Goal: Task Accomplishment & Management: Use online tool/utility

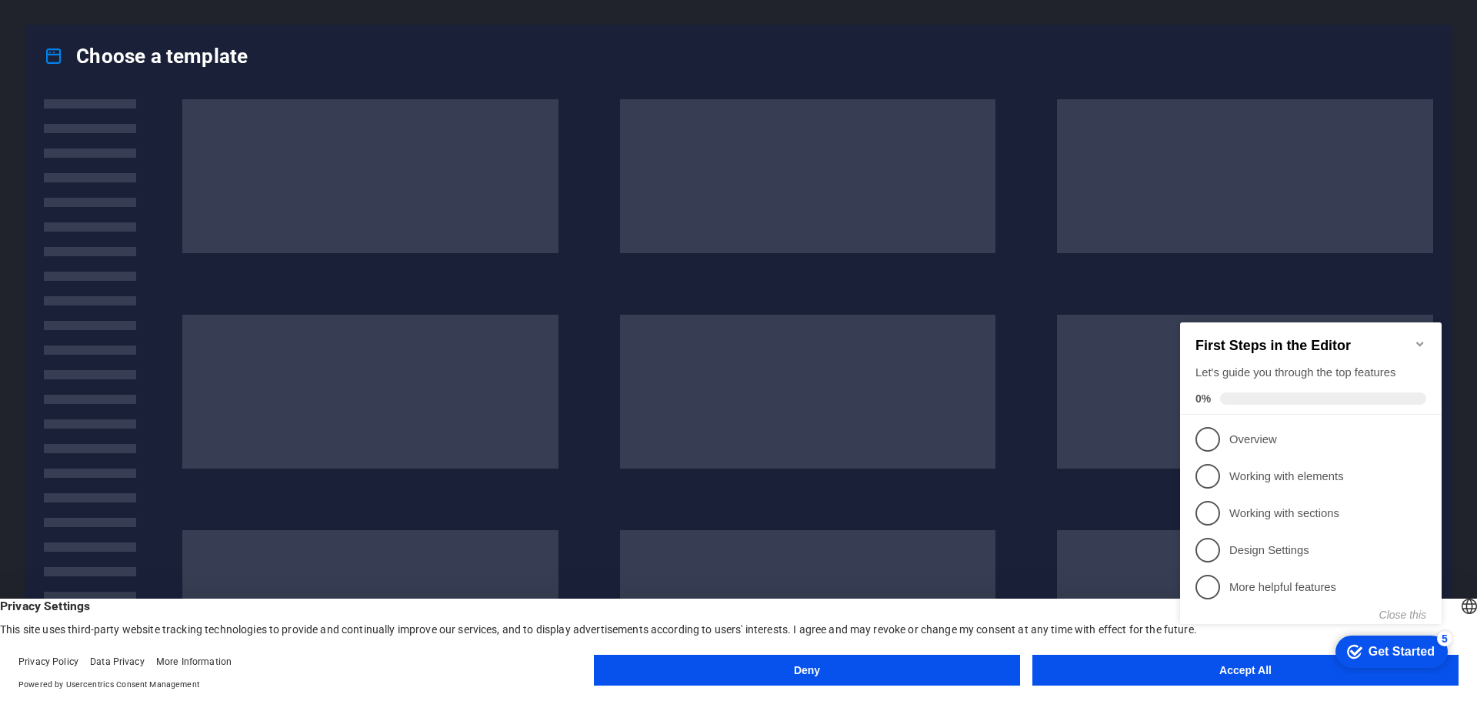
click div "checkmark Get Started 5 First Steps in the Editor Let's guide you through the t…"
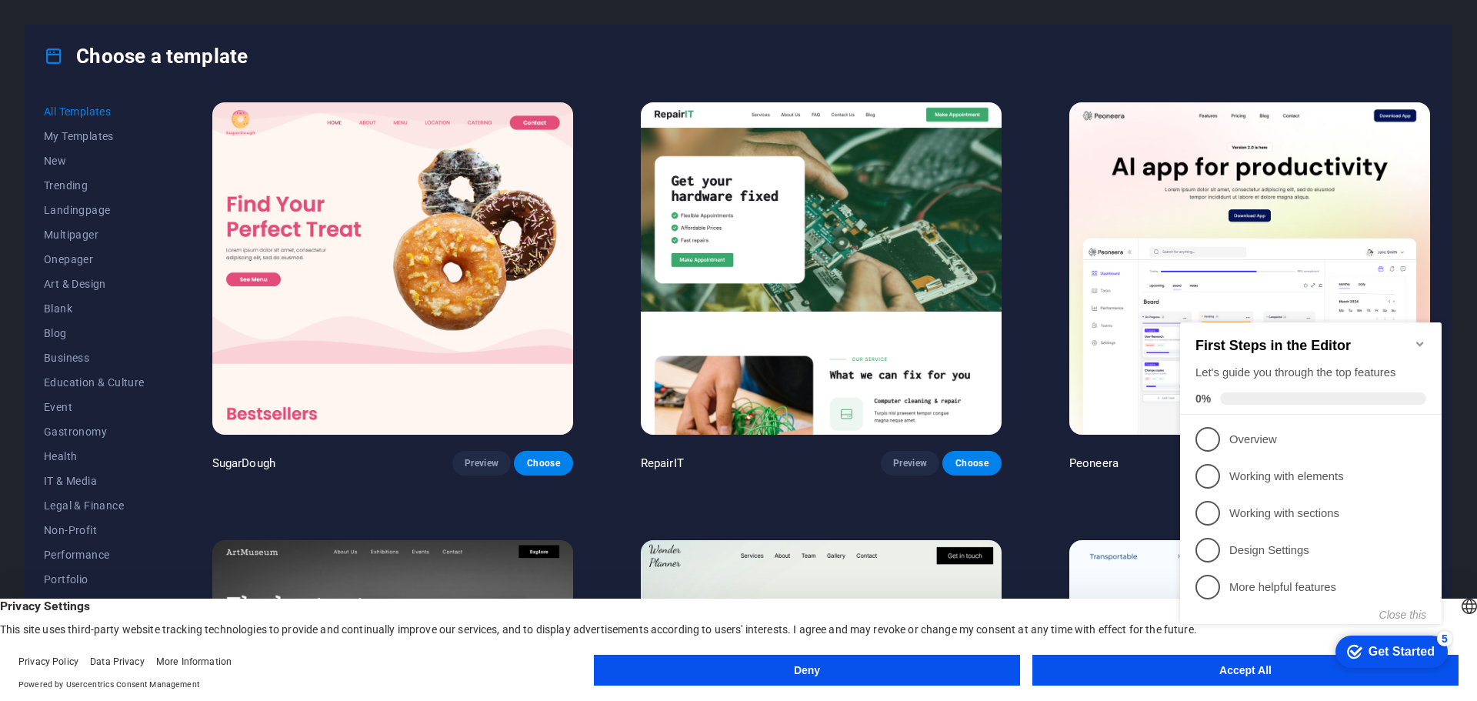
click at [1426, 334] on div "First Steps in the Editor Let's guide you through the top features 0%" at bounding box center [1310, 368] width 261 height 92
click at [1414, 338] on icon "Minimize checklist" at bounding box center [1420, 344] width 12 height 12
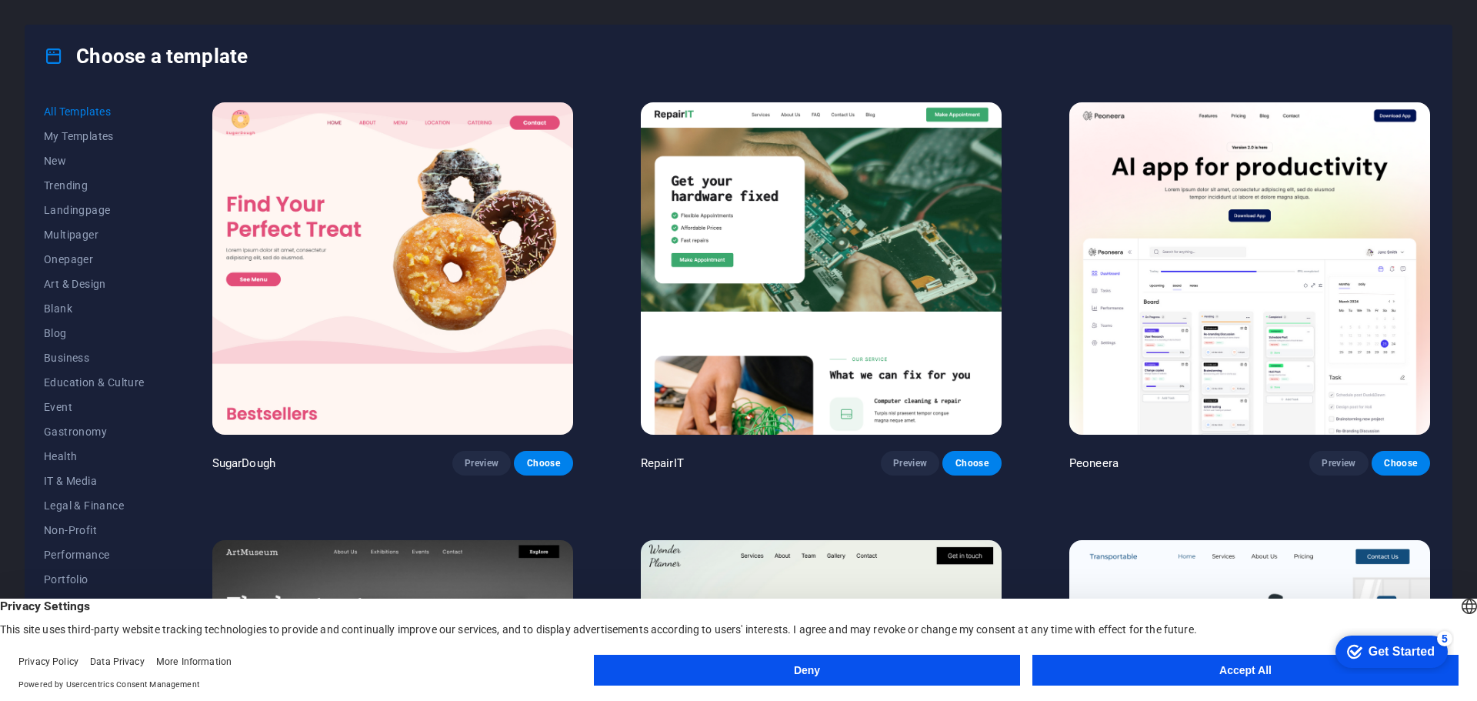
click div "checkmark Get Started 5 First Steps in the Editor Let's guide you through the t…"
click at [1247, 668] on button "Accept All" at bounding box center [1245, 669] width 426 height 31
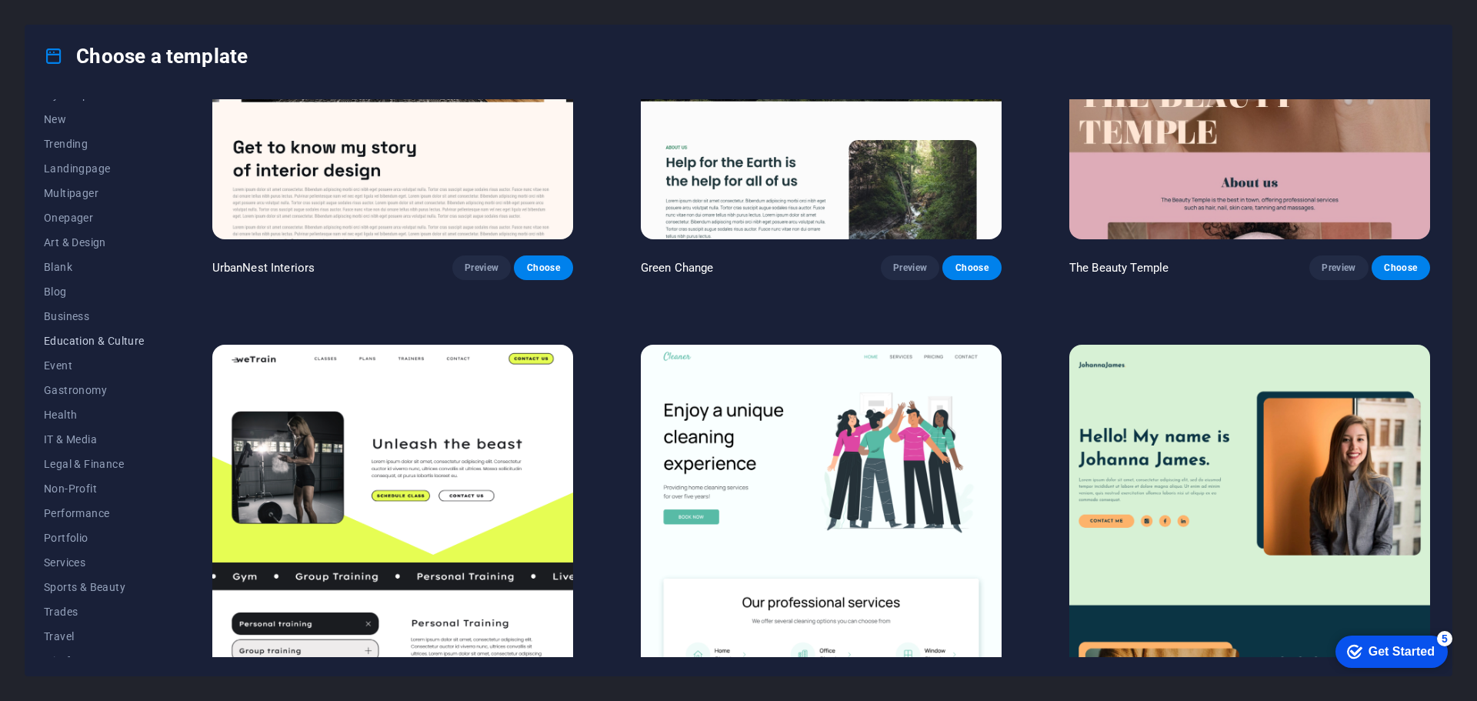
scroll to position [58, 0]
click at [65, 543] on span "Services" at bounding box center [94, 546] width 101 height 12
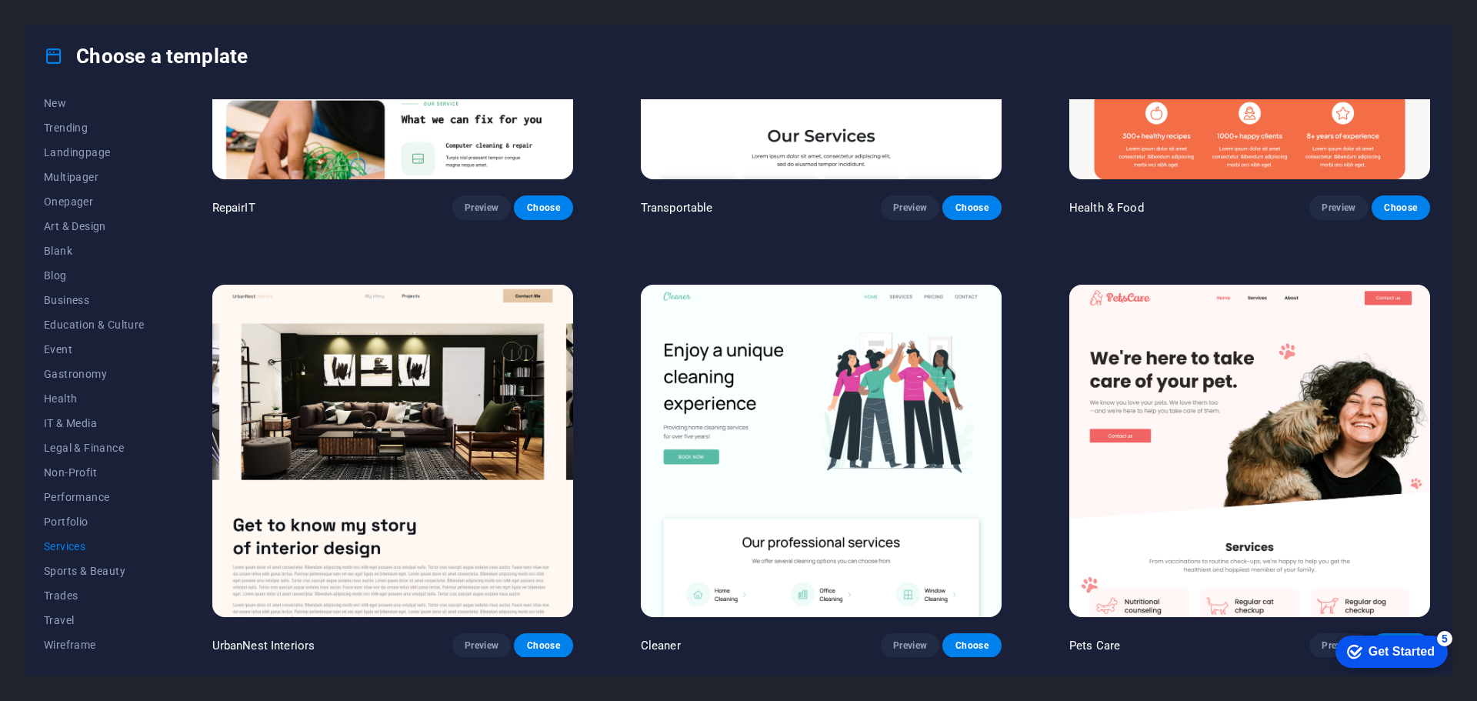
scroll to position [0, 0]
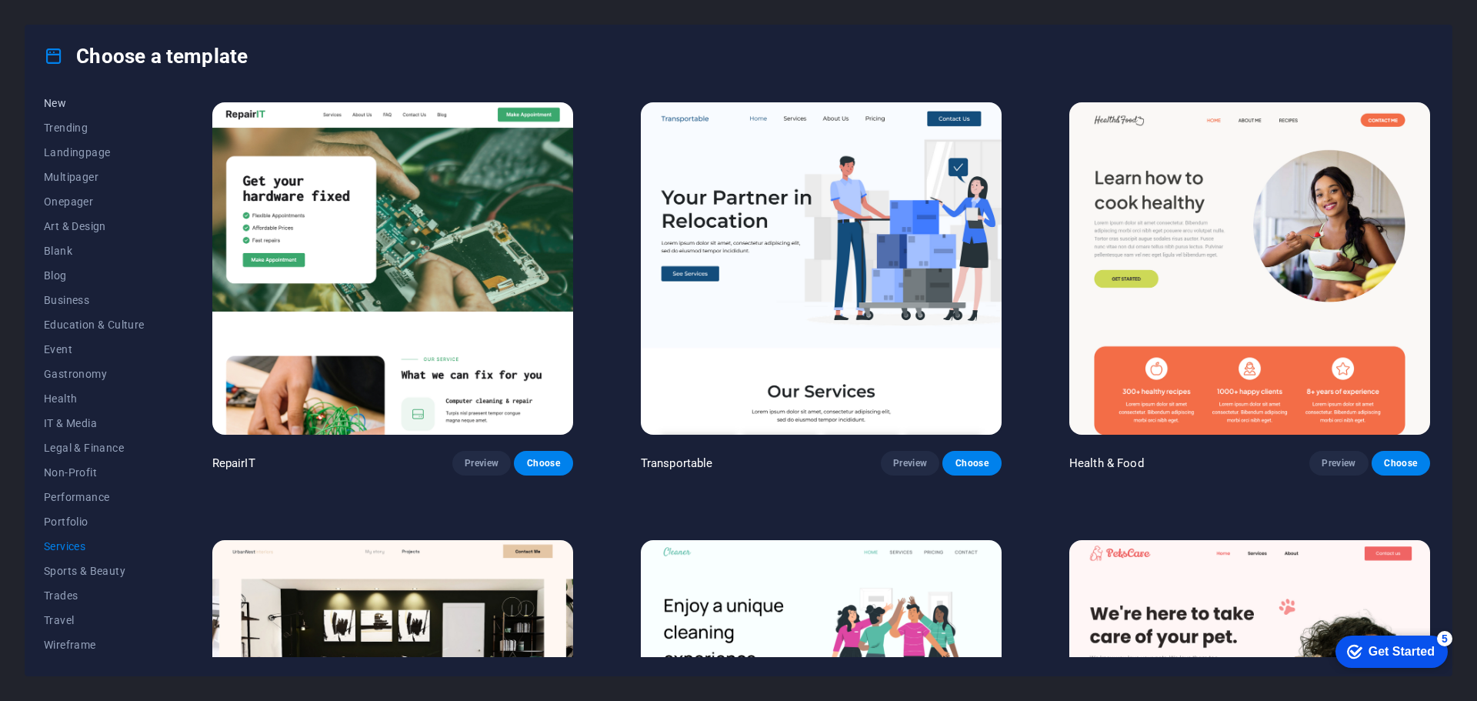
click at [61, 108] on span "New" at bounding box center [94, 103] width 101 height 12
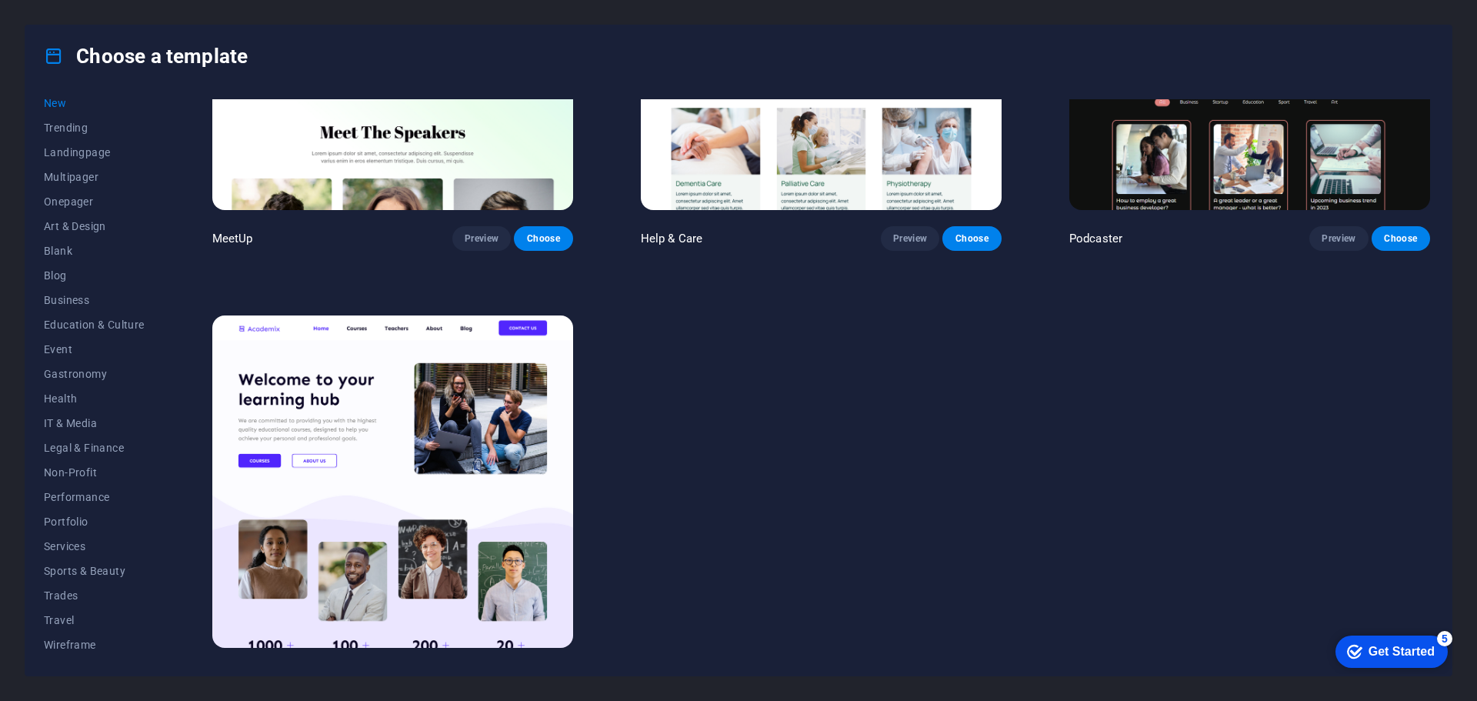
scroll to position [1561, 0]
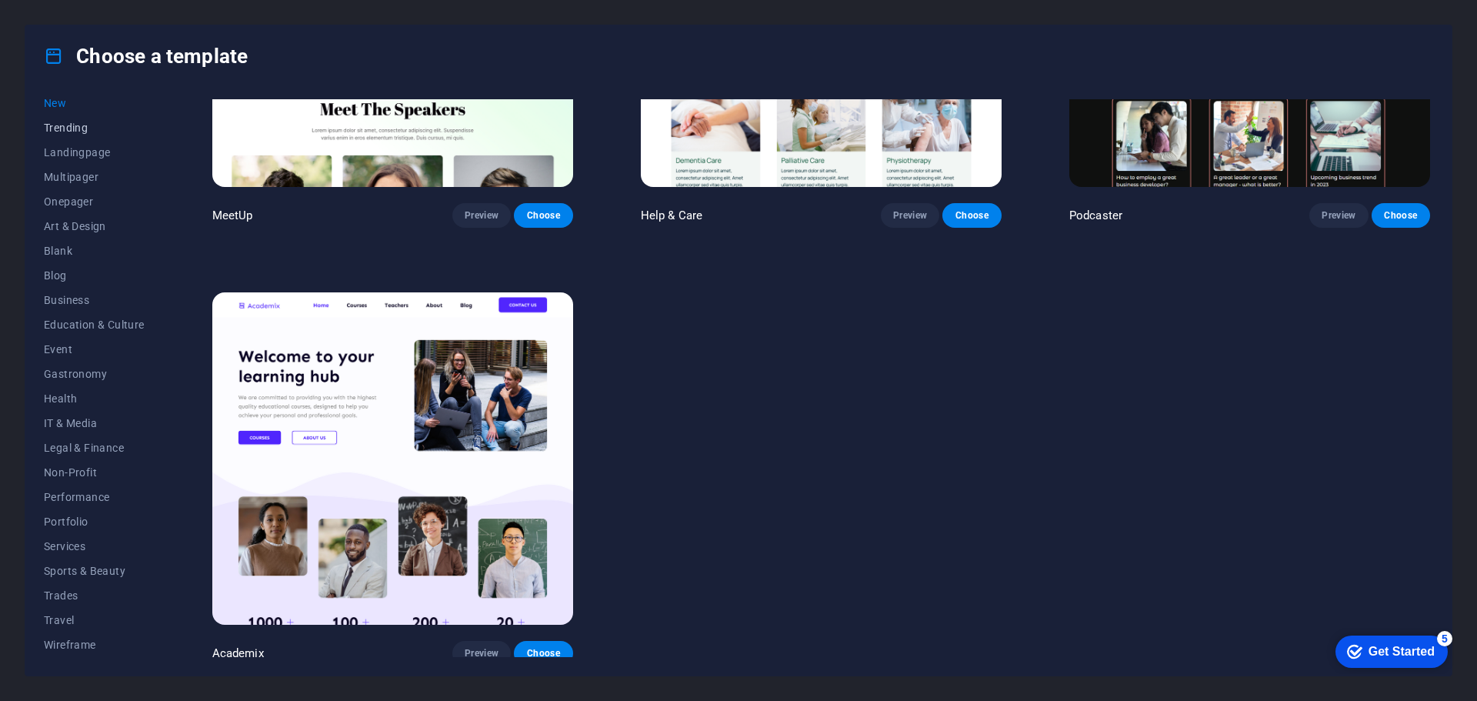
click at [80, 130] on span "Trending" at bounding box center [94, 128] width 101 height 12
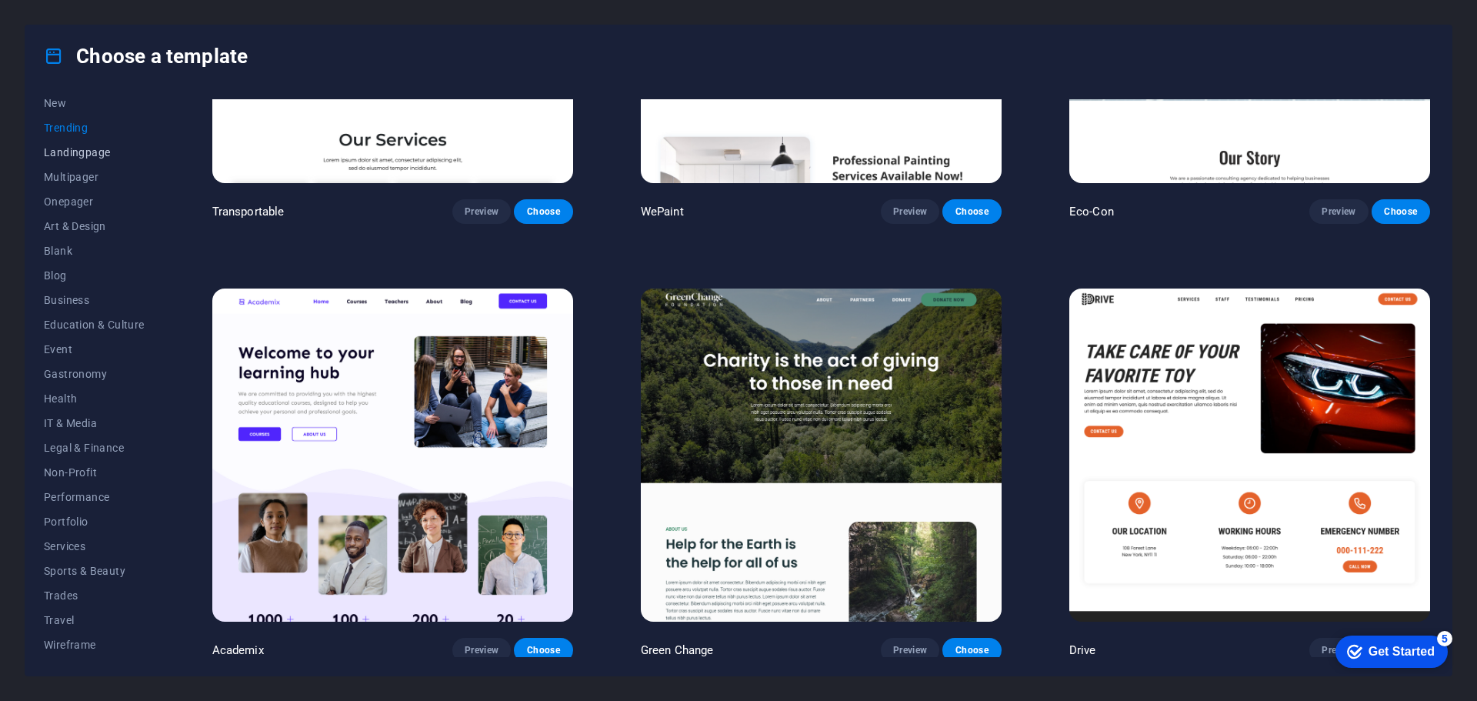
click at [77, 147] on span "Landingpage" at bounding box center [94, 152] width 101 height 12
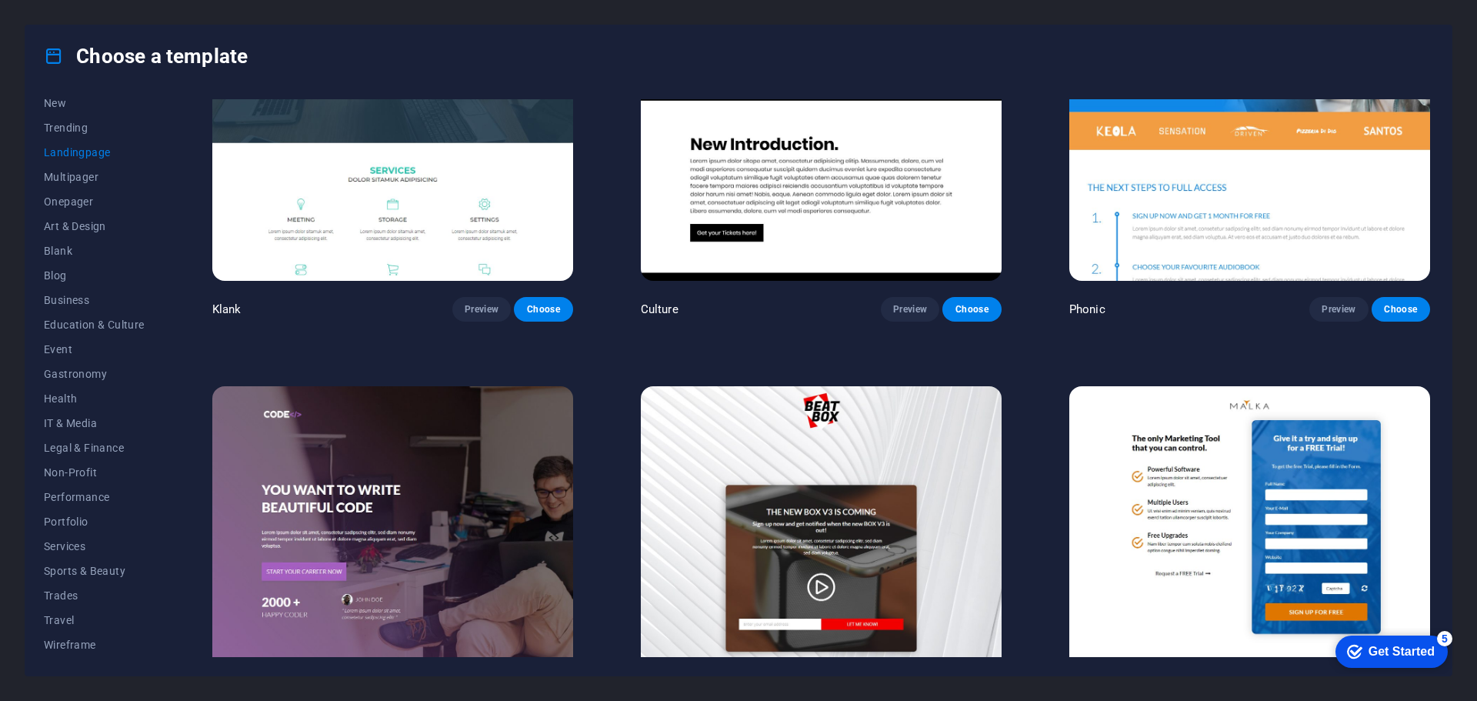
scroll to position [0, 0]
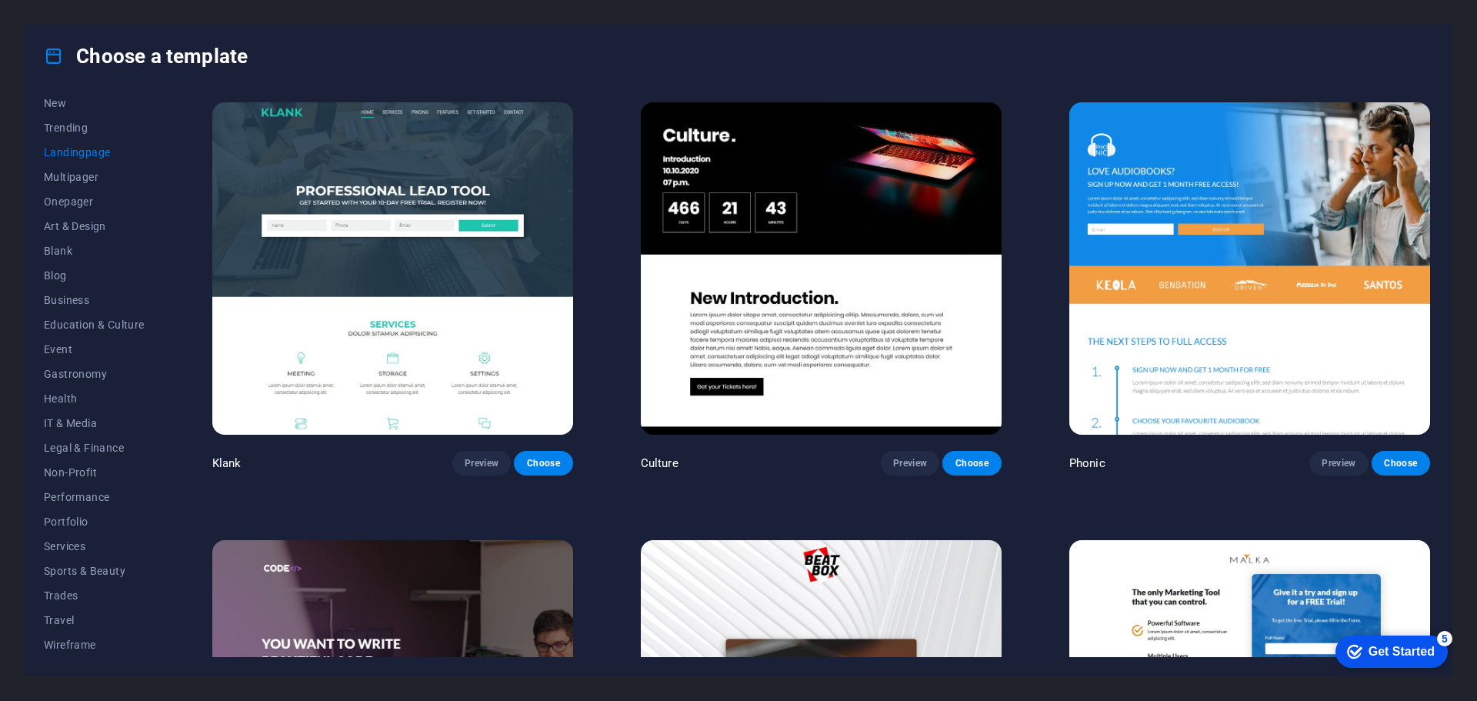
click div "checkmark Get Started 5 First Steps in the Editor Let's guide you through the t…"
click at [1371, 649] on div "Get Started" at bounding box center [1401, 651] width 66 height 14
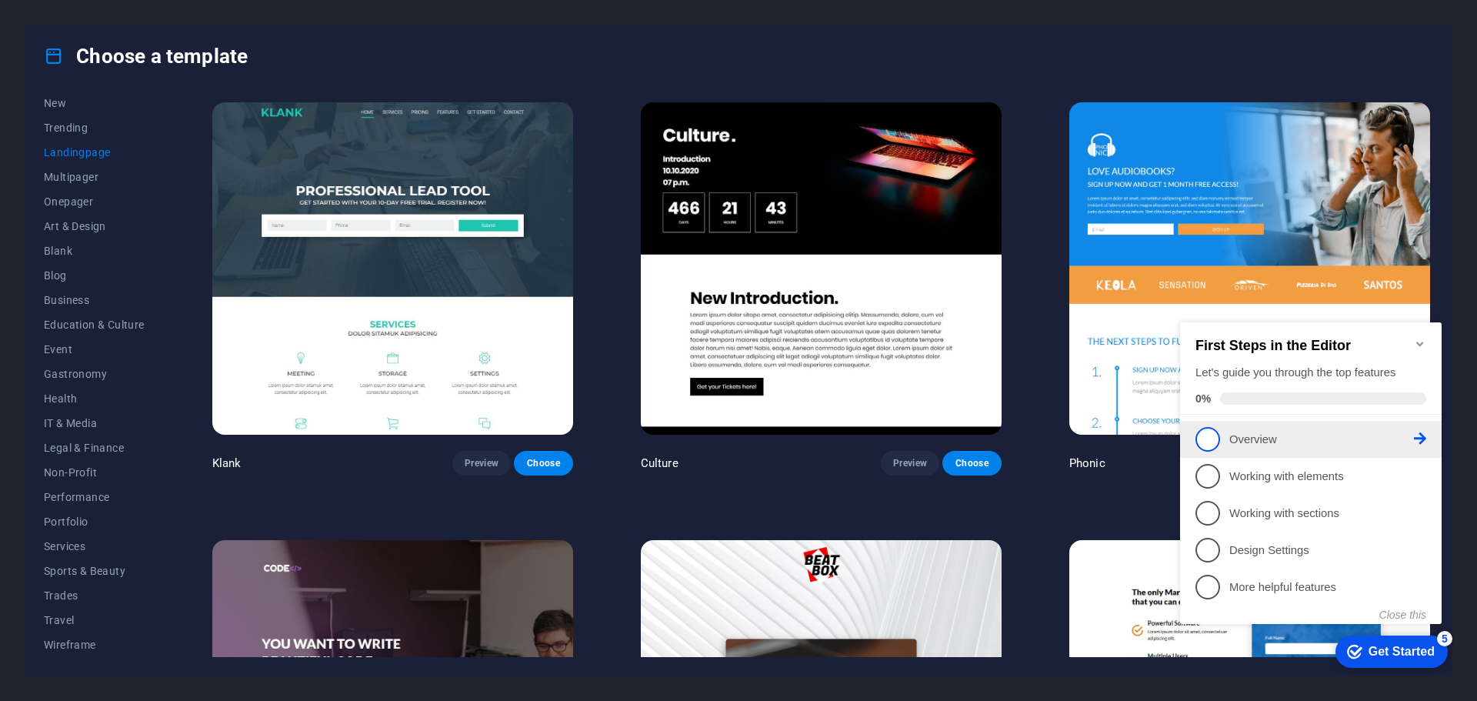
click at [1342, 431] on p "Overview - incomplete" at bounding box center [1321, 439] width 185 height 16
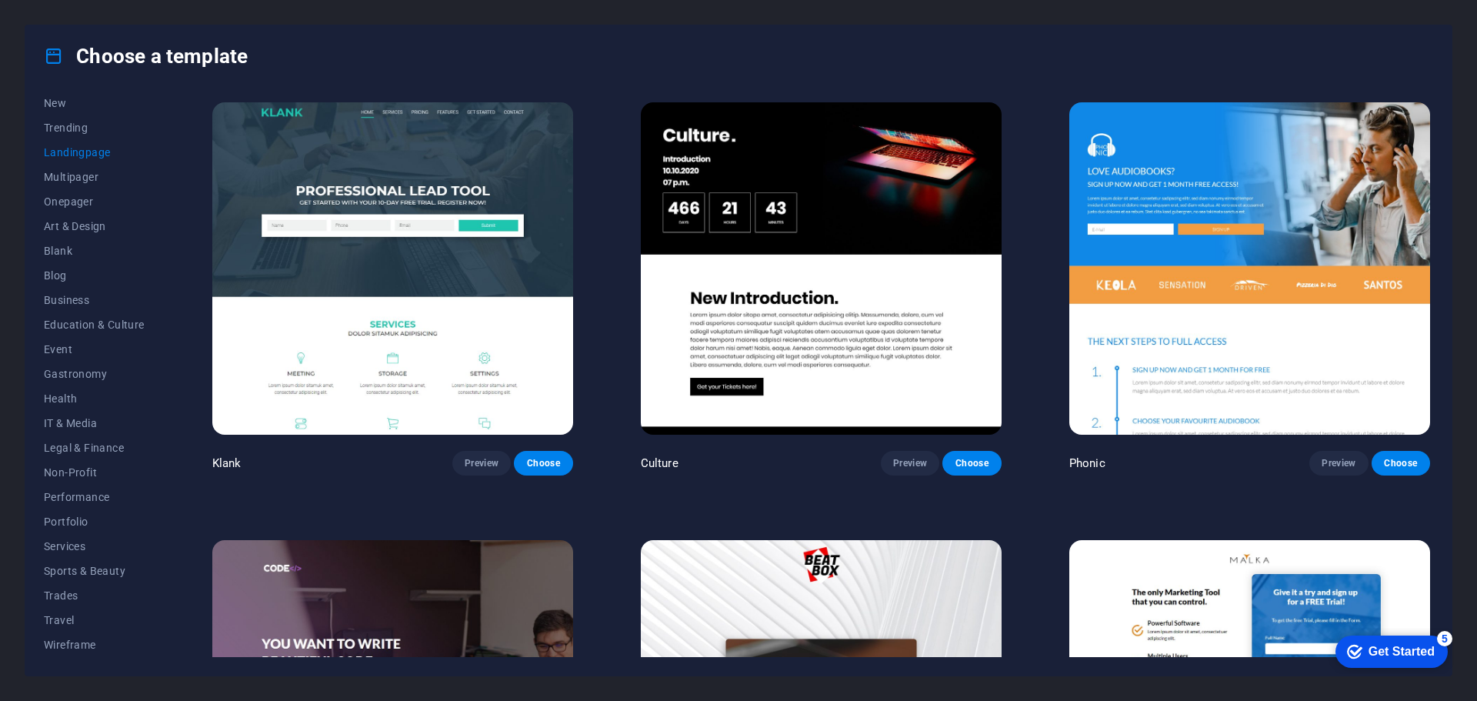
click at [1391, 640] on div "checkmark Get Started 5" at bounding box center [1391, 651] width 112 height 32
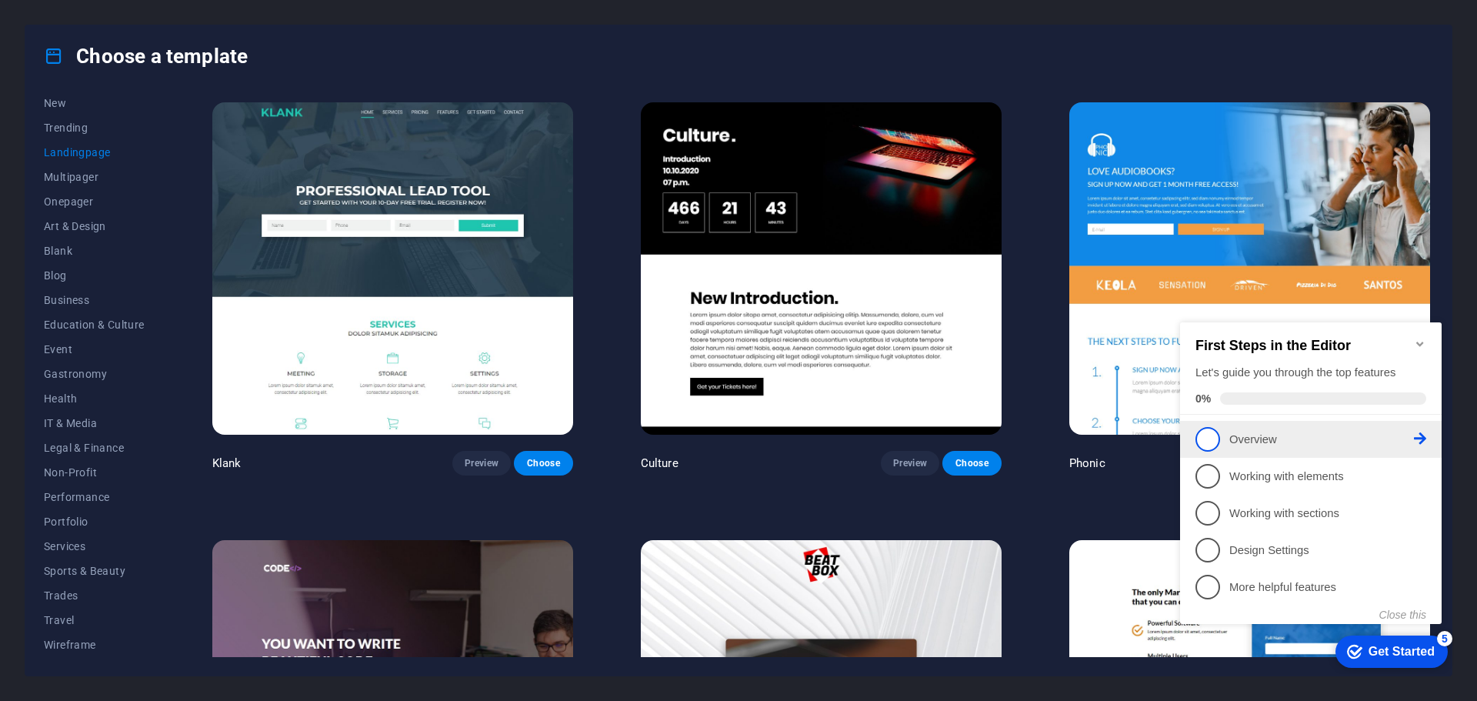
click at [1421, 437] on icon at bounding box center [1420, 438] width 12 height 12
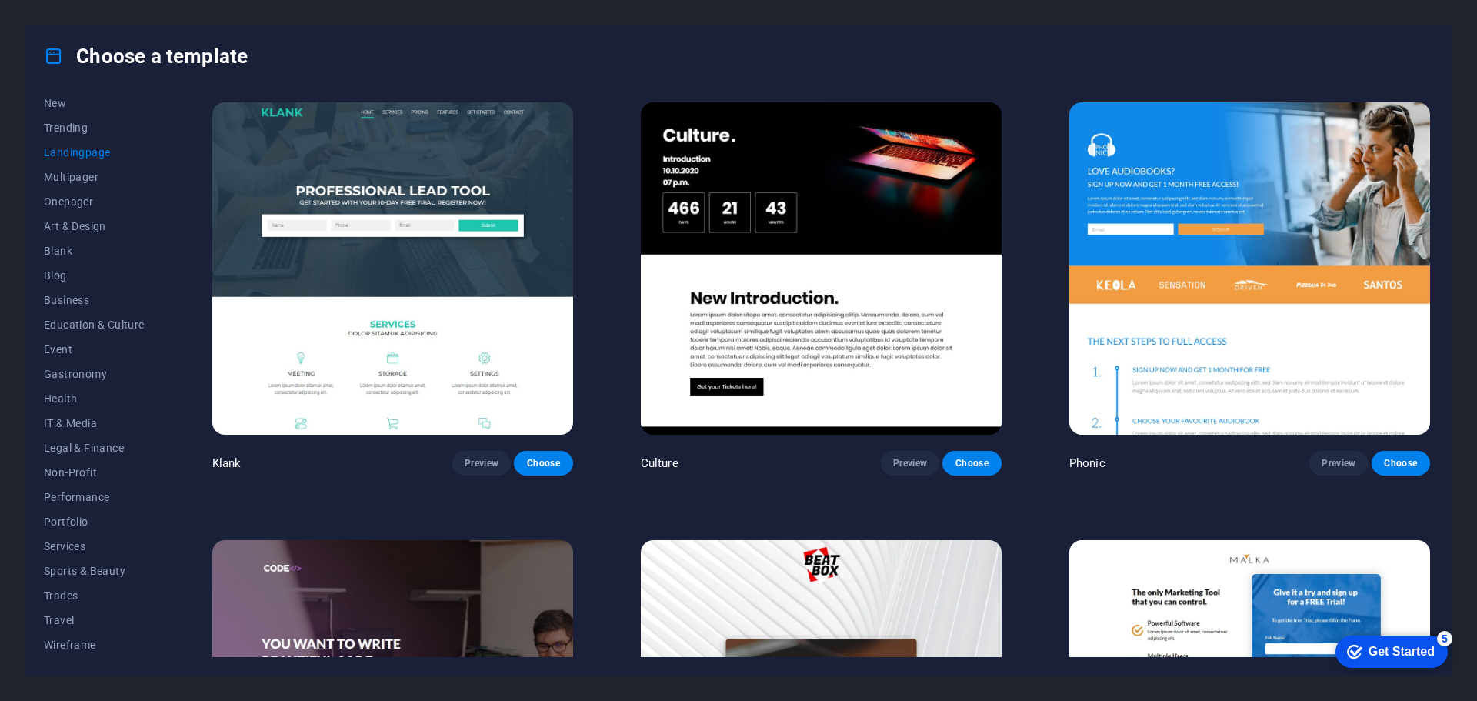
click at [1397, 652] on div "Get Started" at bounding box center [1401, 651] width 66 height 14
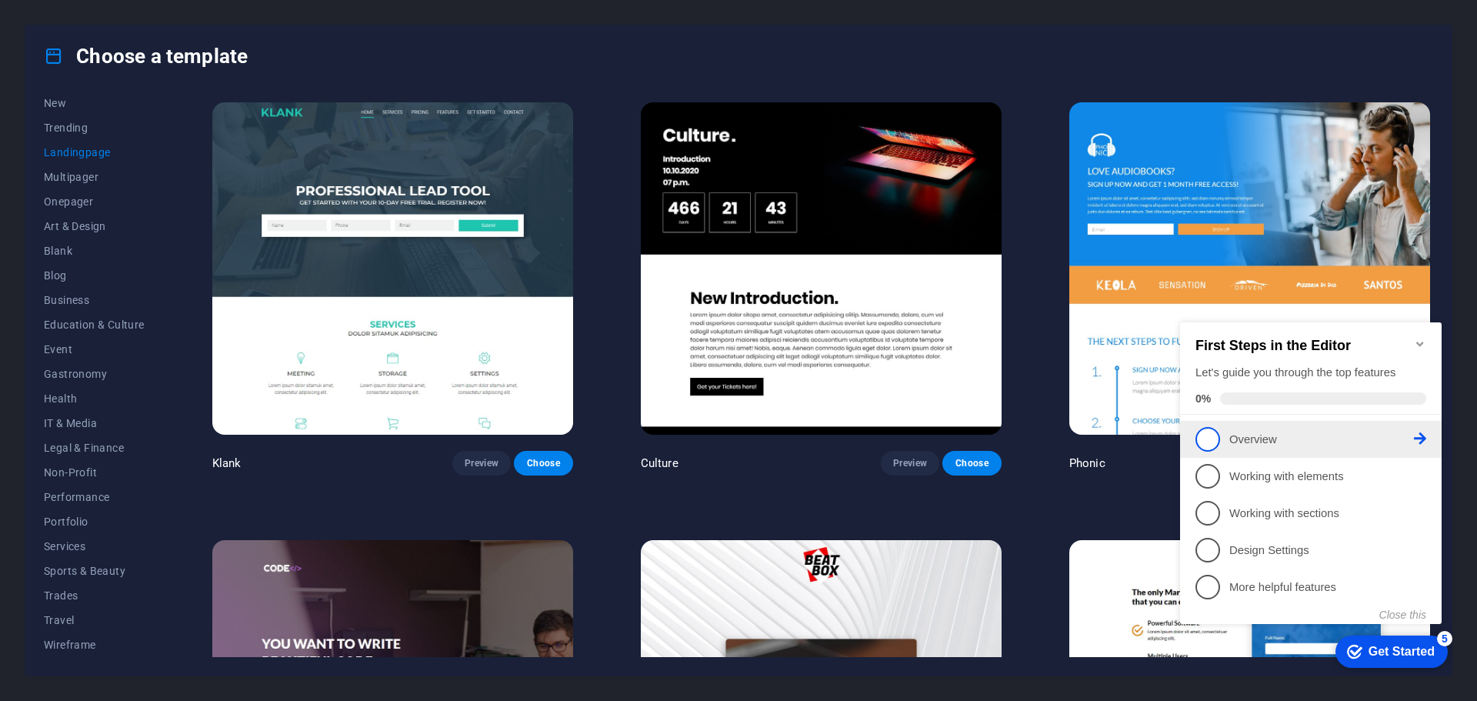
click at [1203, 431] on span "1" at bounding box center [1207, 439] width 25 height 25
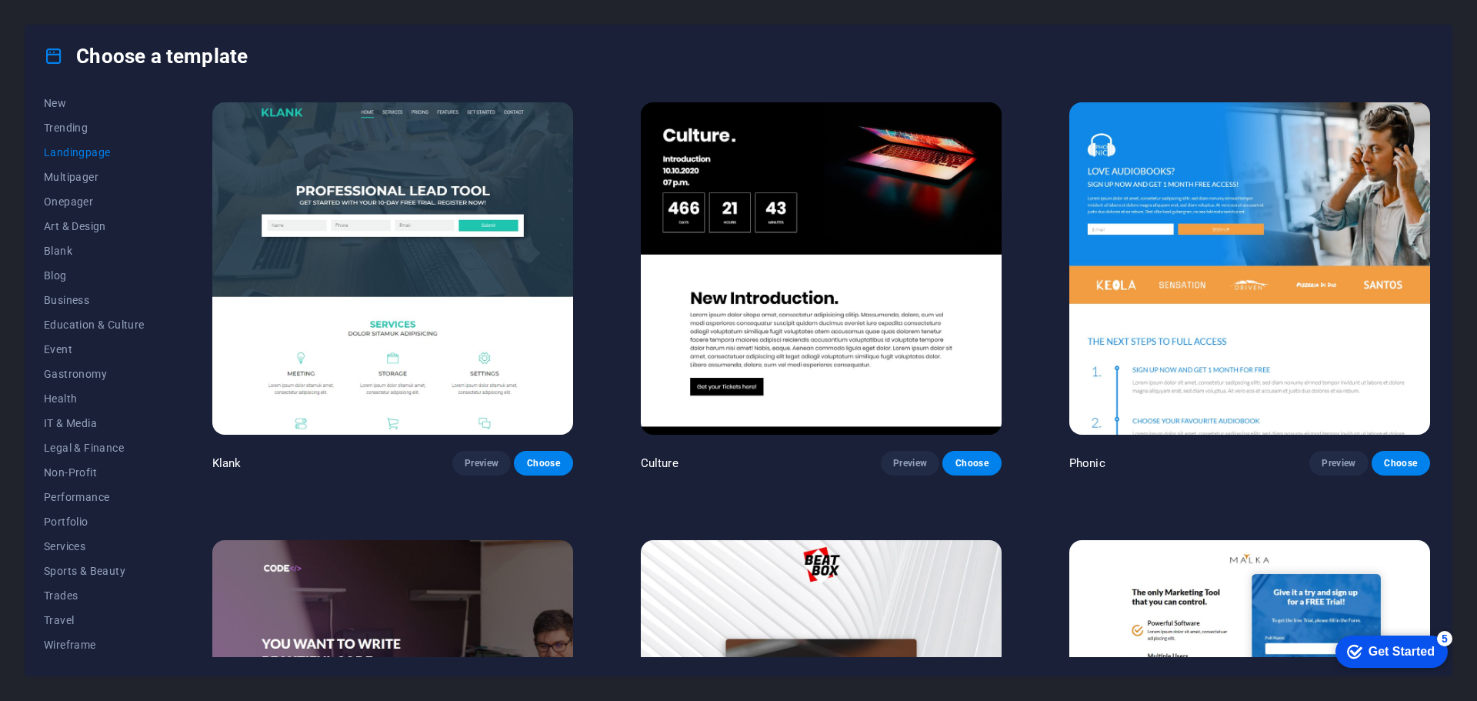
click at [1434, 658] on div "Get Started" at bounding box center [1401, 651] width 66 height 14
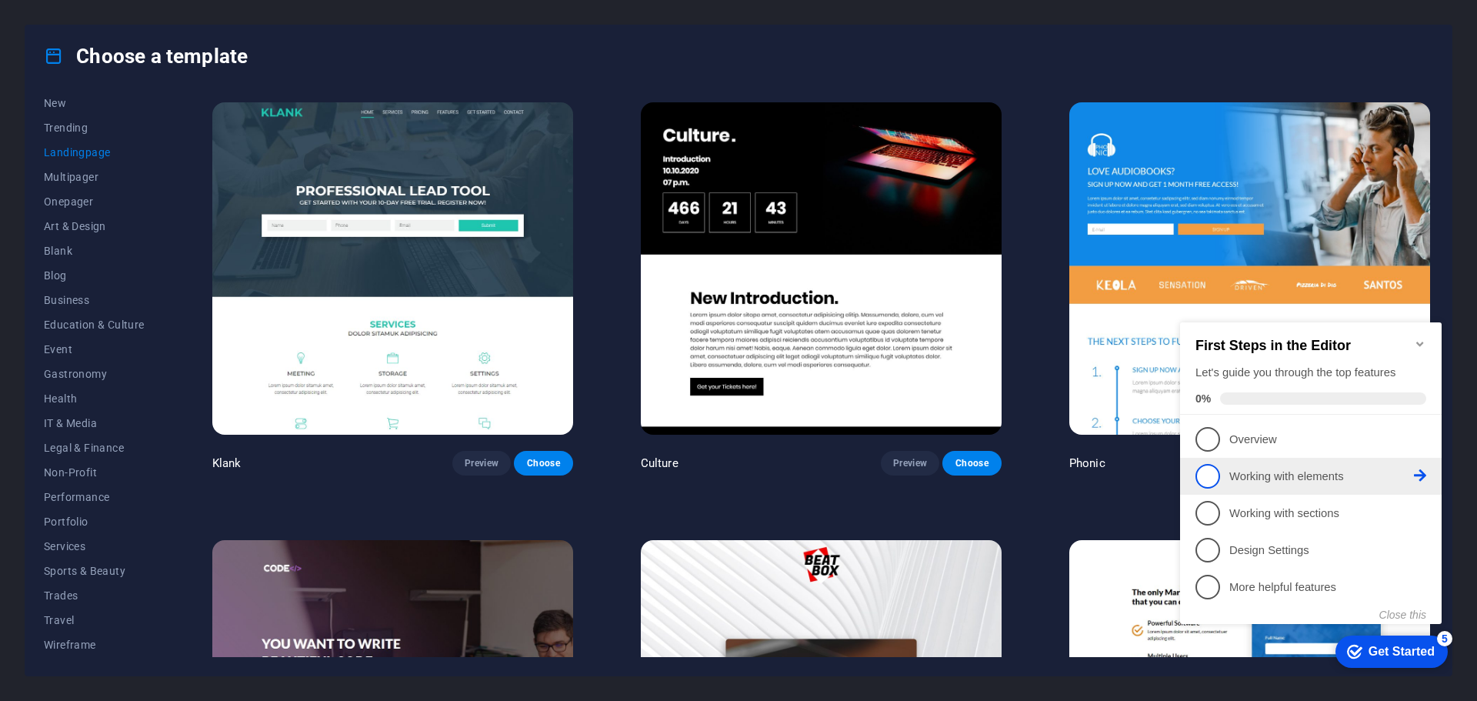
click at [1312, 479] on p "Working with elements - incomplete" at bounding box center [1321, 476] width 185 height 16
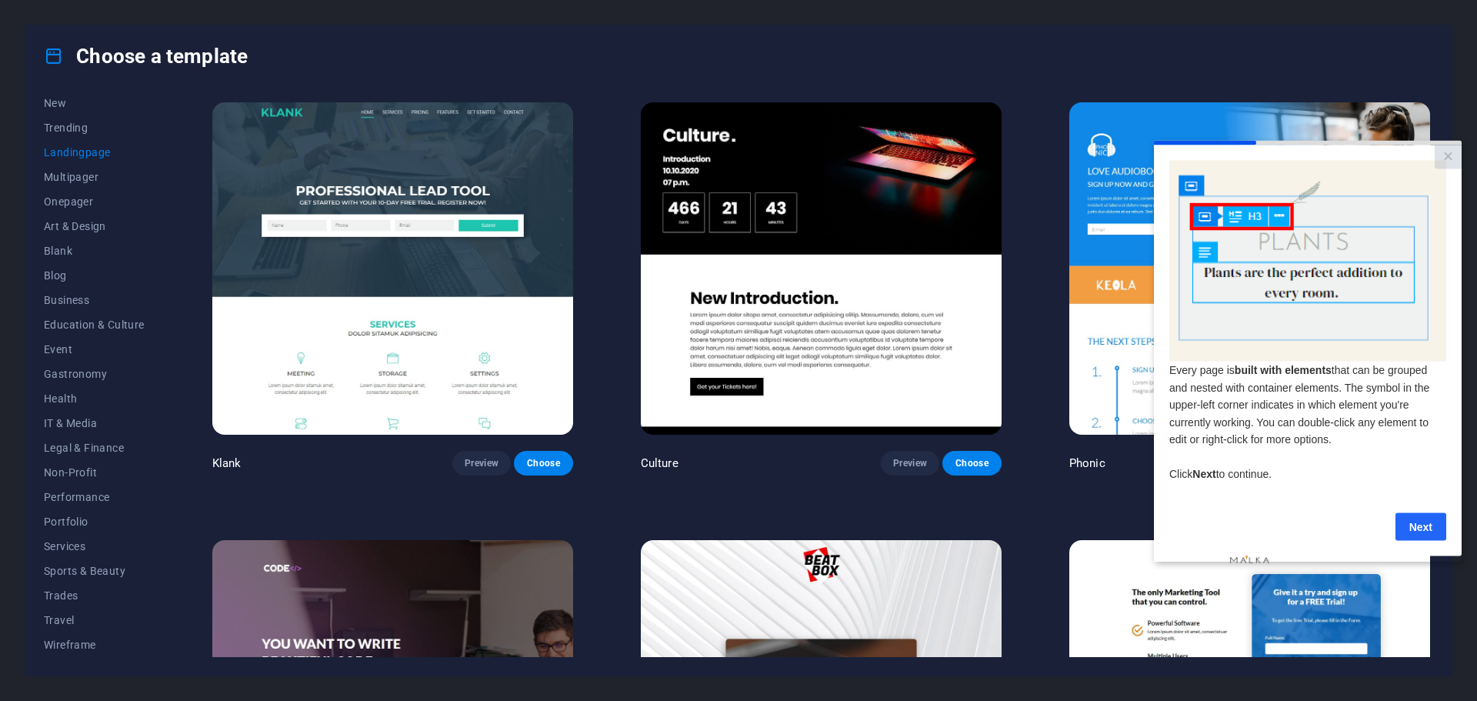
click at [1421, 525] on link "Next" at bounding box center [1420, 526] width 51 height 28
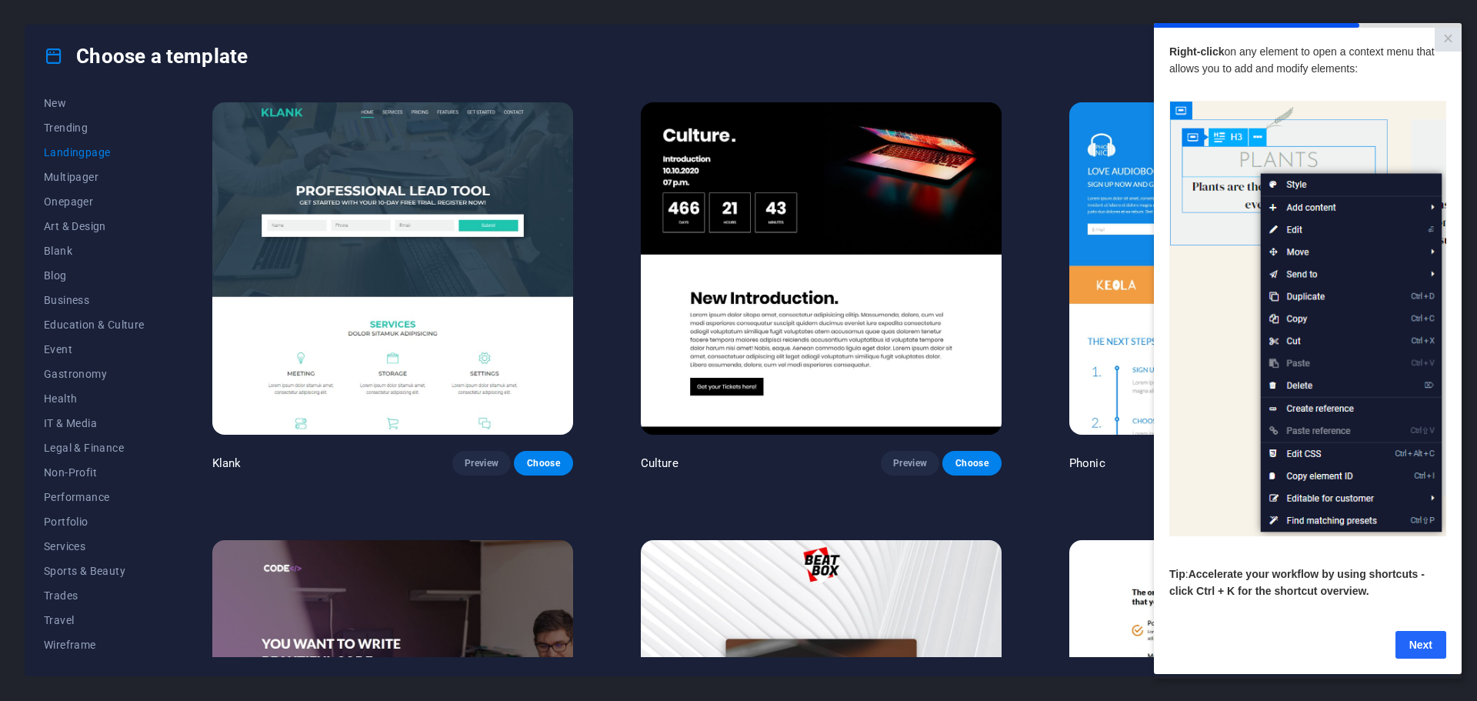
drag, startPoint x: 1421, startPoint y: 658, endPoint x: 2573, endPoint y: 680, distance: 1152.3
click at [1421, 658] on link "Next" at bounding box center [1420, 644] width 51 height 28
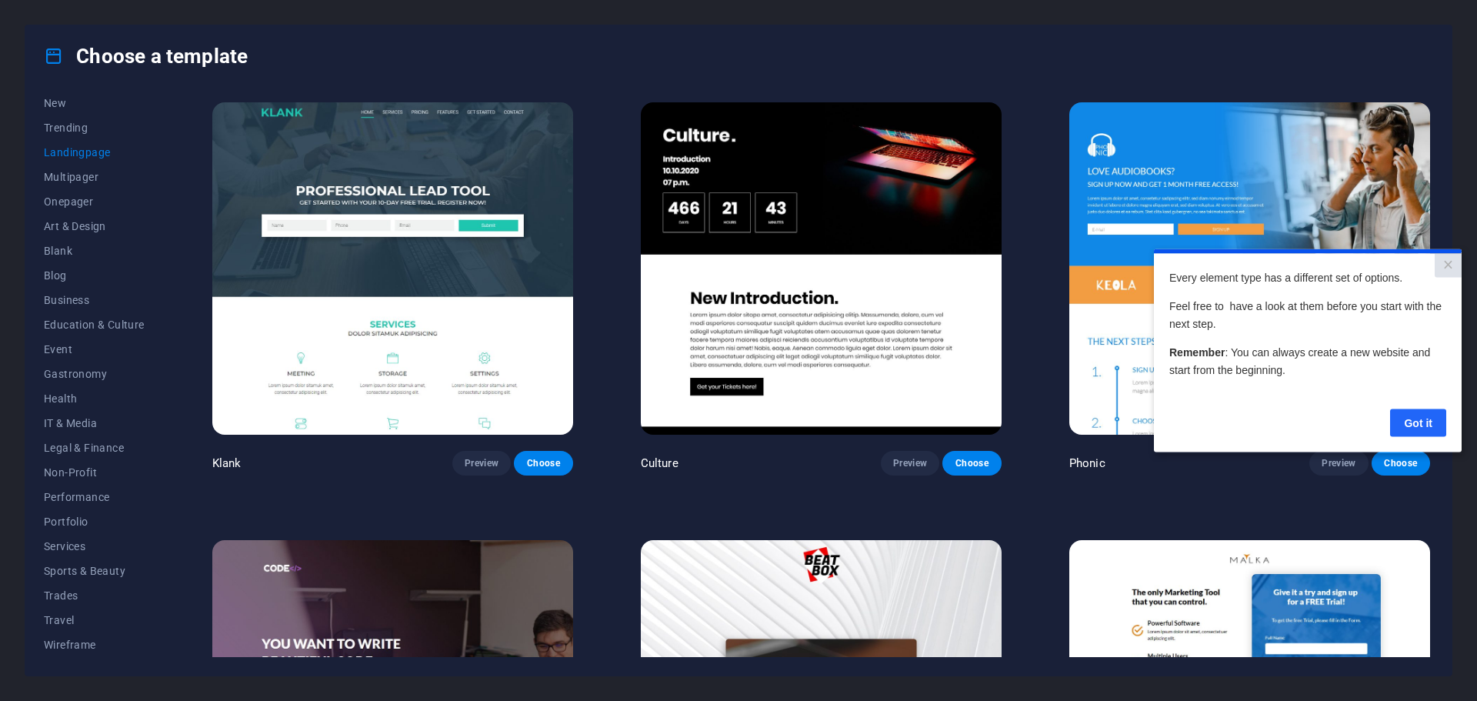
click at [1421, 425] on link "Got it" at bounding box center [1418, 422] width 56 height 28
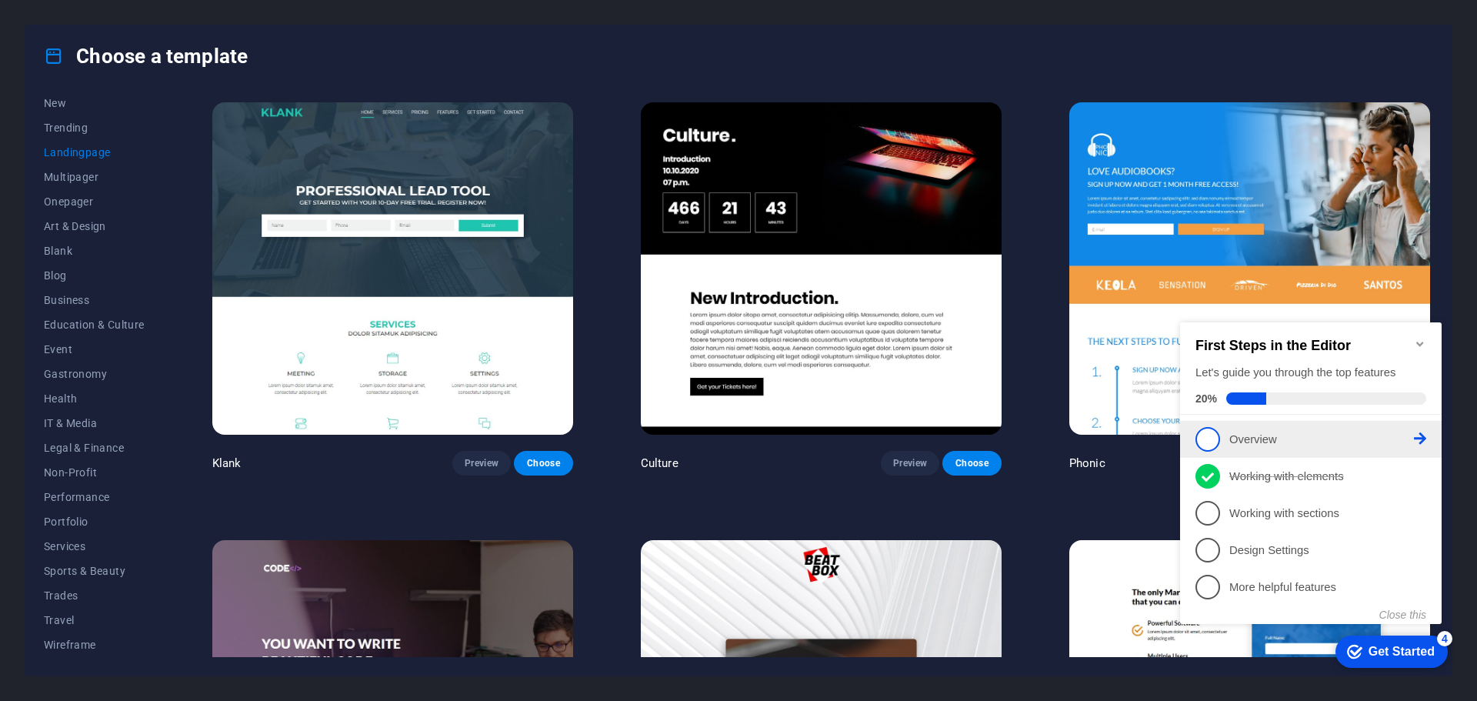
click at [1264, 437] on p "Overview - incomplete" at bounding box center [1321, 439] width 185 height 16
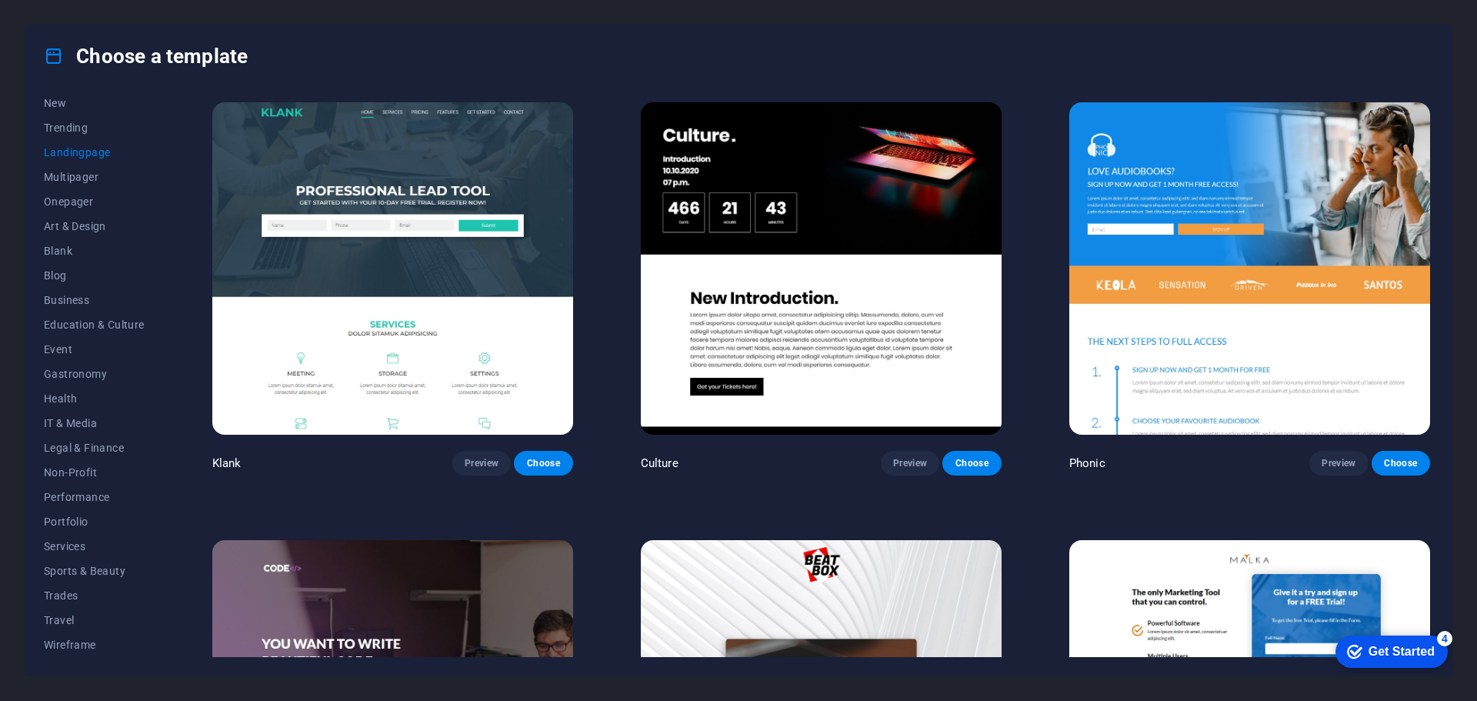
click at [1434, 658] on div "Get Started" at bounding box center [1401, 651] width 66 height 14
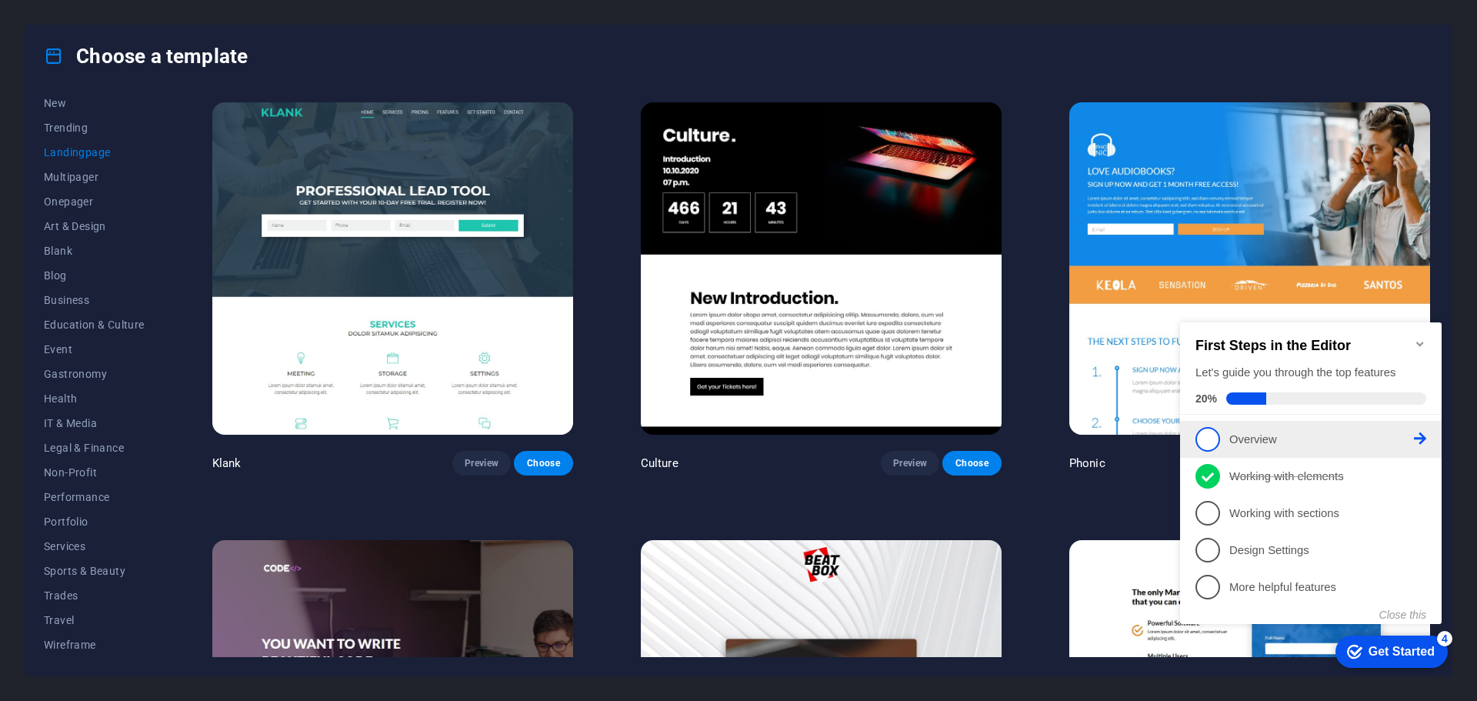
click at [1426, 434] on li "1 Overview - incomplete" at bounding box center [1310, 439] width 261 height 37
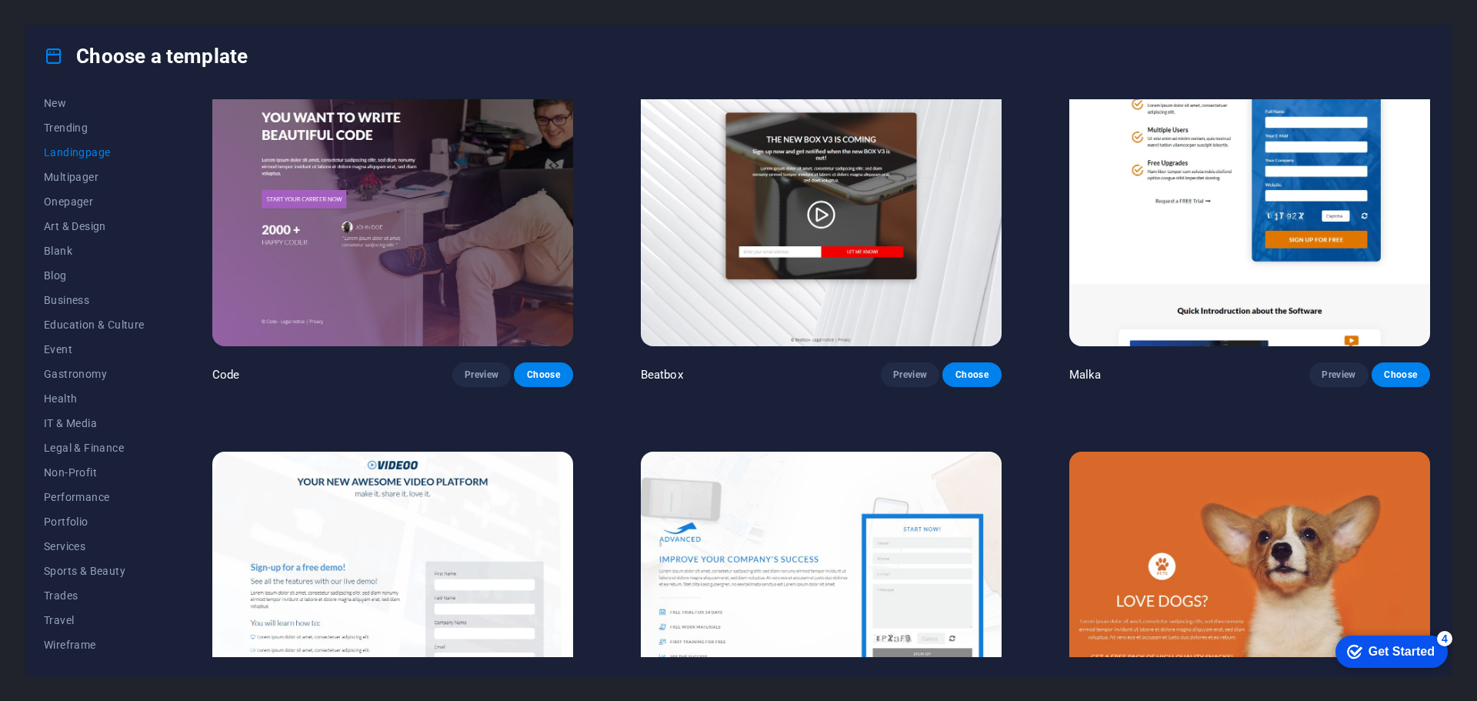
scroll to position [538, 0]
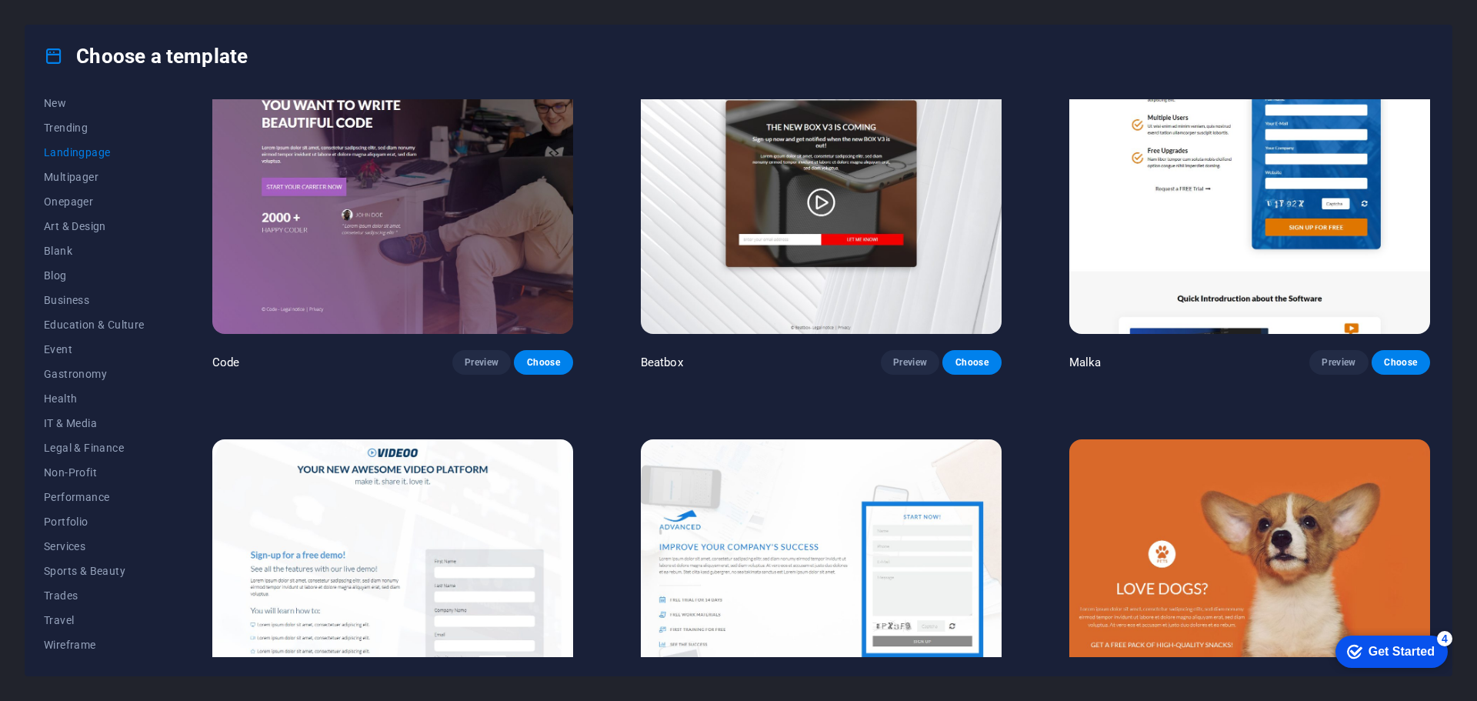
click at [81, 62] on h4 "Choose a template" at bounding box center [146, 56] width 204 height 25
click at [55, 98] on div "All Templates My Templates New Trending Landingpage Multipager Onepager Art & D…" at bounding box center [738, 381] width 1426 height 588
click at [55, 100] on span "New" at bounding box center [94, 103] width 101 height 12
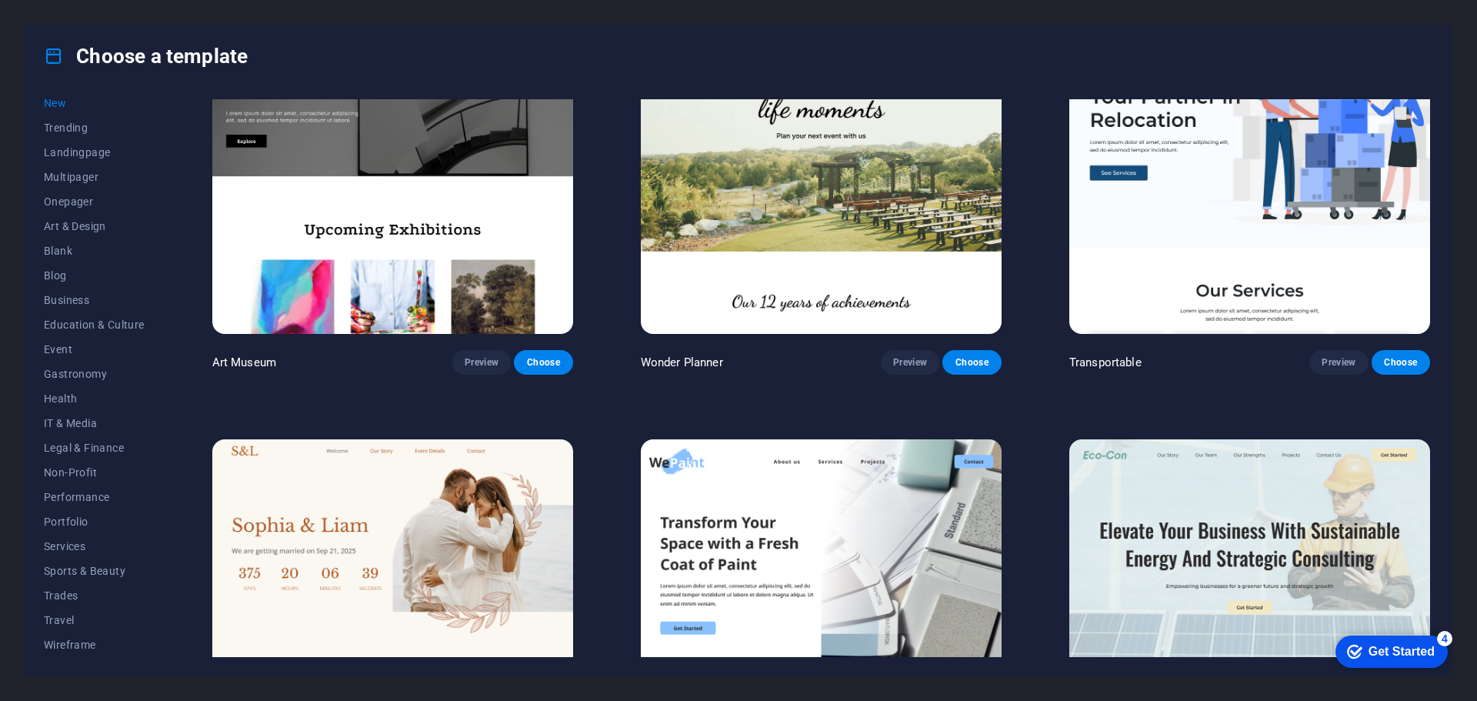
scroll to position [0, 0]
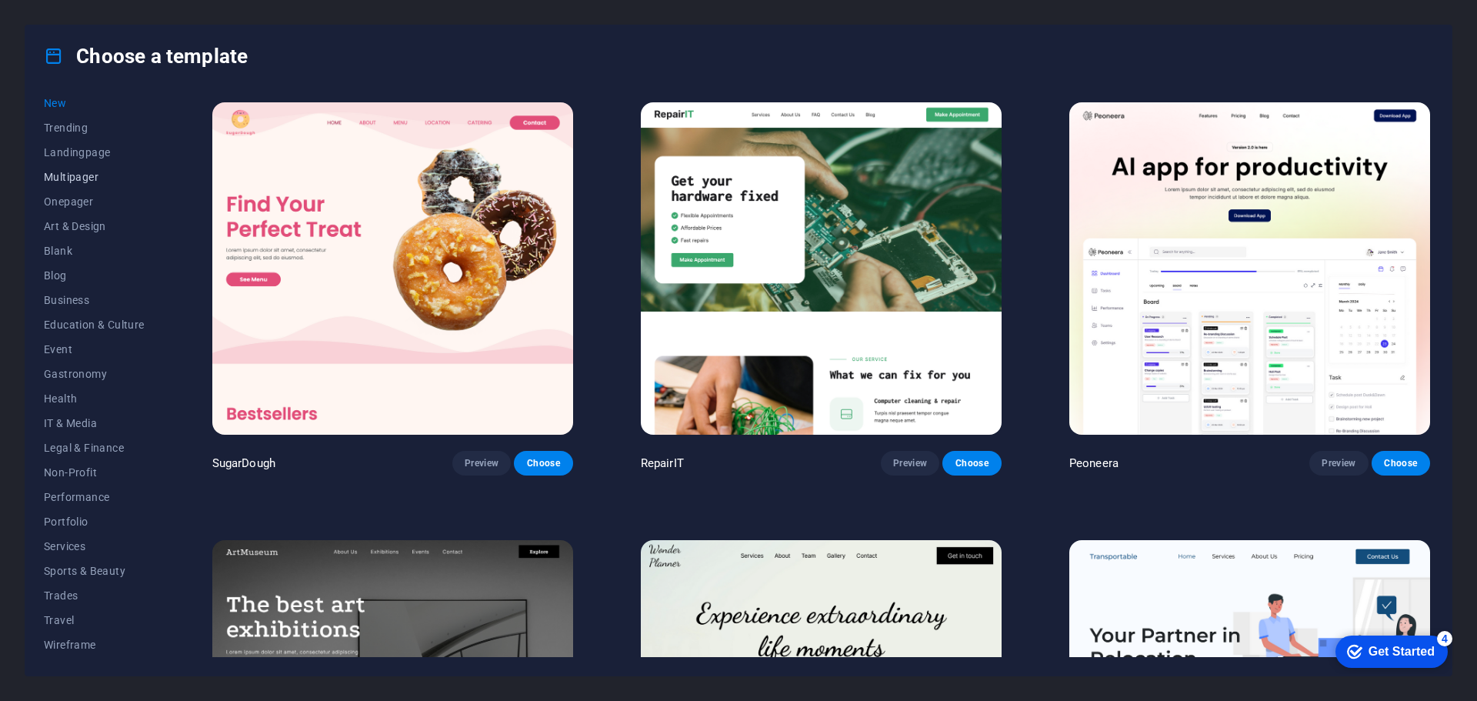
click at [67, 181] on span "Multipager" at bounding box center [94, 177] width 101 height 12
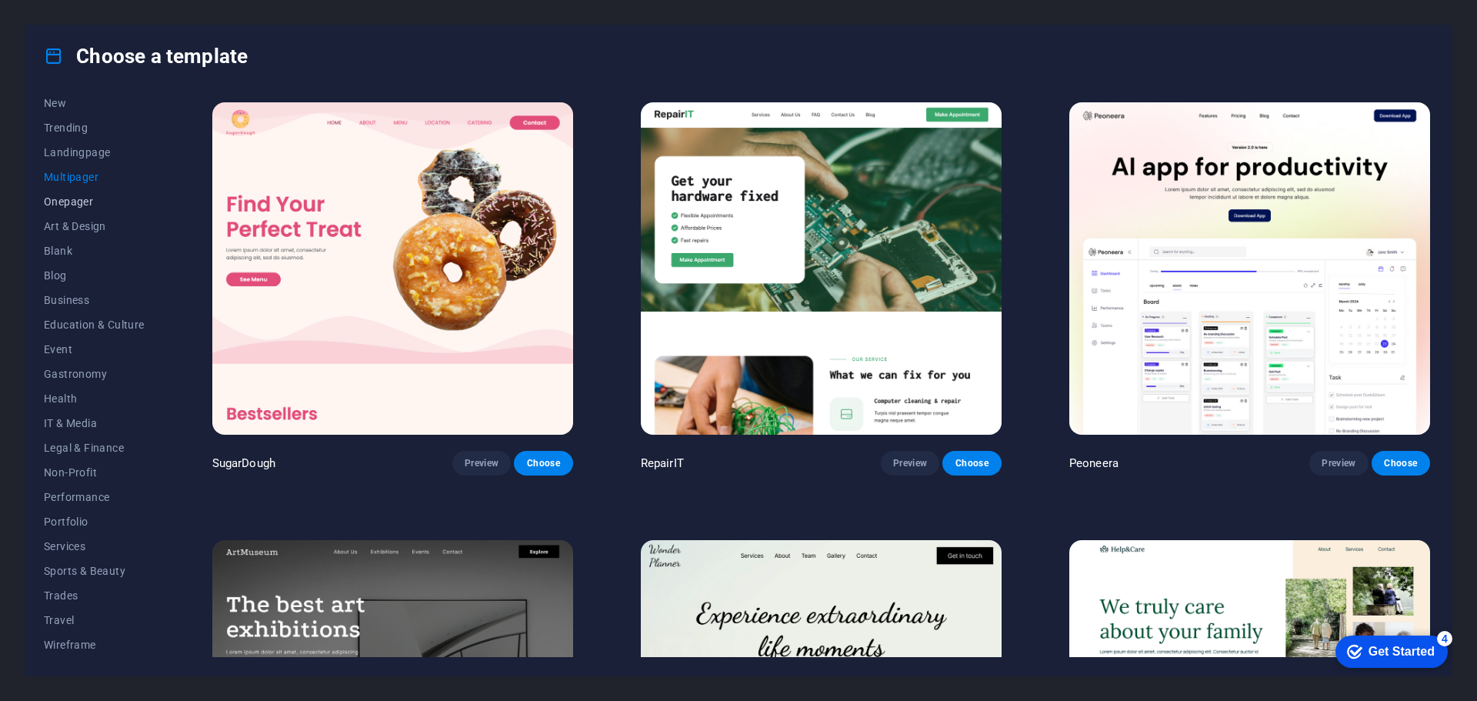
click at [71, 203] on span "Onepager" at bounding box center [94, 201] width 101 height 12
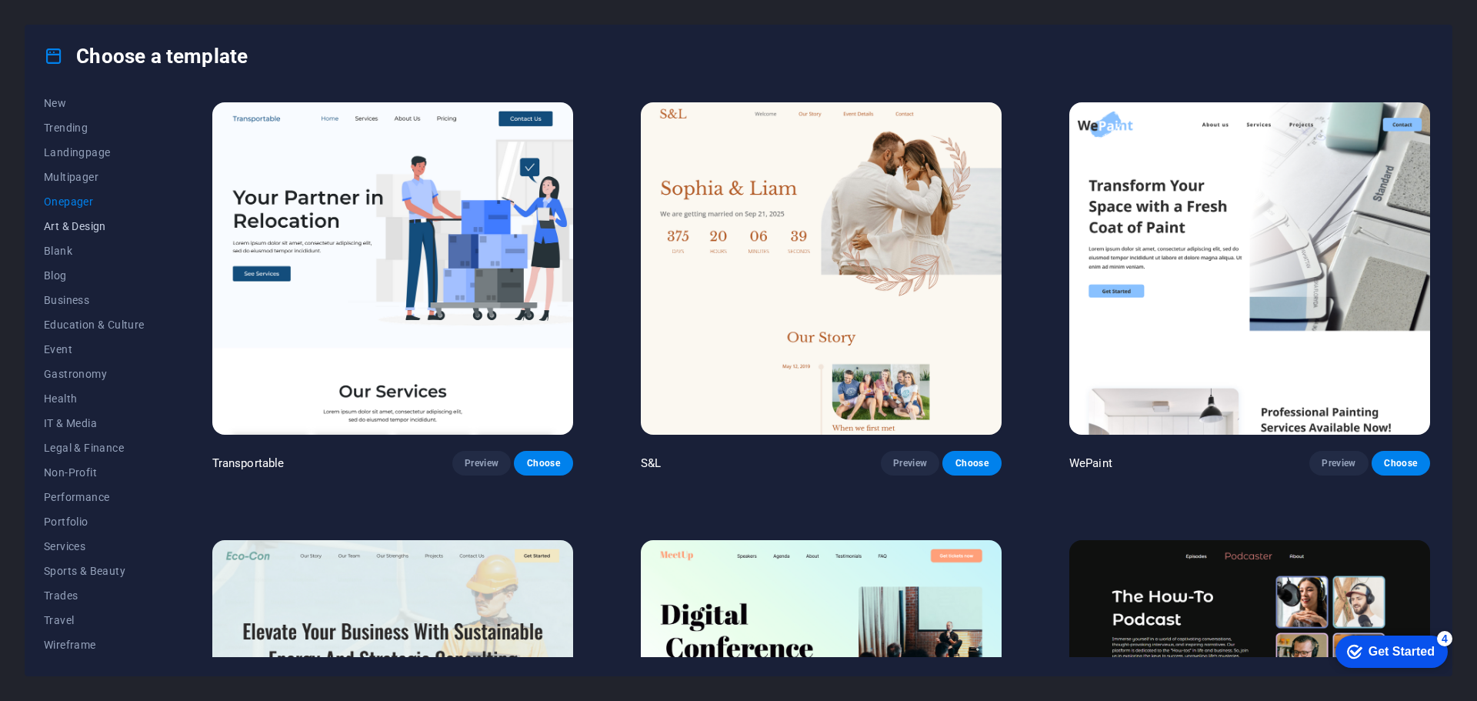
click at [71, 224] on span "Art & Design" at bounding box center [94, 226] width 101 height 12
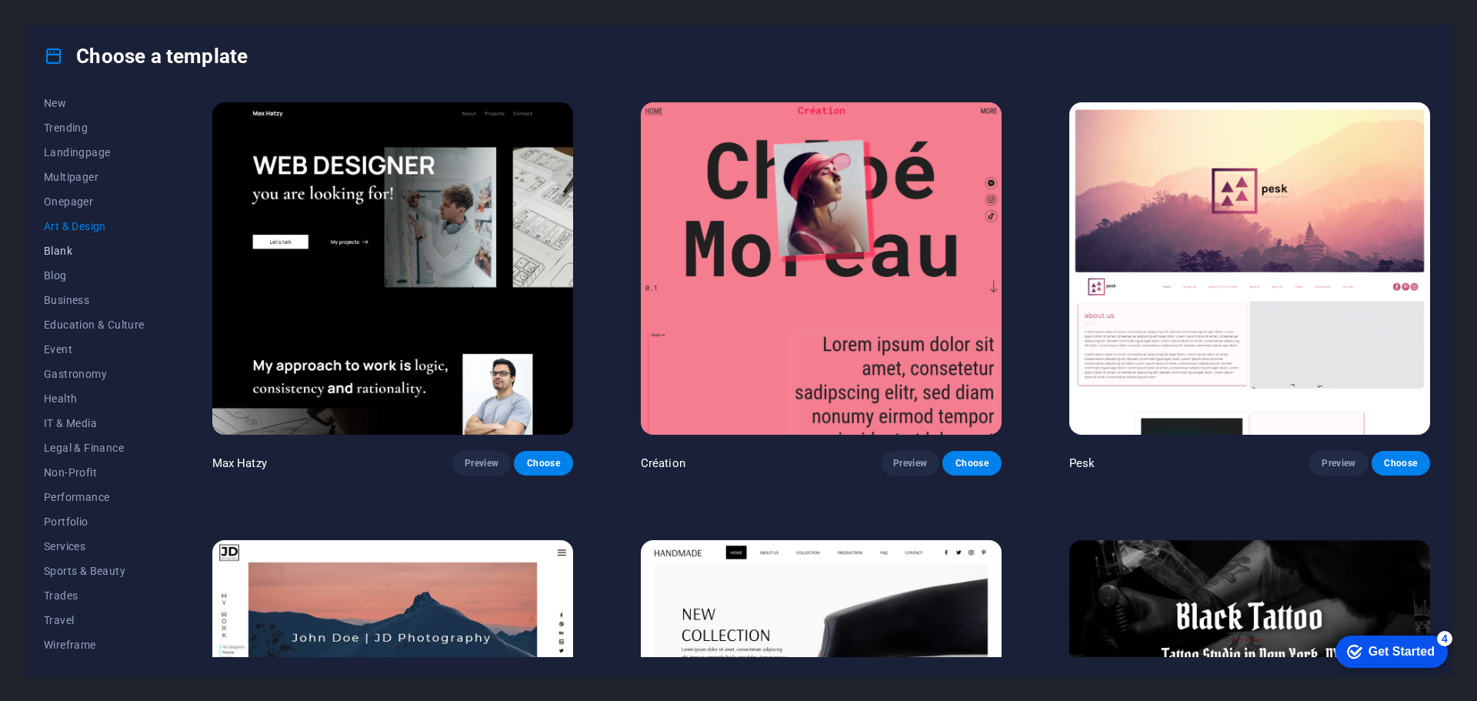
click at [61, 247] on span "Blank" at bounding box center [94, 251] width 101 height 12
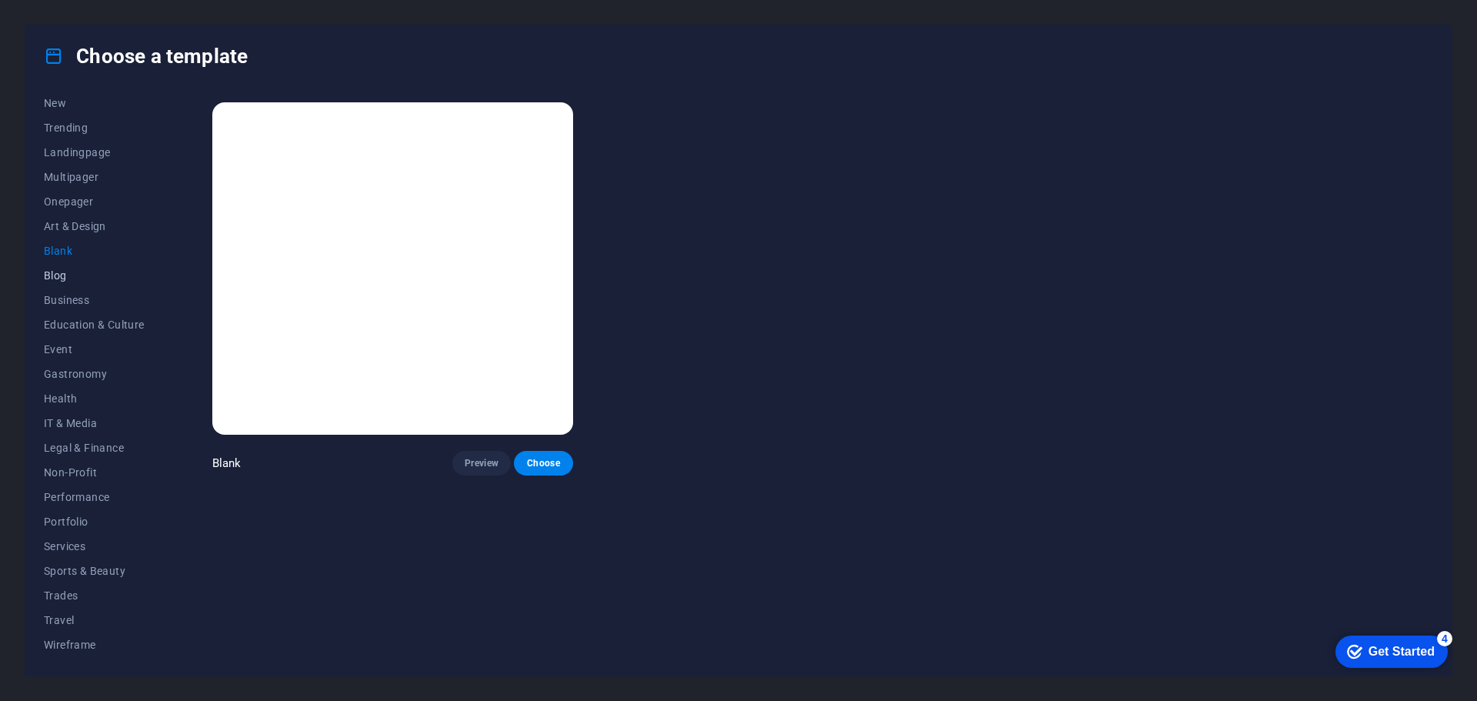
click at [55, 278] on span "Blog" at bounding box center [94, 275] width 101 height 12
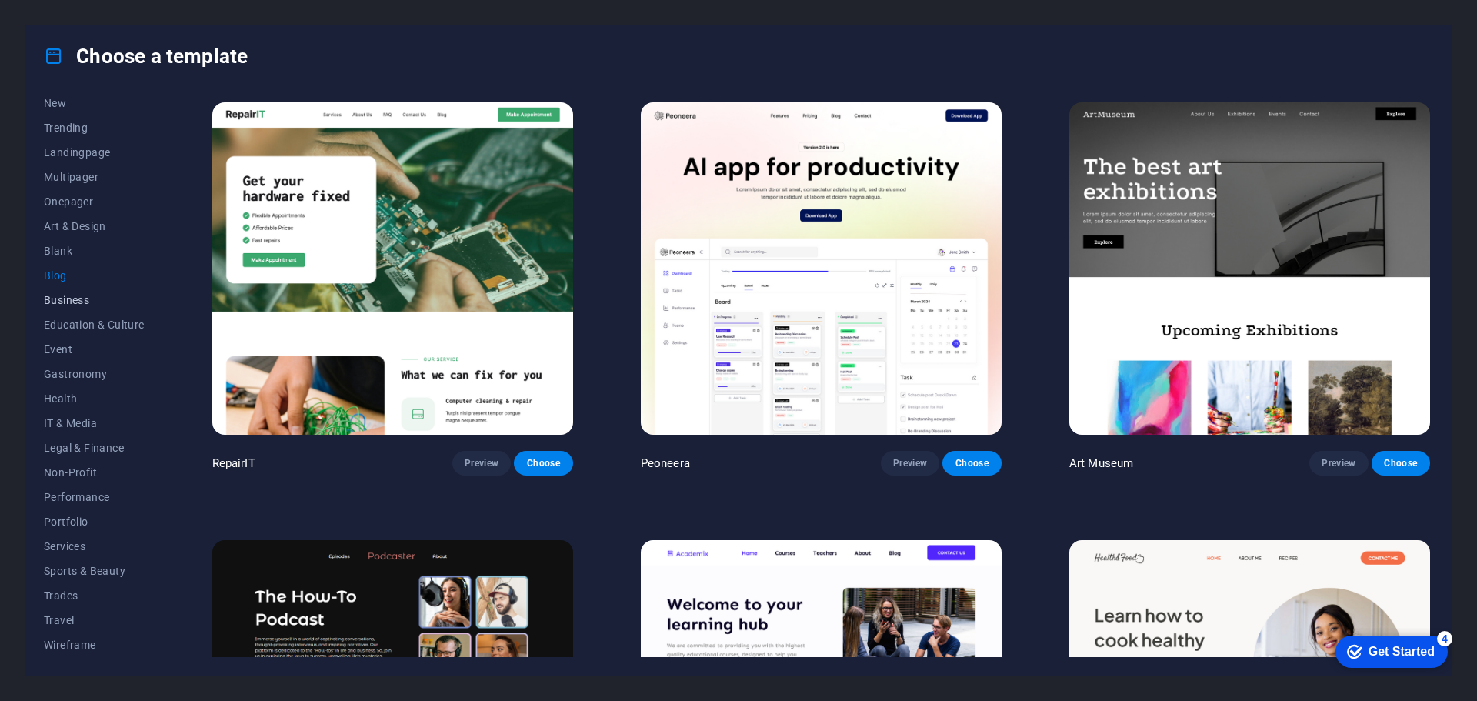
click at [60, 299] on span "Business" at bounding box center [94, 300] width 101 height 12
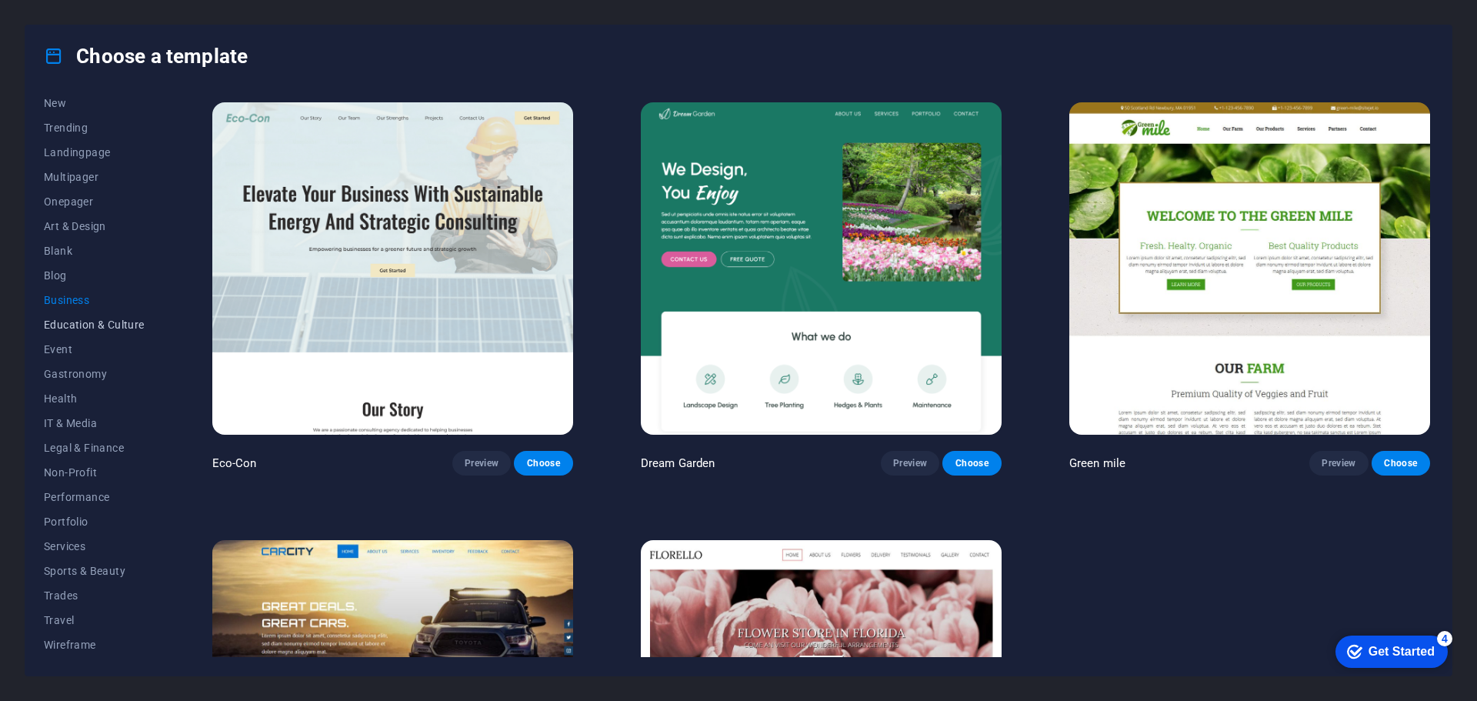
click at [78, 322] on span "Education & Culture" at bounding box center [94, 324] width 101 height 12
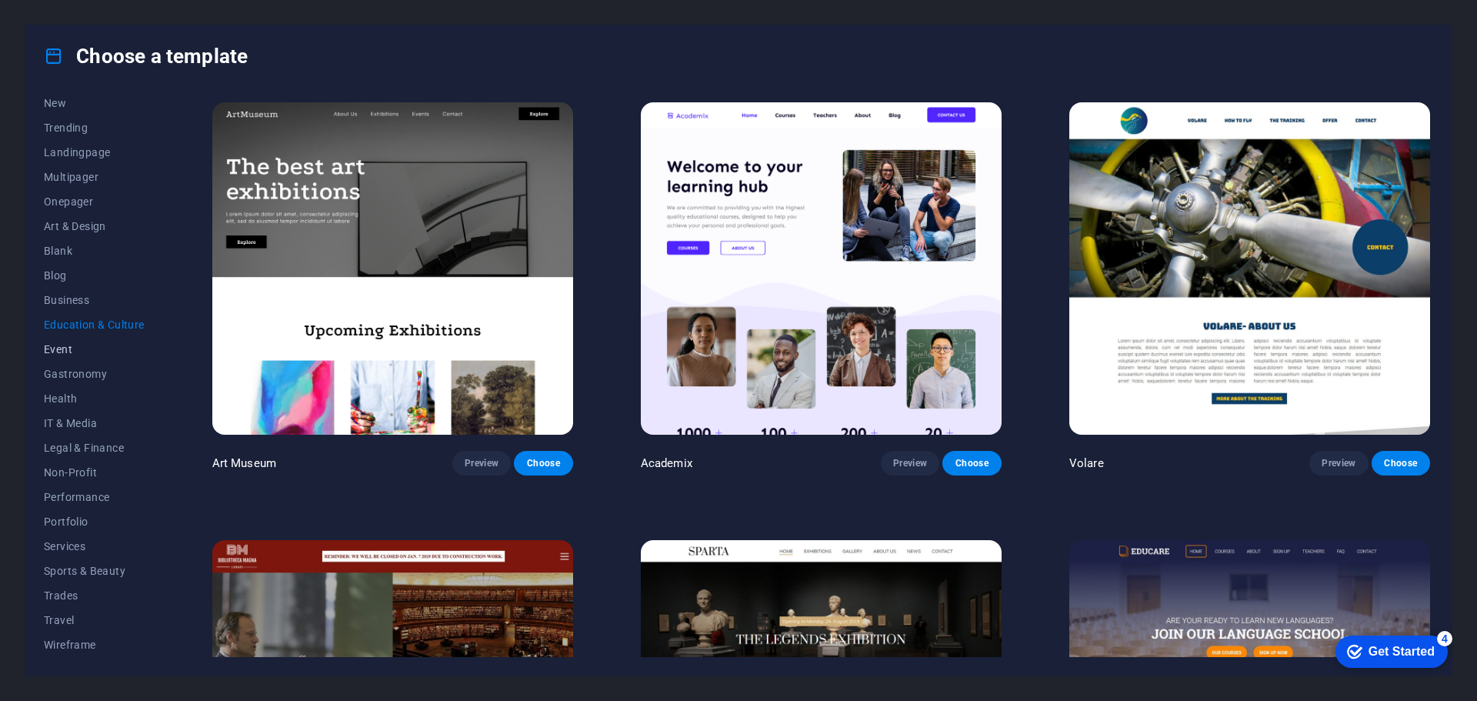
click at [68, 346] on span "Event" at bounding box center [94, 349] width 101 height 12
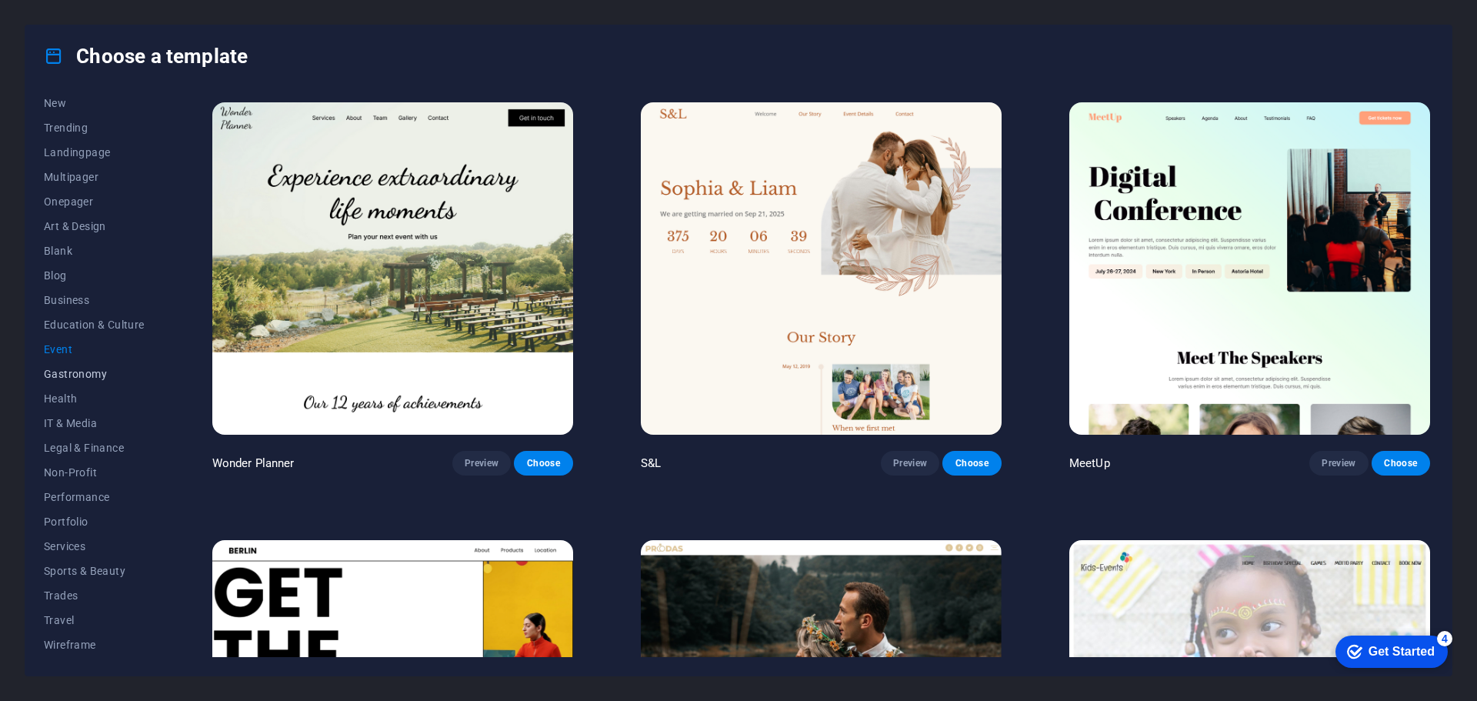
click at [83, 366] on button "Gastronomy" at bounding box center [94, 373] width 101 height 25
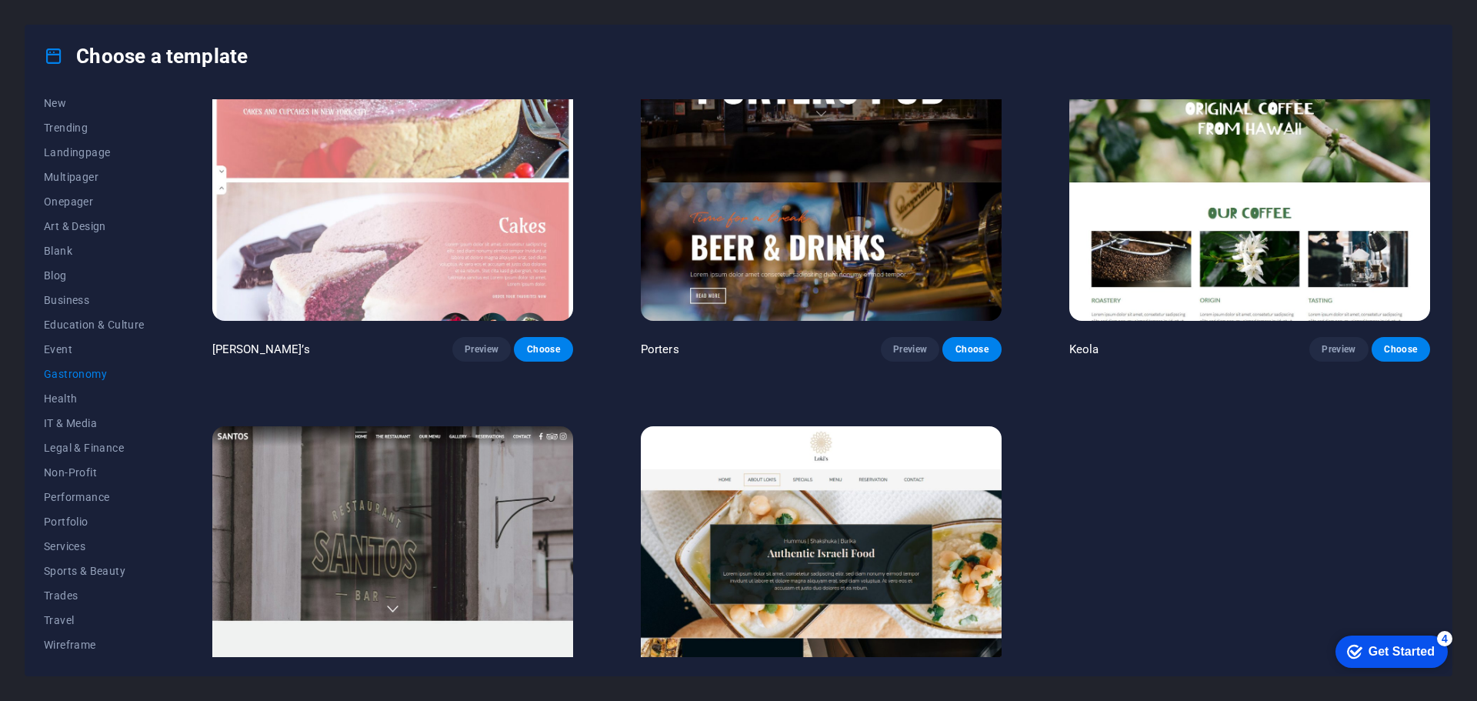
scroll to position [1997, 0]
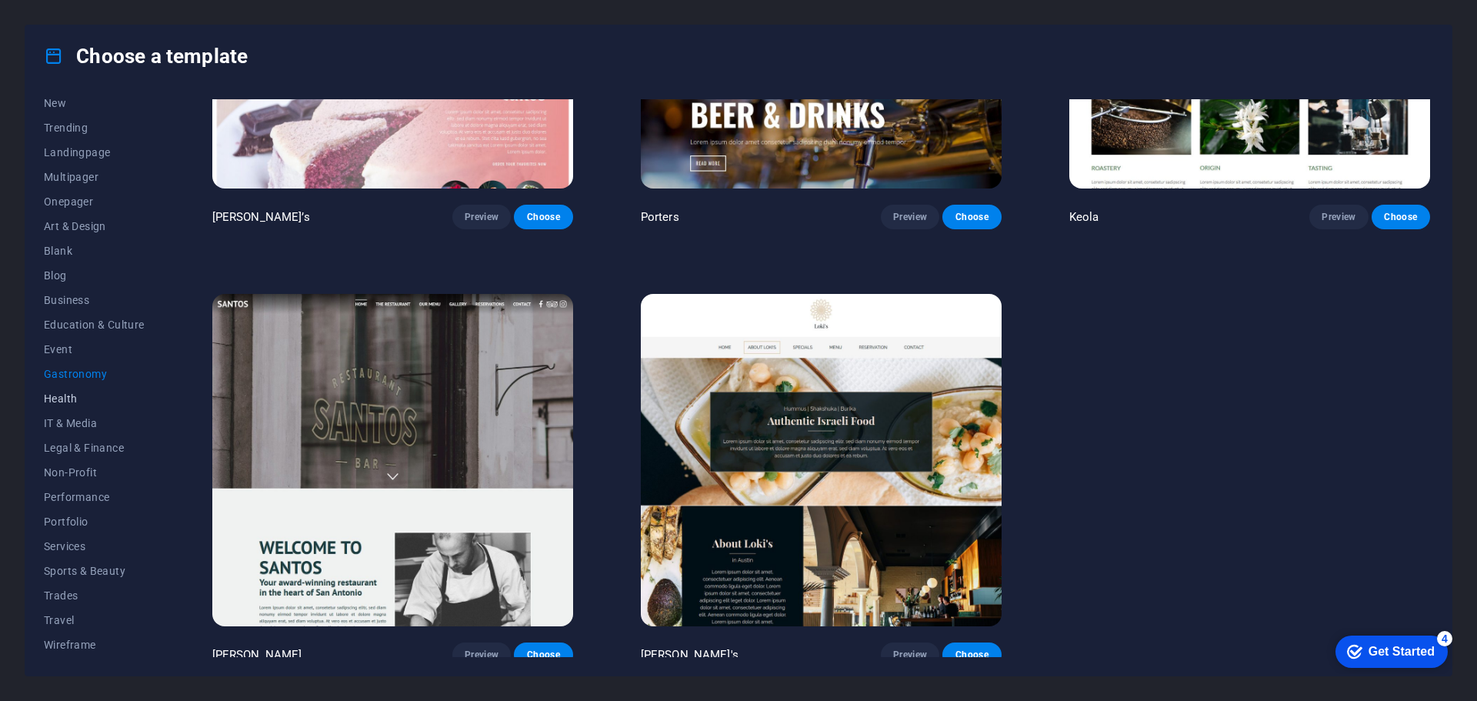
click at [55, 399] on span "Health" at bounding box center [94, 398] width 101 height 12
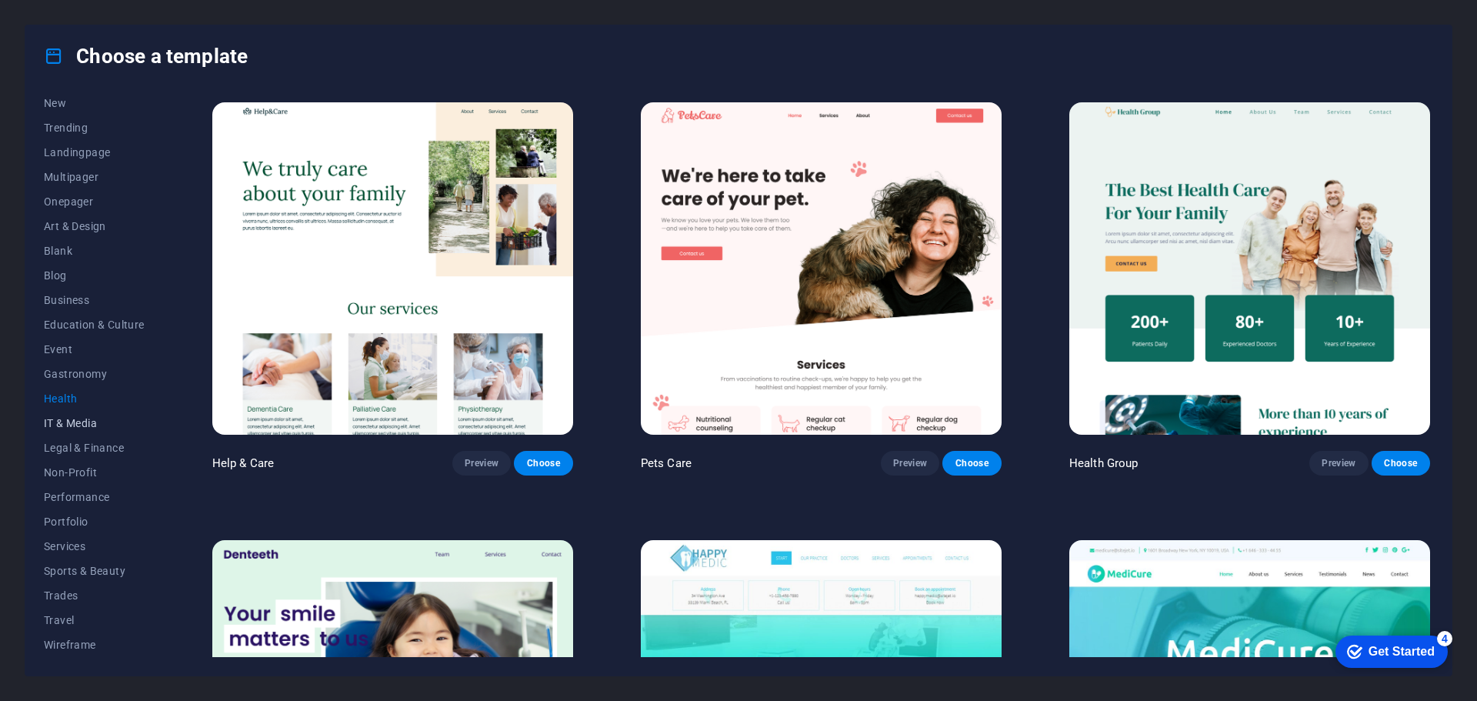
click at [69, 418] on span "IT & Media" at bounding box center [94, 423] width 101 height 12
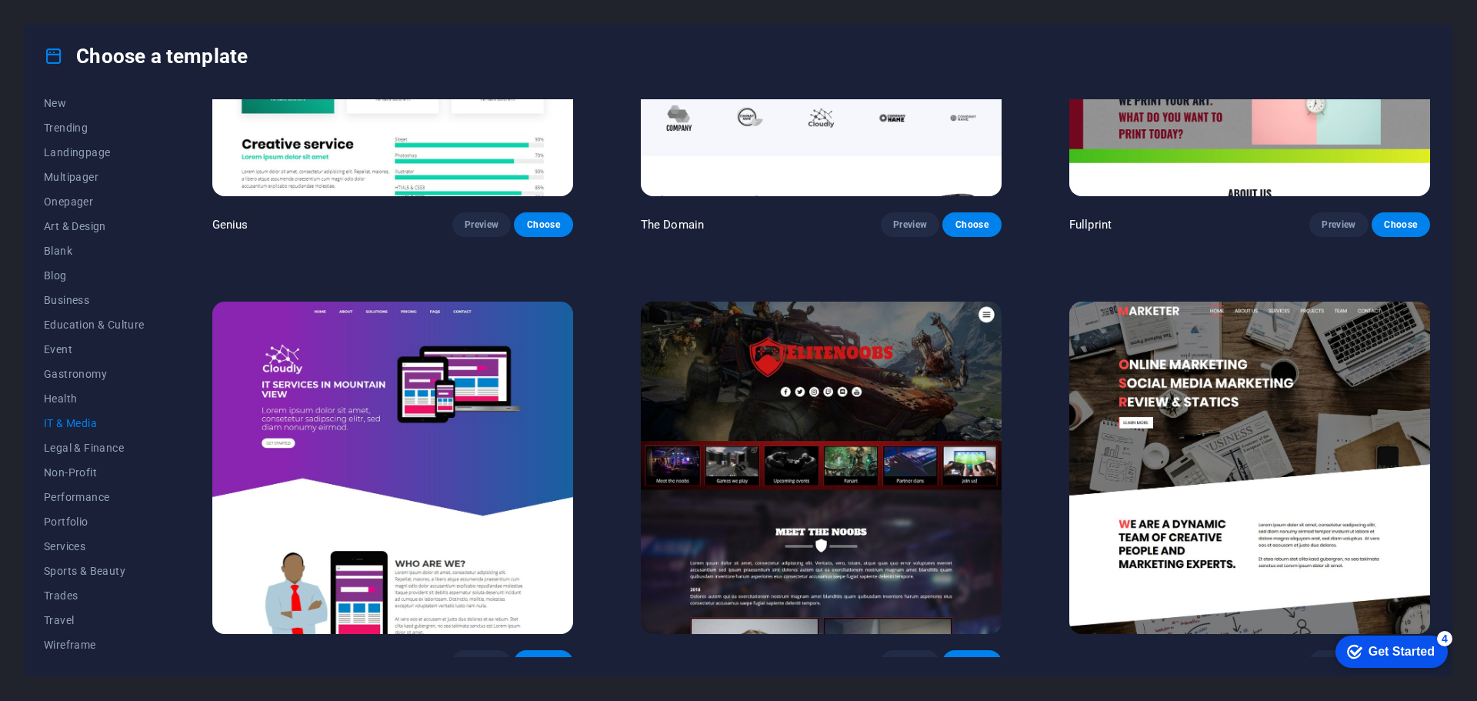
scroll to position [1125, 0]
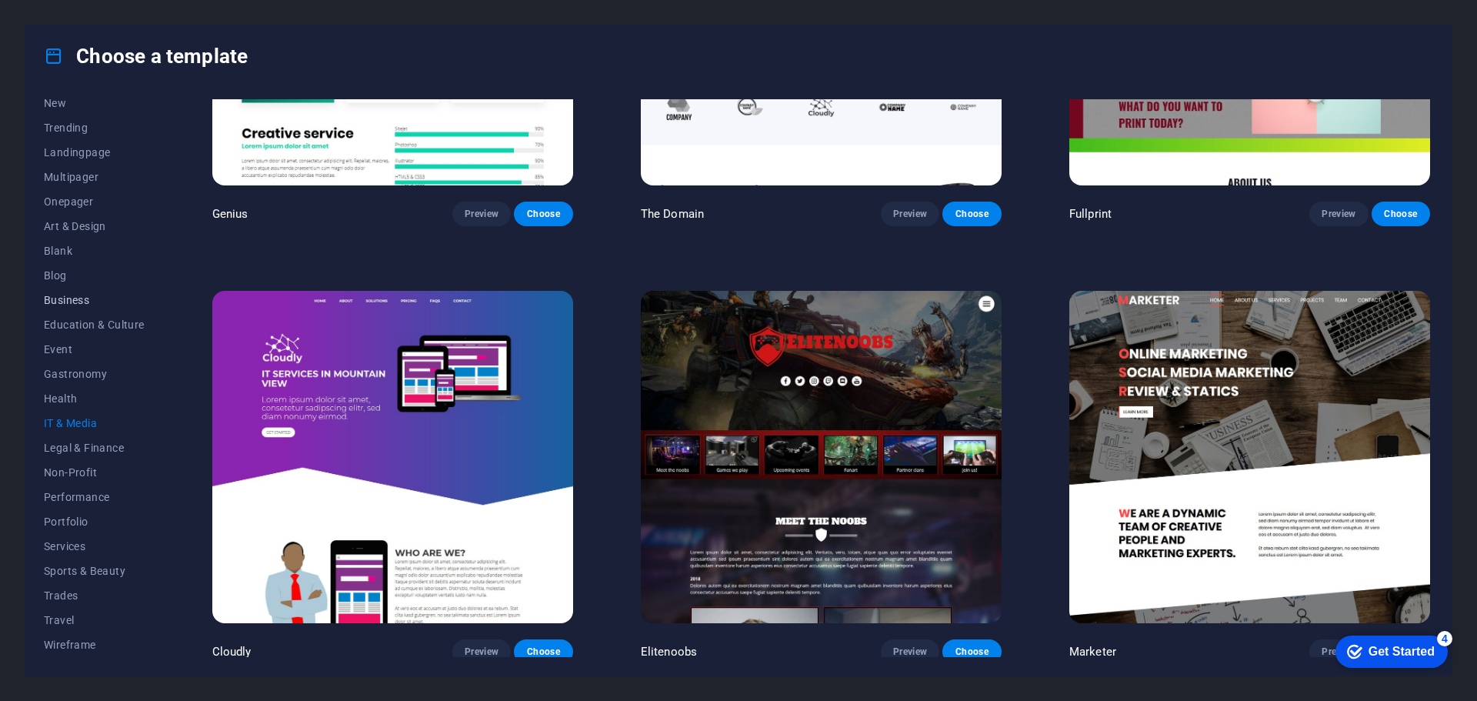
click at [61, 292] on button "Business" at bounding box center [94, 300] width 101 height 25
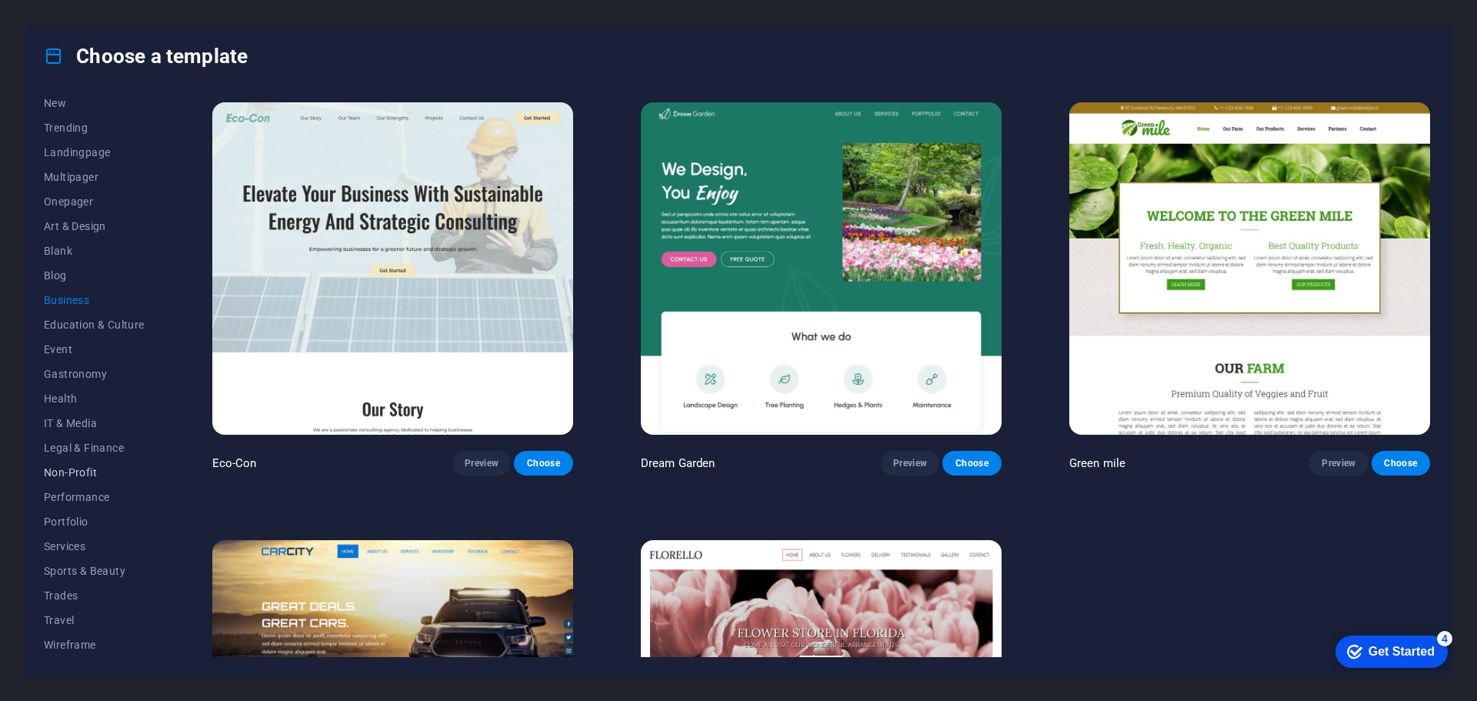
click at [72, 467] on span "Non-Profit" at bounding box center [94, 472] width 101 height 12
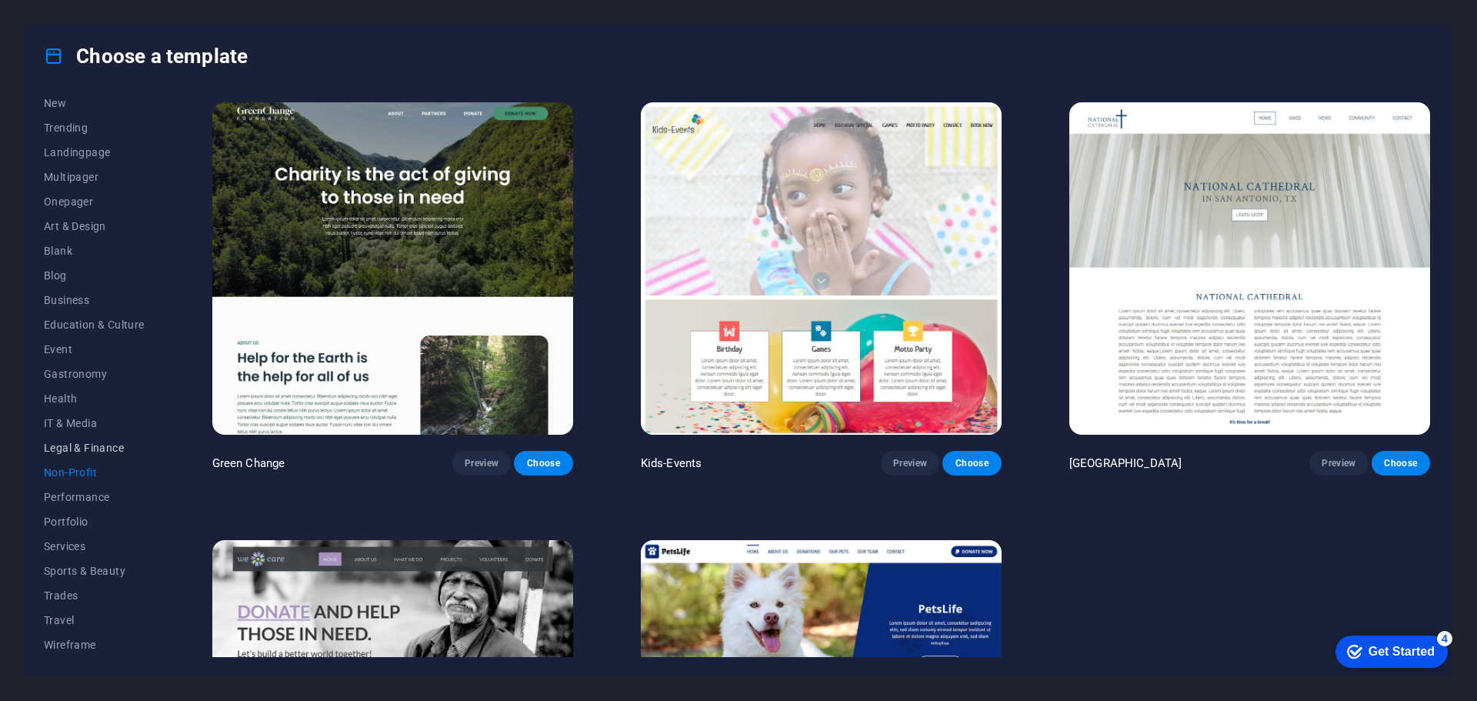
click at [77, 450] on span "Legal & Finance" at bounding box center [94, 447] width 101 height 12
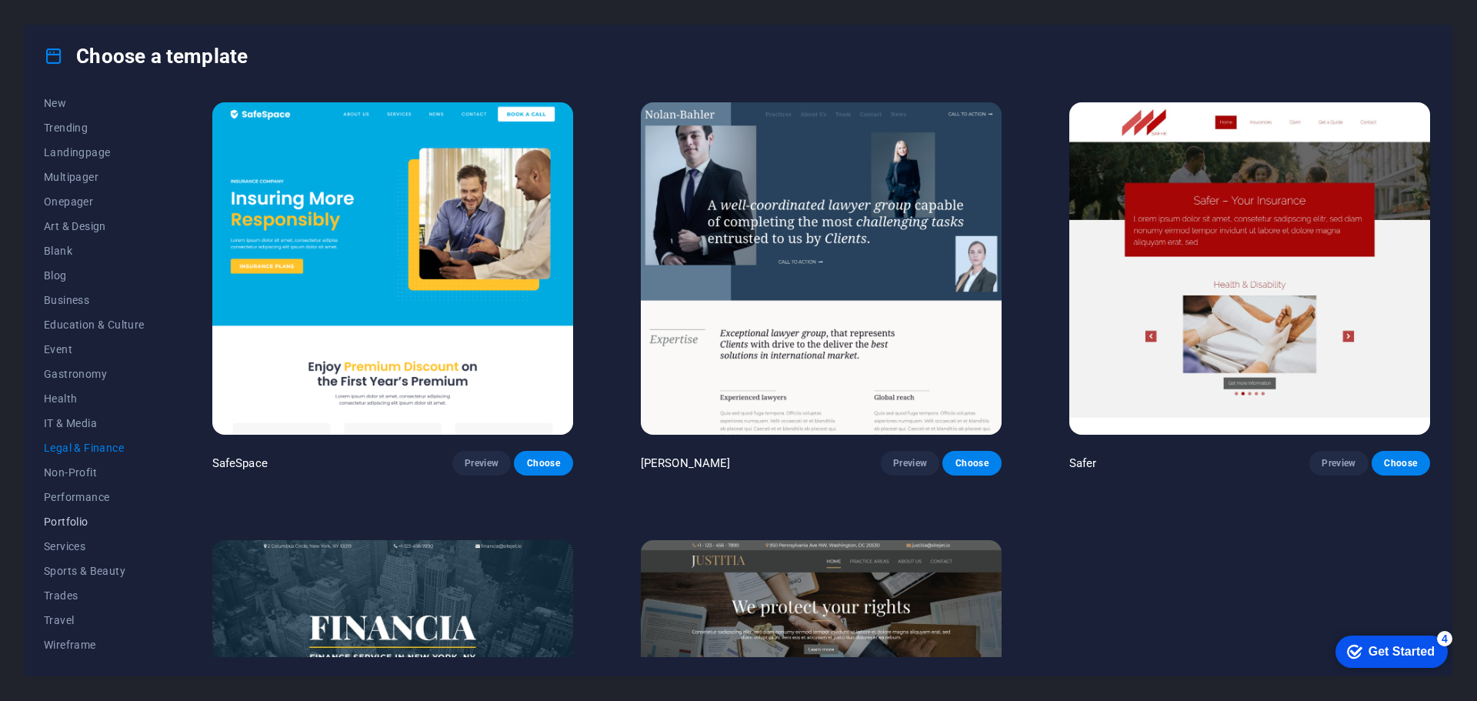
click at [68, 517] on span "Portfolio" at bounding box center [94, 521] width 101 height 12
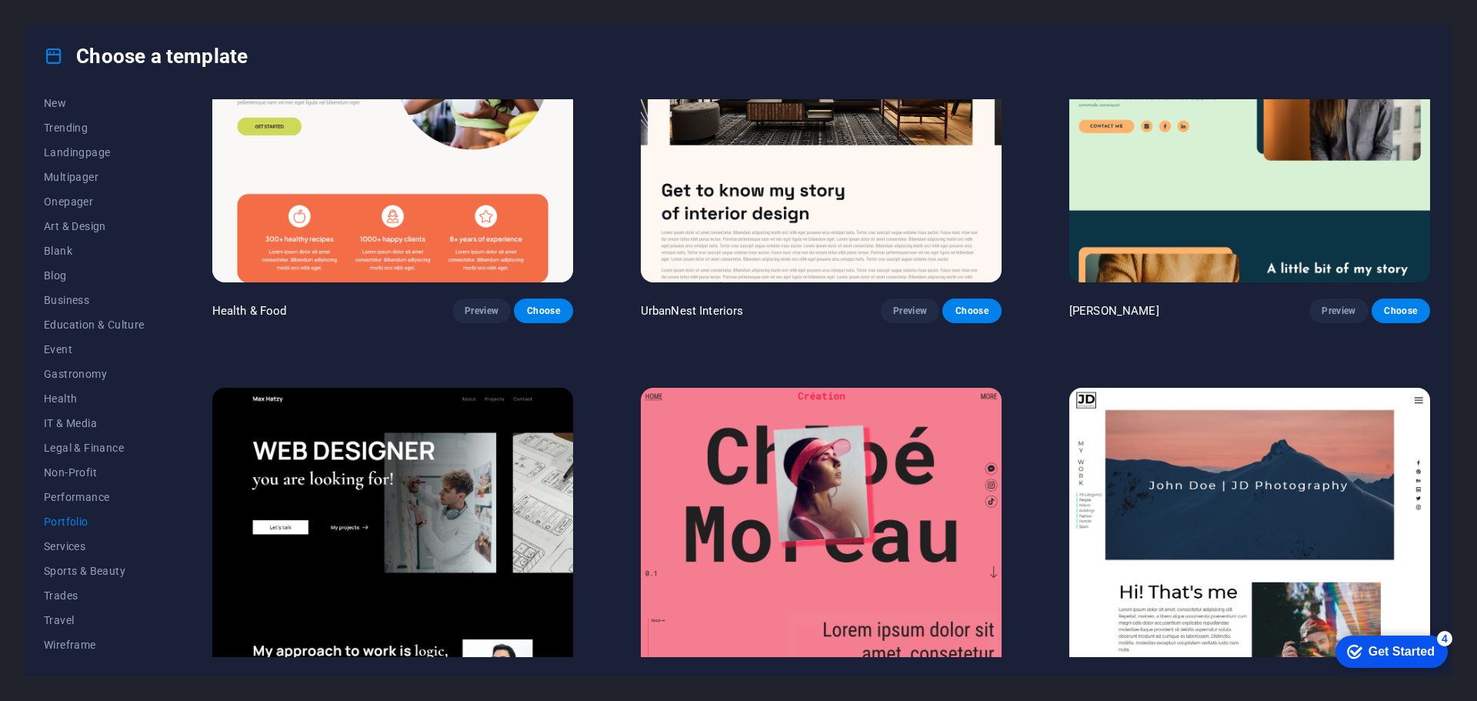
scroll to position [308, 0]
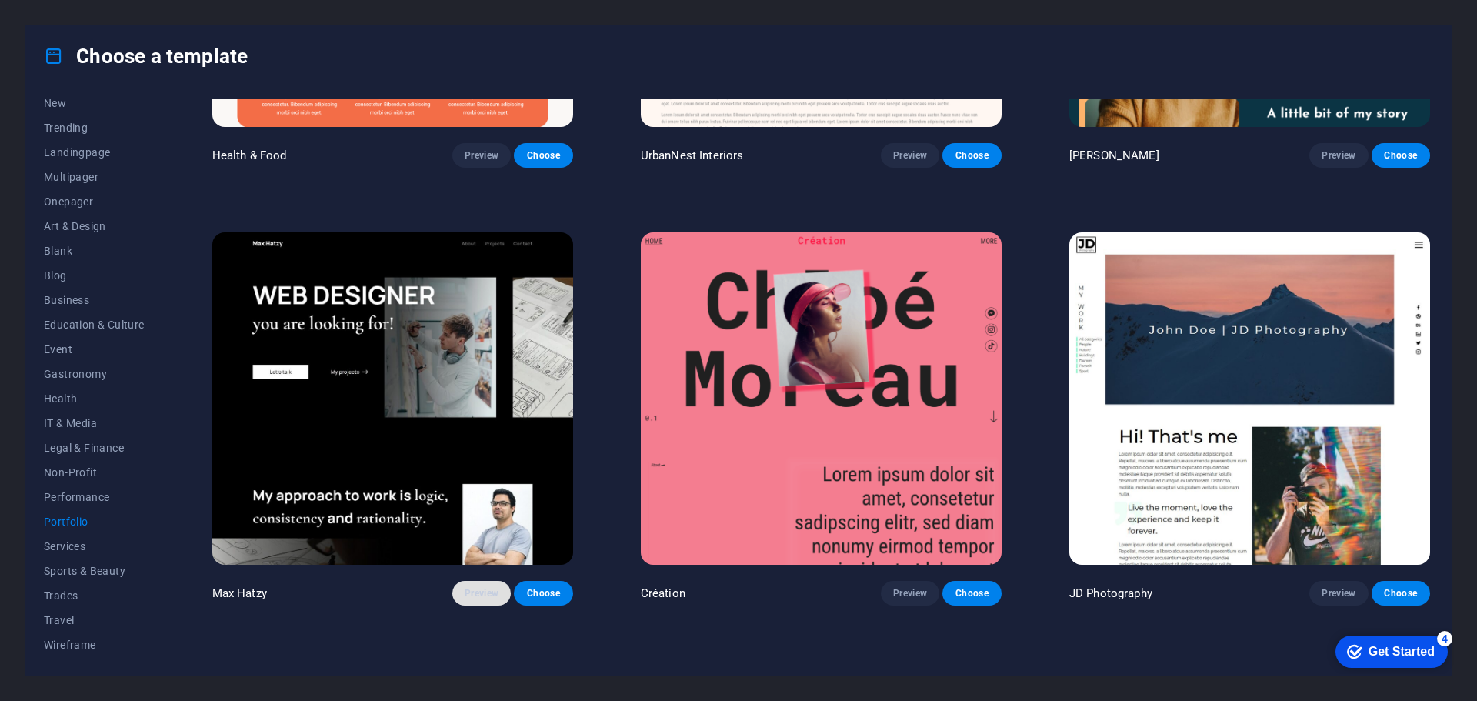
click at [488, 587] on span "Preview" at bounding box center [482, 593] width 34 height 12
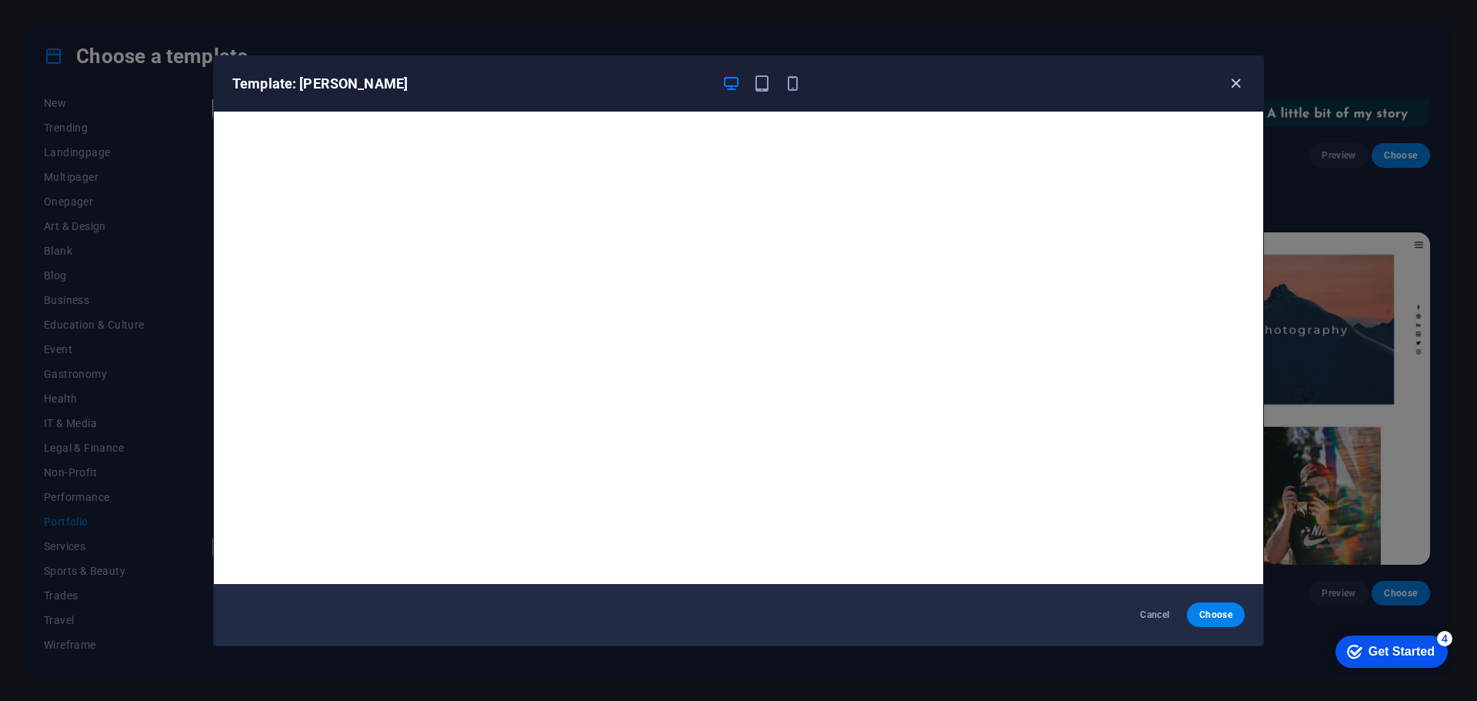
click at [1241, 78] on icon "button" at bounding box center [1236, 84] width 18 height 18
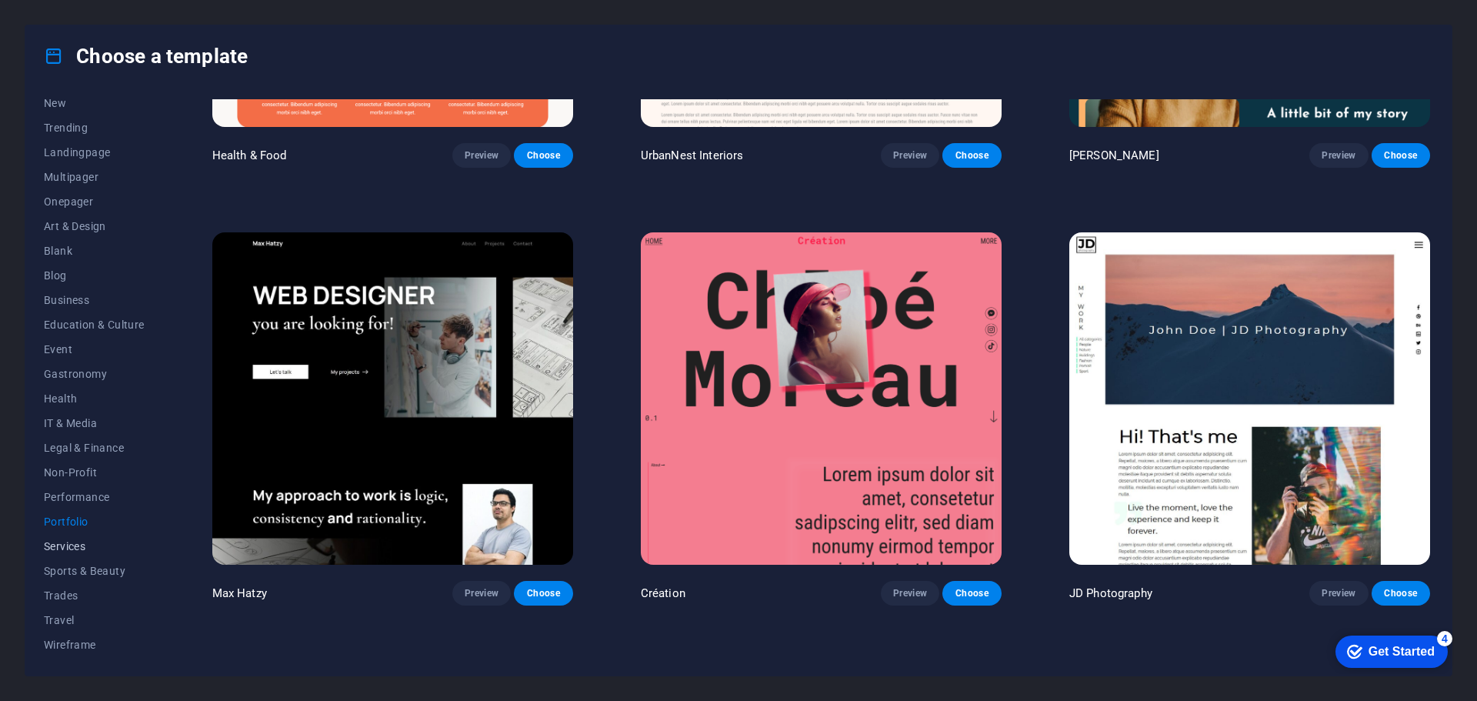
click at [74, 540] on span "Services" at bounding box center [94, 546] width 101 height 12
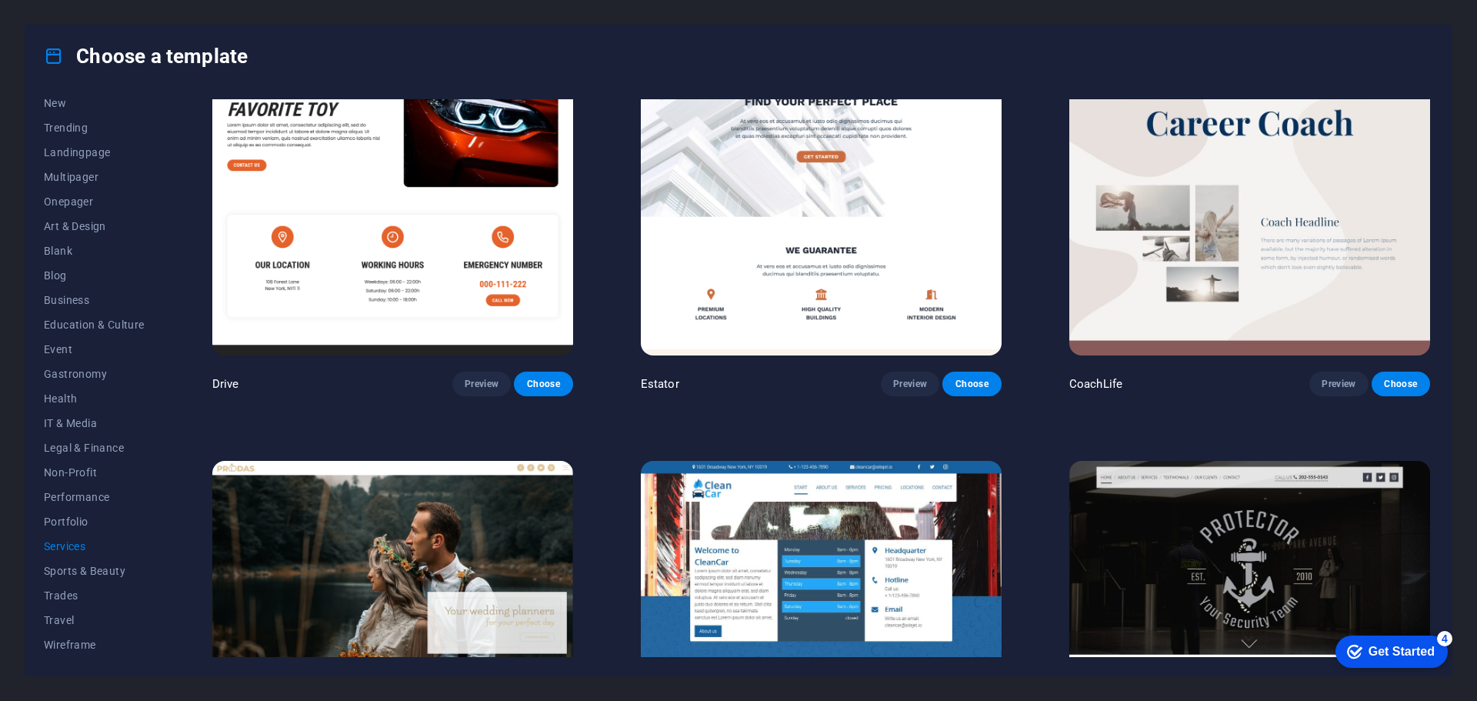
scroll to position [1000, 0]
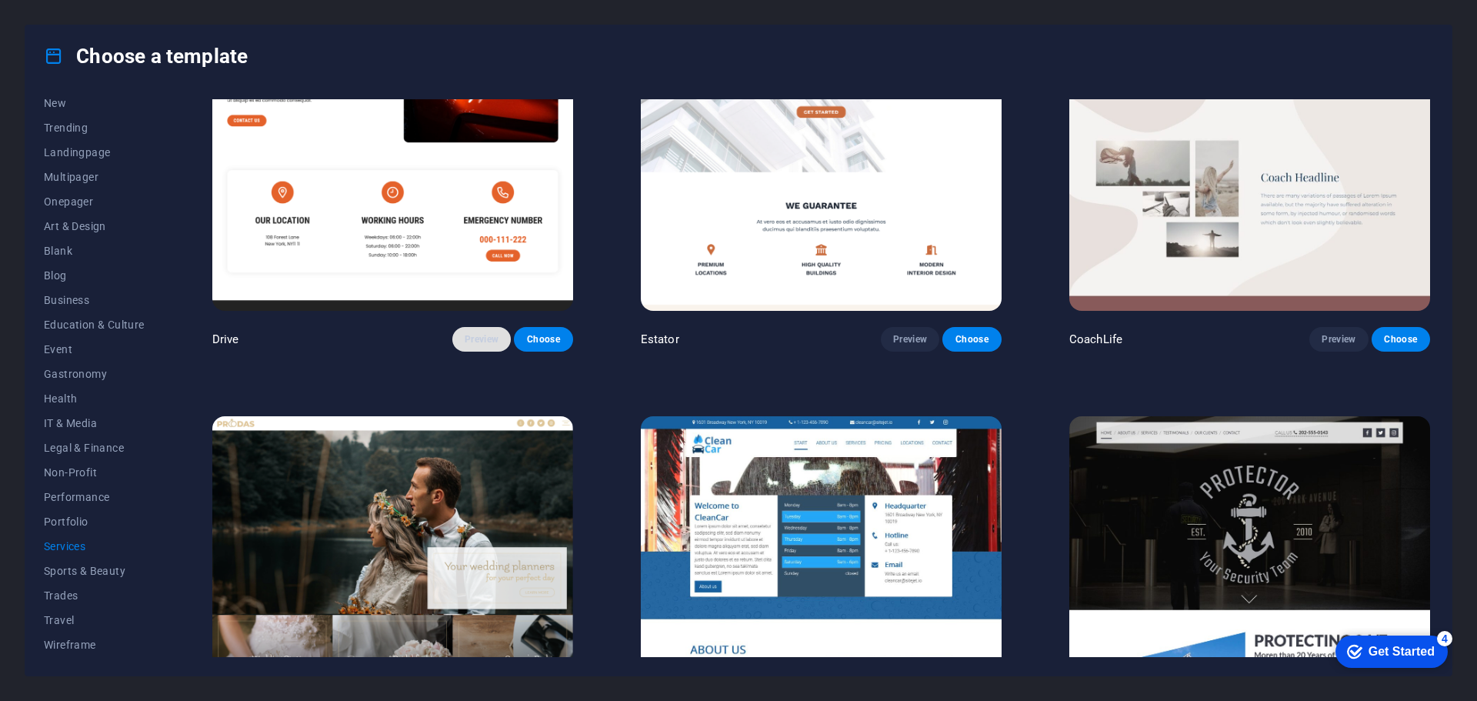
click at [488, 333] on span "Preview" at bounding box center [482, 339] width 34 height 12
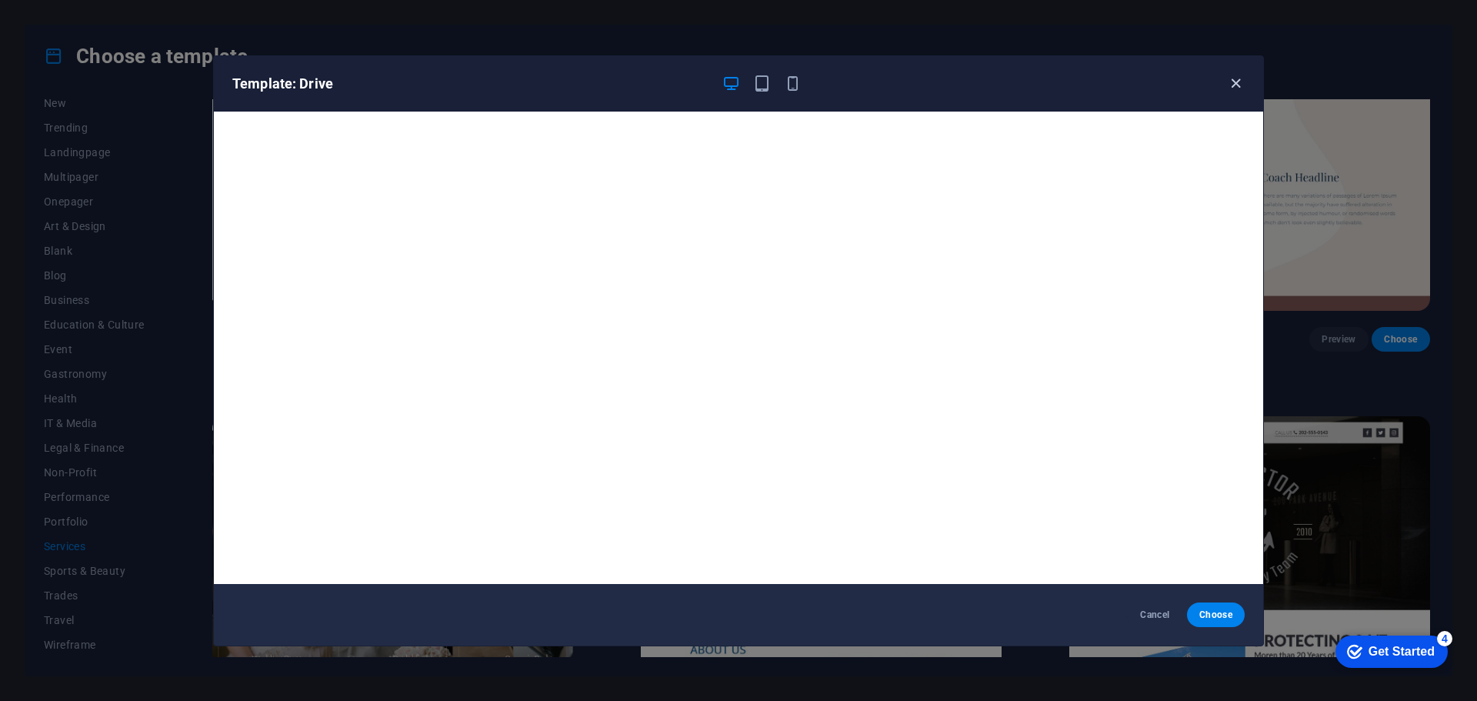
click at [1234, 83] on icon "button" at bounding box center [1236, 84] width 18 height 18
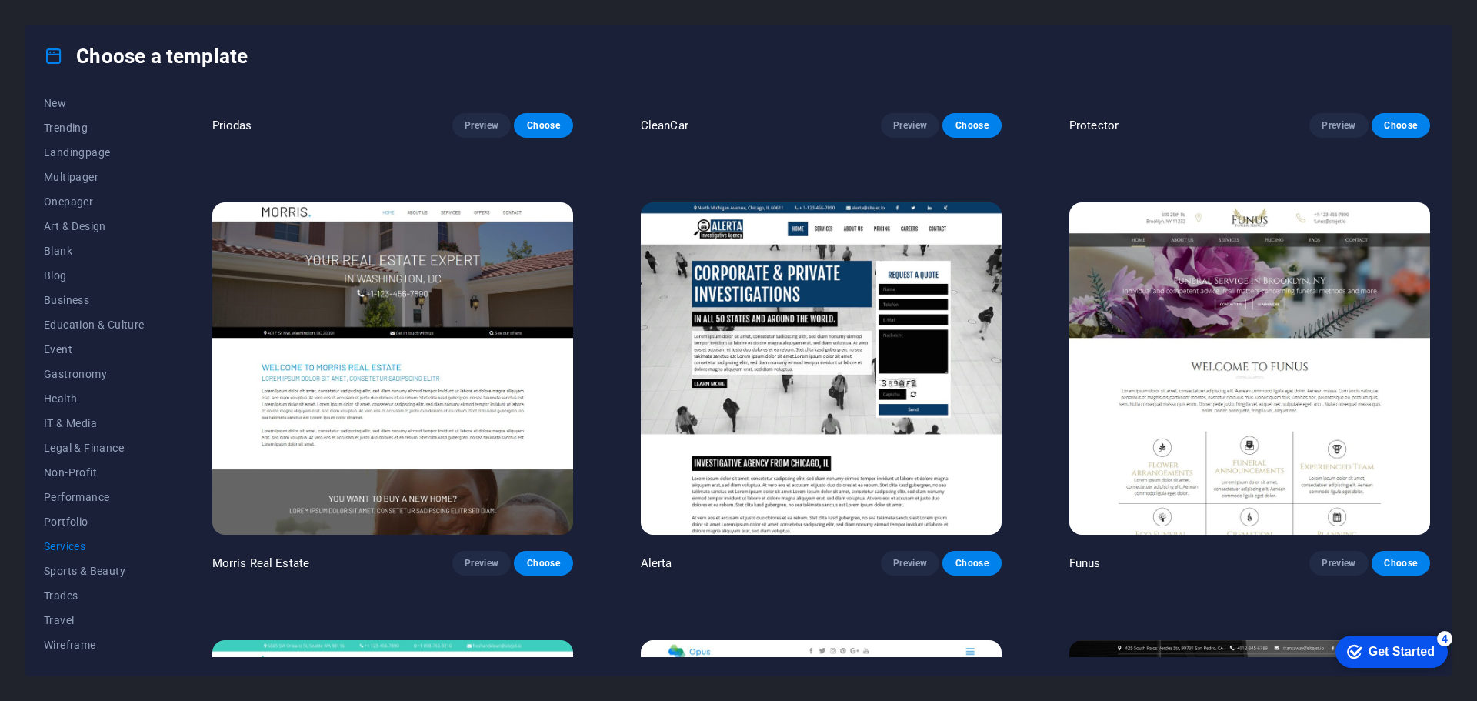
scroll to position [1692, 0]
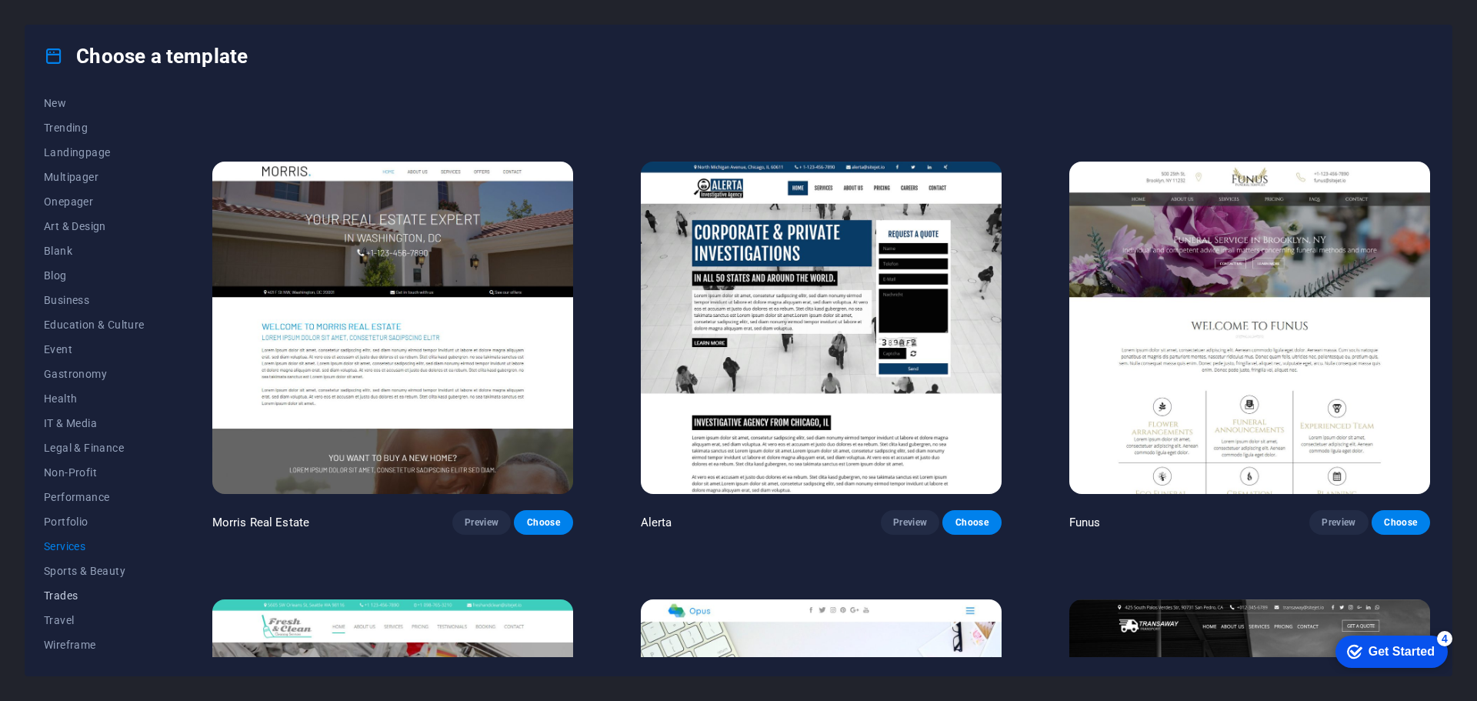
click at [64, 597] on span "Trades" at bounding box center [94, 595] width 101 height 12
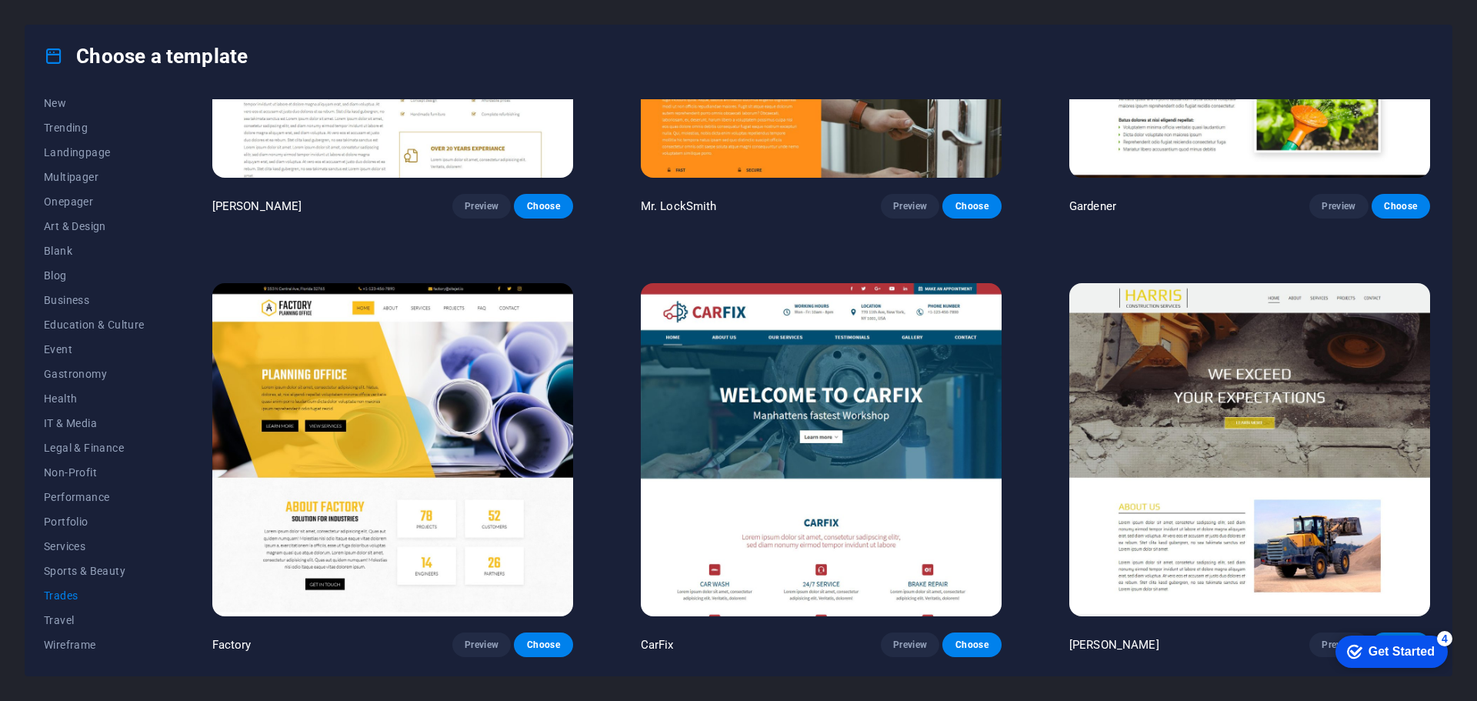
scroll to position [0, 0]
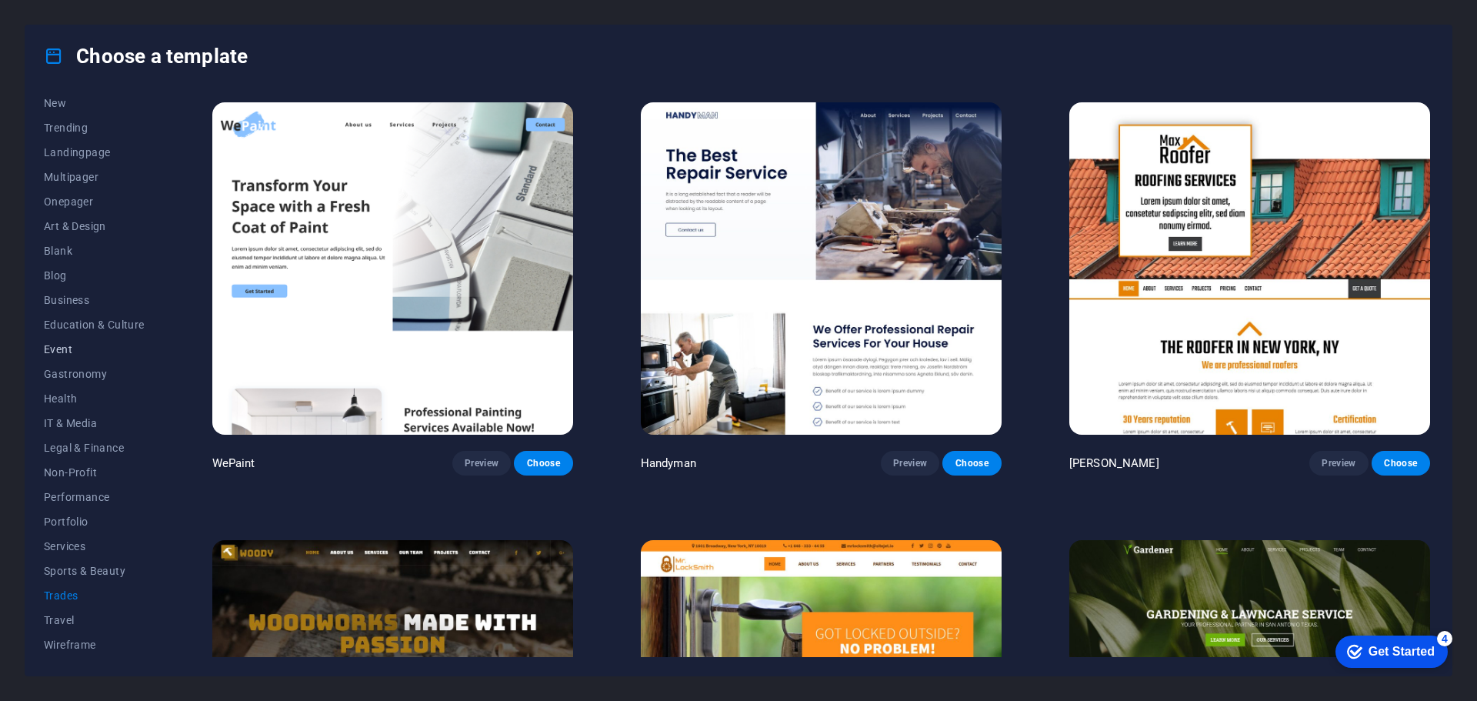
click at [60, 346] on span "Event" at bounding box center [94, 349] width 101 height 12
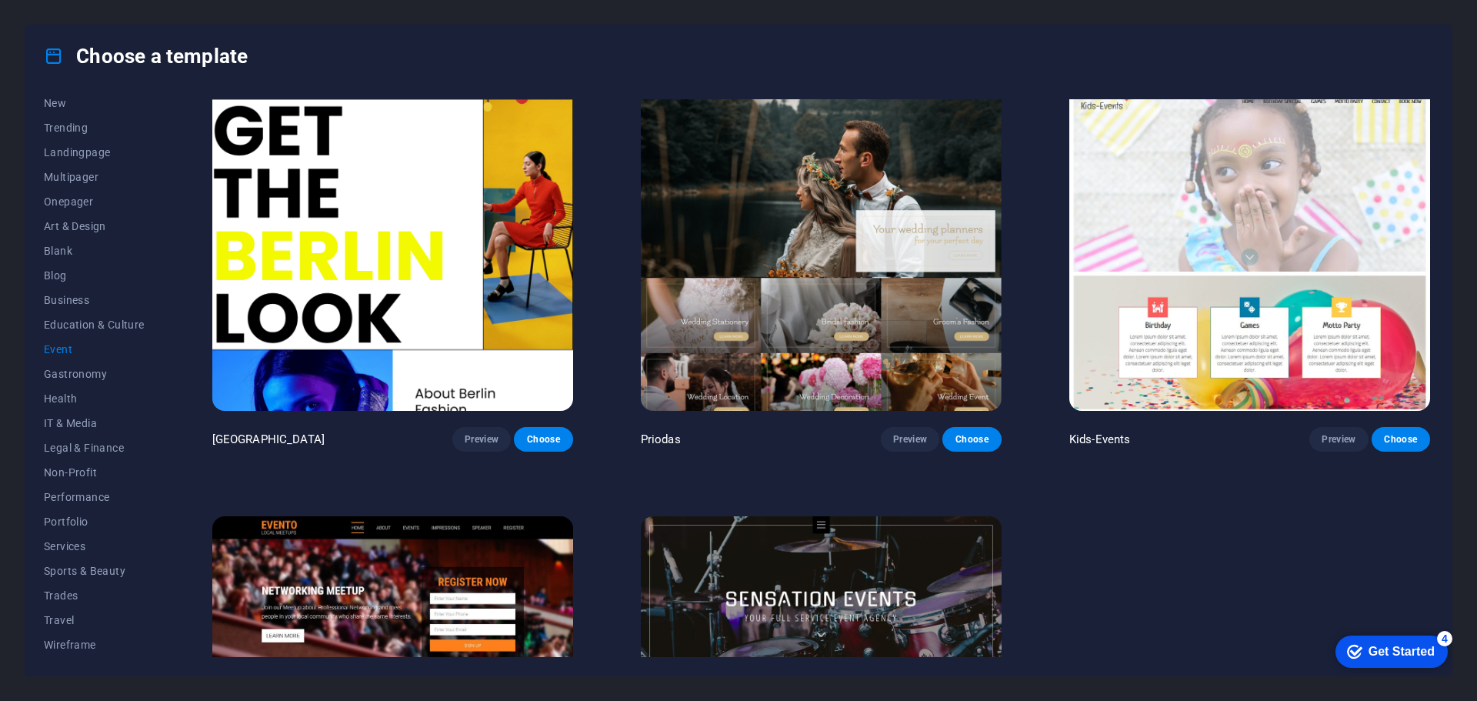
scroll to position [689, 0]
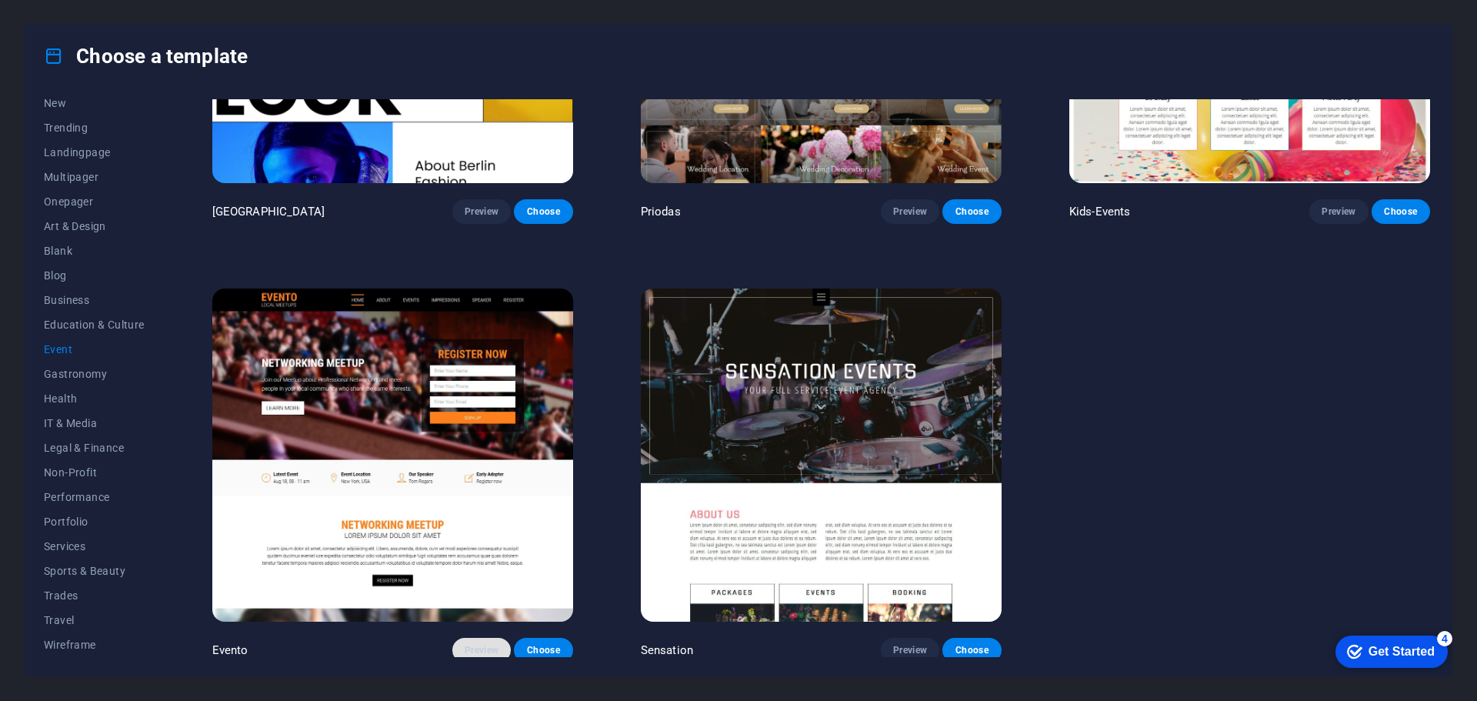
click at [485, 644] on span "Preview" at bounding box center [482, 650] width 34 height 12
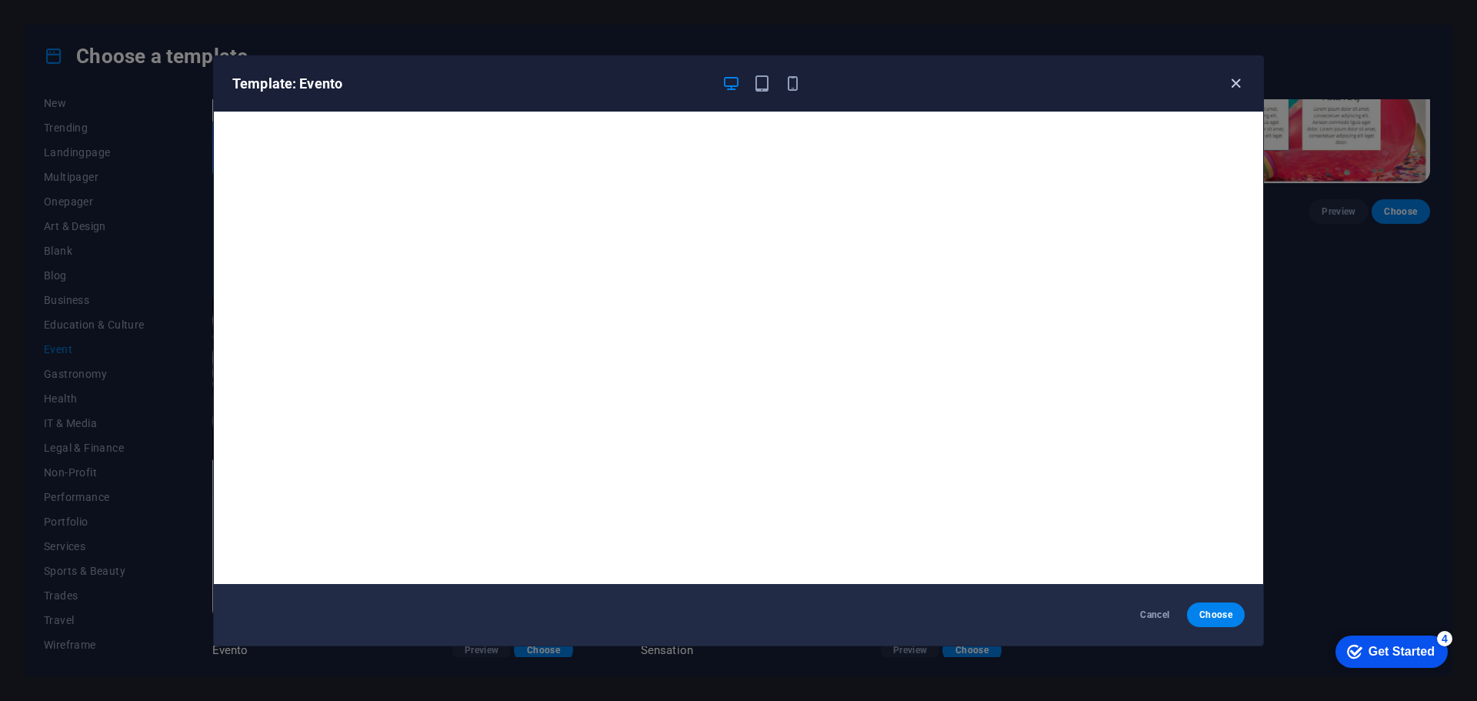
click at [1233, 84] on icon "button" at bounding box center [1236, 84] width 18 height 18
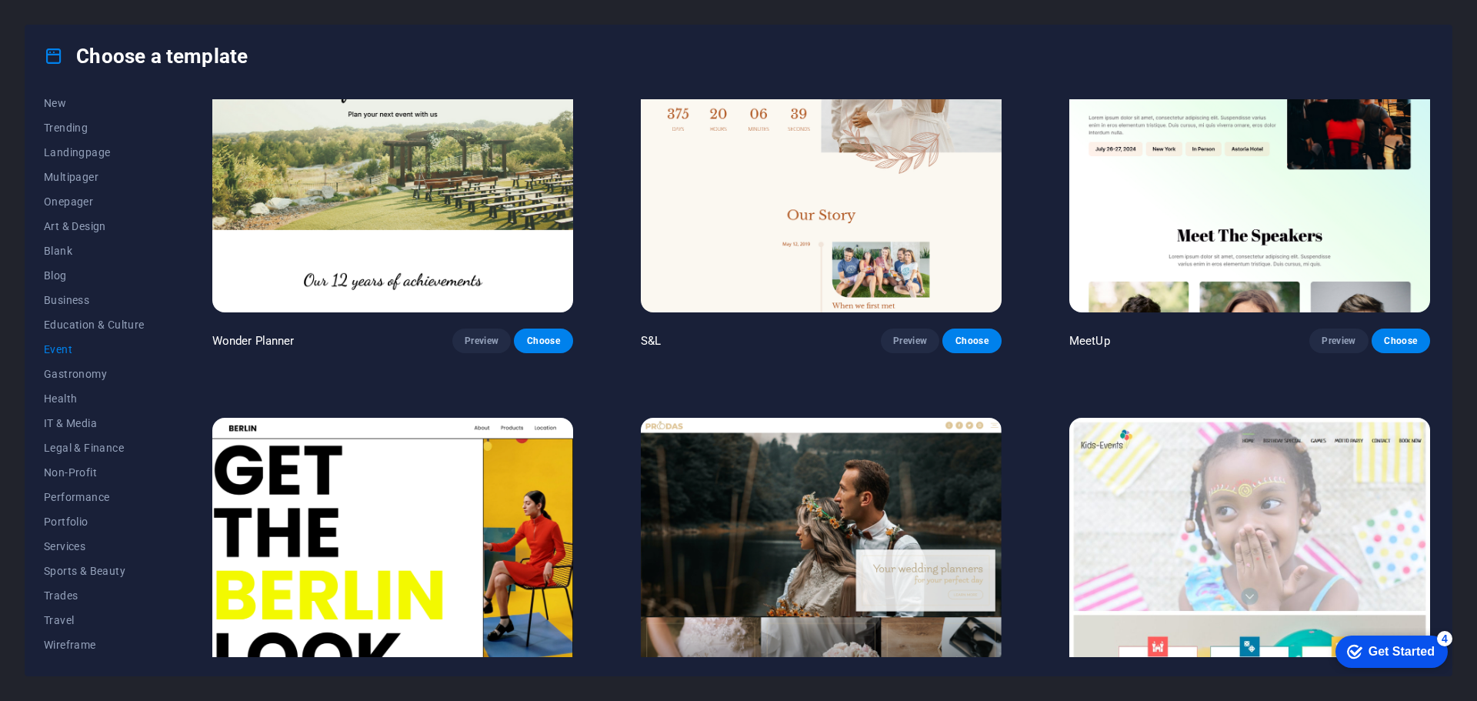
scroll to position [0, 0]
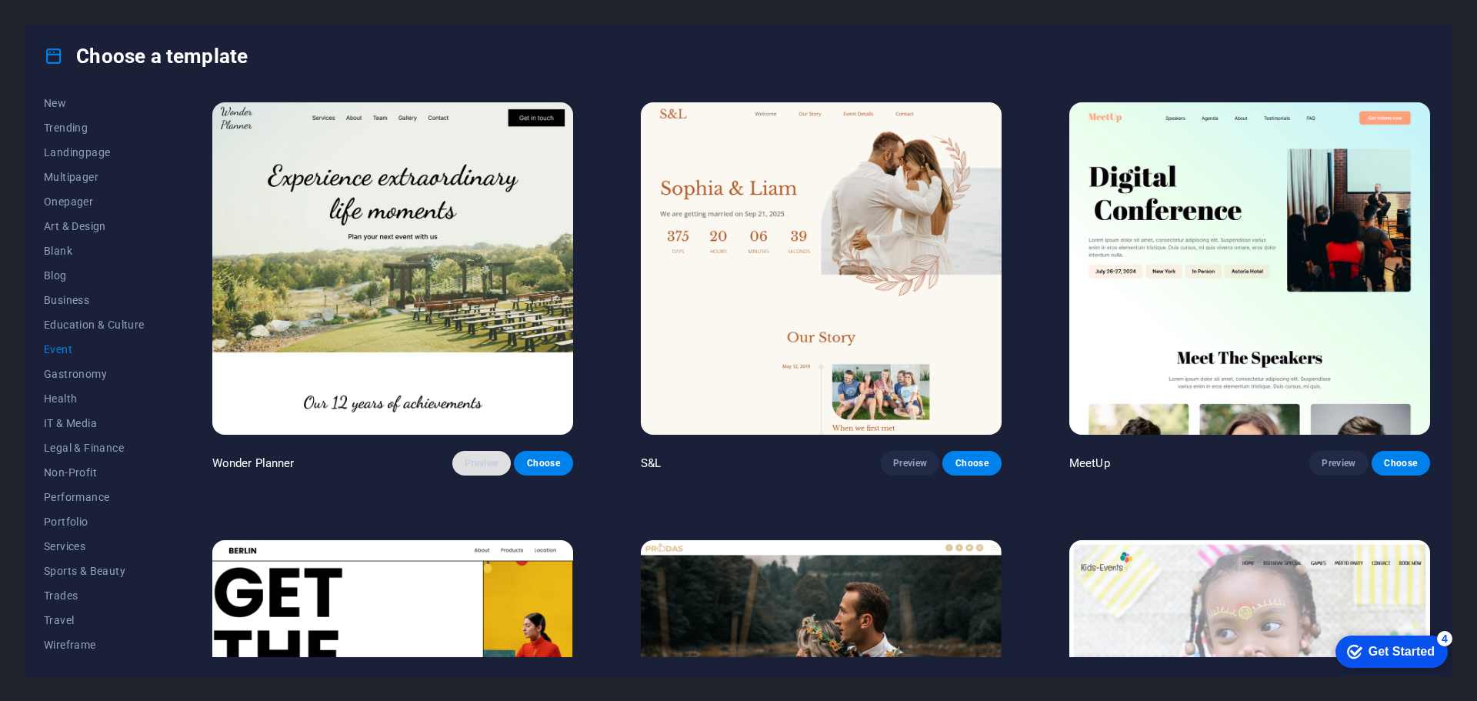
click at [471, 462] on span "Preview" at bounding box center [482, 463] width 34 height 12
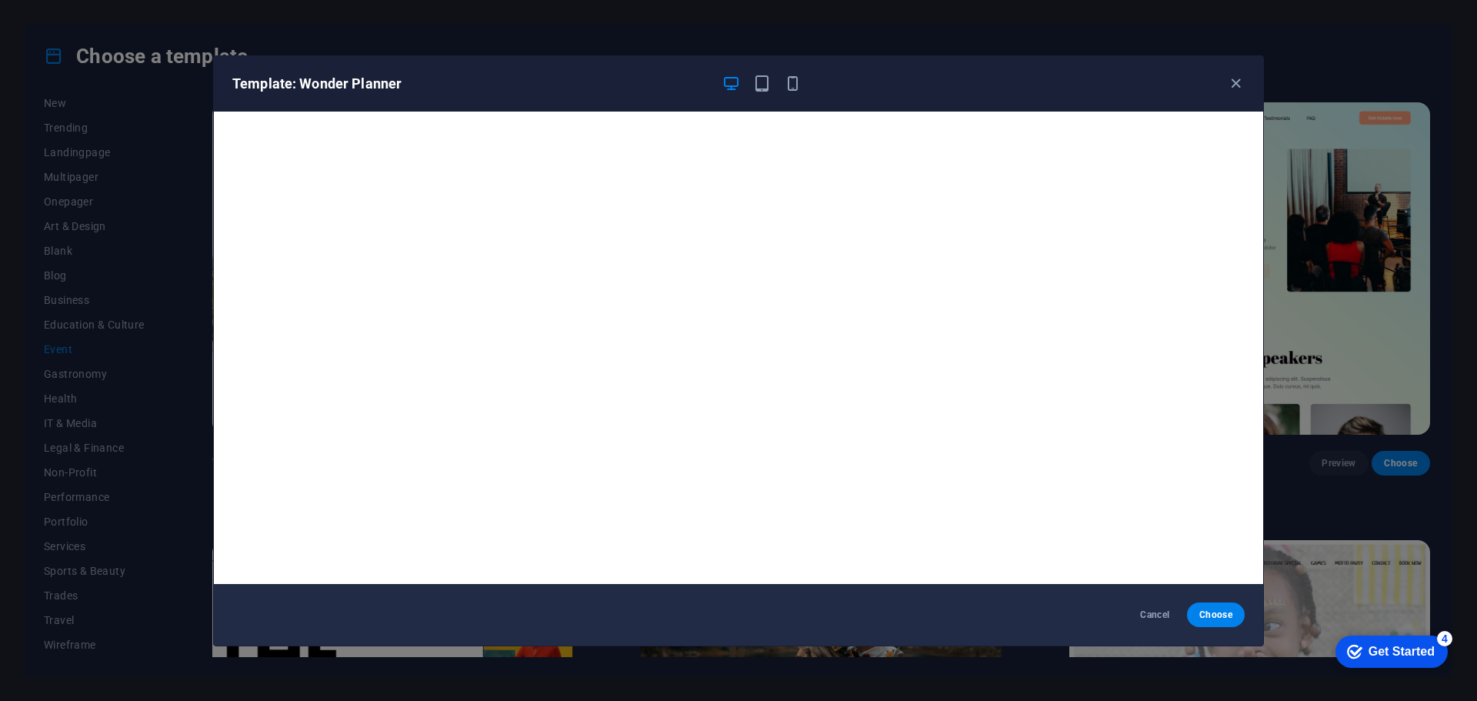
scroll to position [4, 0]
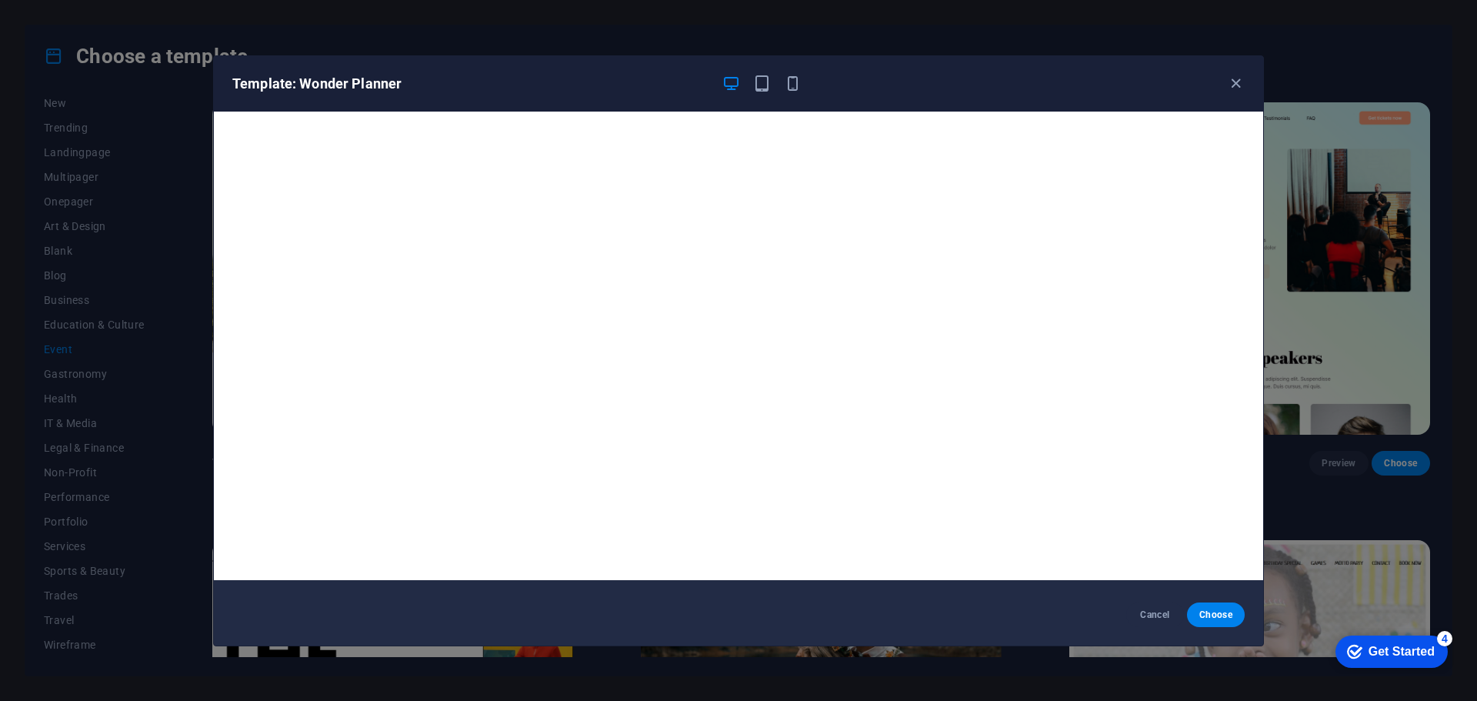
click at [1221, 88] on div "Template: Wonder Planner" at bounding box center [729, 84] width 994 height 18
click at [1235, 83] on icon "button" at bounding box center [1236, 84] width 18 height 18
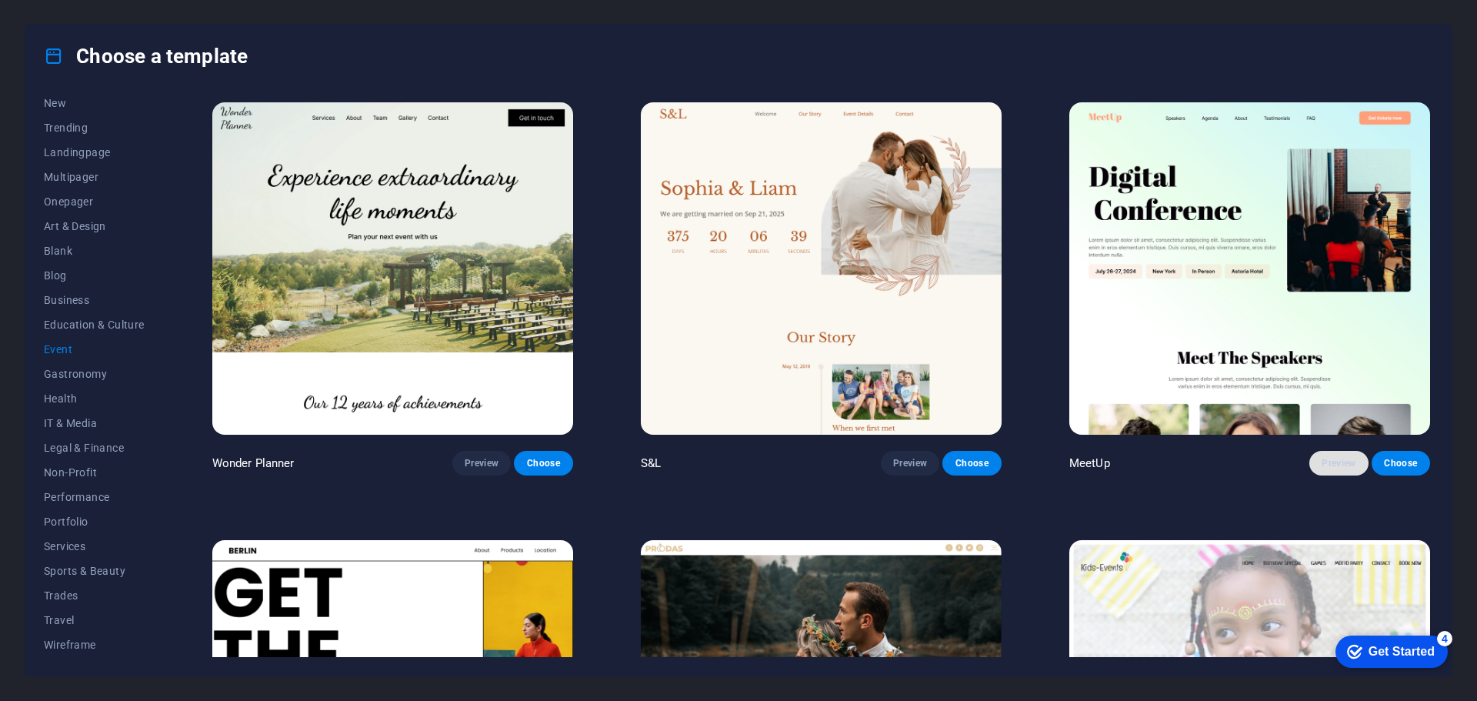
click at [1340, 465] on span "Preview" at bounding box center [1338, 463] width 34 height 12
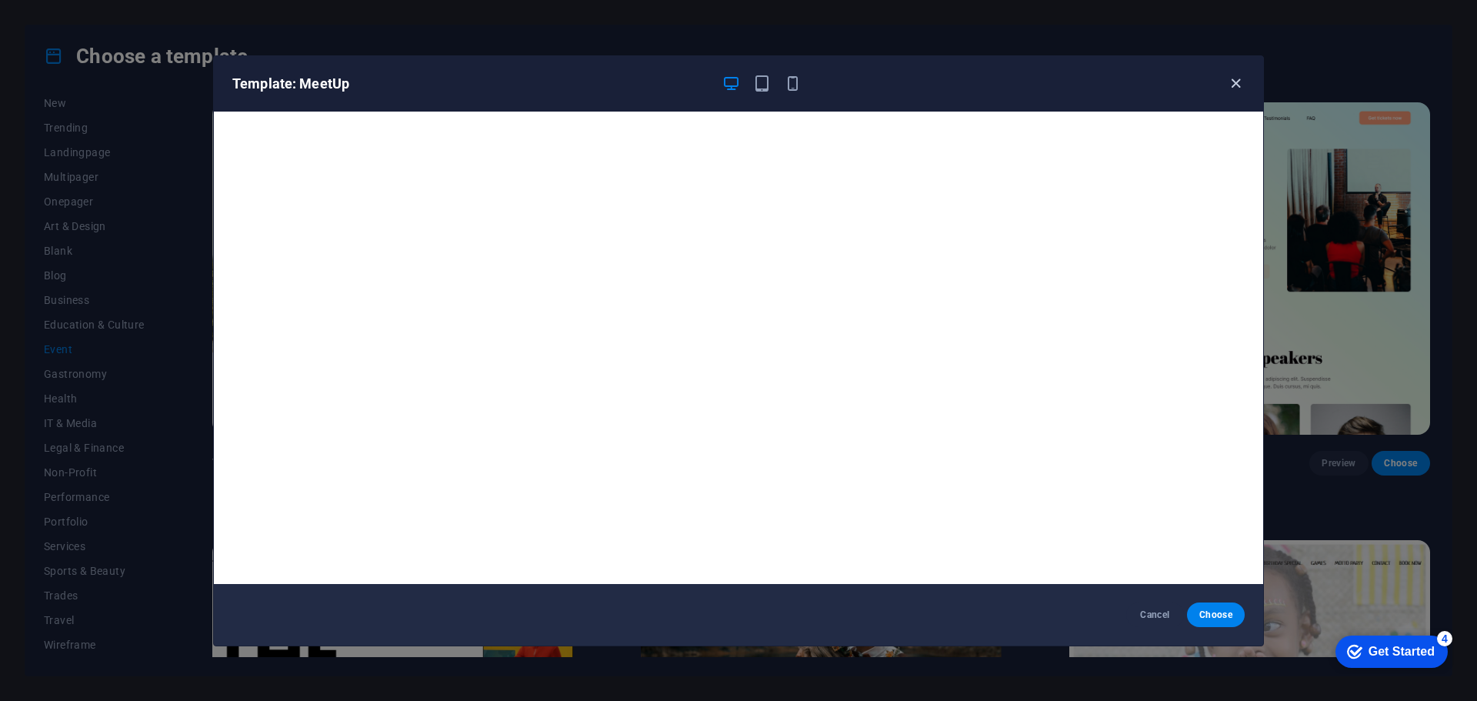
click at [1227, 82] on icon "button" at bounding box center [1236, 84] width 18 height 18
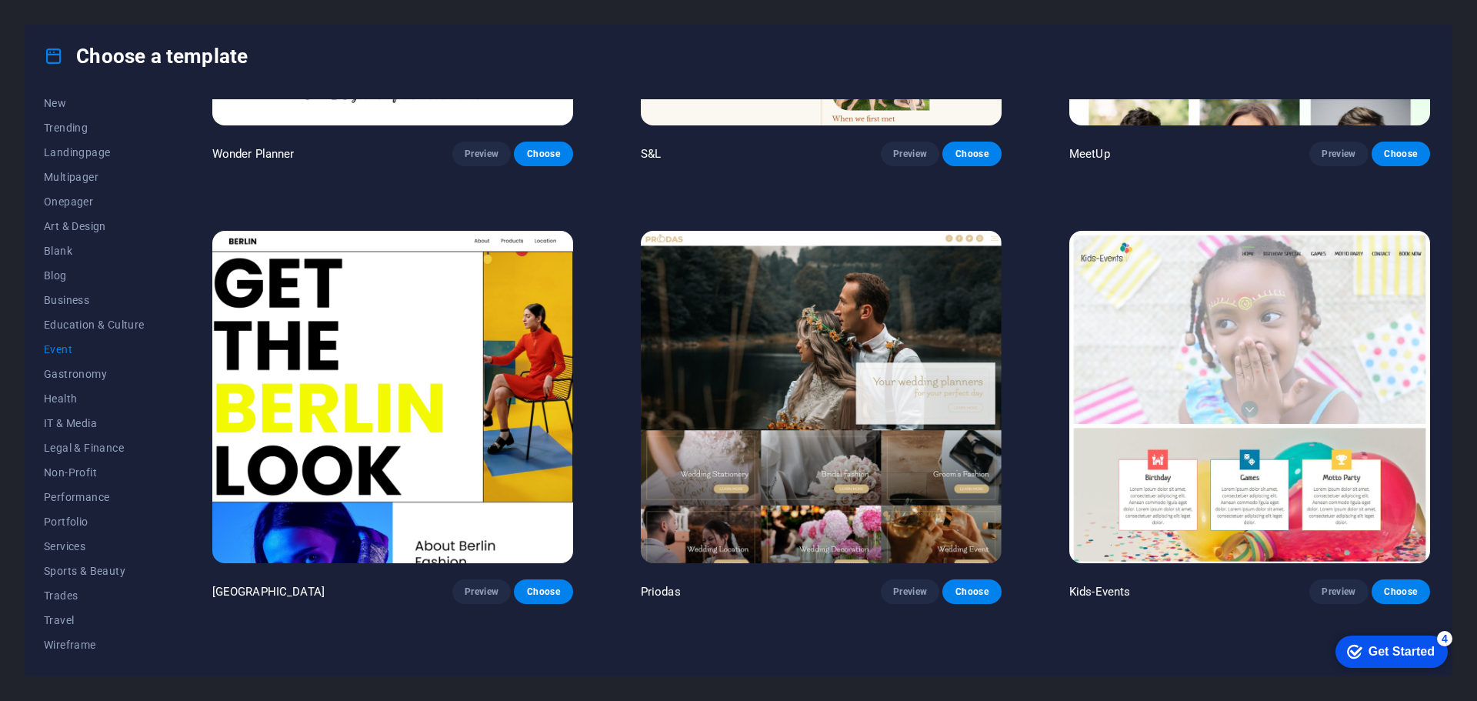
scroll to position [305, 0]
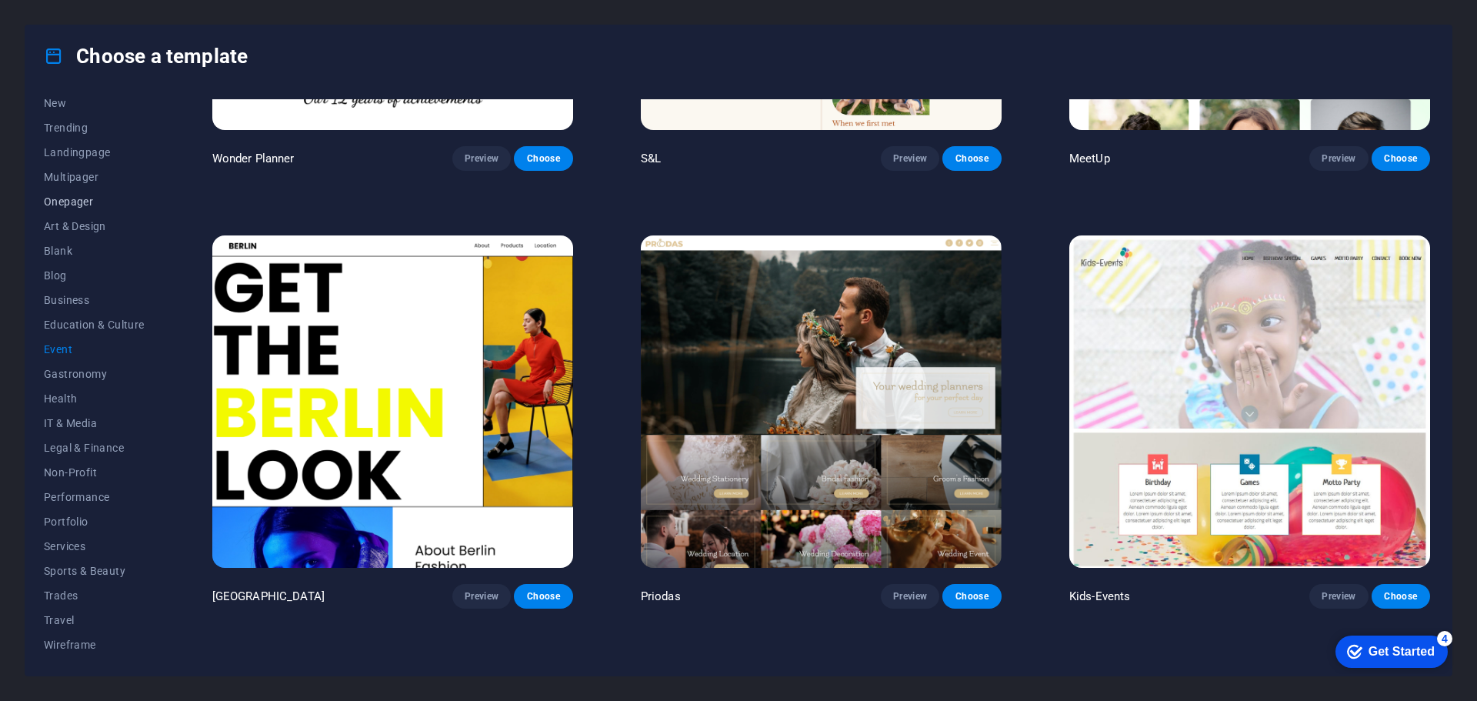
click at [69, 202] on span "Onepager" at bounding box center [94, 201] width 101 height 12
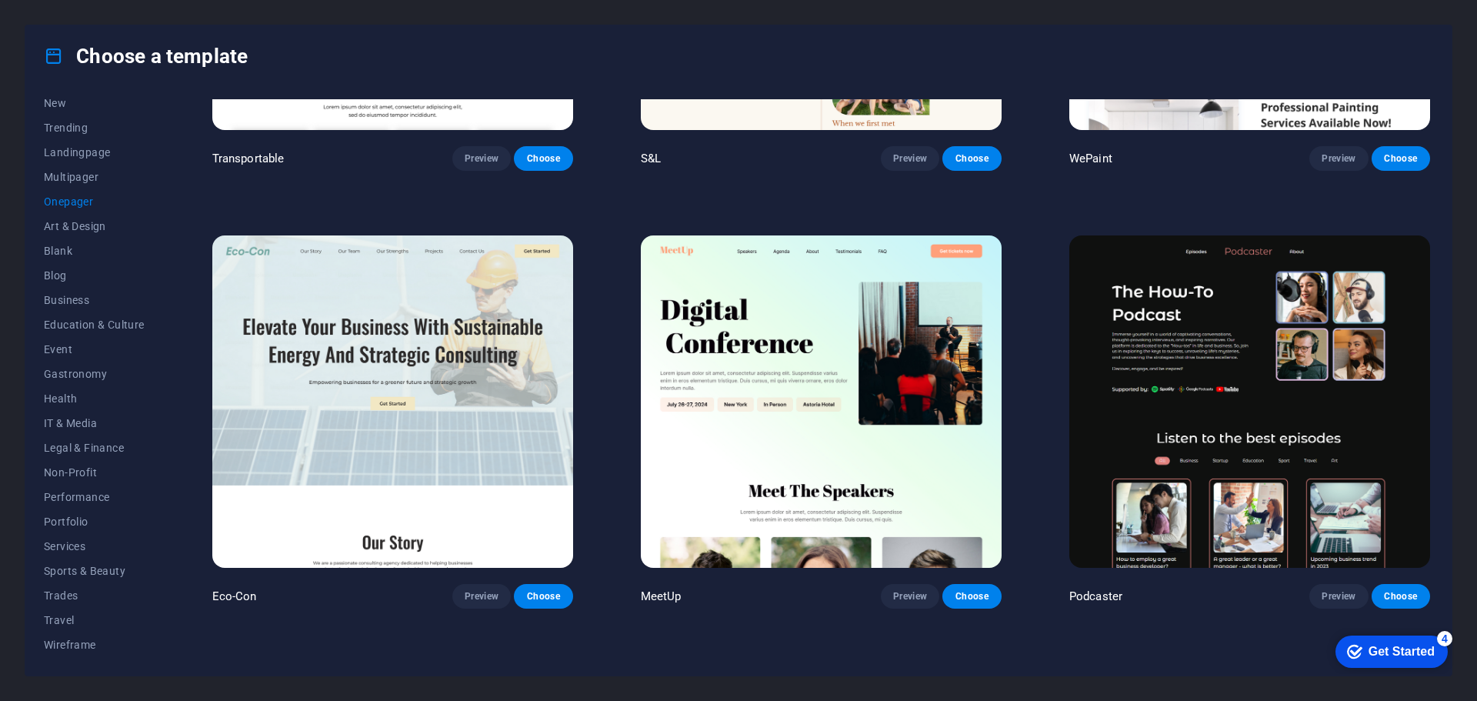
scroll to position [0, 0]
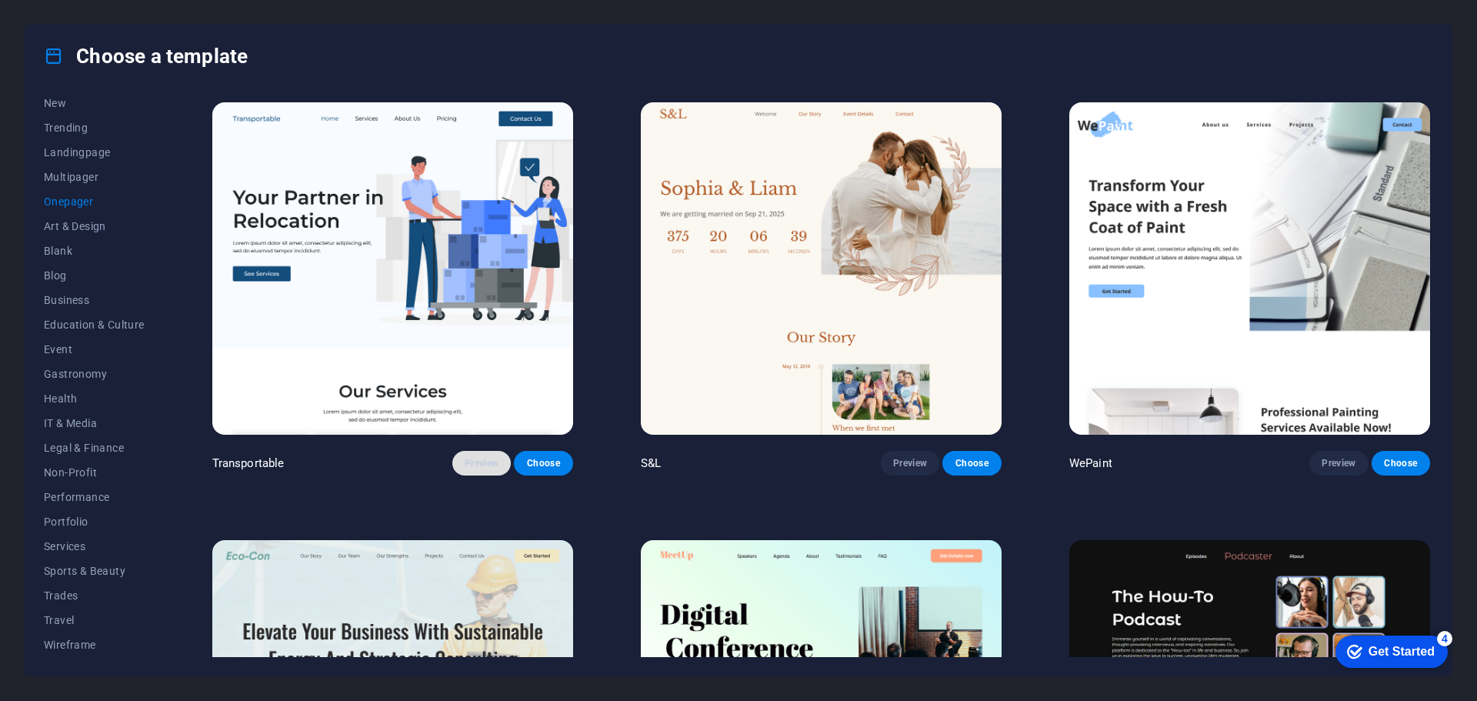
click at [478, 458] on span "Preview" at bounding box center [482, 463] width 34 height 12
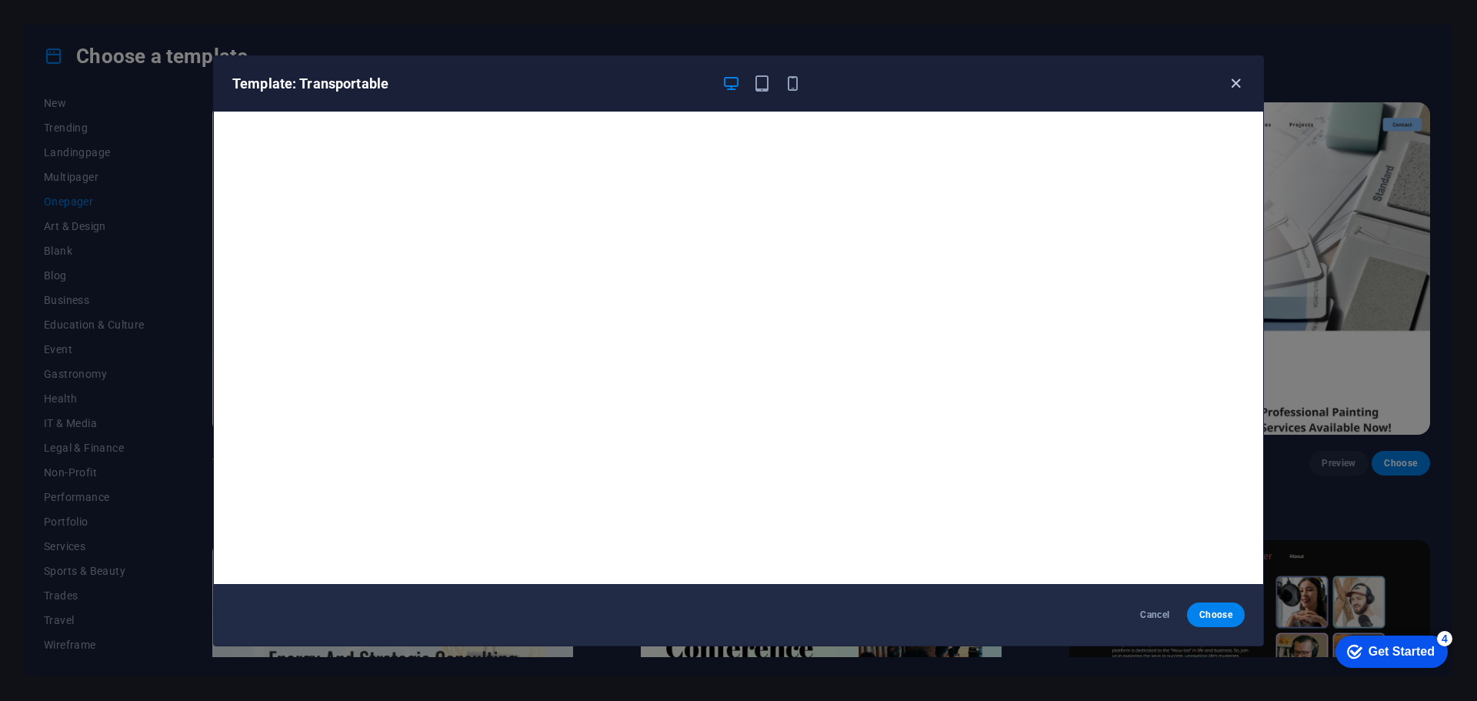
click at [1231, 80] on icon "button" at bounding box center [1236, 84] width 18 height 18
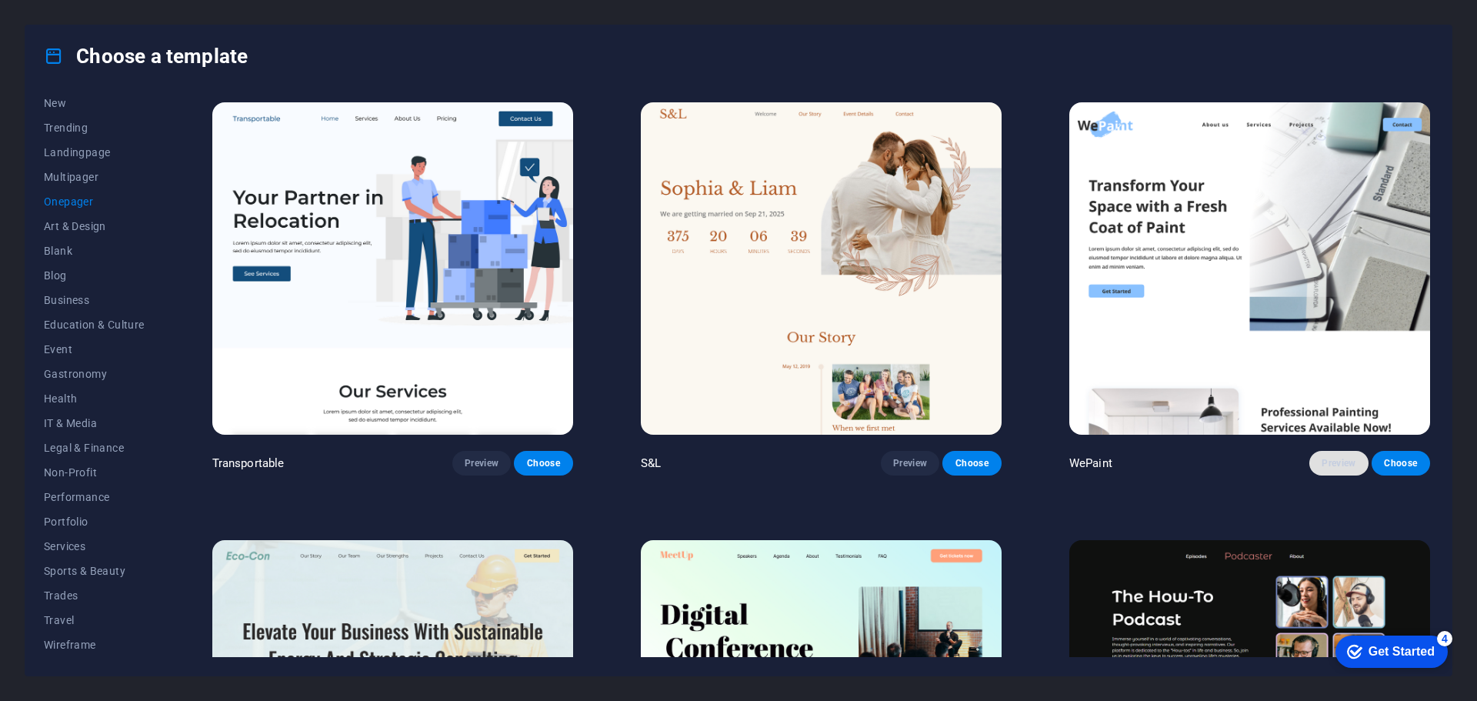
click at [1341, 461] on span "Preview" at bounding box center [1338, 463] width 34 height 12
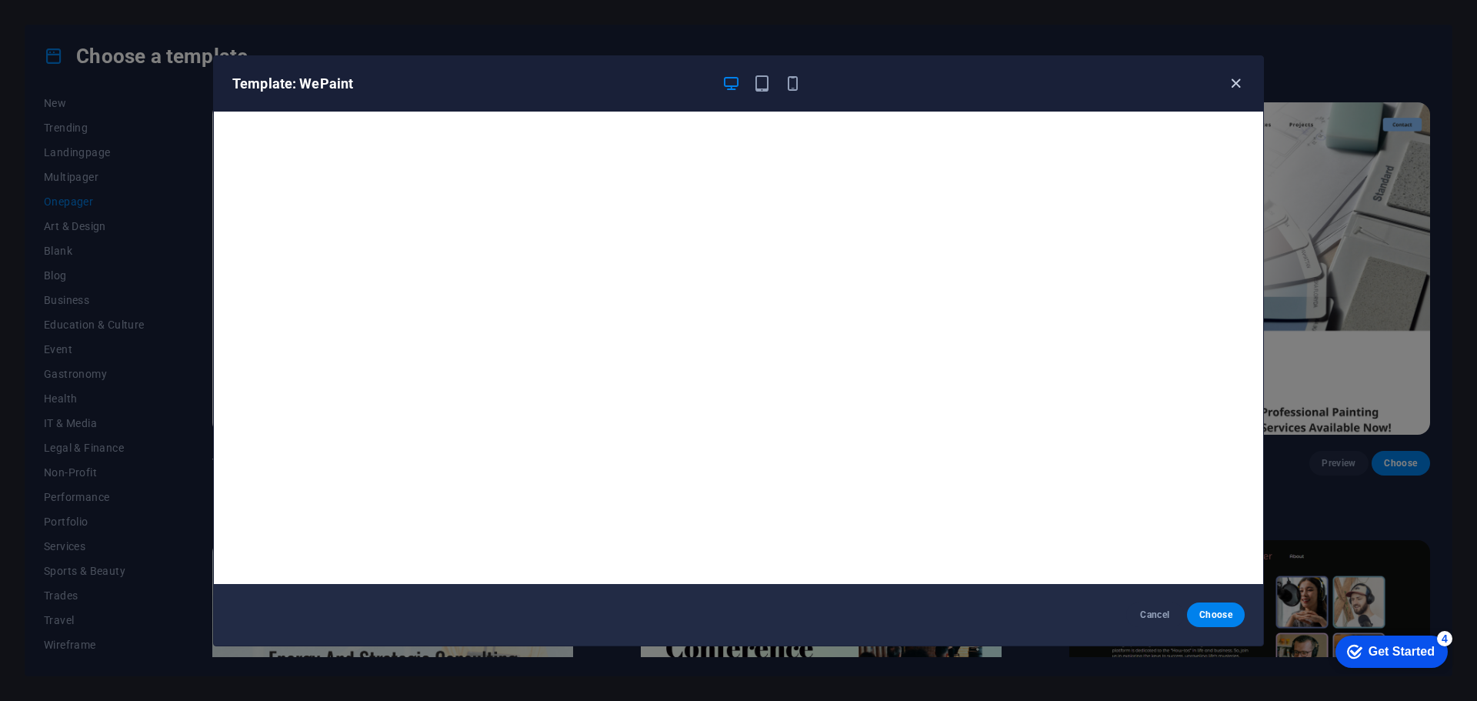
click at [1239, 89] on icon "button" at bounding box center [1236, 84] width 18 height 18
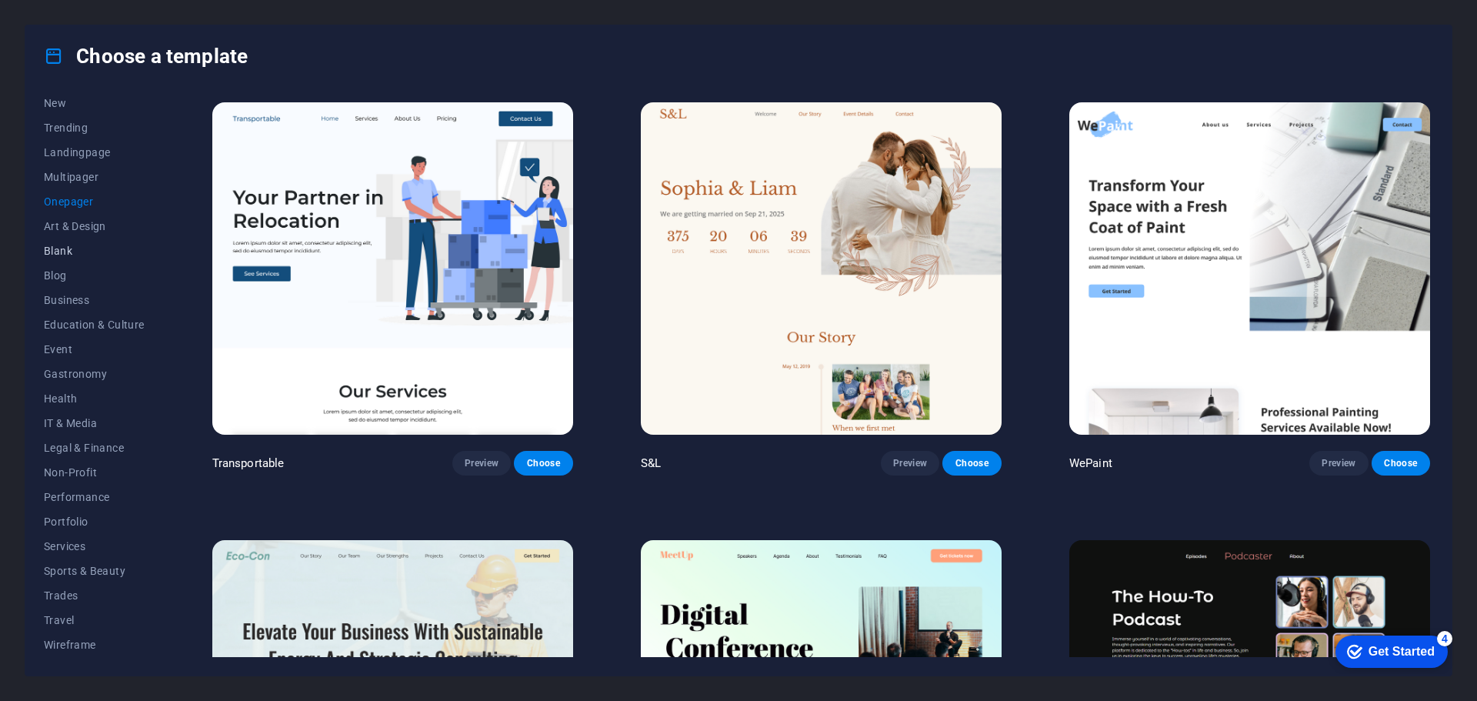
click at [56, 249] on span "Blank" at bounding box center [94, 251] width 101 height 12
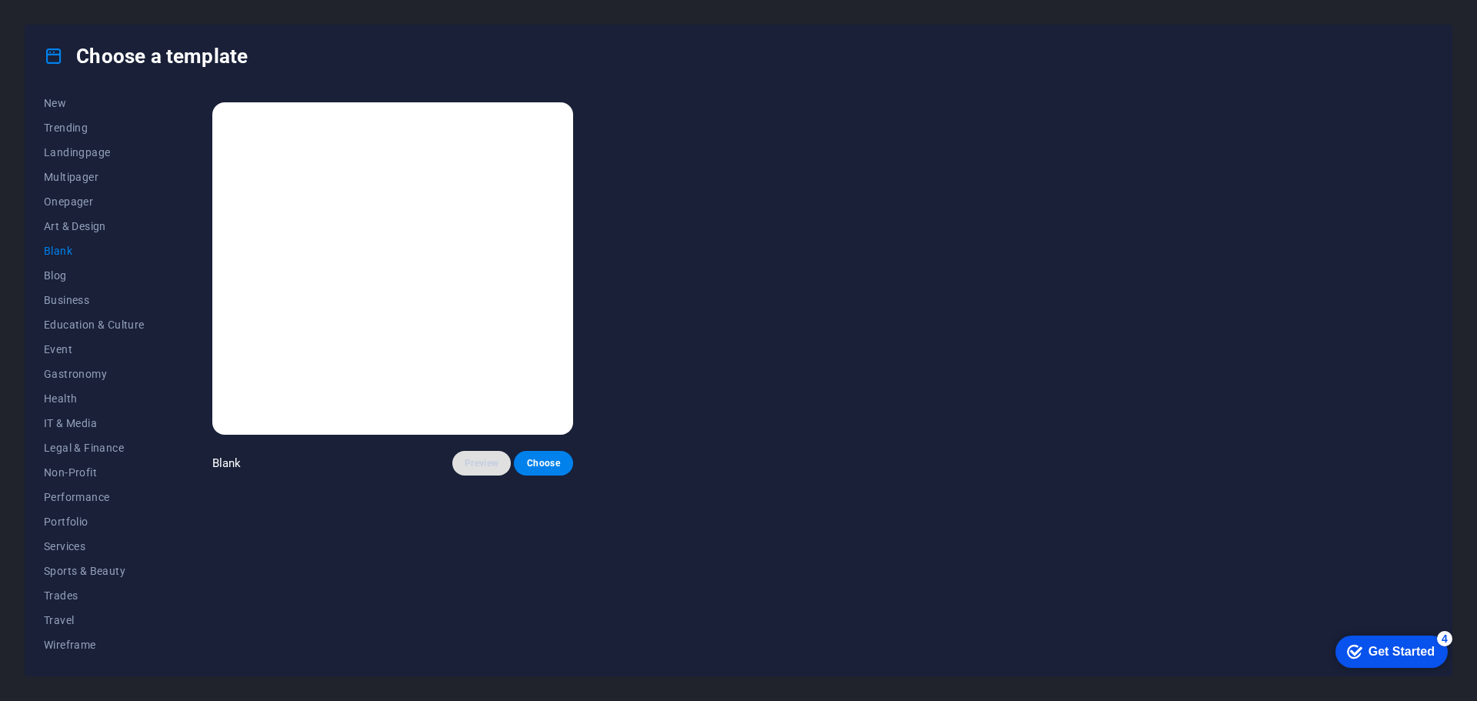
click at [476, 465] on span "Preview" at bounding box center [482, 463] width 34 height 12
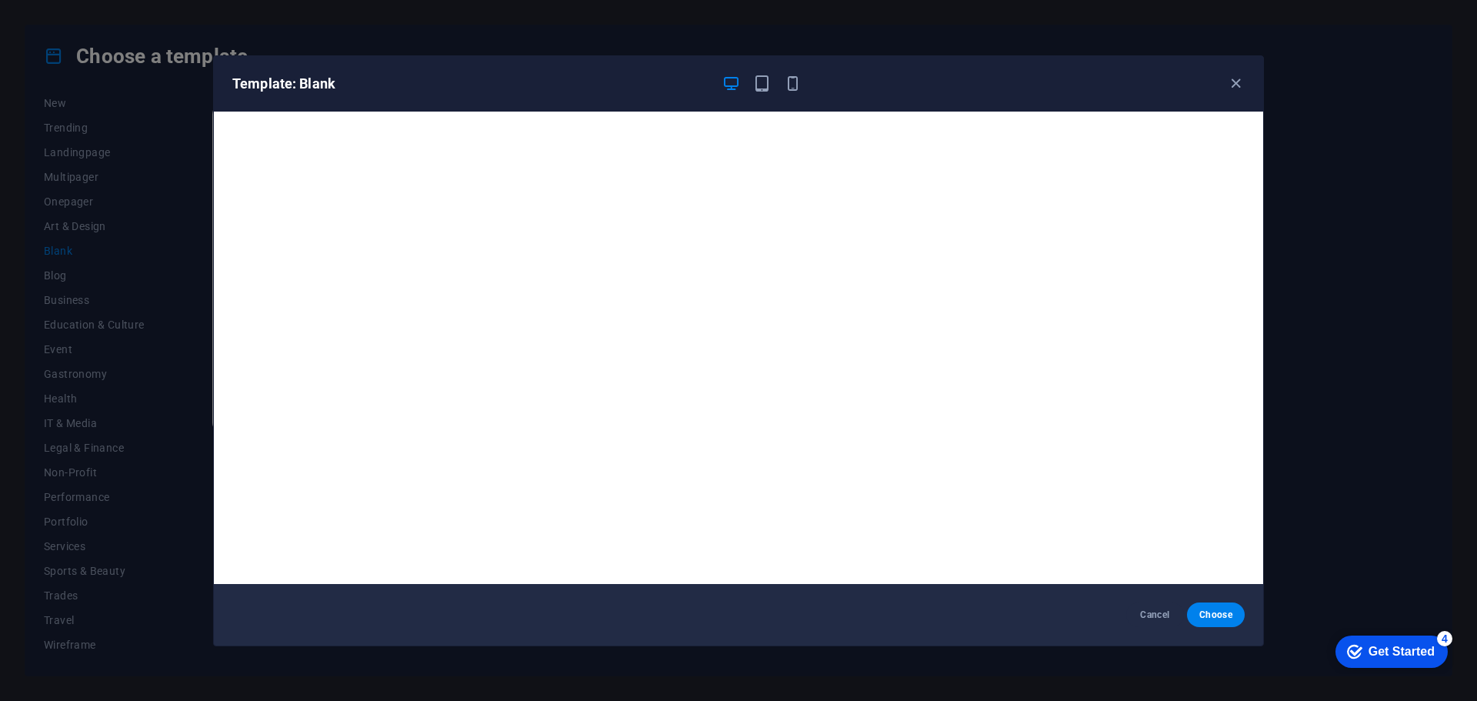
scroll to position [4, 0]
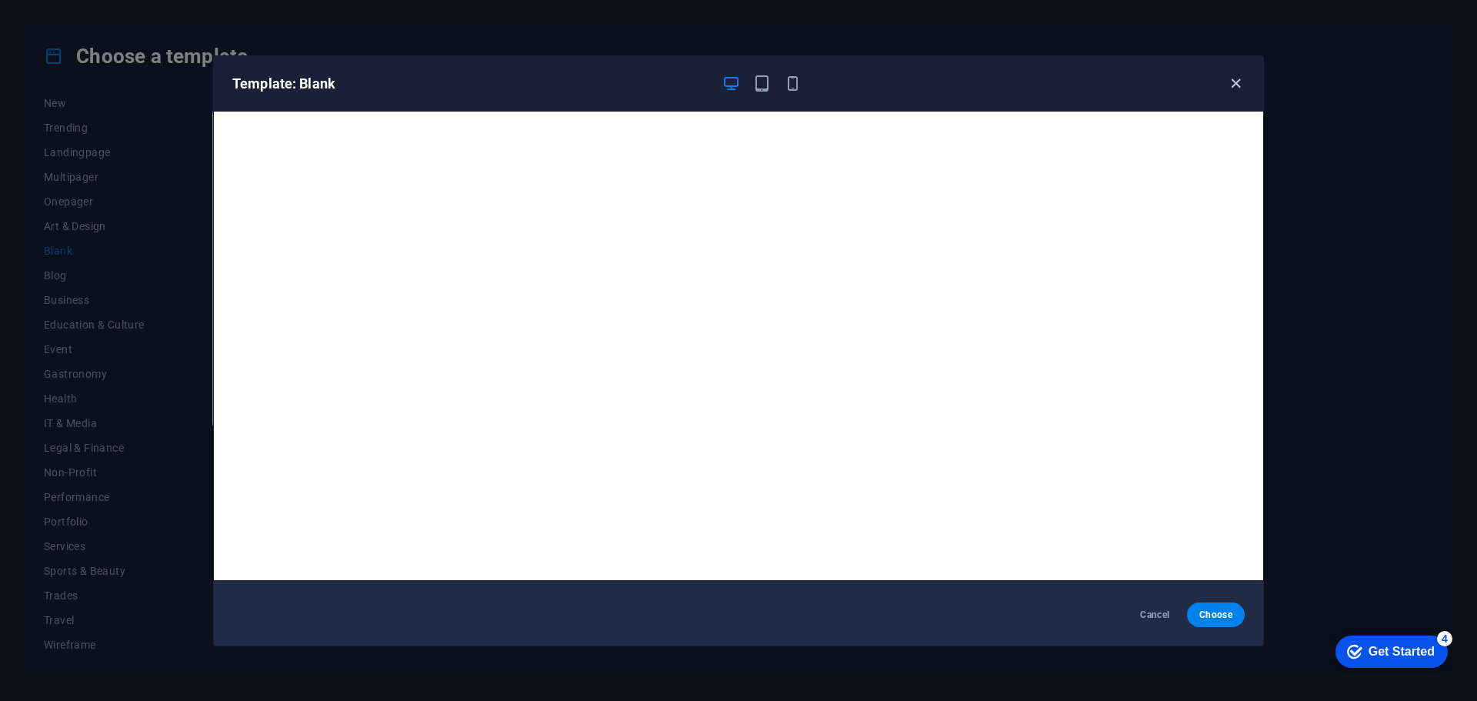
click at [1232, 87] on icon "button" at bounding box center [1236, 84] width 18 height 18
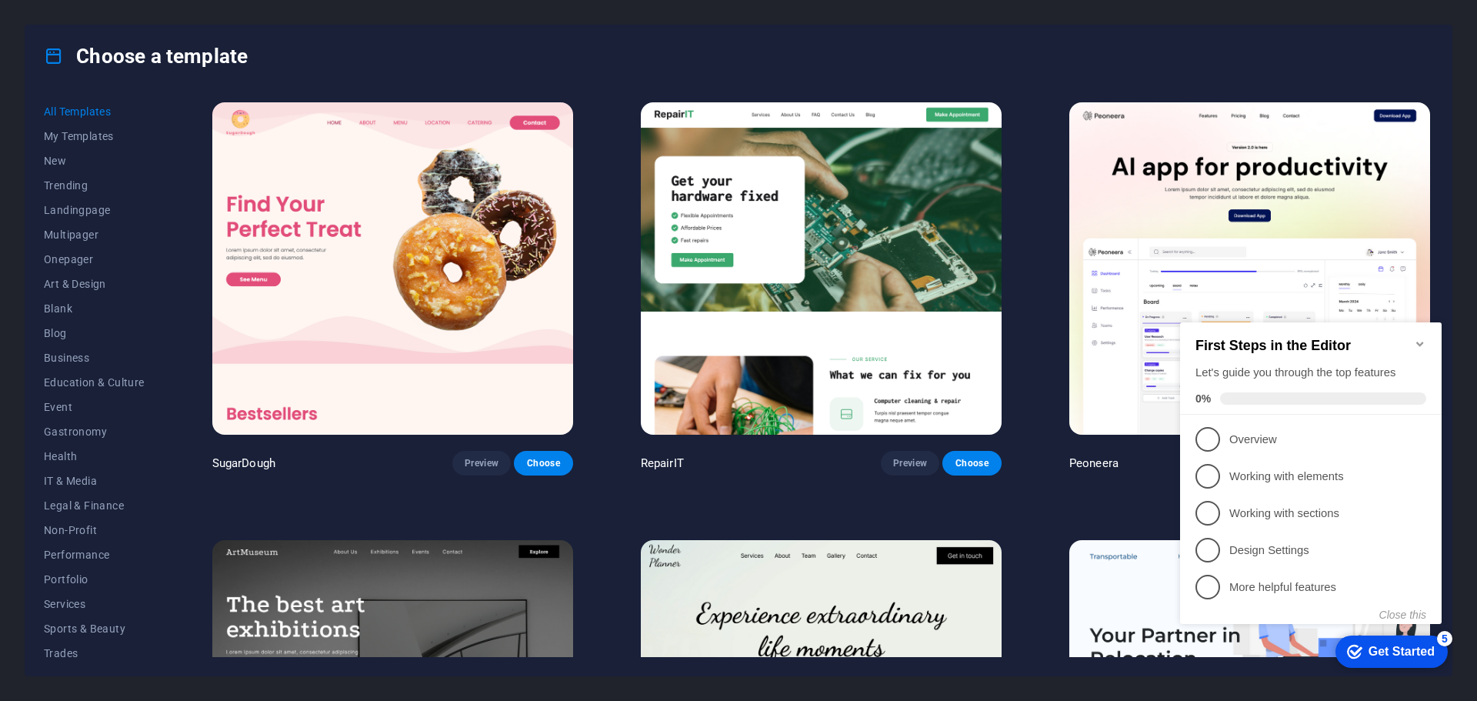
click at [1421, 338] on icon "Minimize checklist" at bounding box center [1420, 344] width 12 height 12
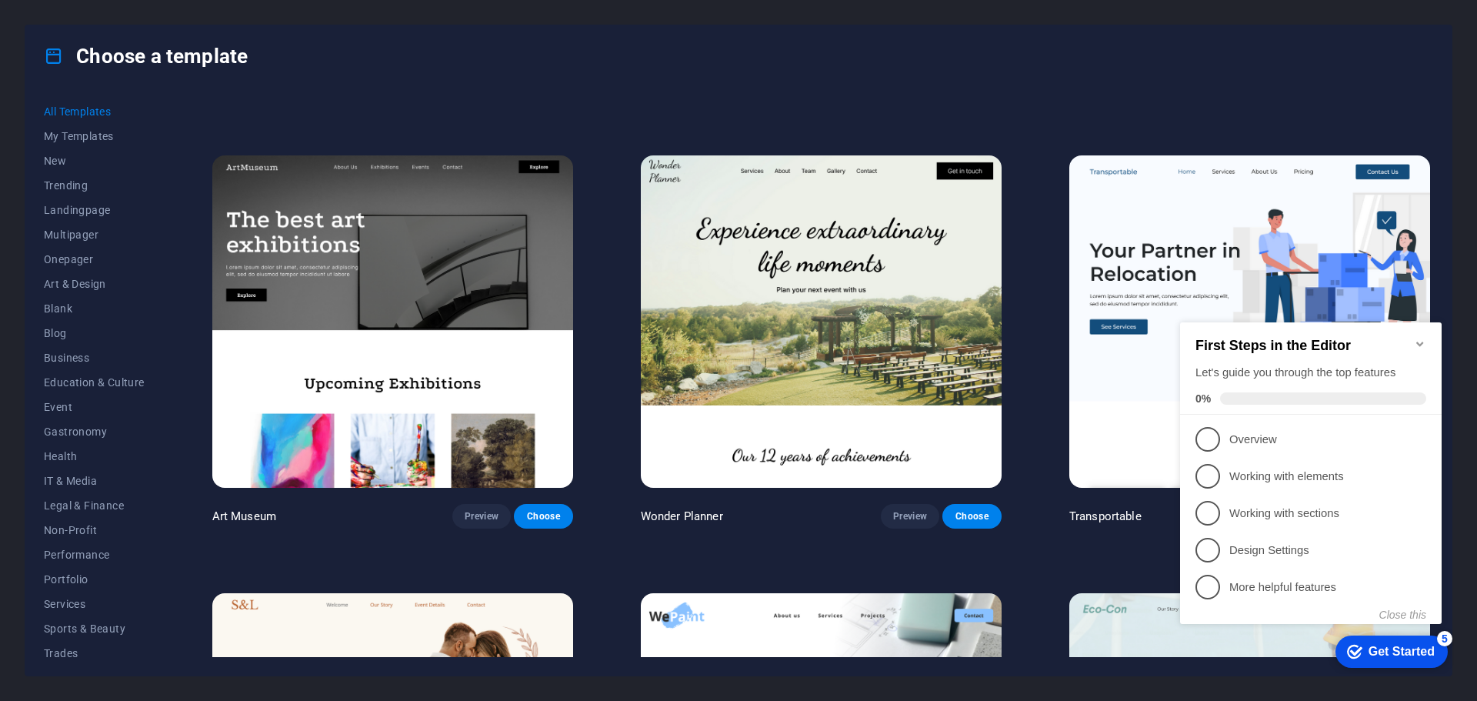
scroll to position [538, 0]
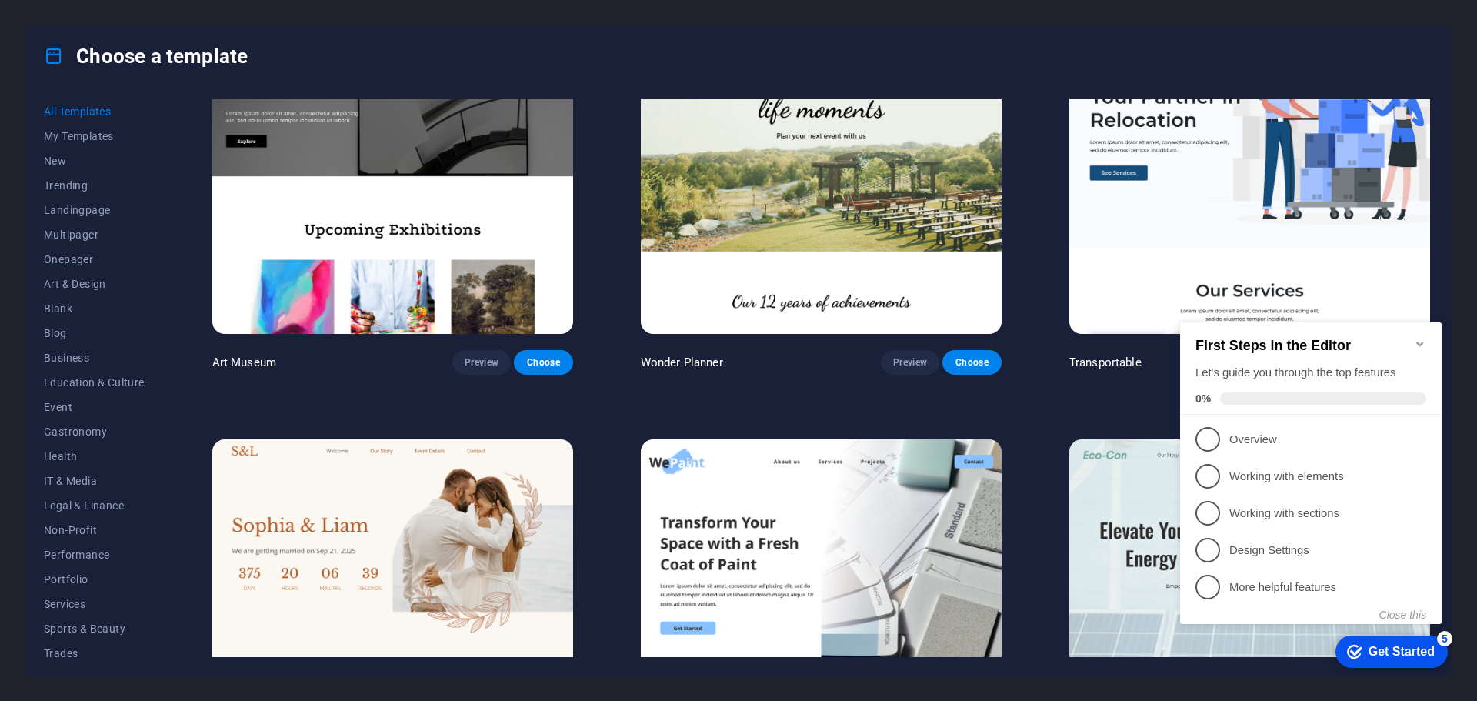
click at [1418, 338] on icon "Minimize checklist" at bounding box center [1420, 344] width 12 height 12
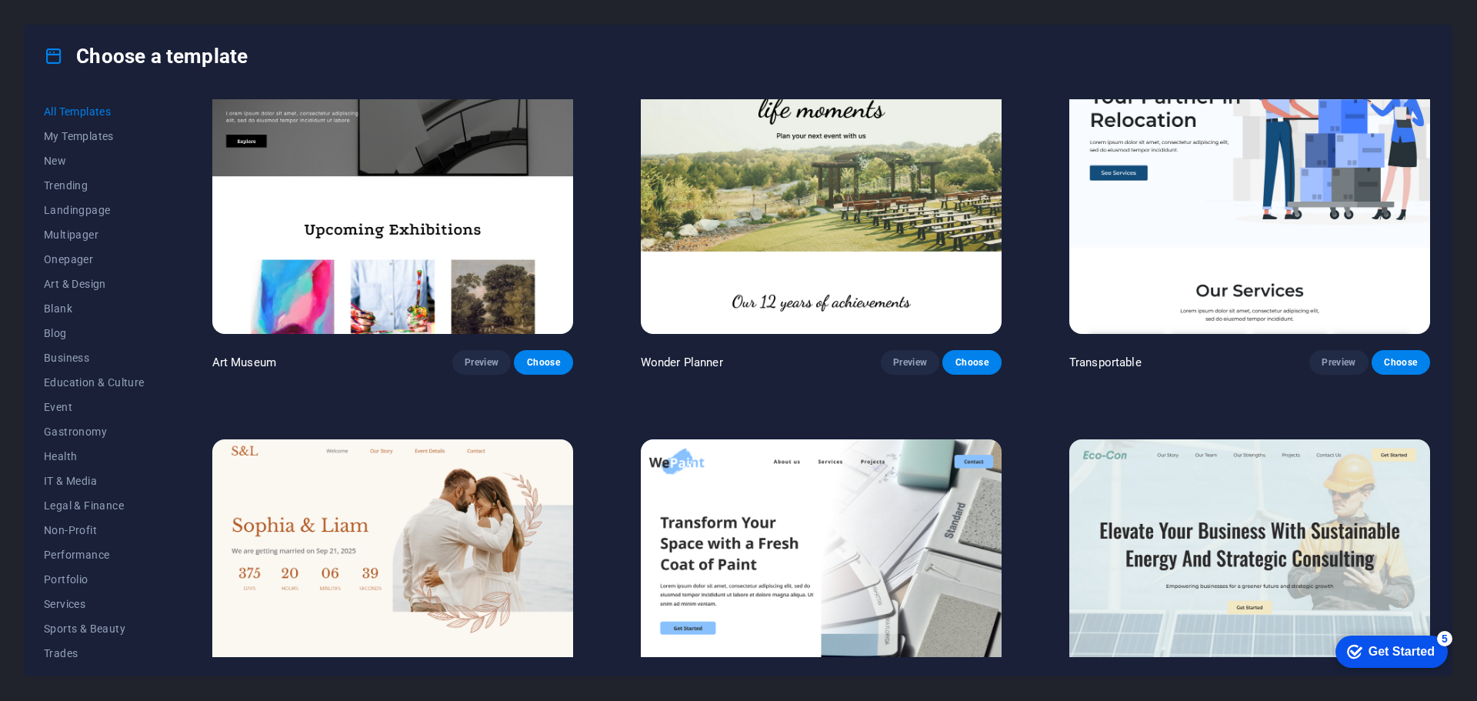
scroll to position [77, 0]
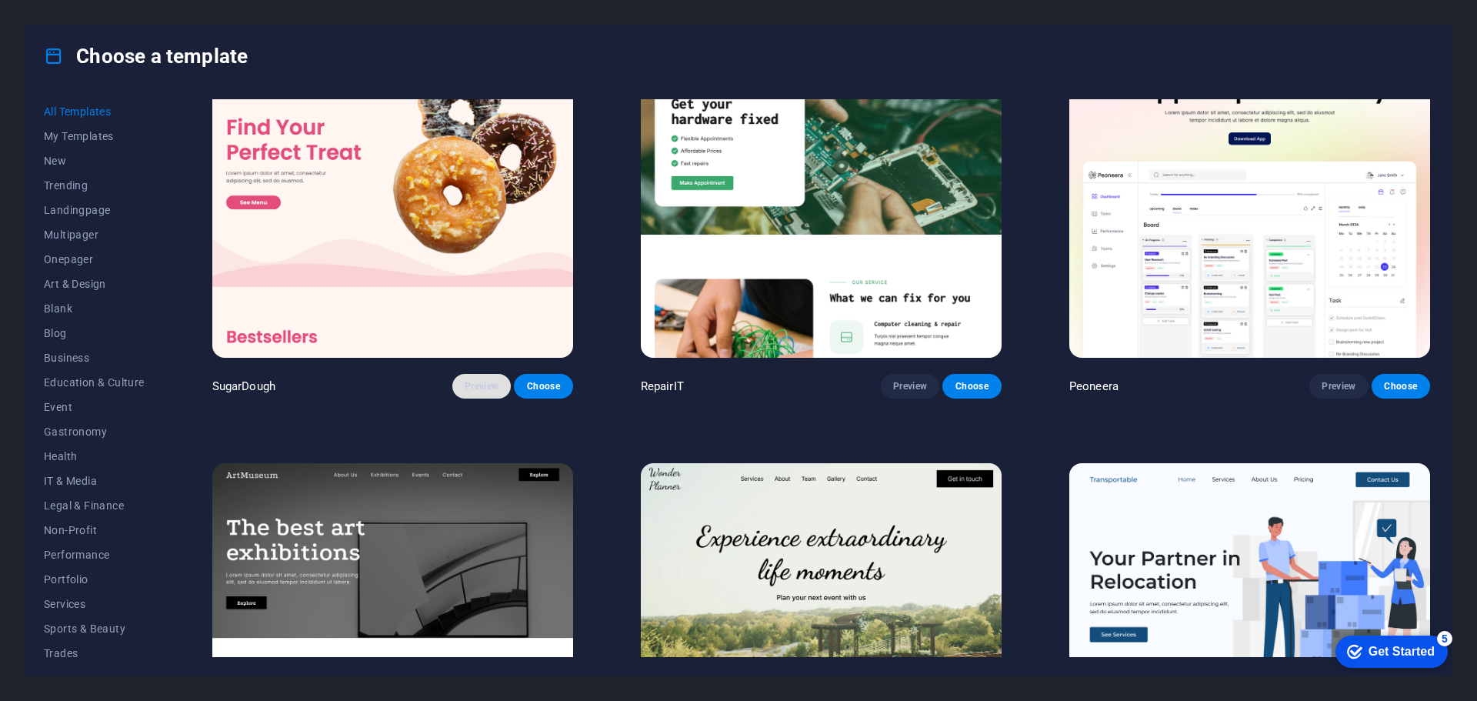
click at [453, 383] on button "Preview" at bounding box center [481, 386] width 58 height 25
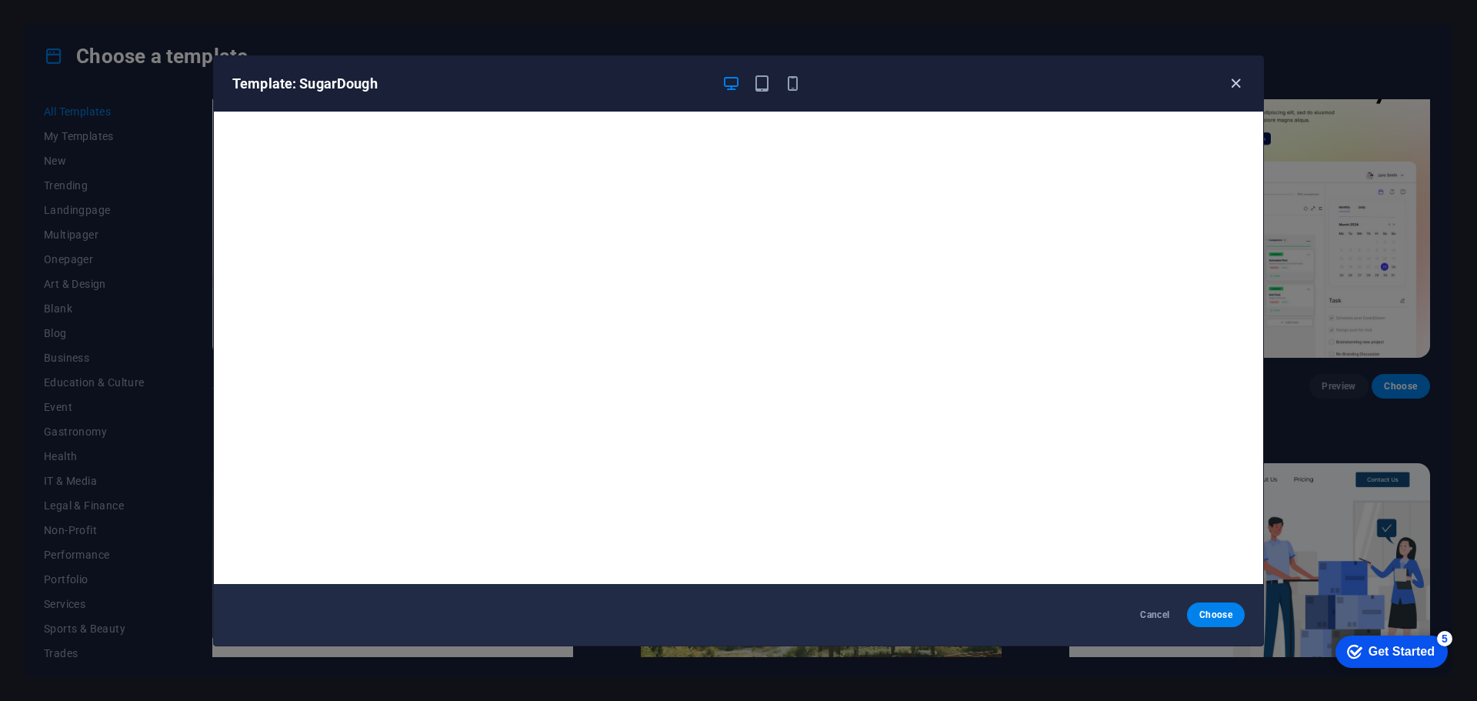
click at [1231, 88] on icon "button" at bounding box center [1236, 84] width 18 height 18
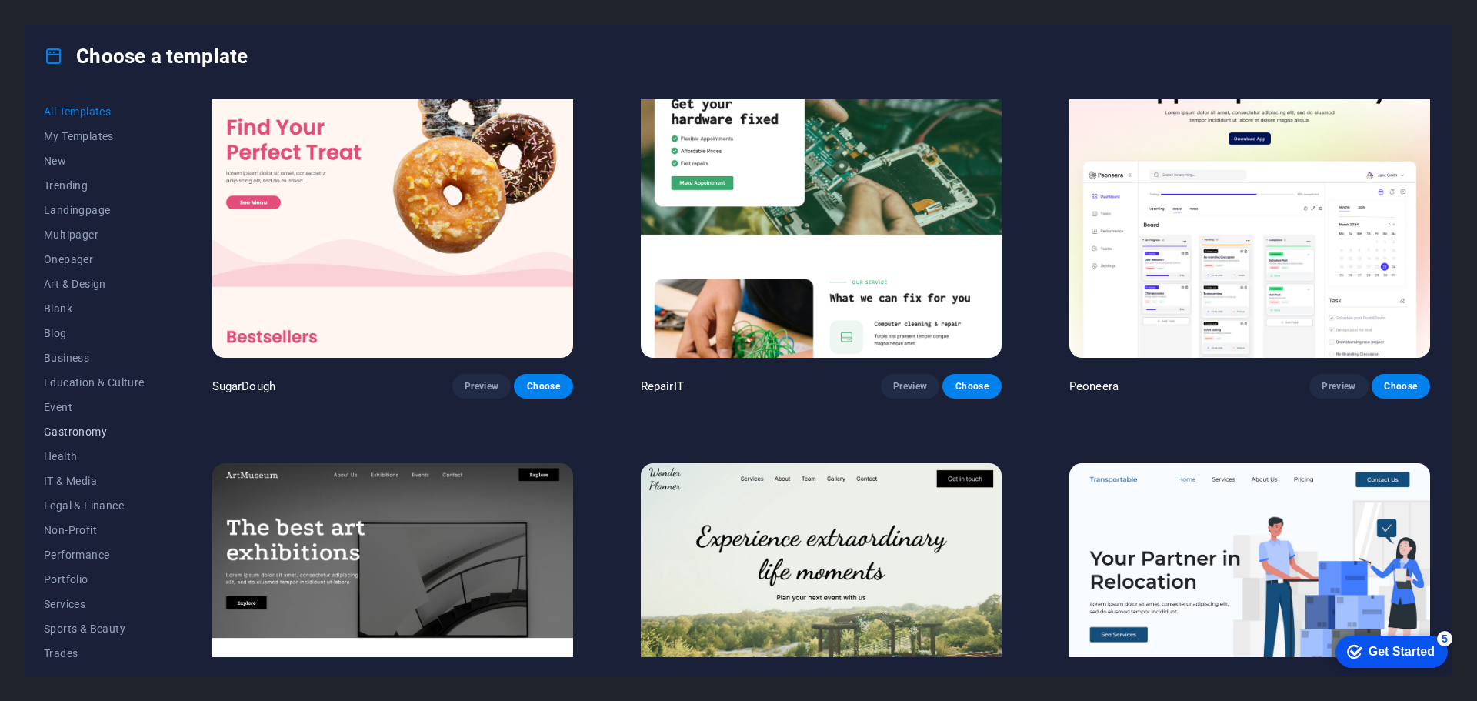
click at [75, 431] on span "Gastronomy" at bounding box center [94, 431] width 101 height 12
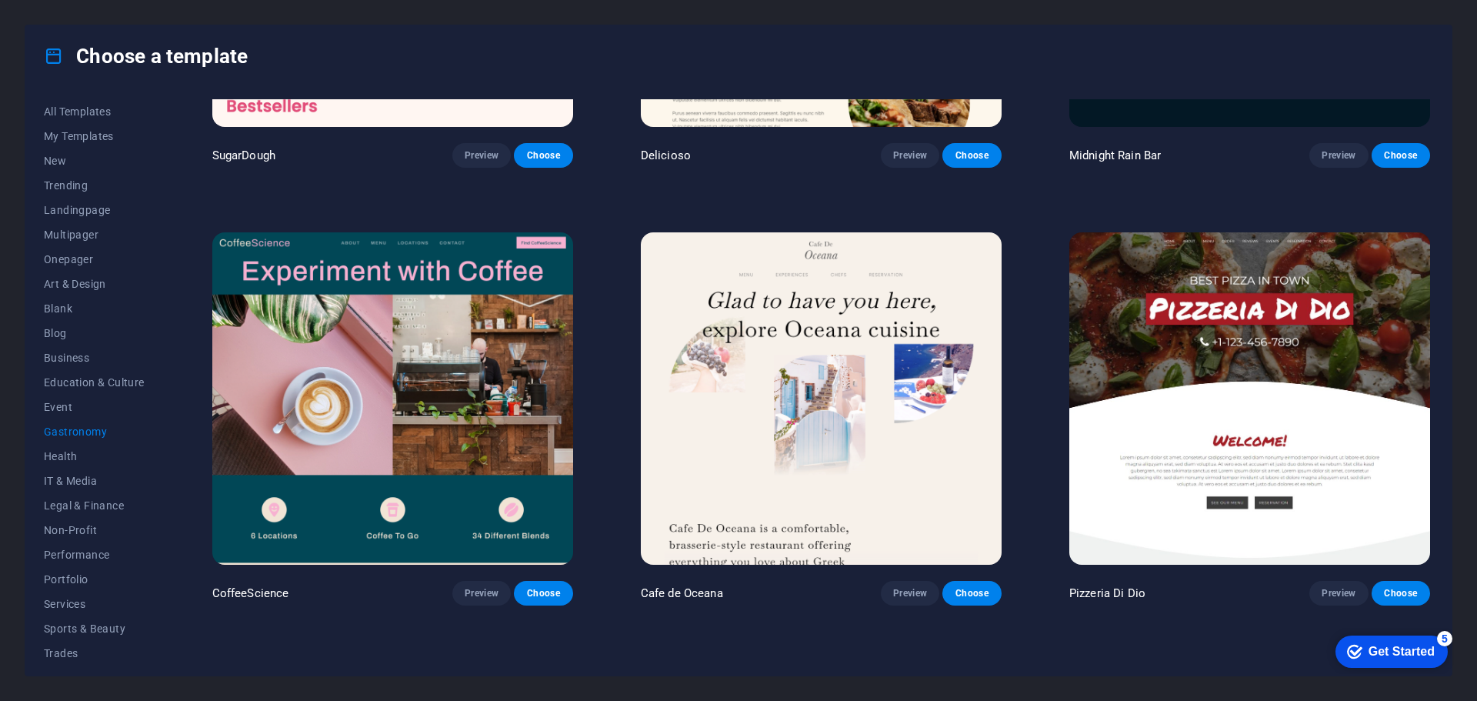
scroll to position [385, 0]
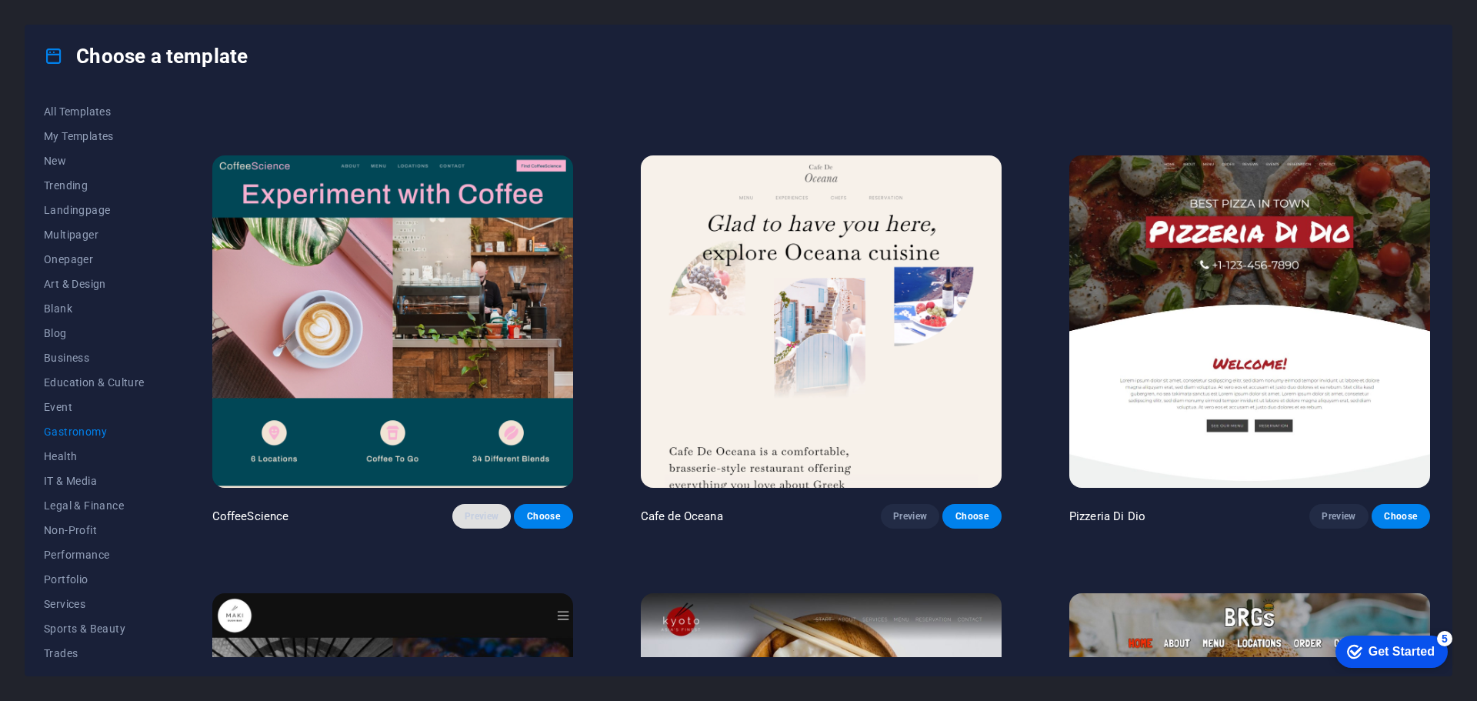
click at [489, 517] on span "Preview" at bounding box center [482, 516] width 34 height 12
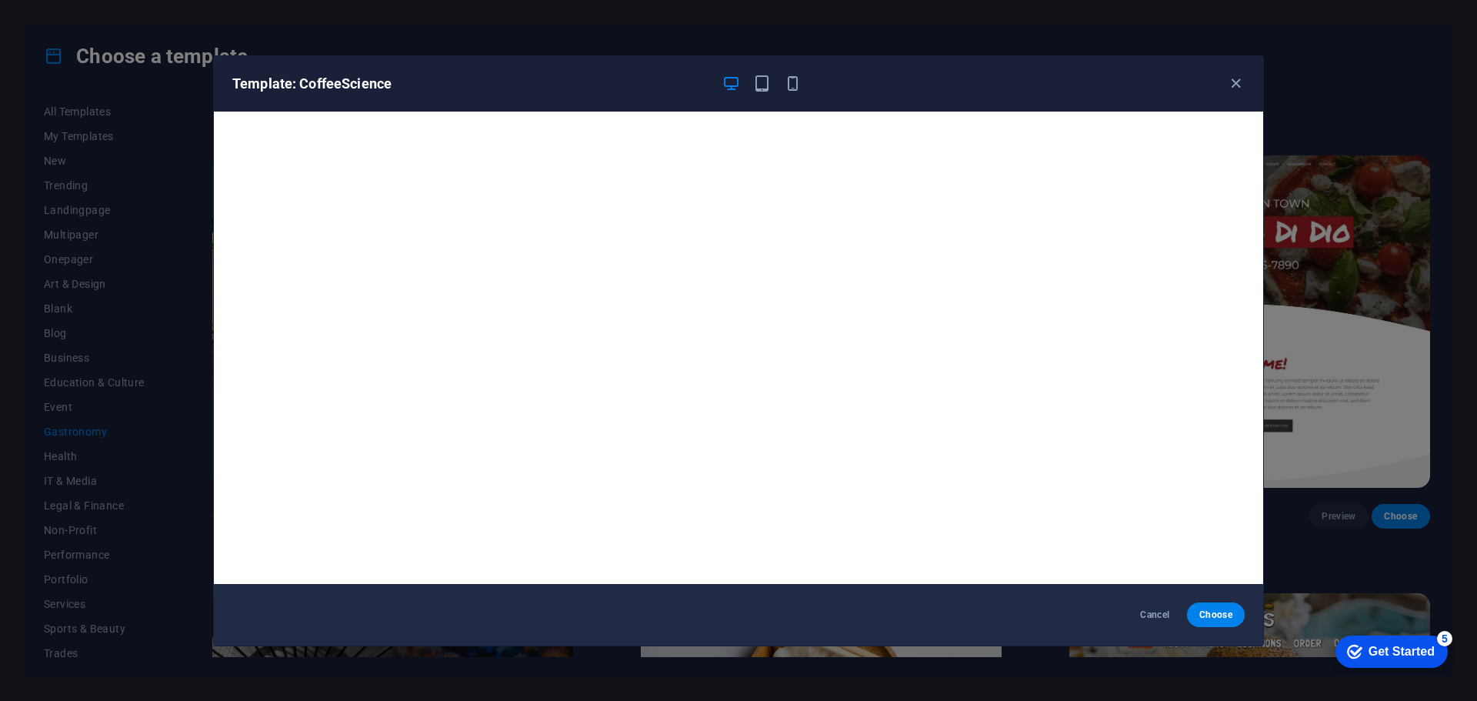
click at [1230, 71] on div "Template: CoffeeScience" at bounding box center [738, 83] width 1049 height 55
click at [1230, 78] on icon "button" at bounding box center [1236, 84] width 18 height 18
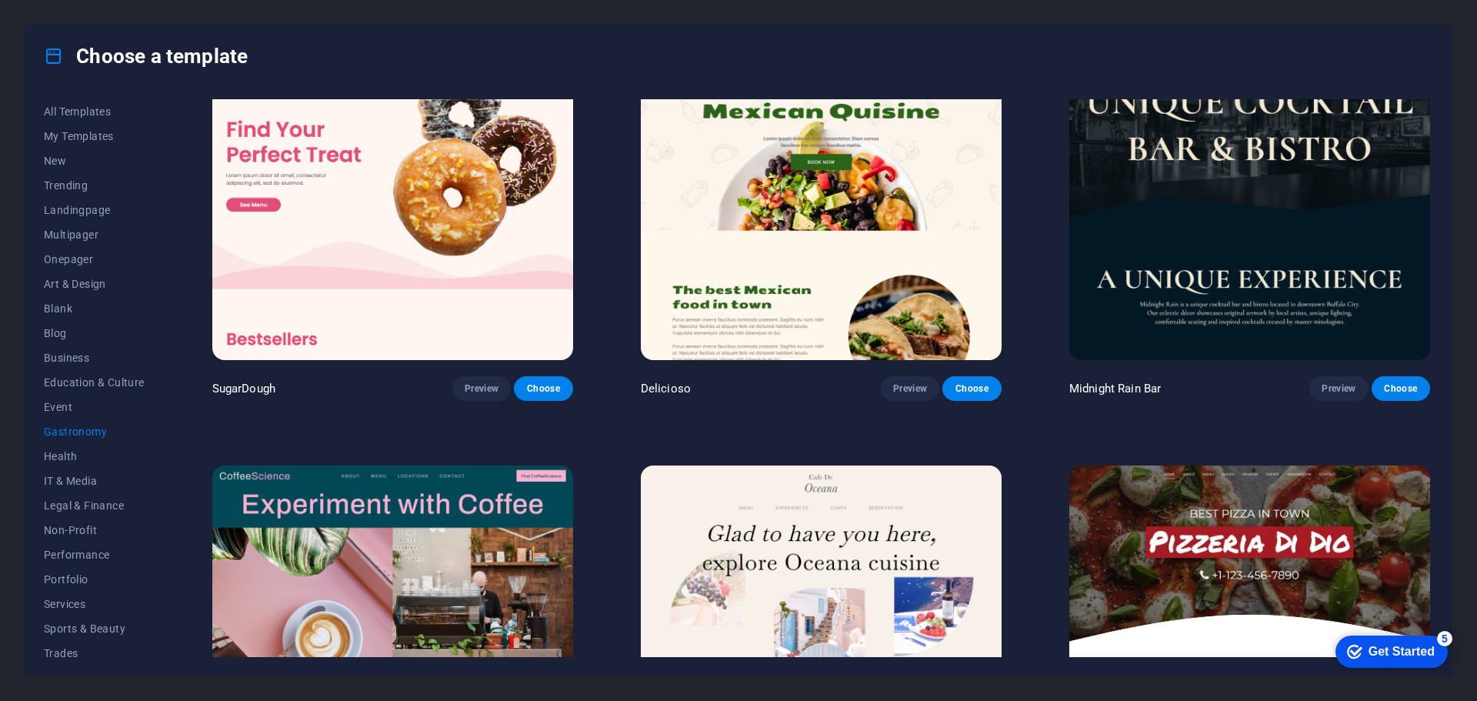
scroll to position [0, 0]
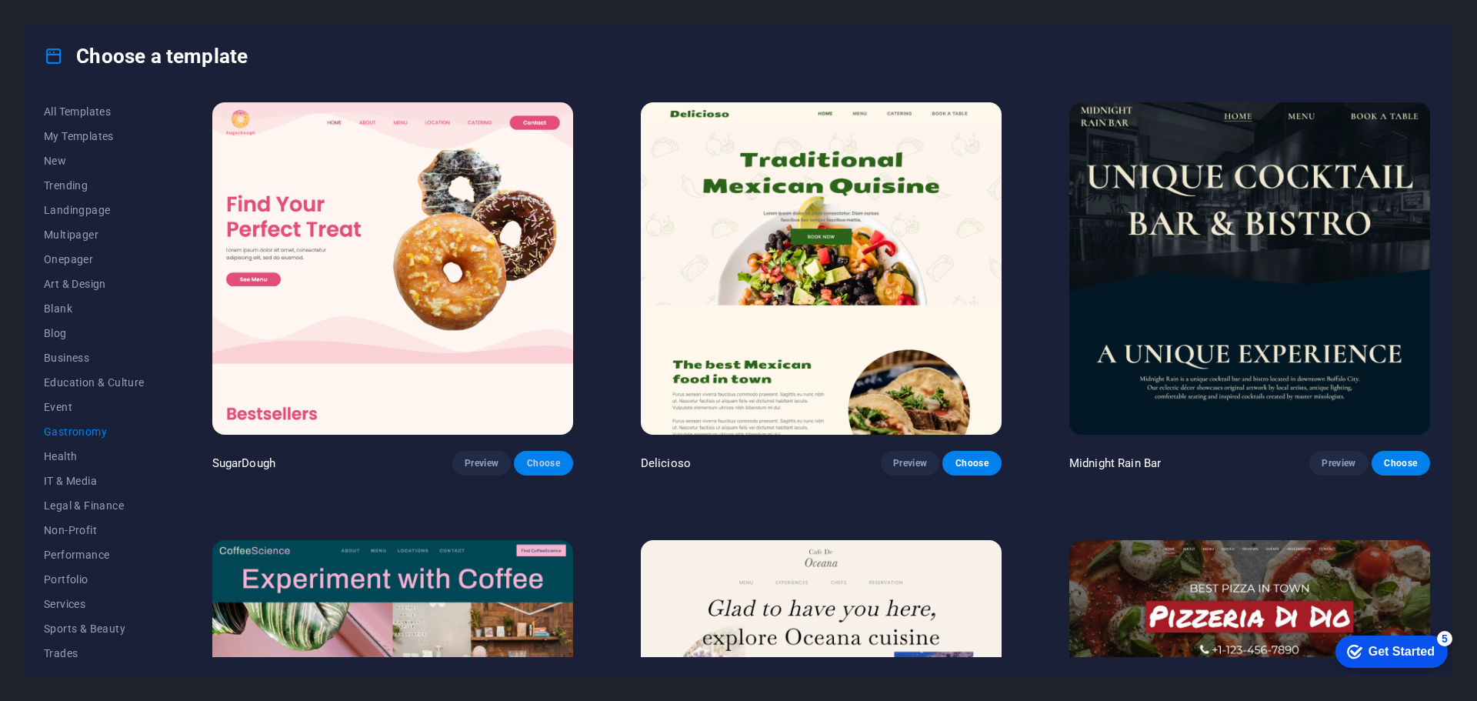
click at [536, 458] on span "Choose" at bounding box center [543, 463] width 34 height 12
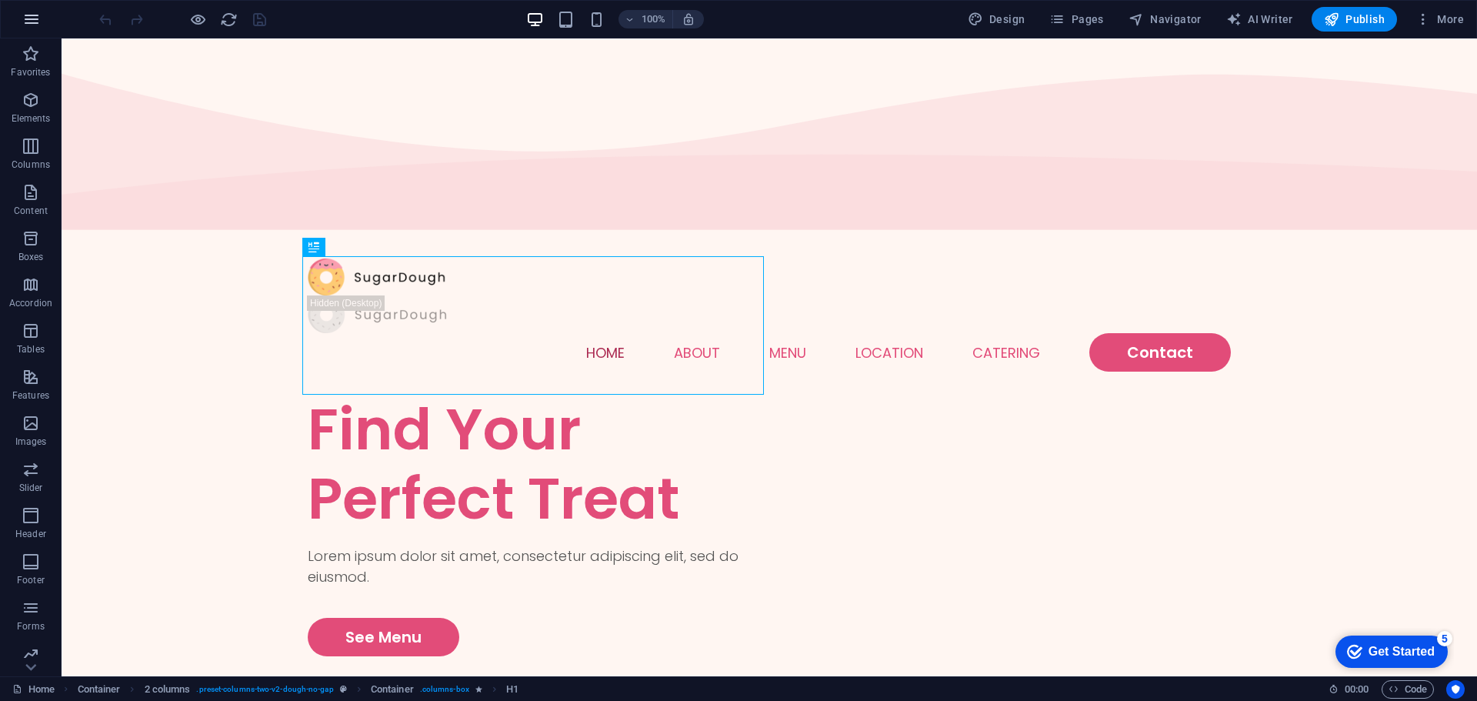
click at [33, 23] on icon "button" at bounding box center [31, 19] width 18 height 18
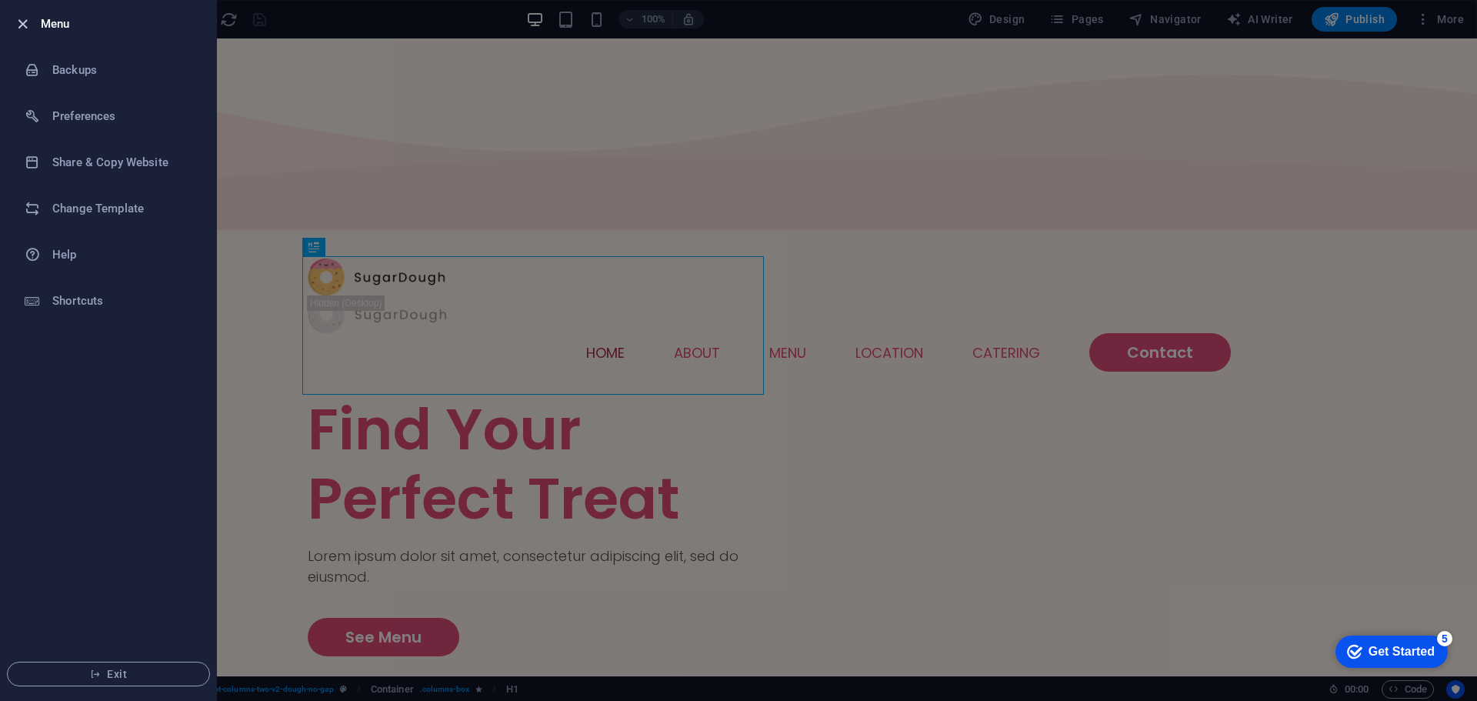
click at [26, 23] on icon "button" at bounding box center [23, 24] width 18 height 18
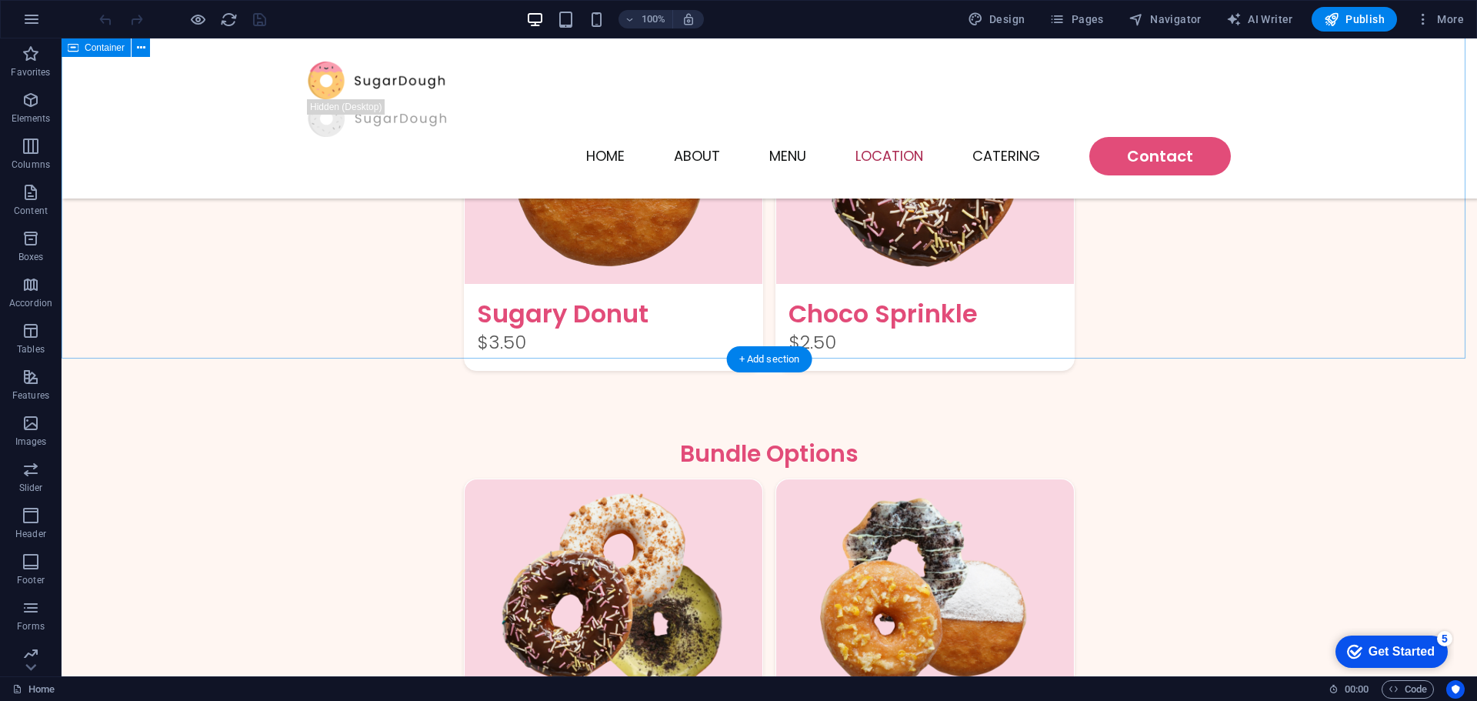
scroll to position [1846, 0]
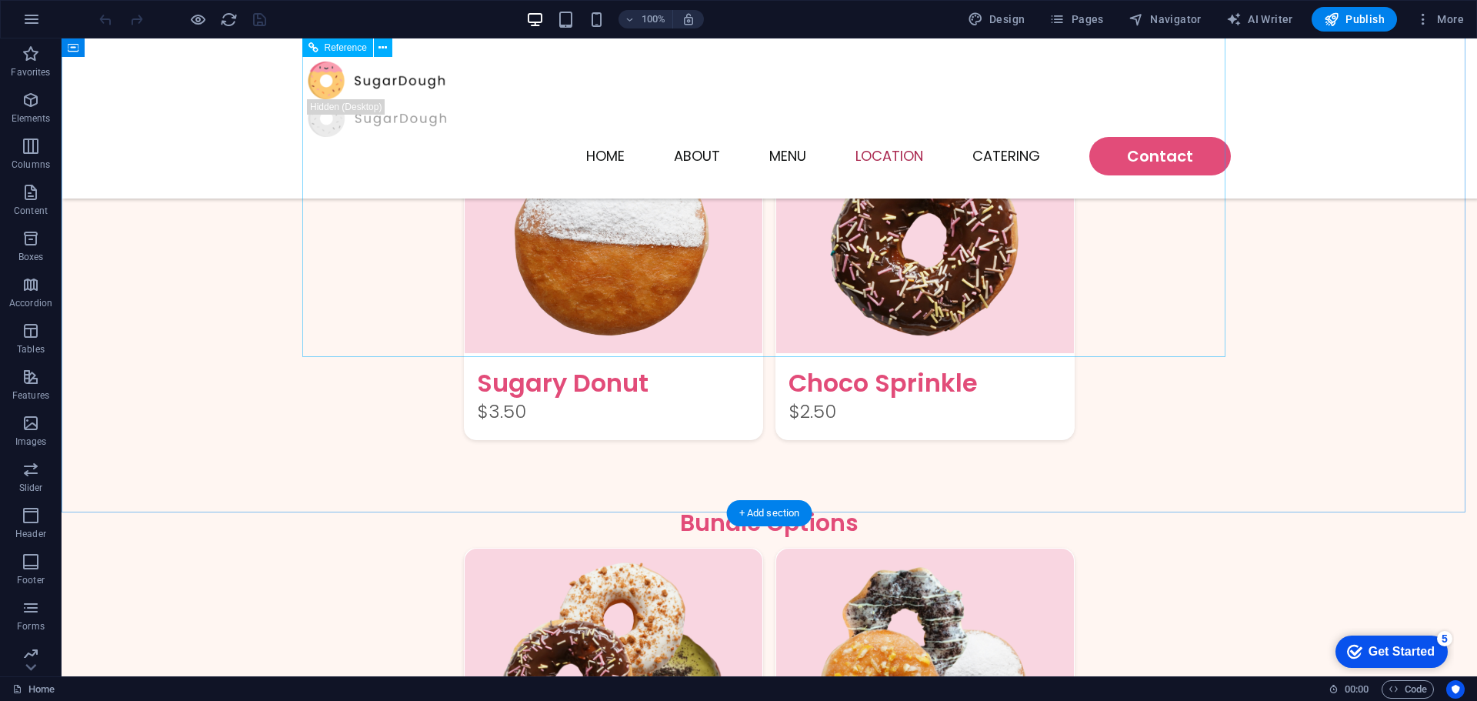
click at [45, 198] on span "Content" at bounding box center [31, 201] width 62 height 37
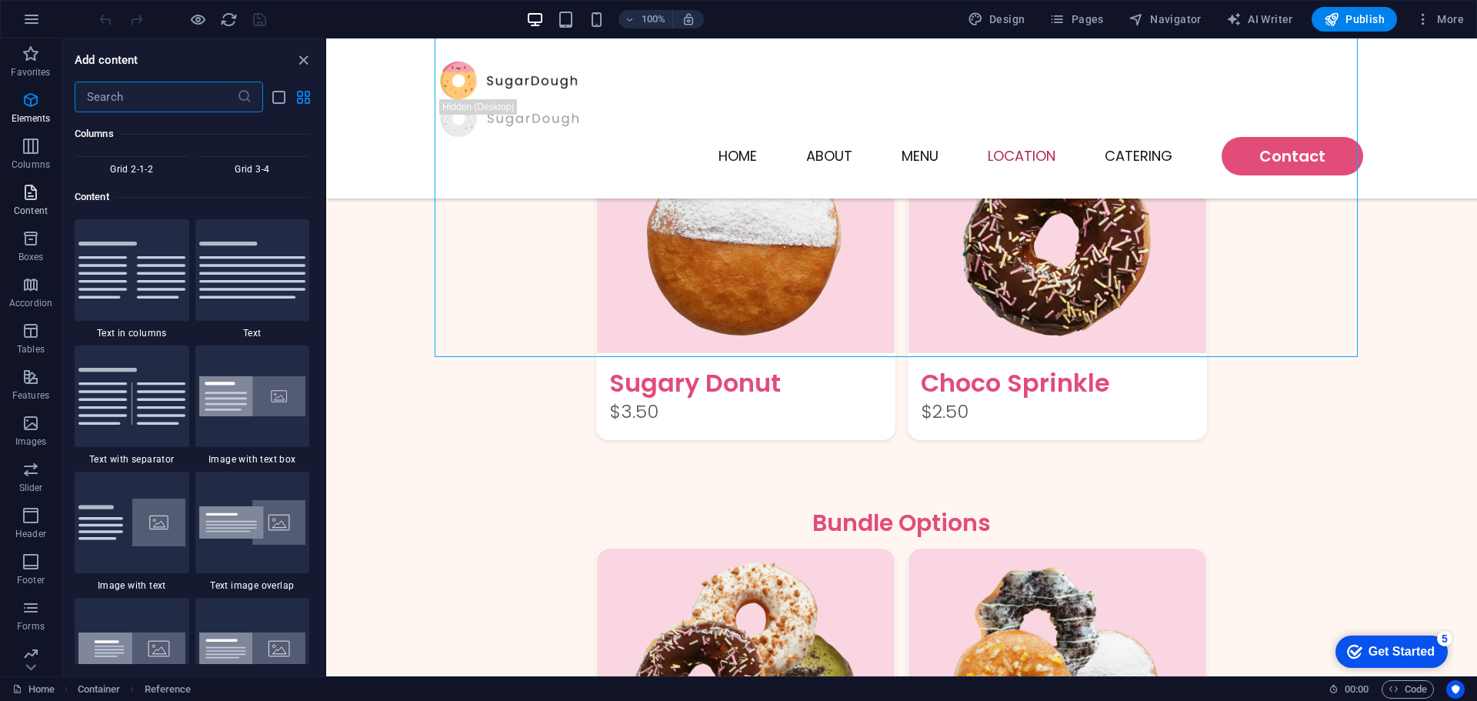
scroll to position [2691, 0]
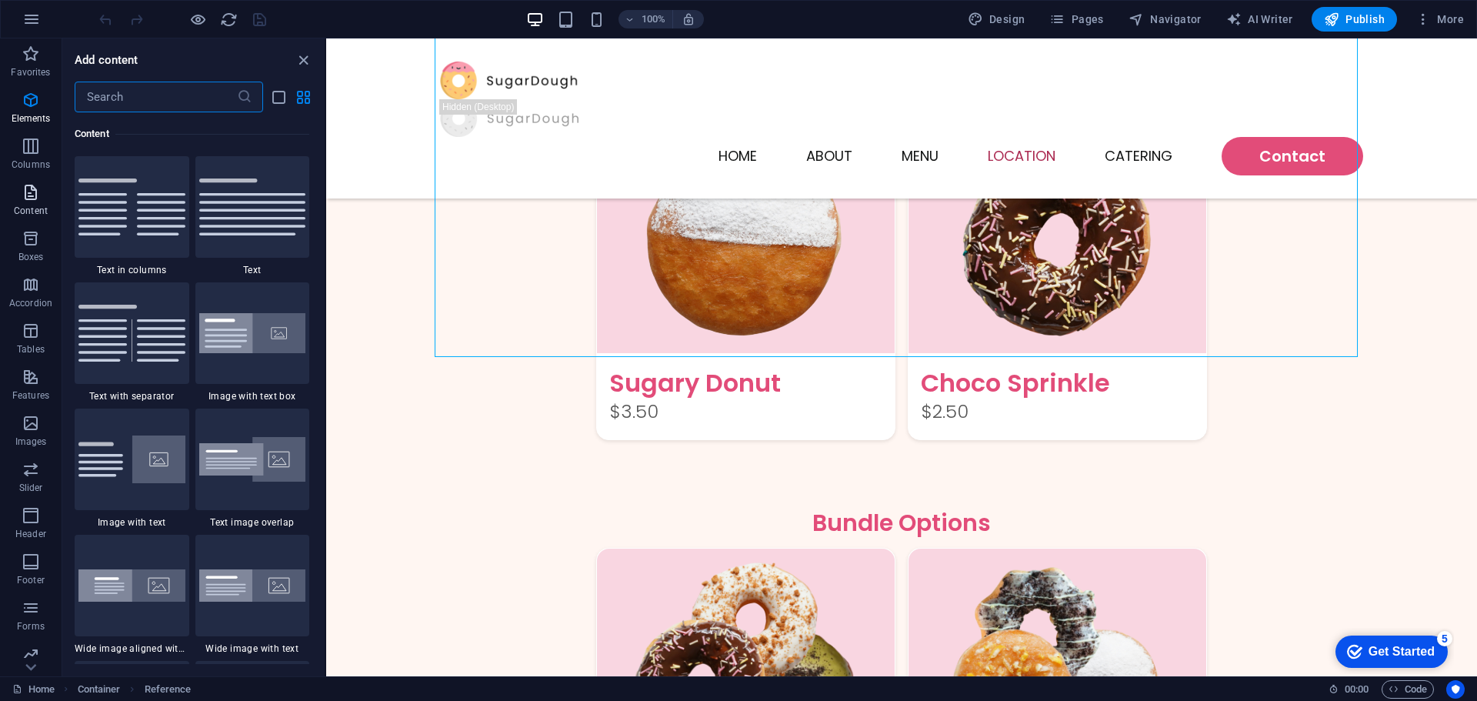
click at [45, 198] on span "Content" at bounding box center [31, 201] width 62 height 37
click at [40, 158] on span "Columns" at bounding box center [31, 155] width 62 height 37
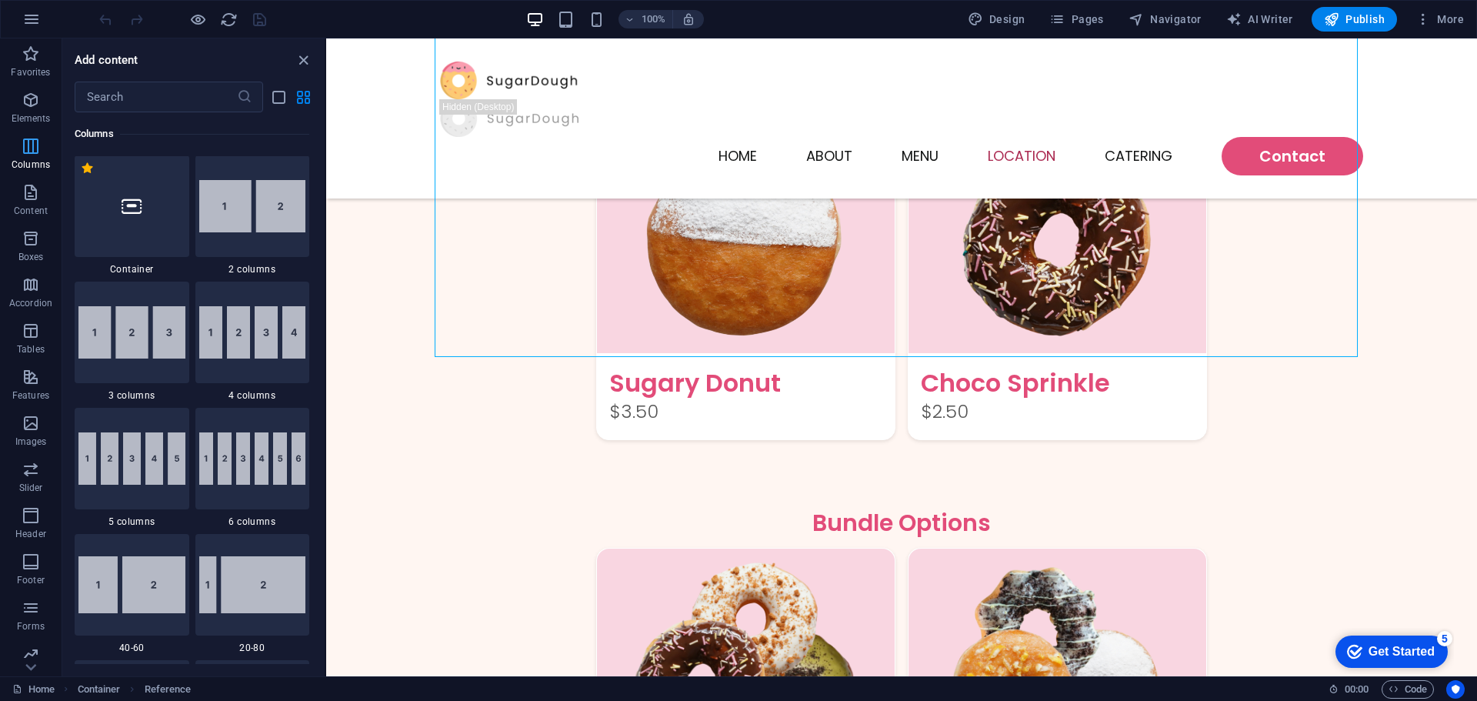
scroll to position [761, 0]
click at [40, 158] on span "Columns" at bounding box center [31, 155] width 62 height 37
click at [36, 92] on icon "button" at bounding box center [31, 100] width 18 height 18
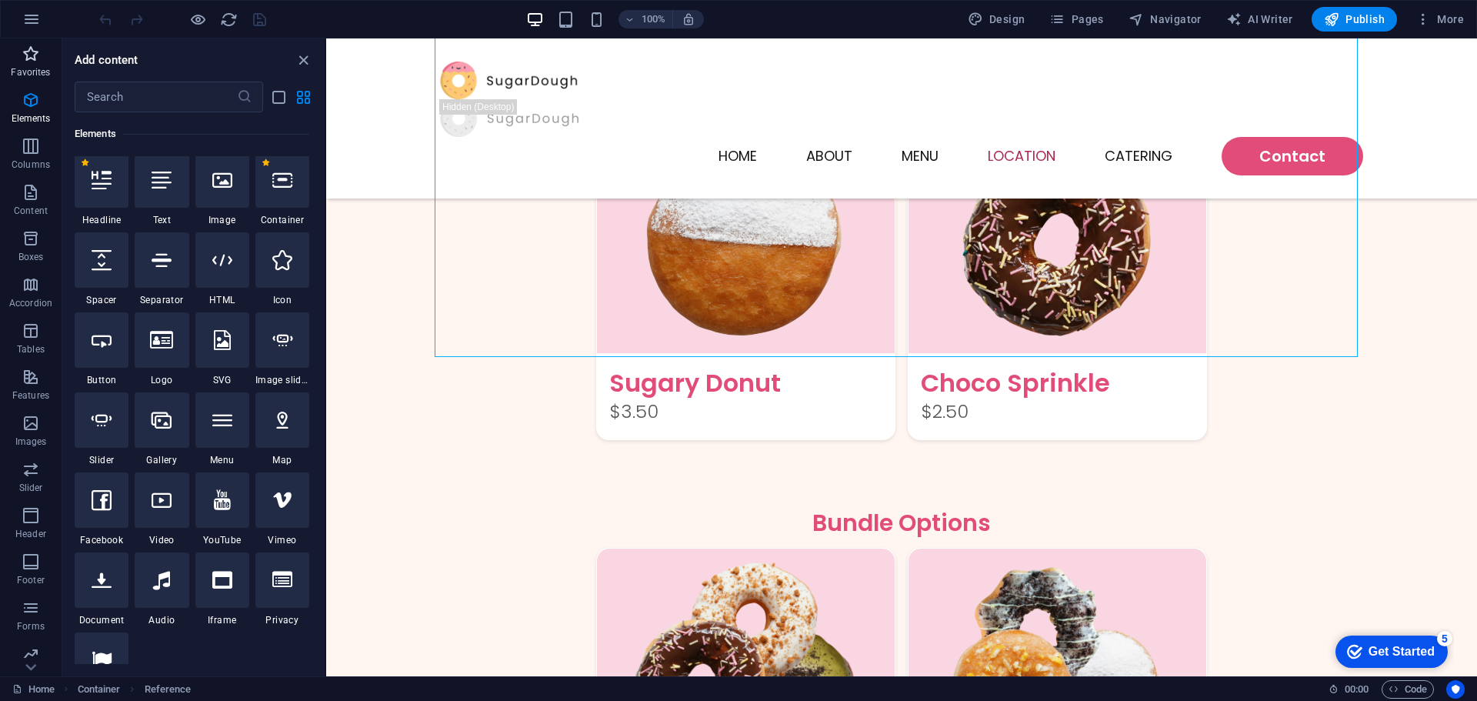
click at [35, 52] on icon "button" at bounding box center [31, 54] width 18 height 18
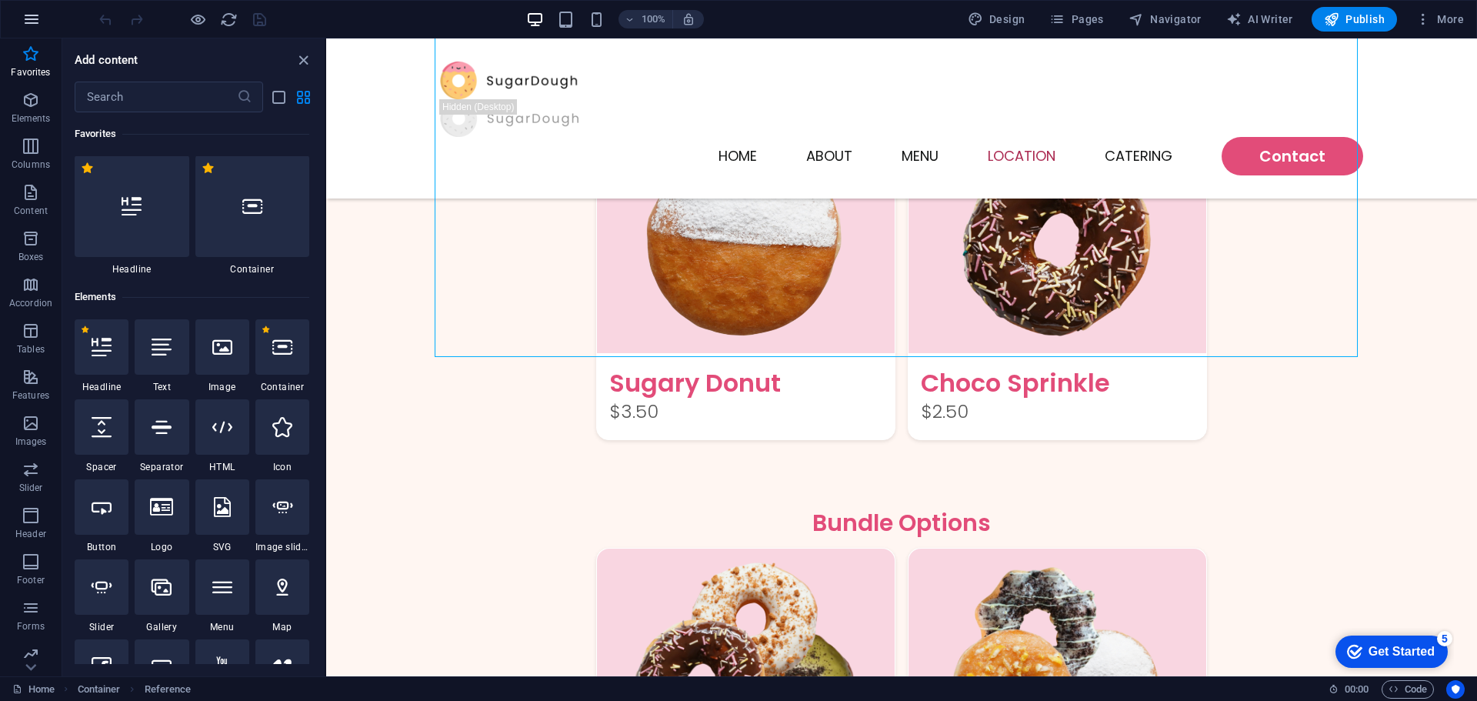
scroll to position [0, 0]
click at [33, 28] on icon "button" at bounding box center [31, 19] width 18 height 18
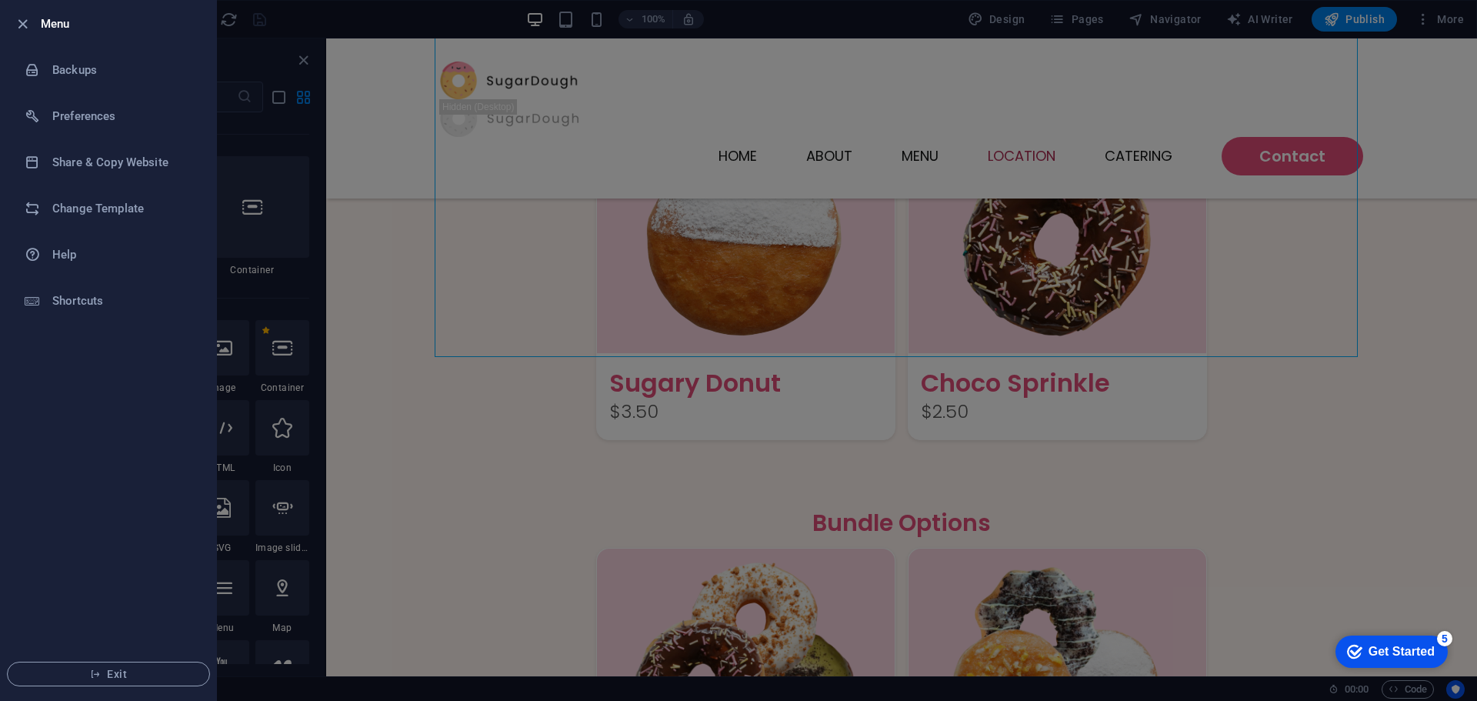
click at [33, 20] on div at bounding box center [27, 24] width 28 height 18
click at [14, 21] on icon "button" at bounding box center [23, 24] width 18 height 18
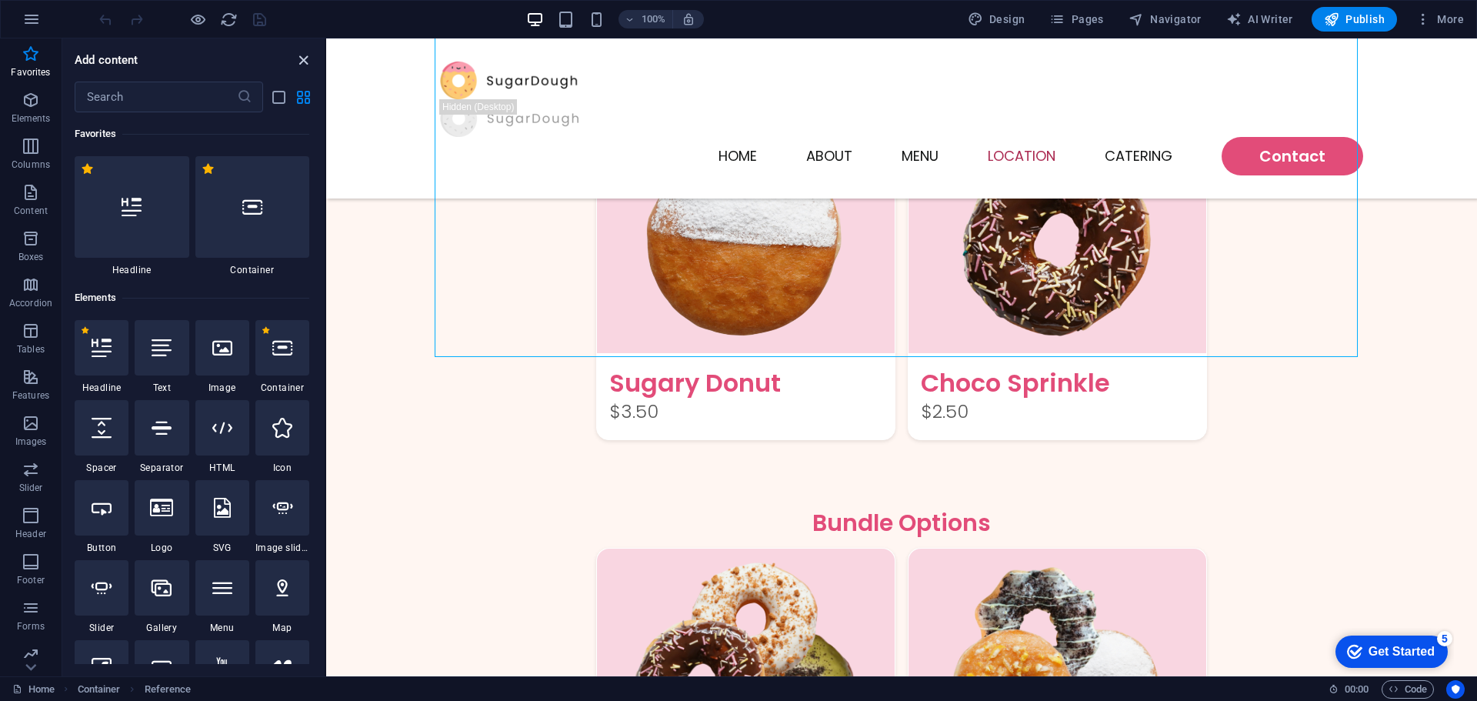
click at [302, 64] on icon "close panel" at bounding box center [304, 61] width 18 height 18
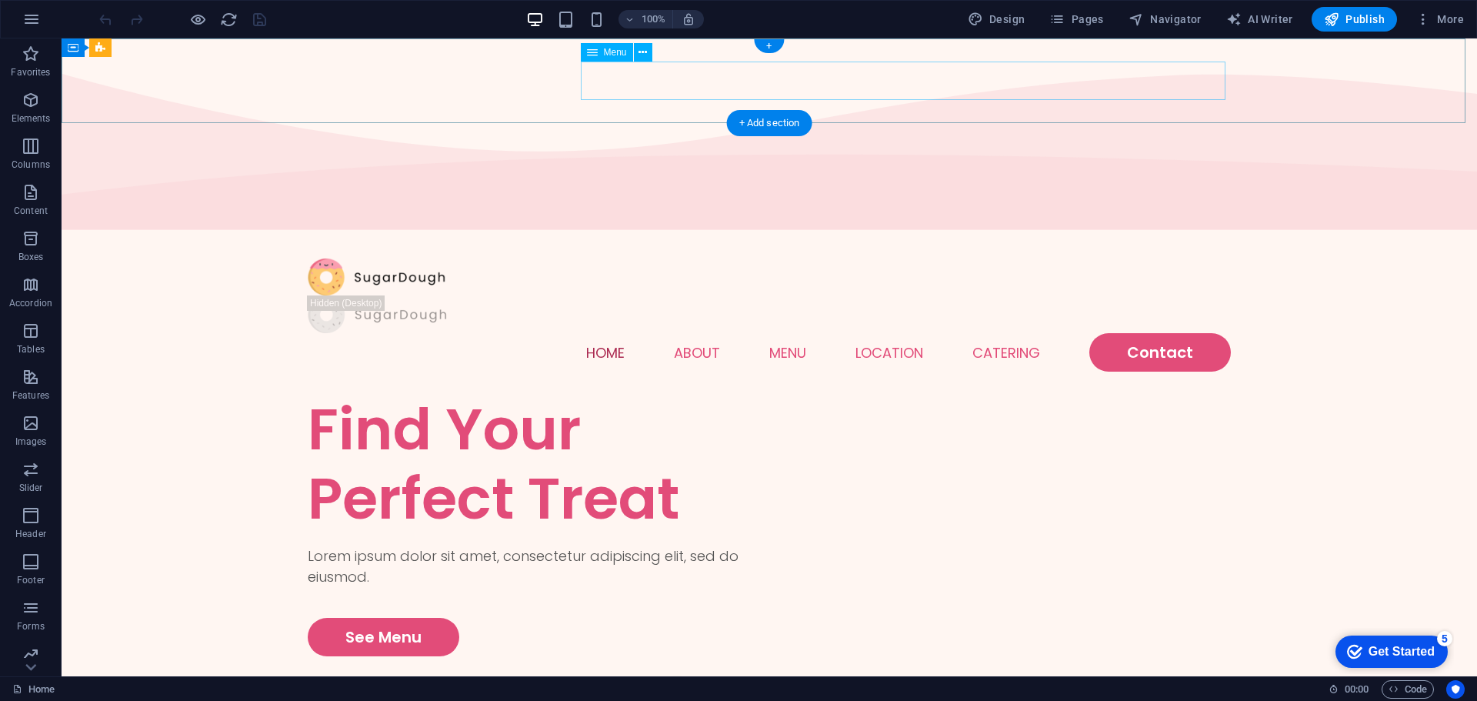
click at [620, 333] on nav "Home About Menu Location Catering Contact" at bounding box center [769, 352] width 923 height 38
click at [618, 48] on span "Menu" at bounding box center [615, 52] width 23 height 9
select select
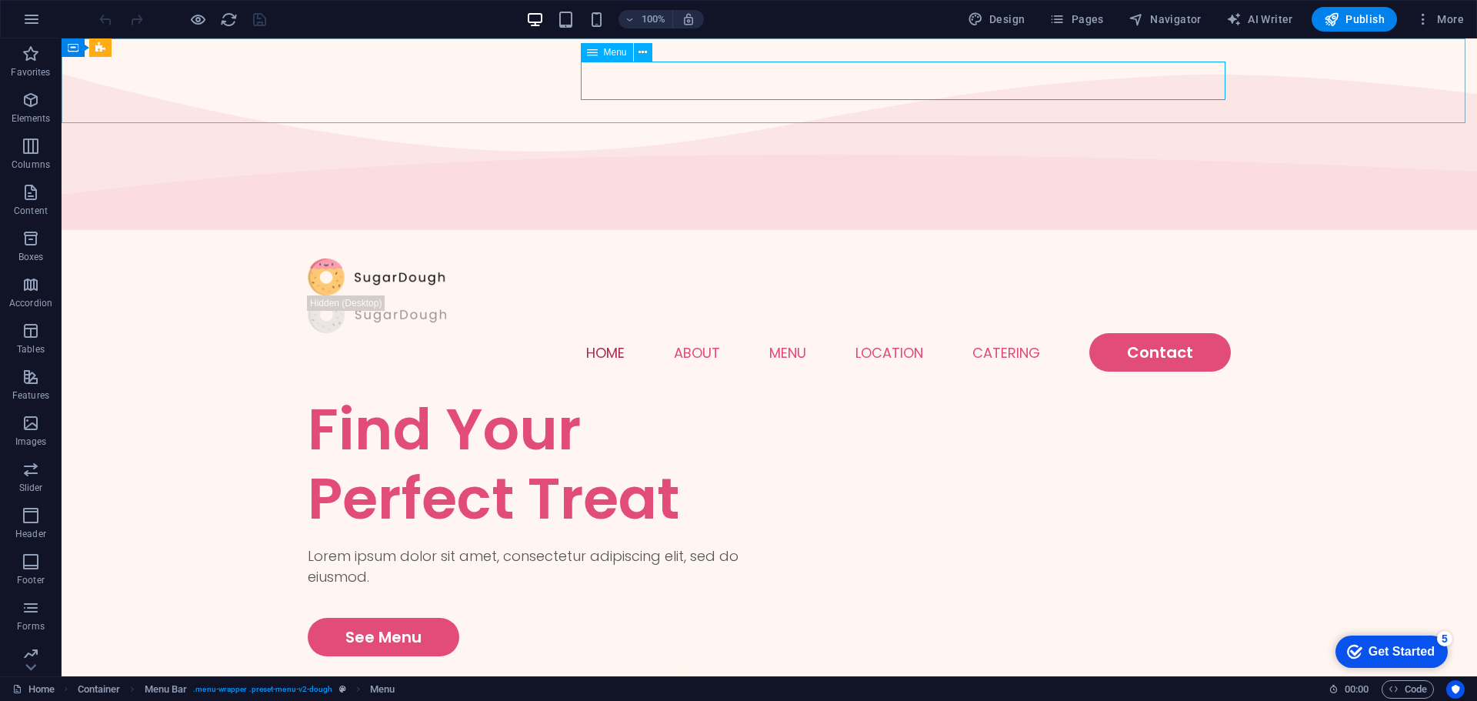
select select
select select "1"
select select
select select "2"
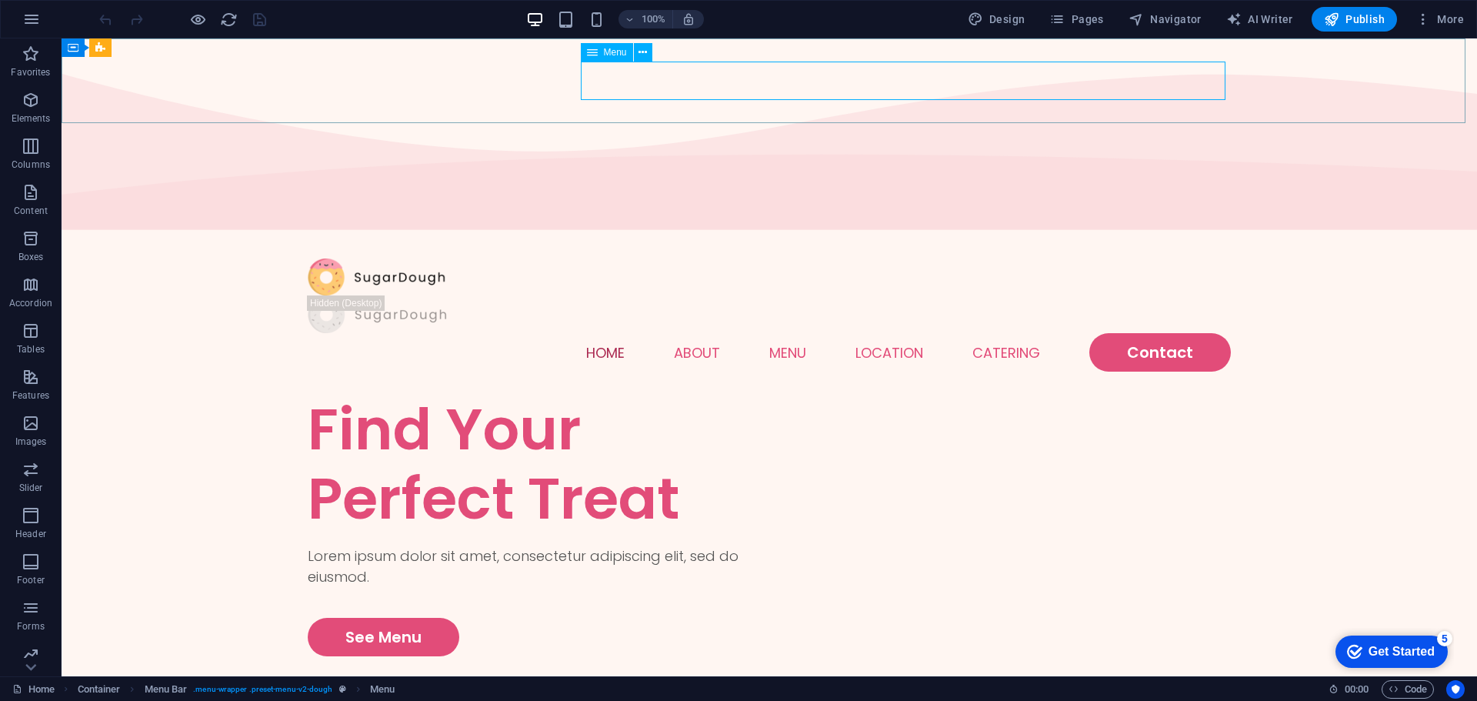
select select
select select "default"
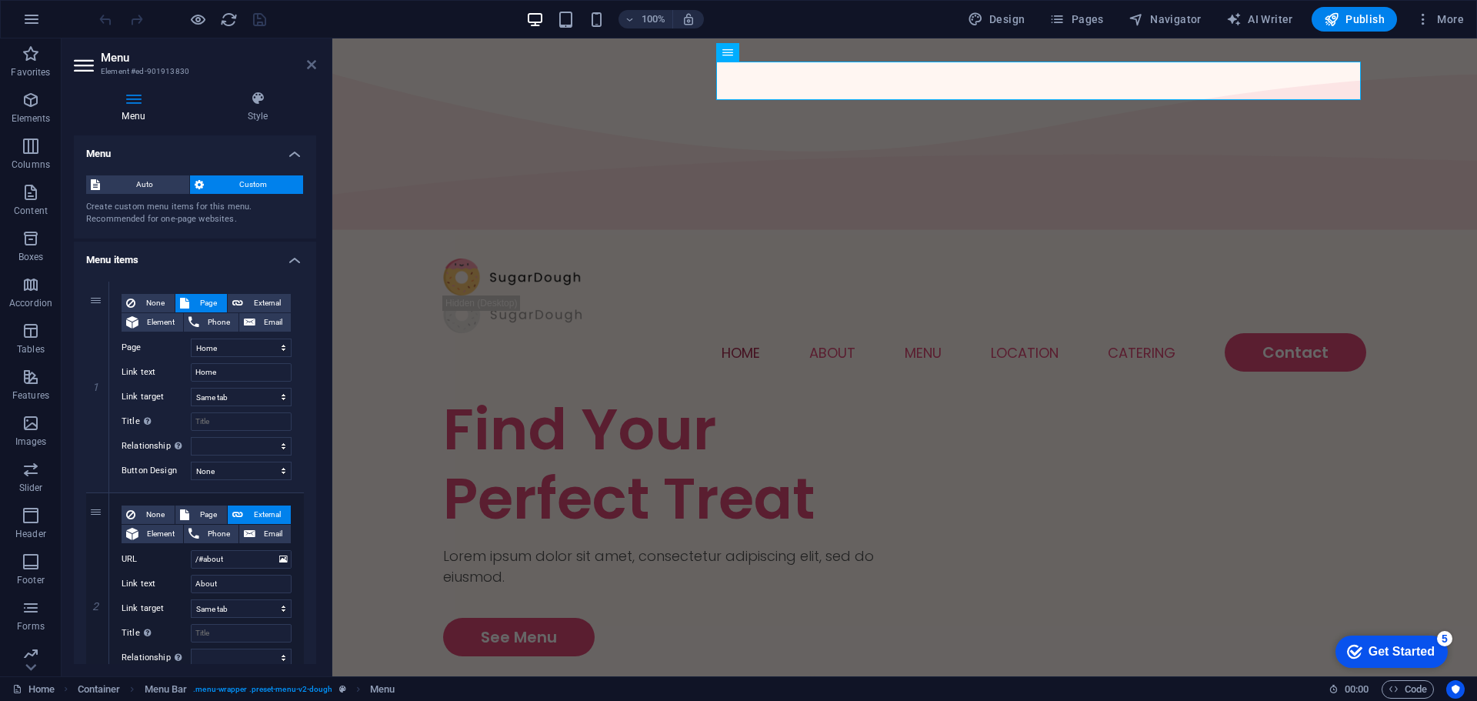
click at [315, 67] on icon at bounding box center [311, 64] width 9 height 12
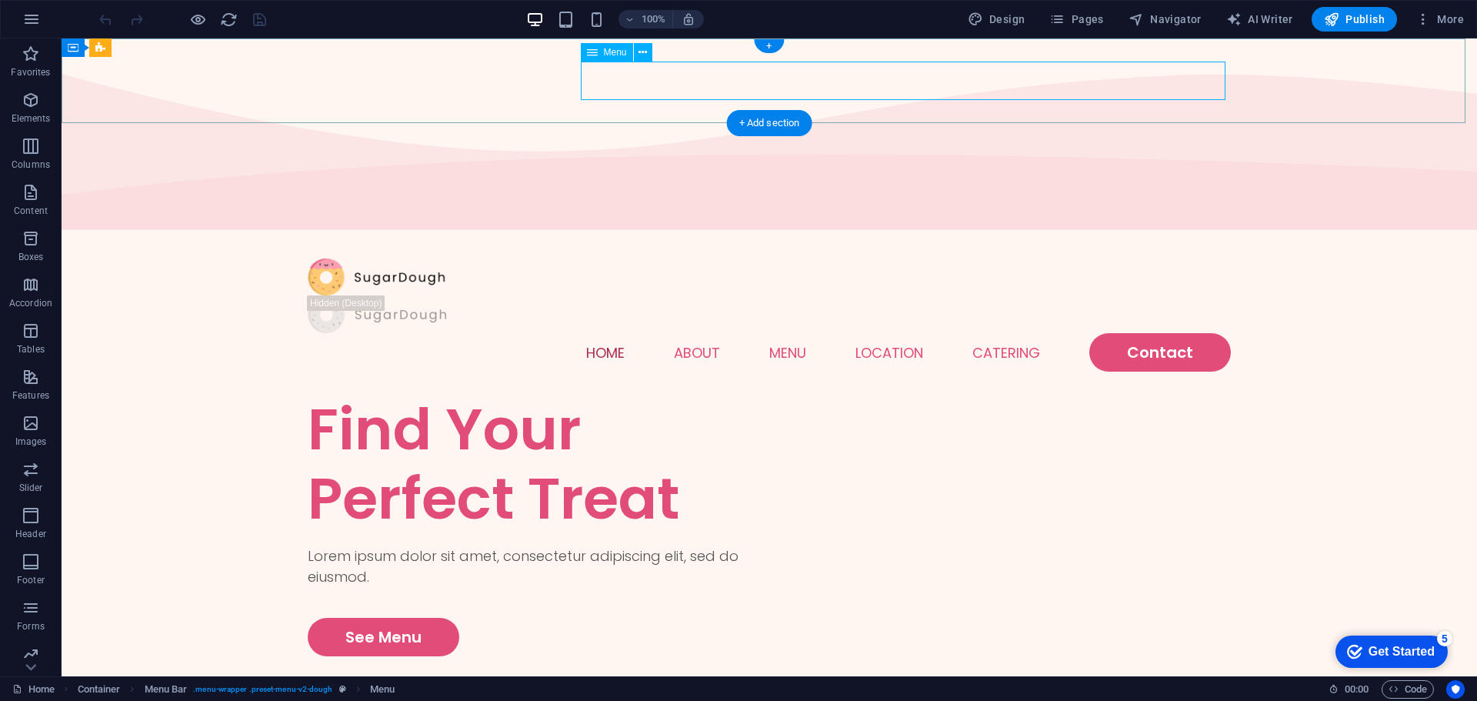
click at [1133, 333] on nav "Home About Menu Location Catering Contact" at bounding box center [769, 352] width 923 height 38
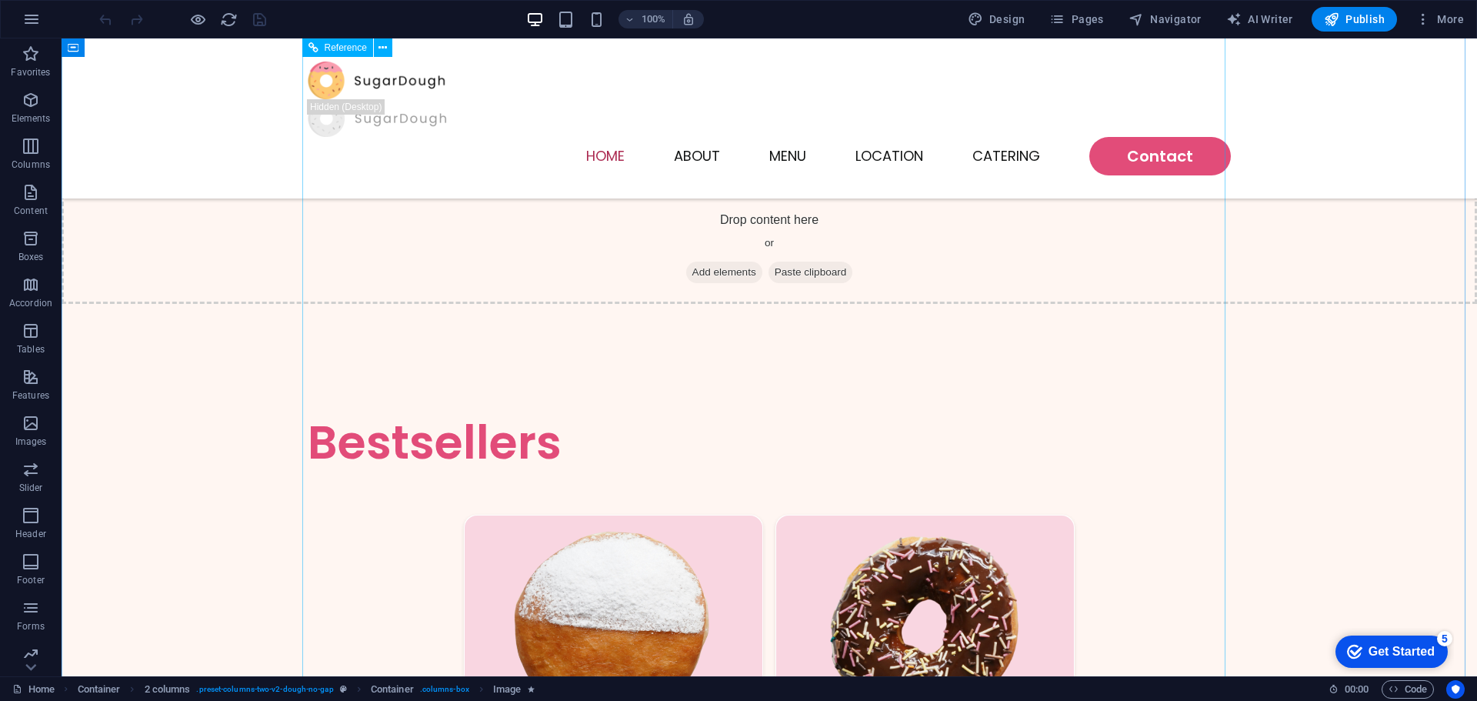
scroll to position [1461, 0]
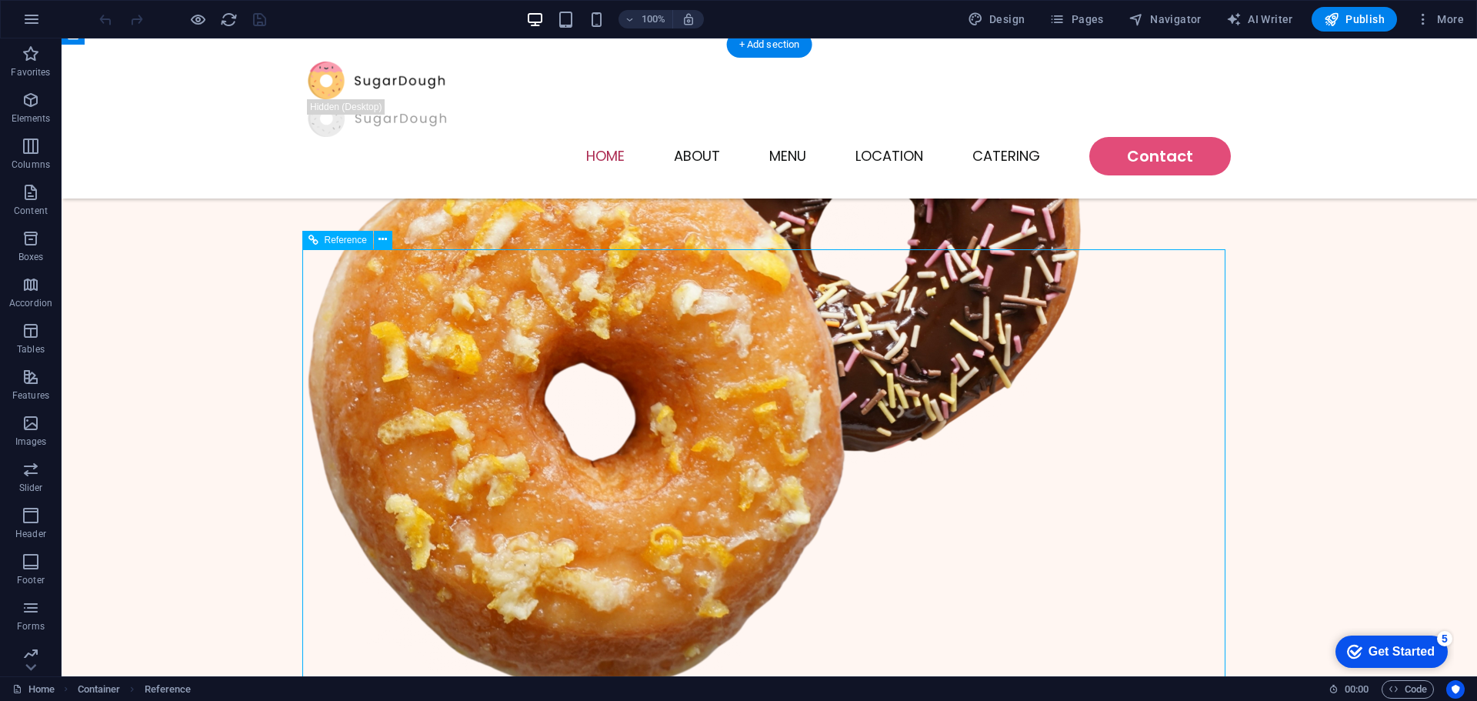
scroll to position [615, 0]
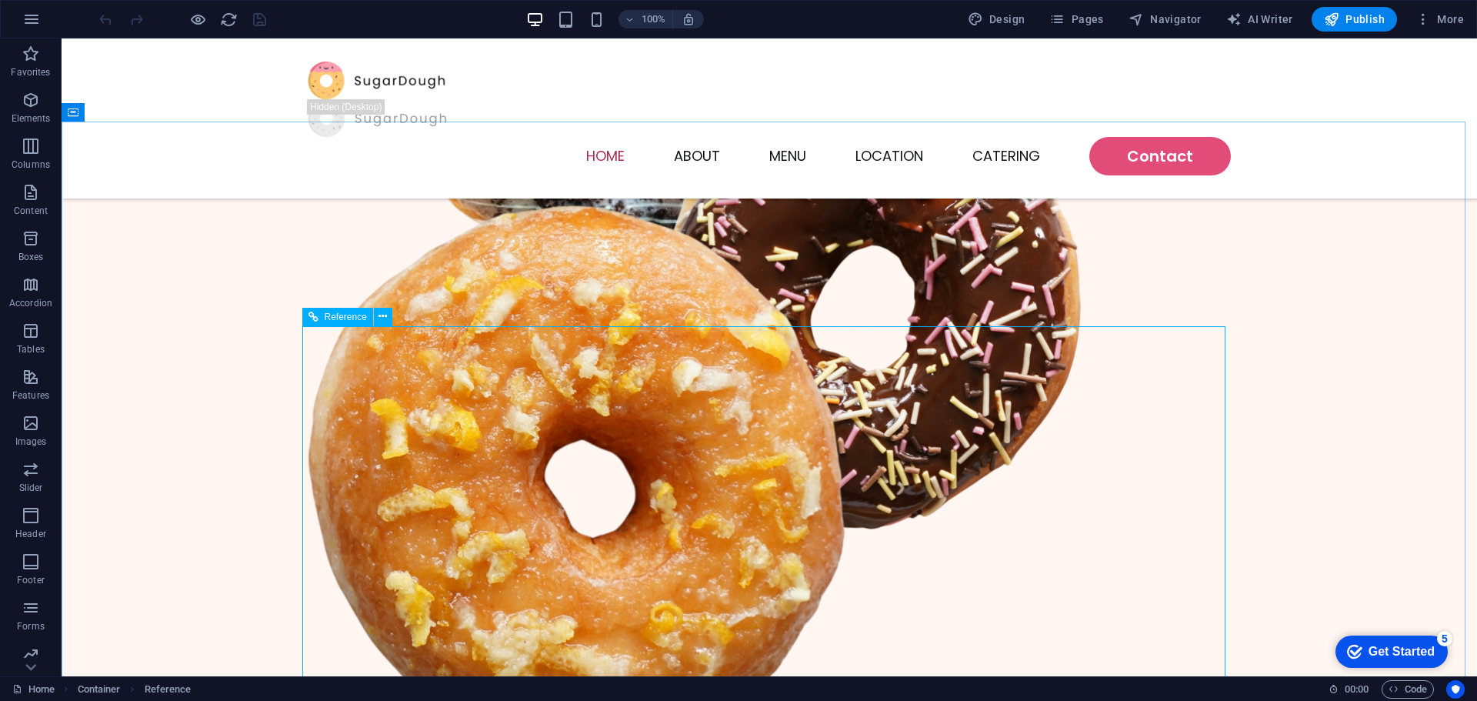
click at [336, 316] on span "Reference" at bounding box center [346, 316] width 42 height 9
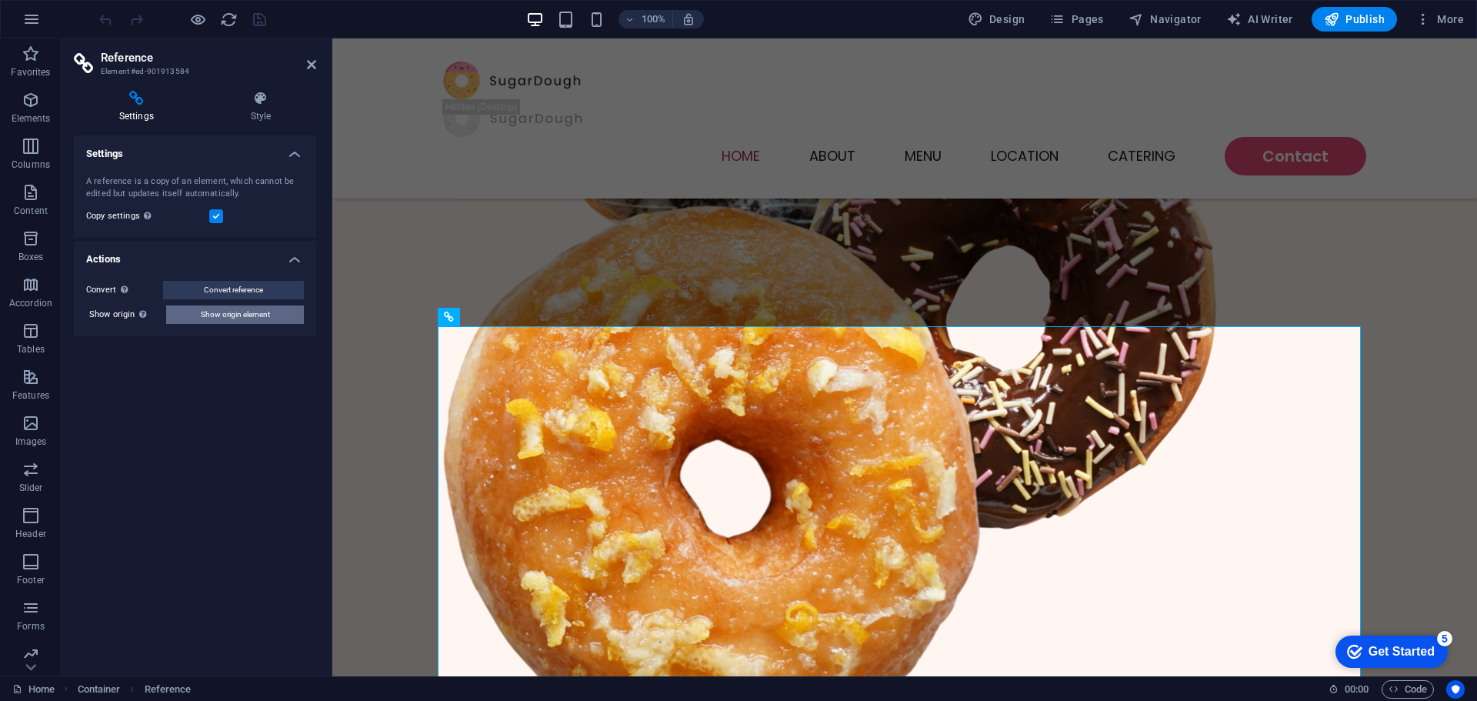
click at [242, 315] on span "Show origin element" at bounding box center [235, 314] width 69 height 18
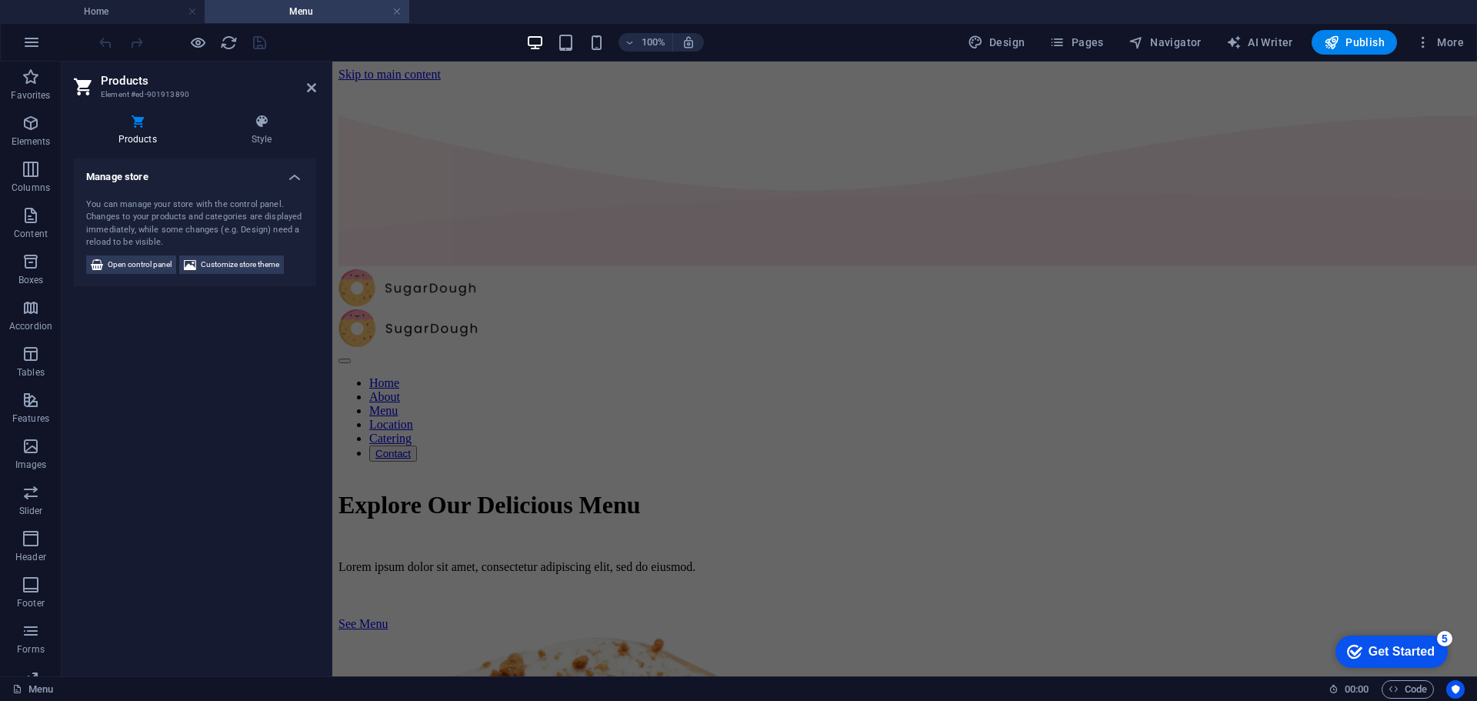
scroll to position [744, 0]
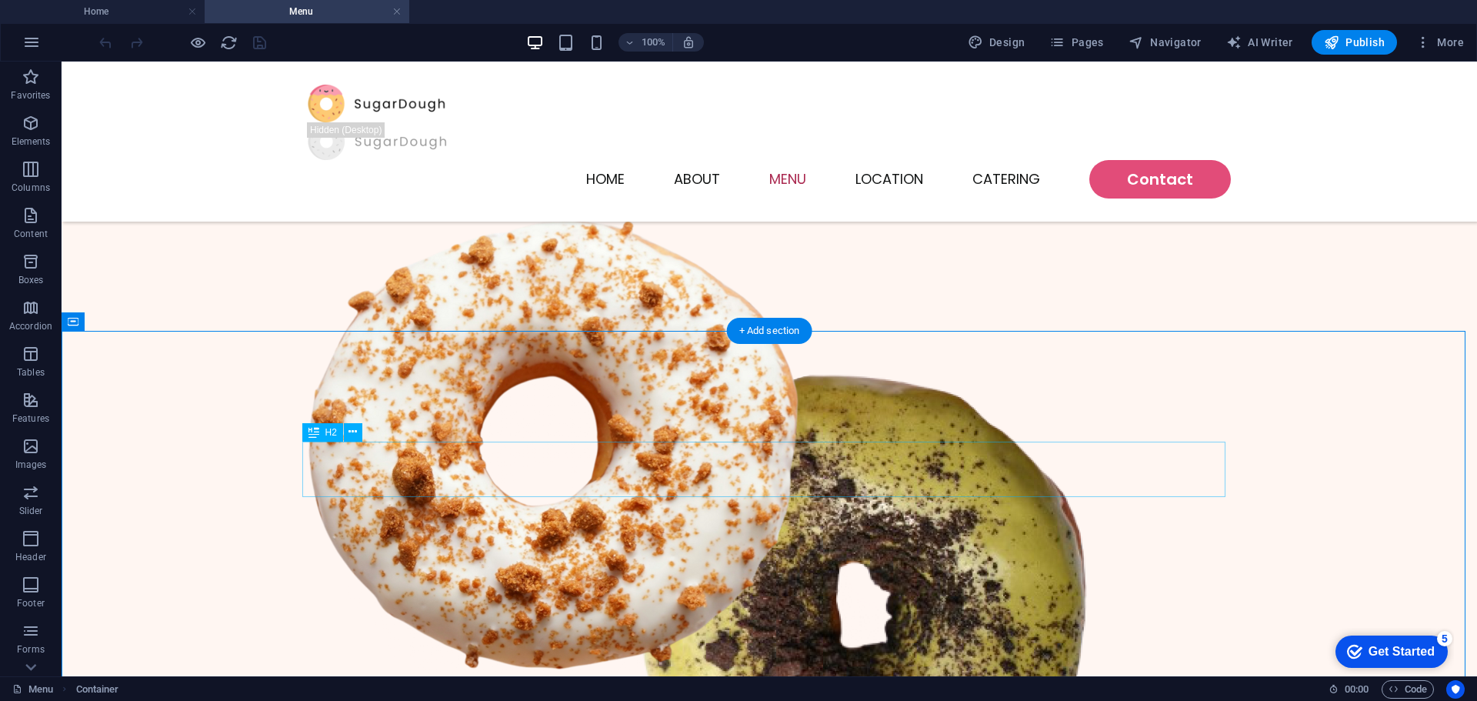
scroll to position [128, 0]
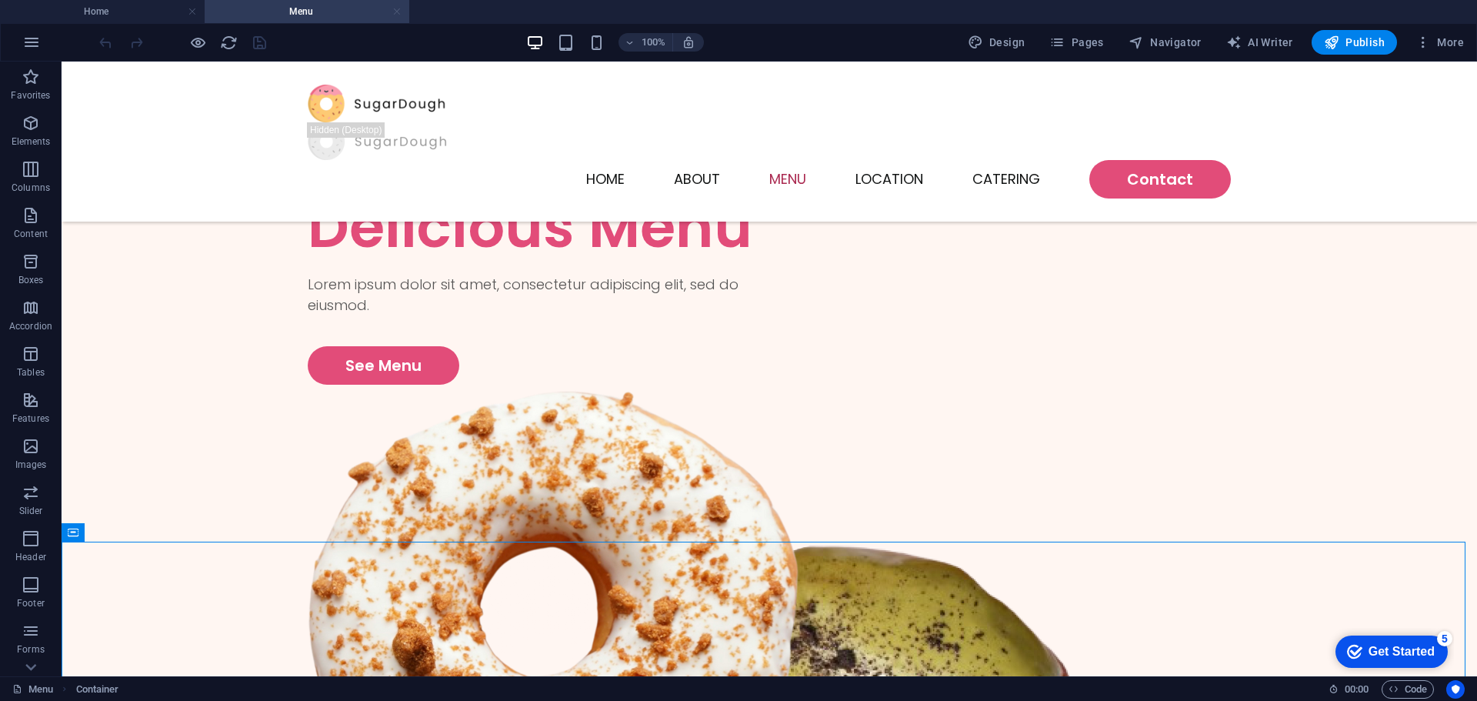
click at [395, 14] on link at bounding box center [396, 12] width 9 height 15
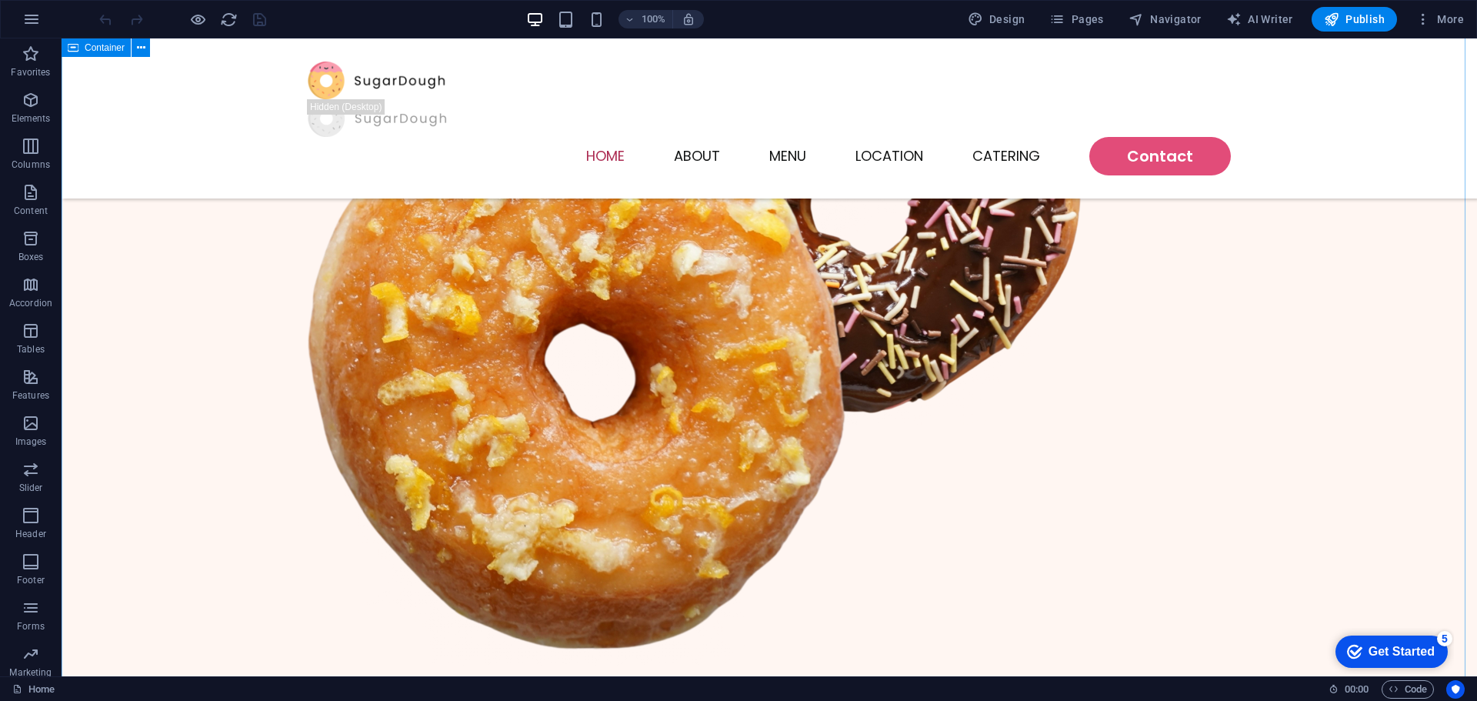
scroll to position [615, 0]
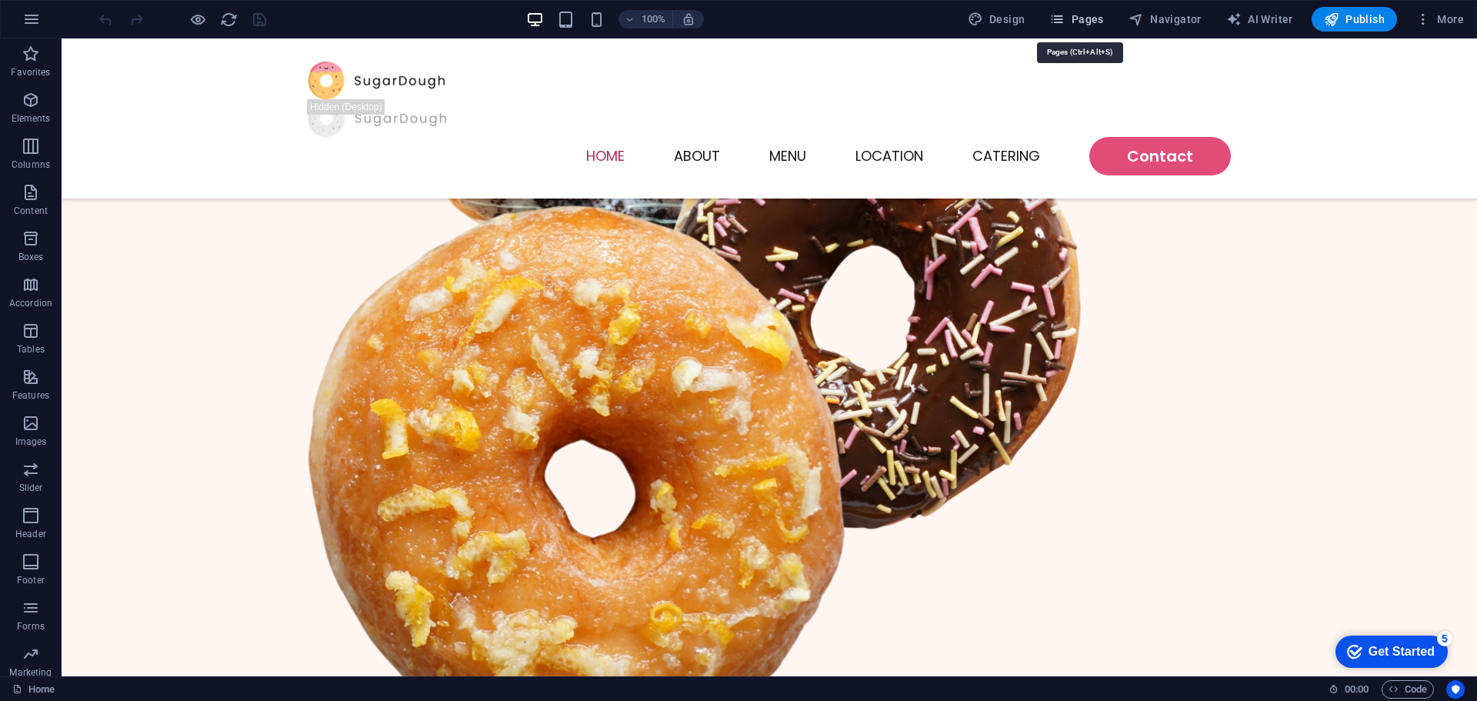
click at [1109, 22] on button "Pages" at bounding box center [1076, 19] width 66 height 25
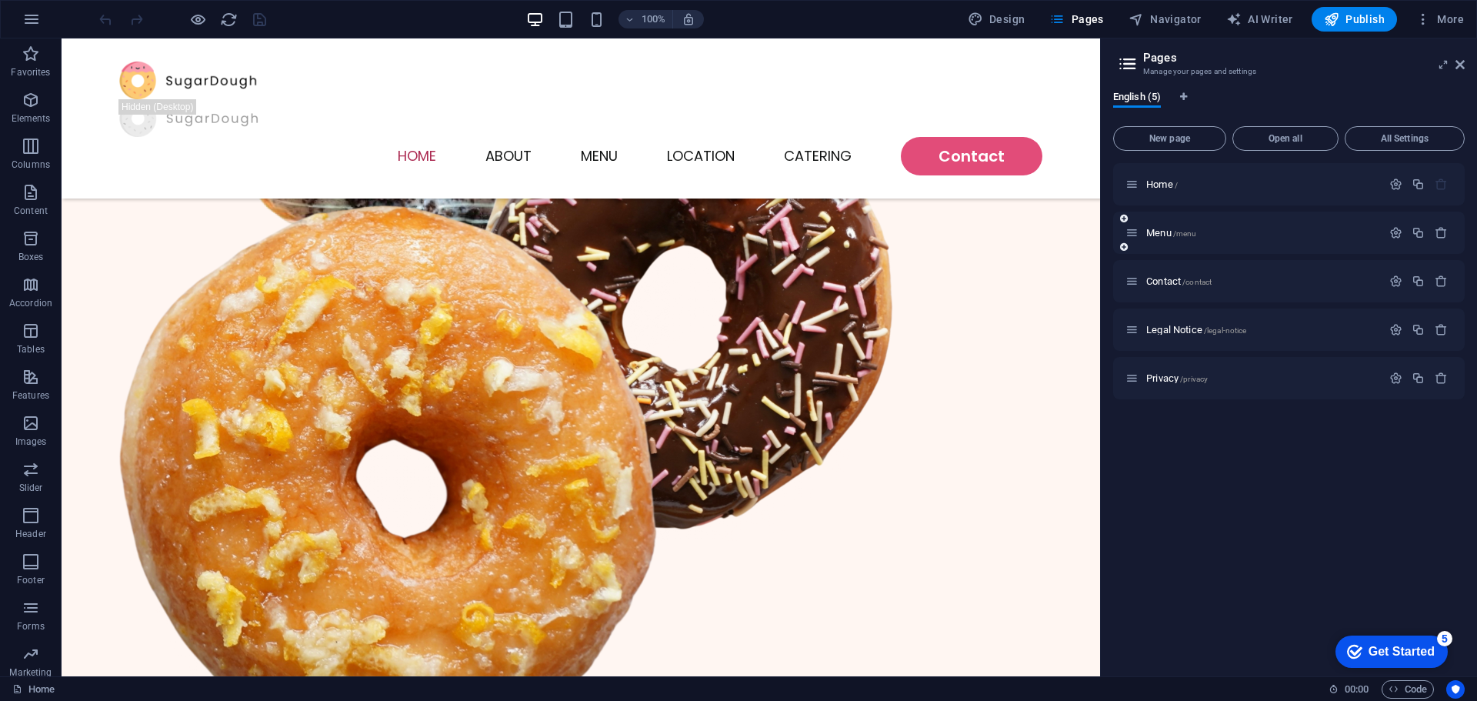
click at [1185, 223] on div "Menu /menu" at bounding box center [1288, 233] width 351 height 42
click at [1183, 235] on span "/menu" at bounding box center [1185, 233] width 24 height 8
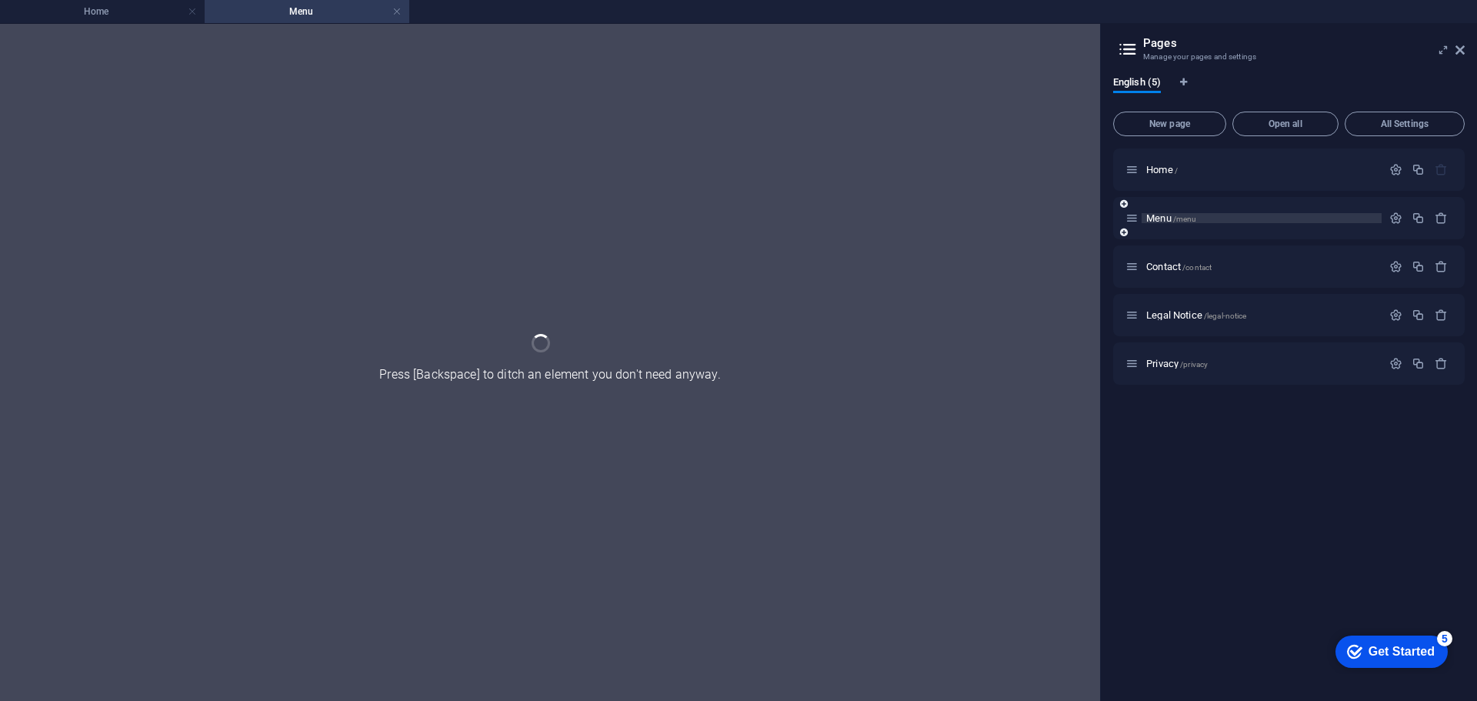
scroll to position [0, 0]
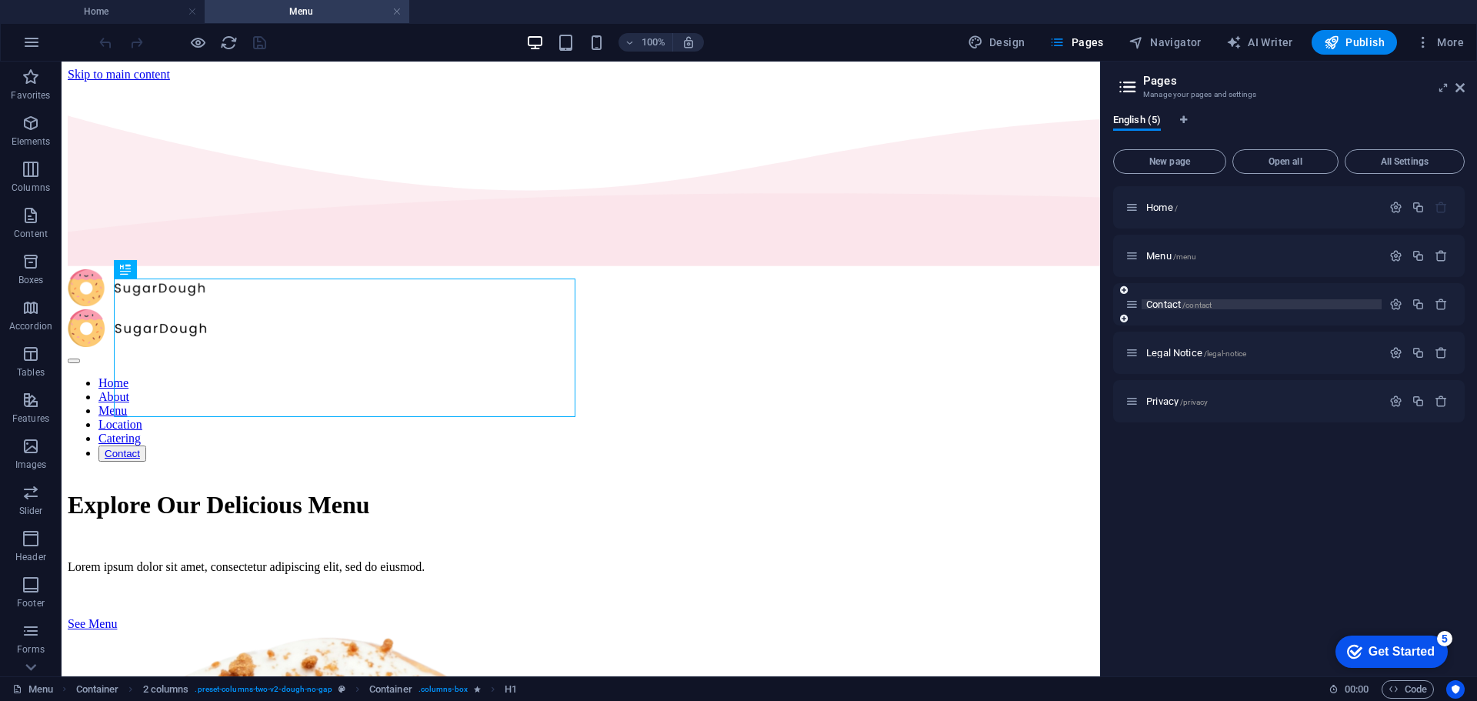
click at [1168, 301] on span "Contact /contact" at bounding box center [1178, 304] width 65 height 12
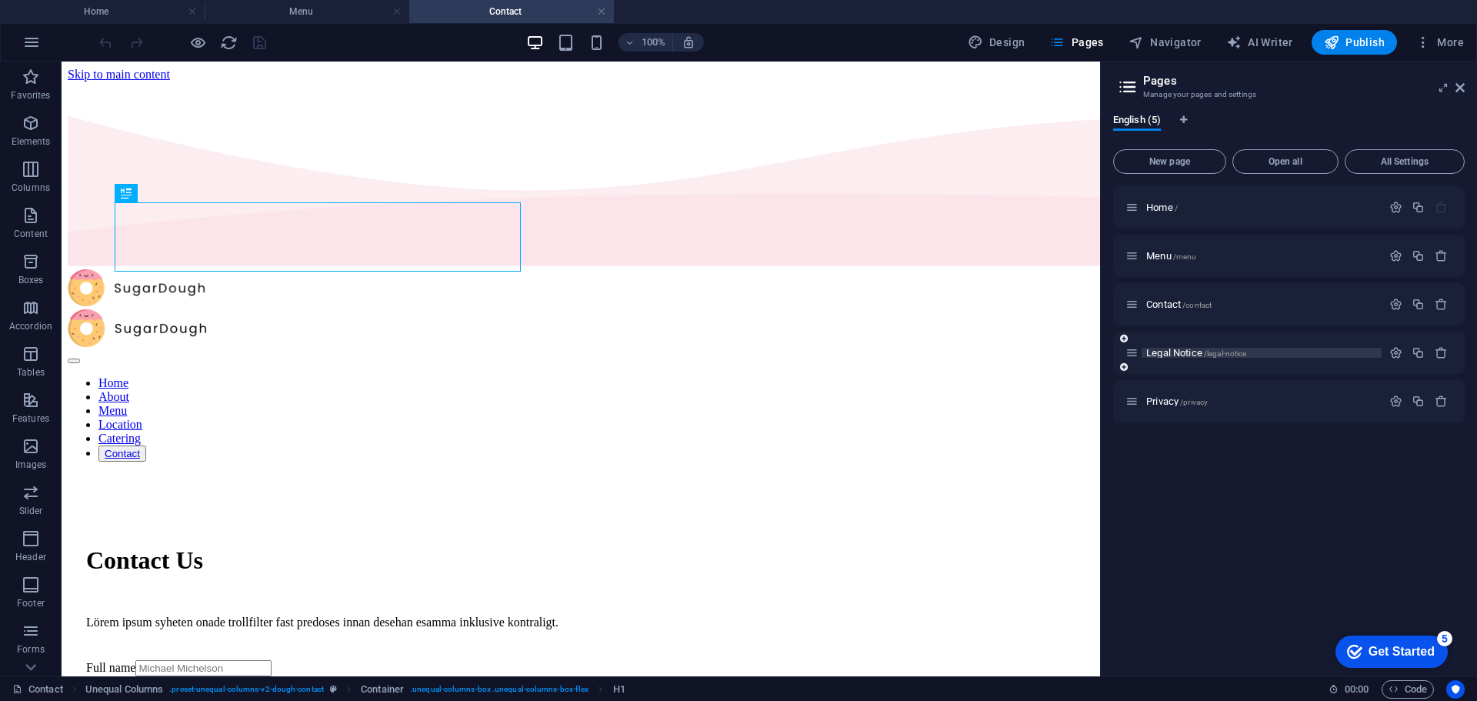
click at [1164, 350] on span "Legal Notice /legal-notice" at bounding box center [1196, 353] width 100 height 12
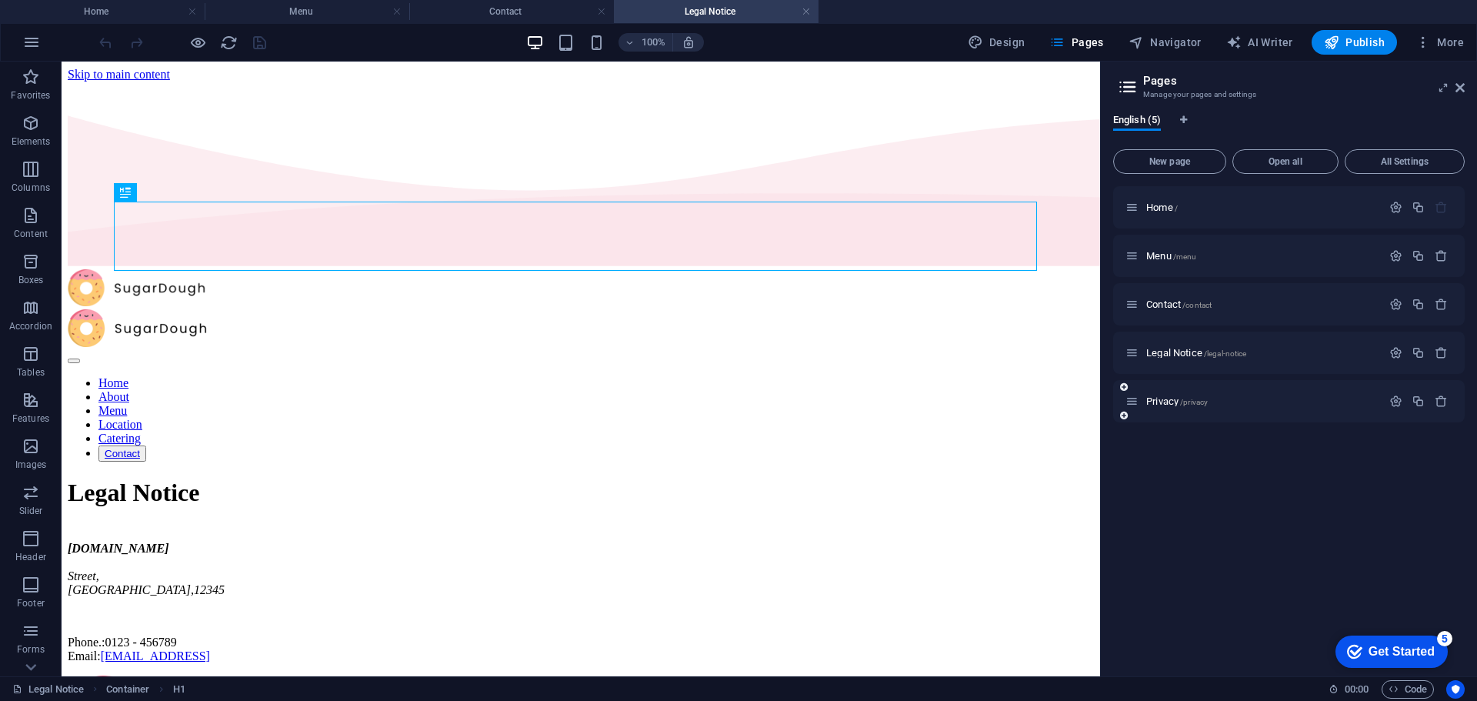
click at [1167, 408] on div "Privacy /privacy" at bounding box center [1253, 401] width 256 height 18
click at [1167, 405] on span "Privacy /privacy" at bounding box center [1177, 401] width 62 height 12
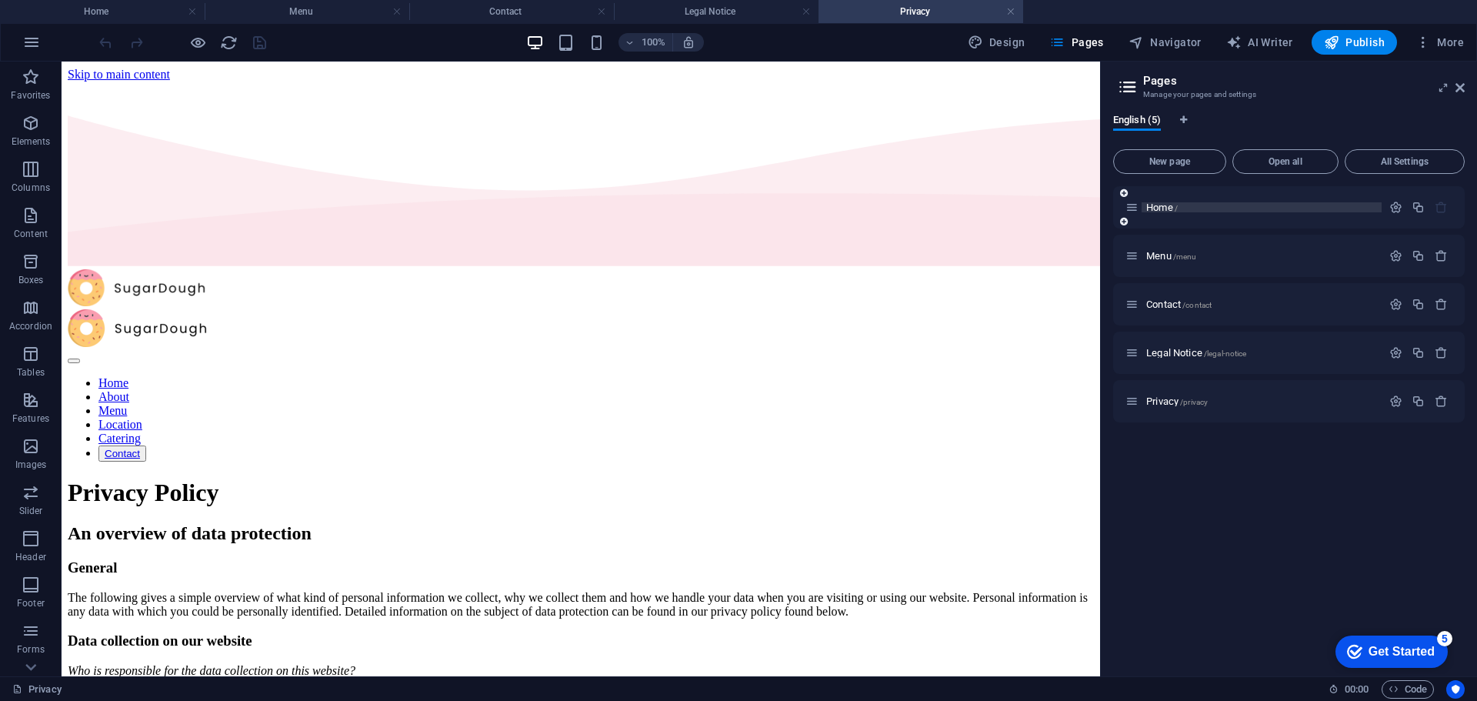
click at [1165, 209] on span "Home /" at bounding box center [1162, 208] width 32 height 12
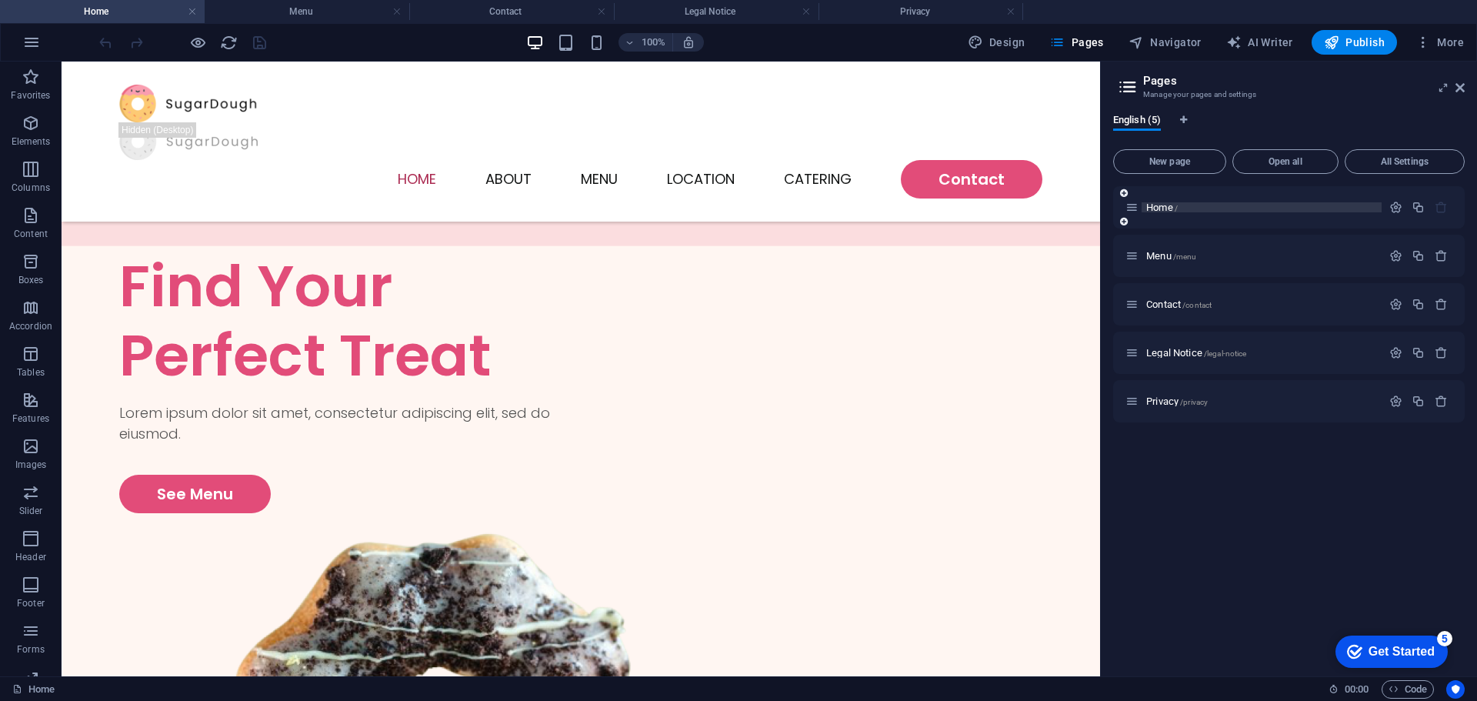
scroll to position [615, 0]
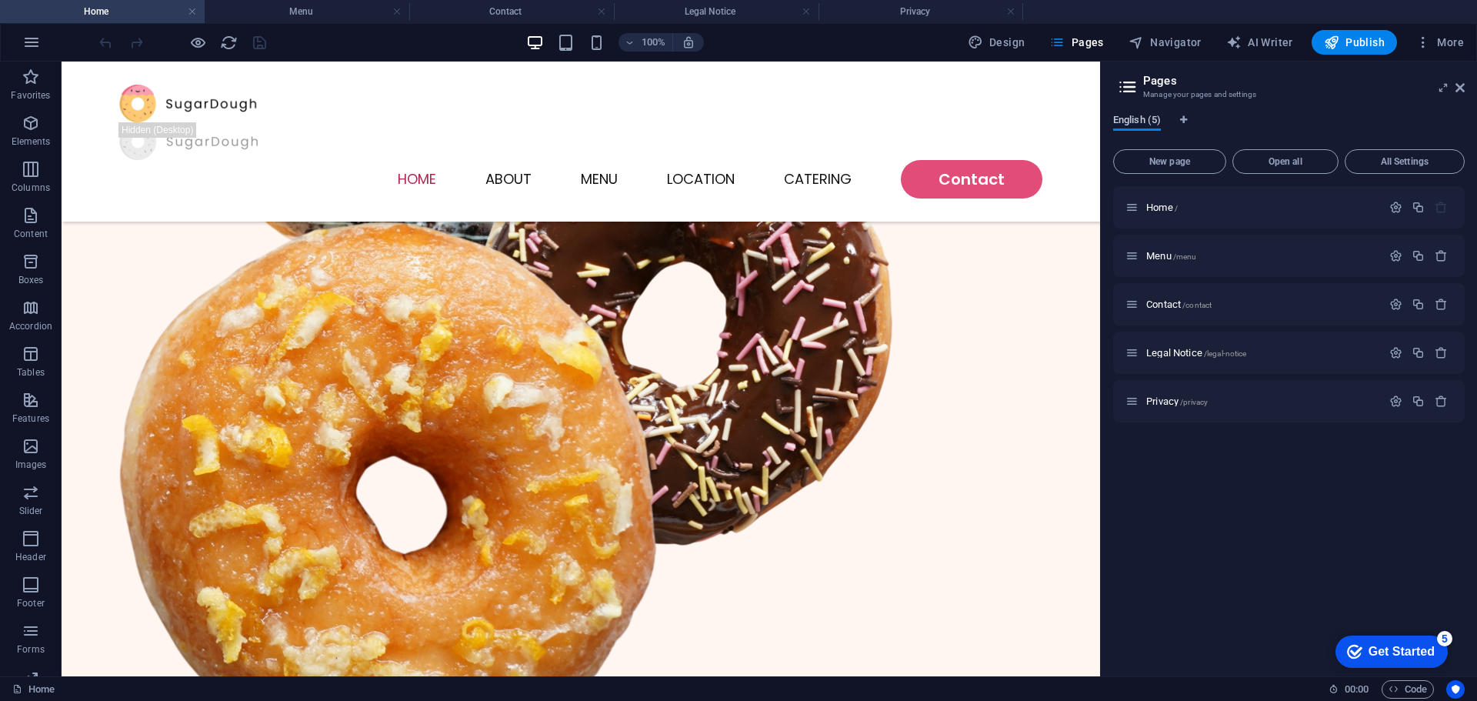
click at [1155, 118] on span "English (5)" at bounding box center [1137, 122] width 48 height 22
click at [1171, 36] on span "Navigator" at bounding box center [1164, 42] width 73 height 15
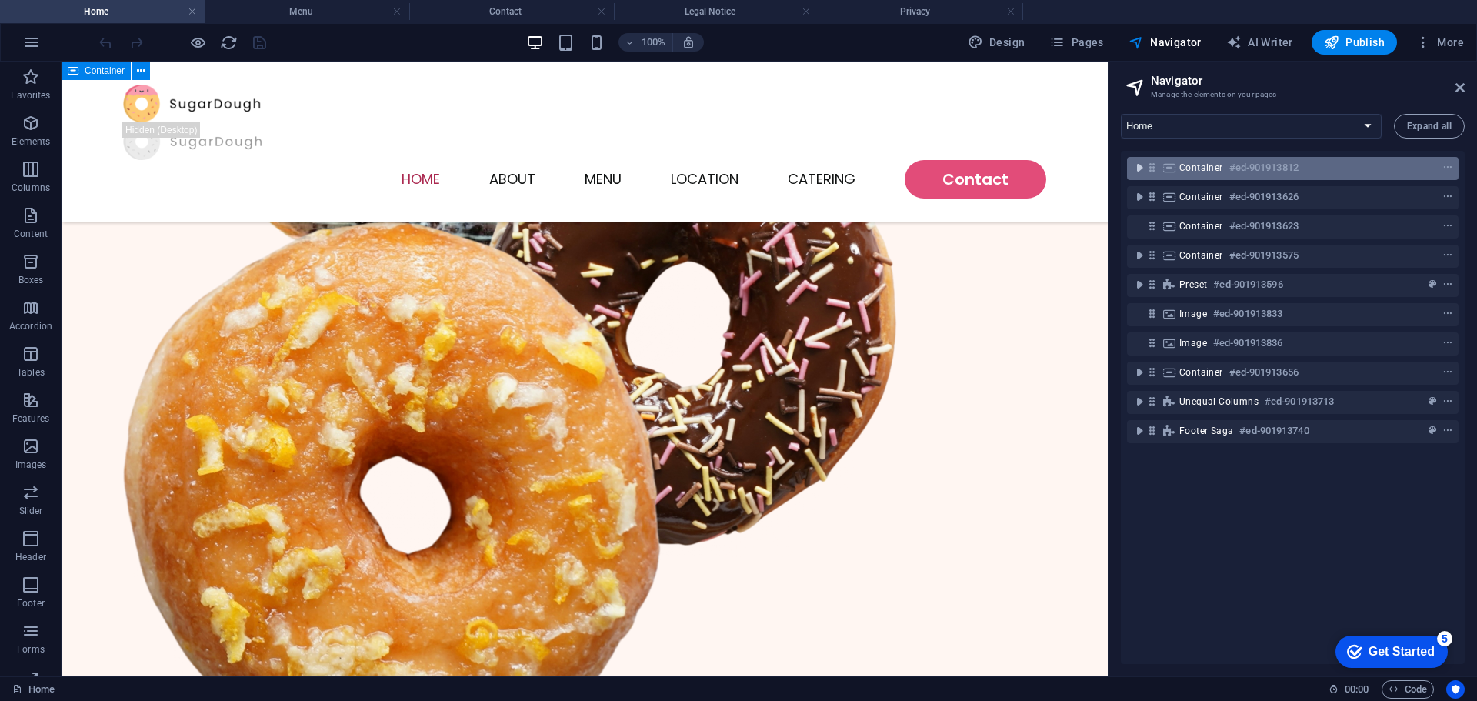
click at [1136, 167] on icon "toggle-expand" at bounding box center [1138, 167] width 15 height 15
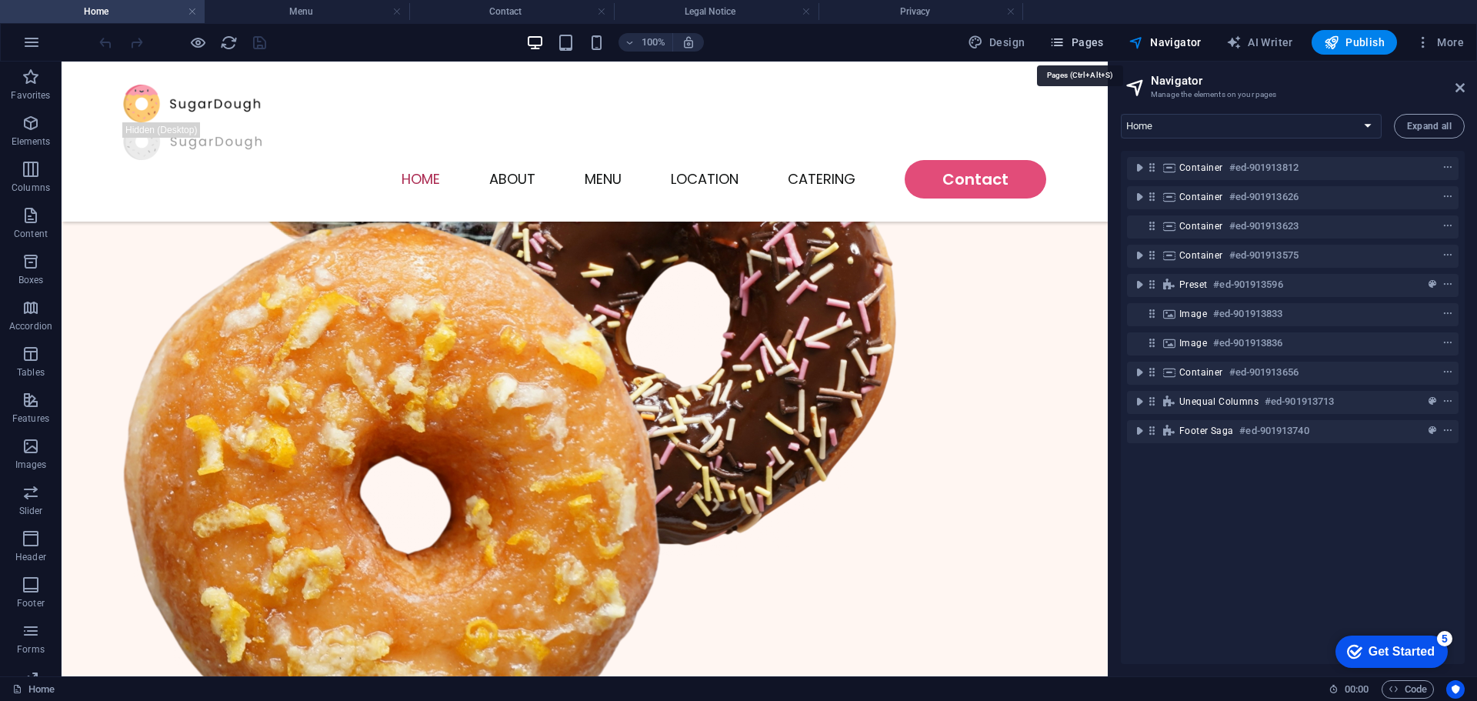
click at [1102, 40] on span "Pages" at bounding box center [1076, 42] width 54 height 15
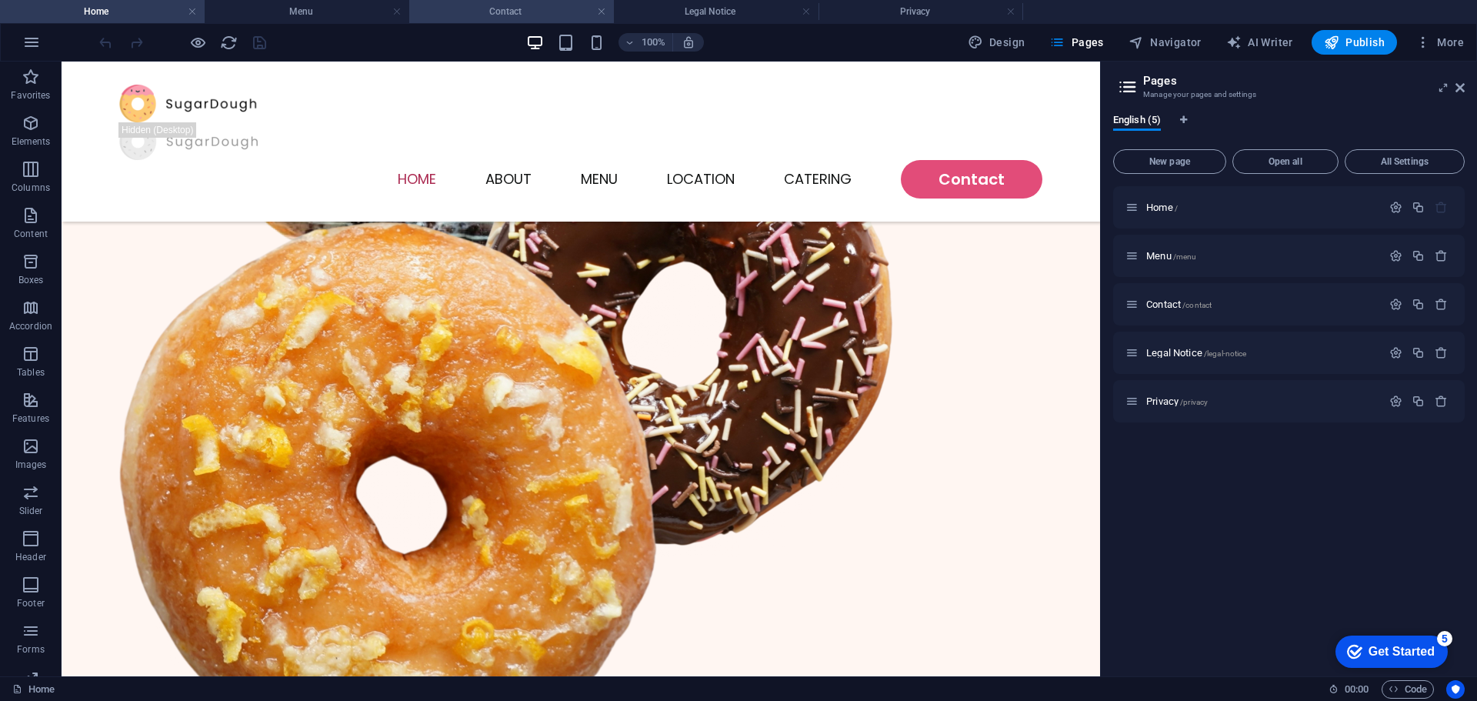
click at [608, 12] on h4 "Contact" at bounding box center [511, 11] width 205 height 17
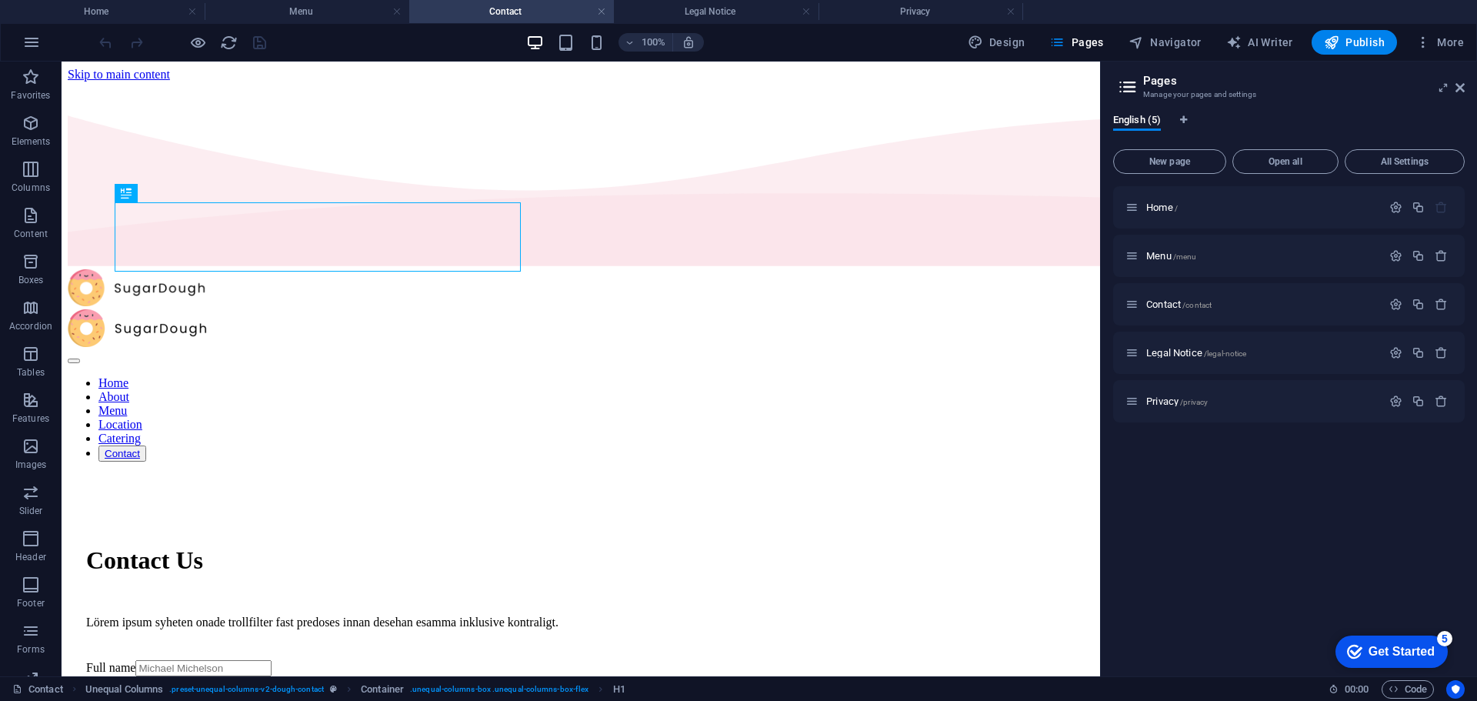
click at [608, 12] on h4 "Contact" at bounding box center [511, 11] width 205 height 17
click at [605, 9] on link at bounding box center [601, 12] width 9 height 15
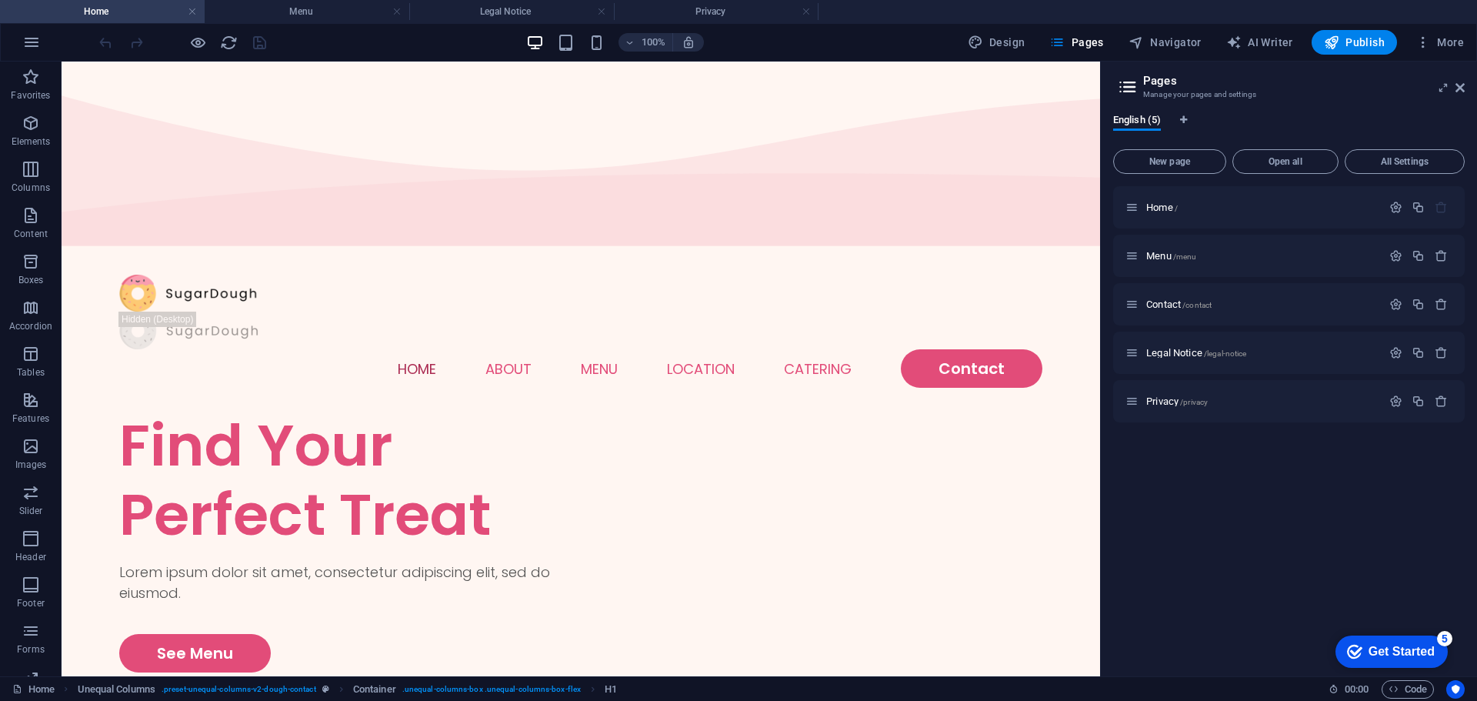
scroll to position [615, 0]
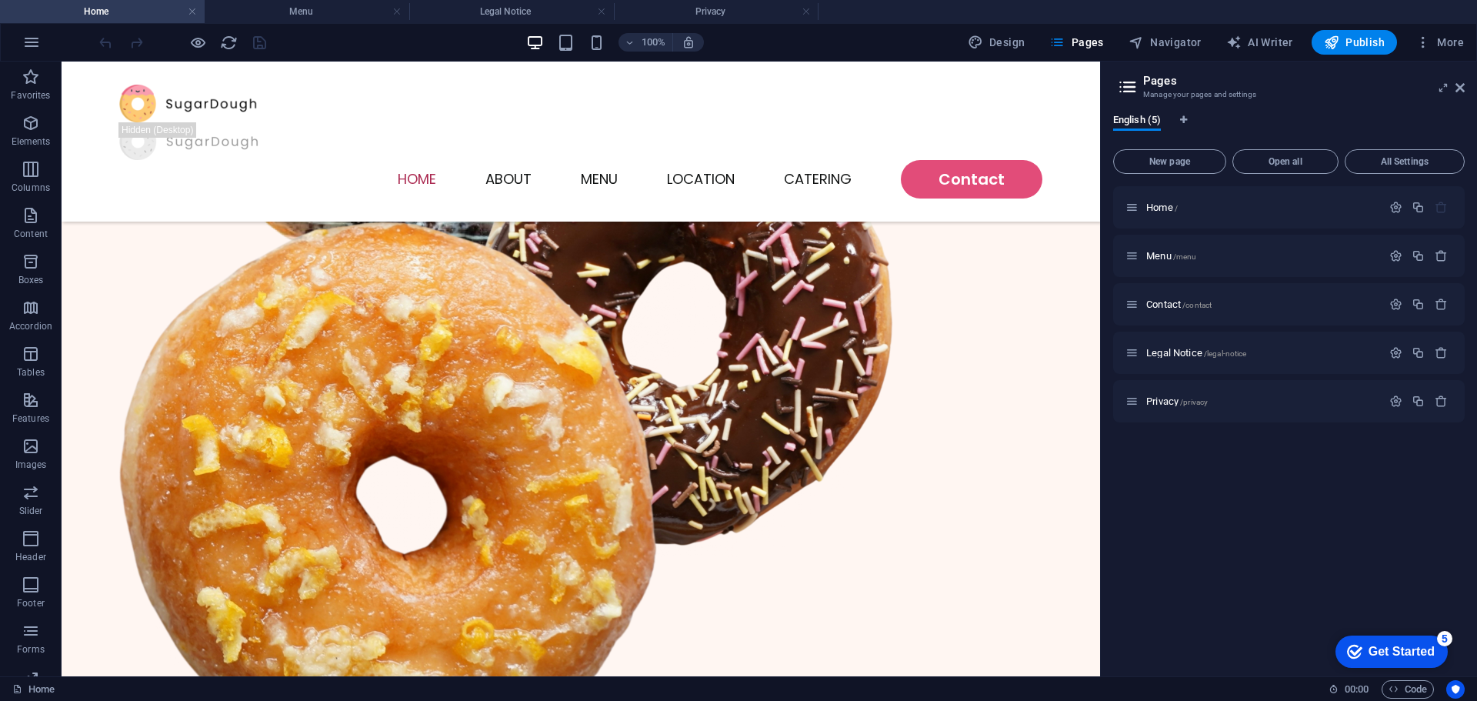
click at [605, 9] on link at bounding box center [601, 12] width 9 height 15
click at [398, 9] on link at bounding box center [396, 12] width 9 height 15
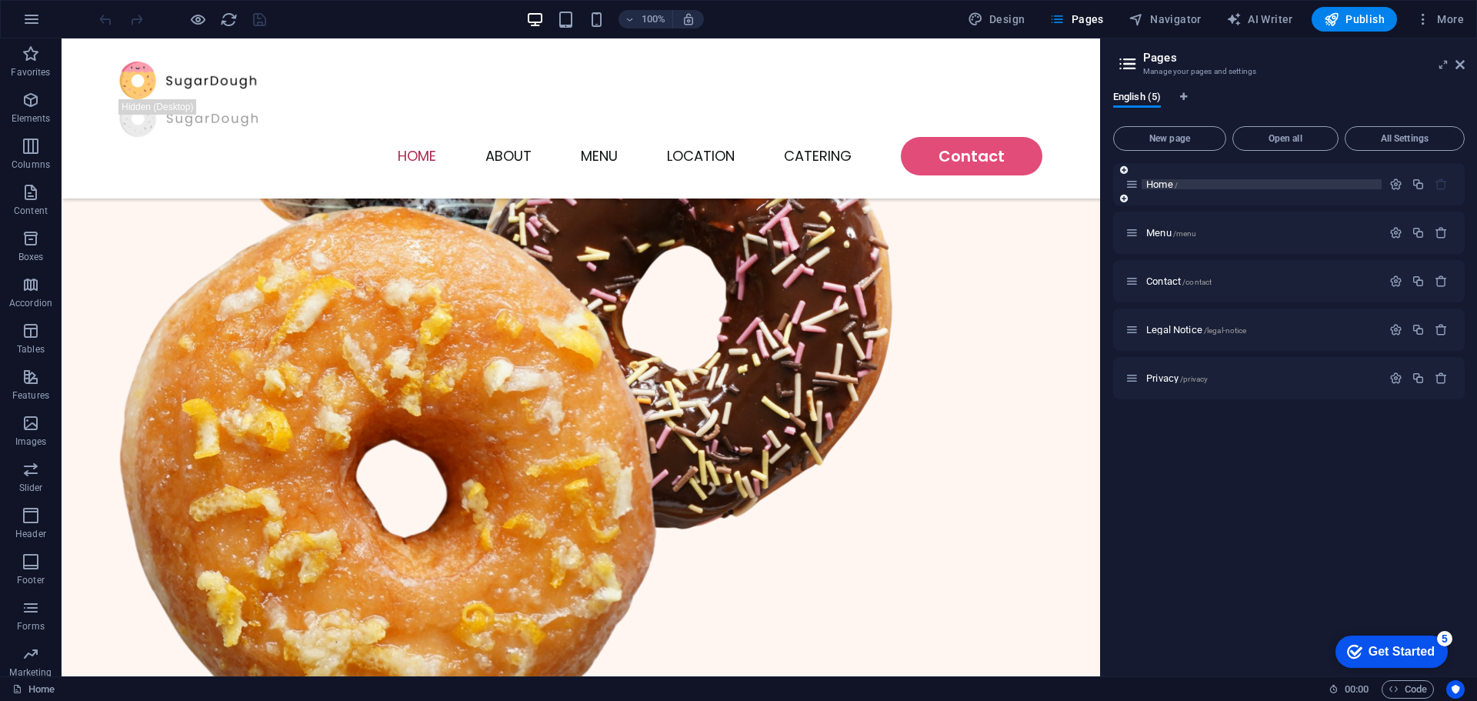
click at [1174, 182] on span "Home /" at bounding box center [1162, 184] width 32 height 12
click at [1163, 228] on span "Menu /menu" at bounding box center [1171, 233] width 50 height 12
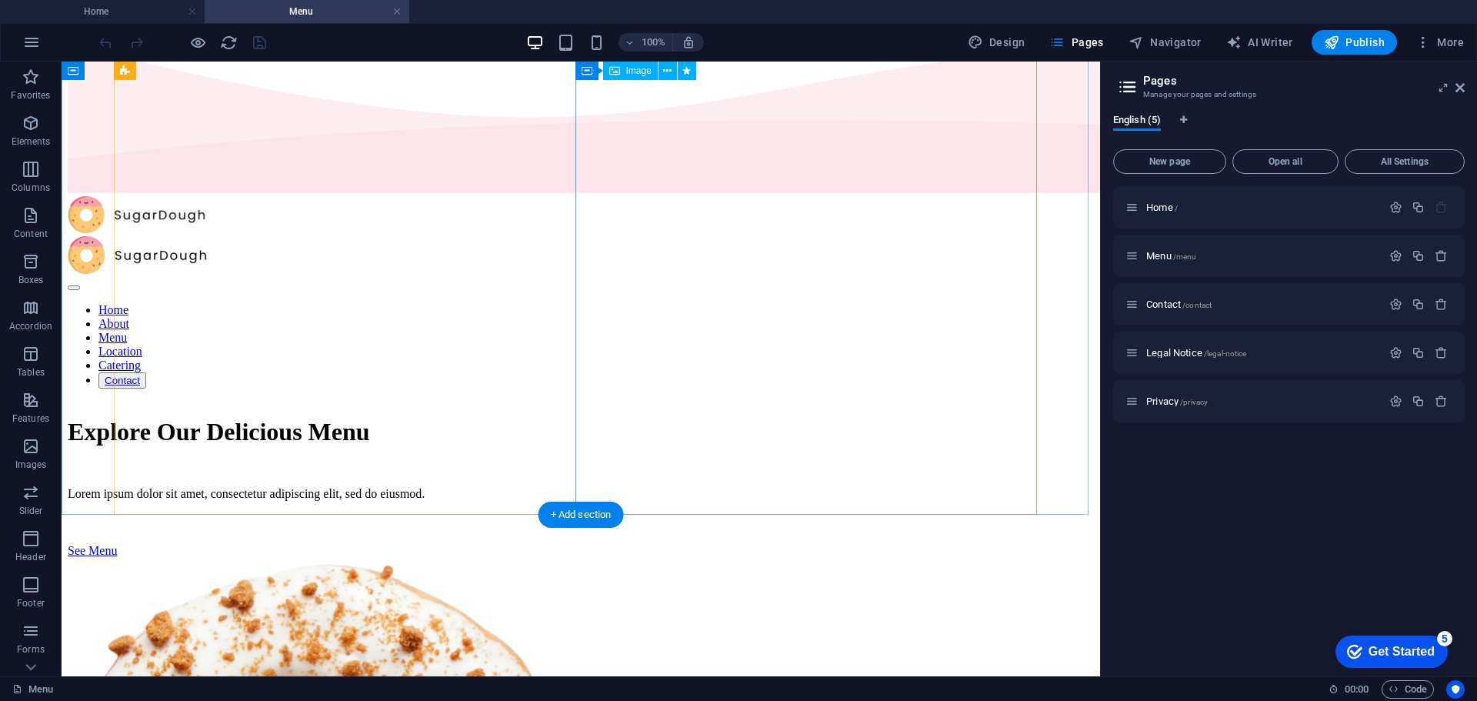
scroll to position [0, 0]
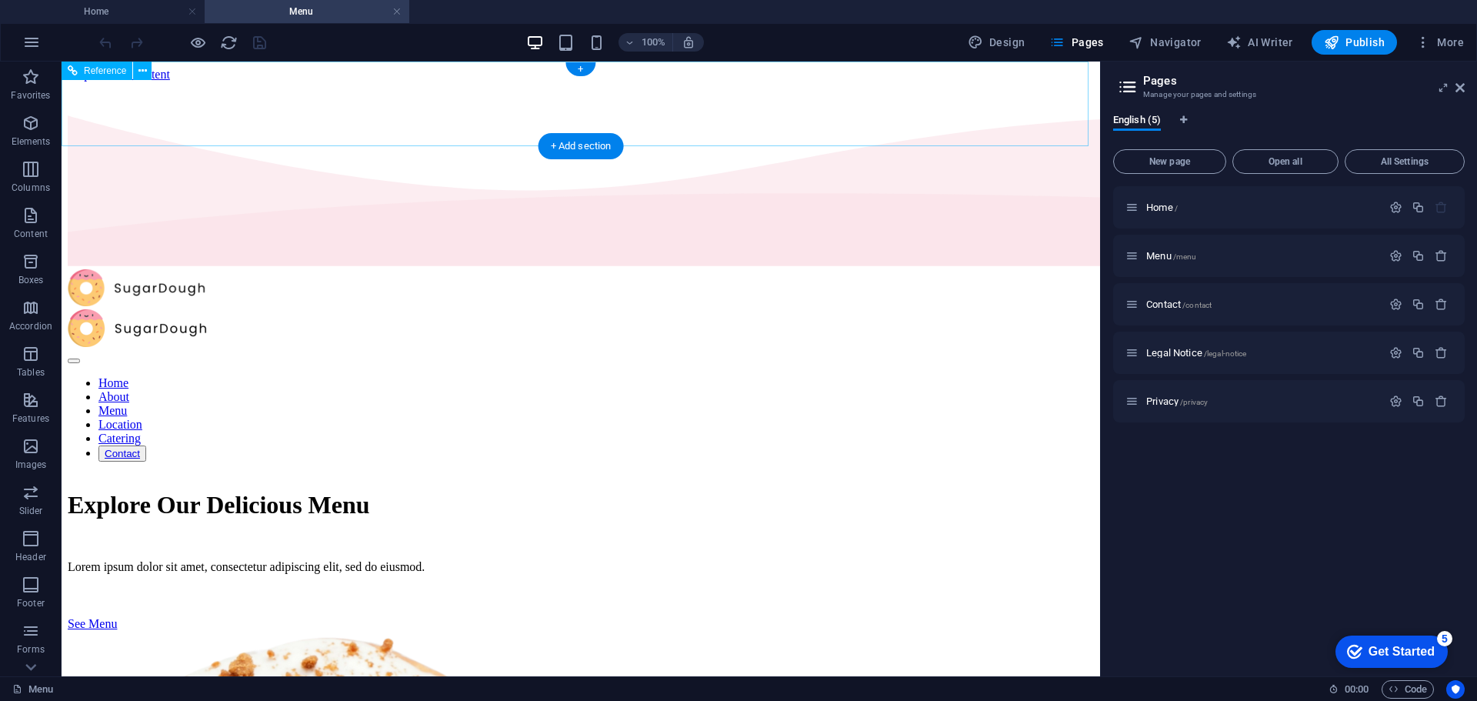
click at [718, 269] on div "Home About Menu Location Catering Contact" at bounding box center [581, 365] width 1026 height 193
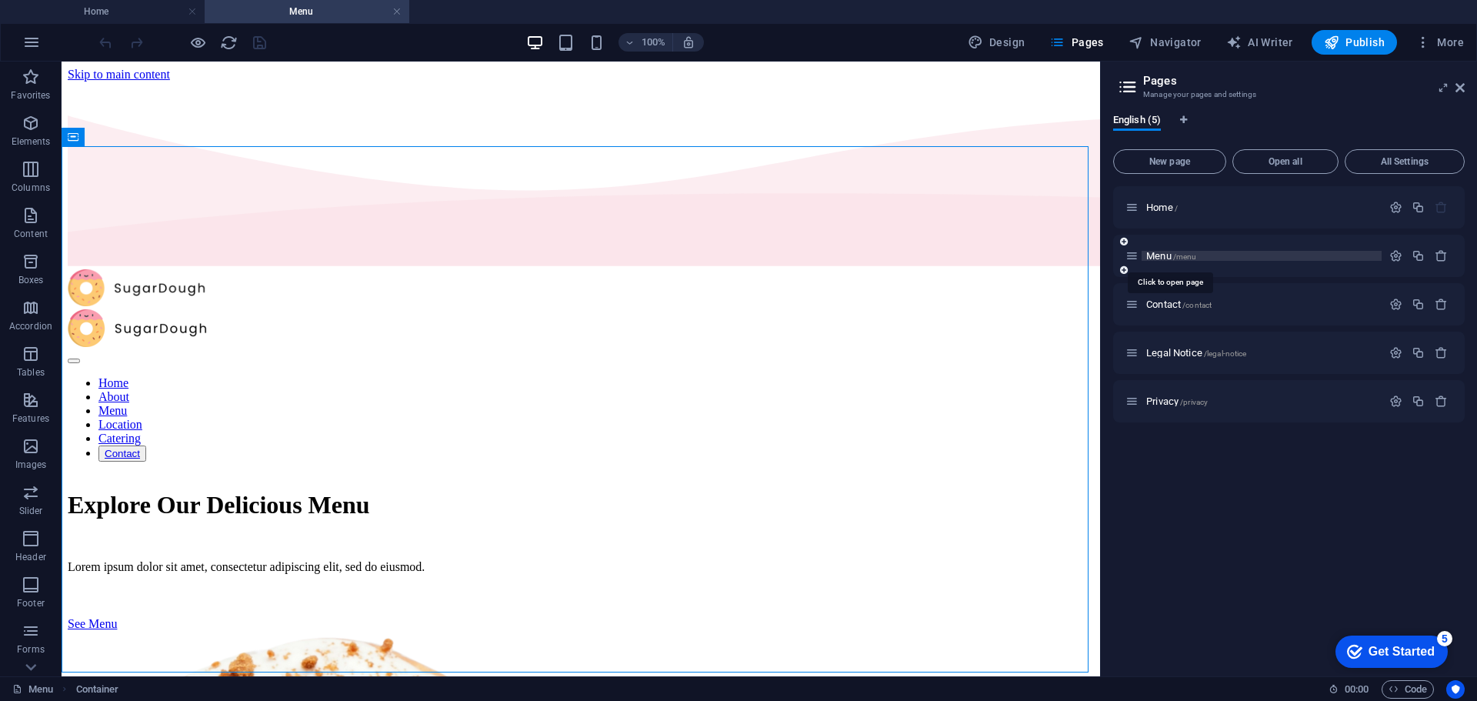
click at [1155, 254] on span "Menu /menu" at bounding box center [1171, 256] width 50 height 12
click at [1169, 300] on span "Contact /contact" at bounding box center [1178, 304] width 65 height 12
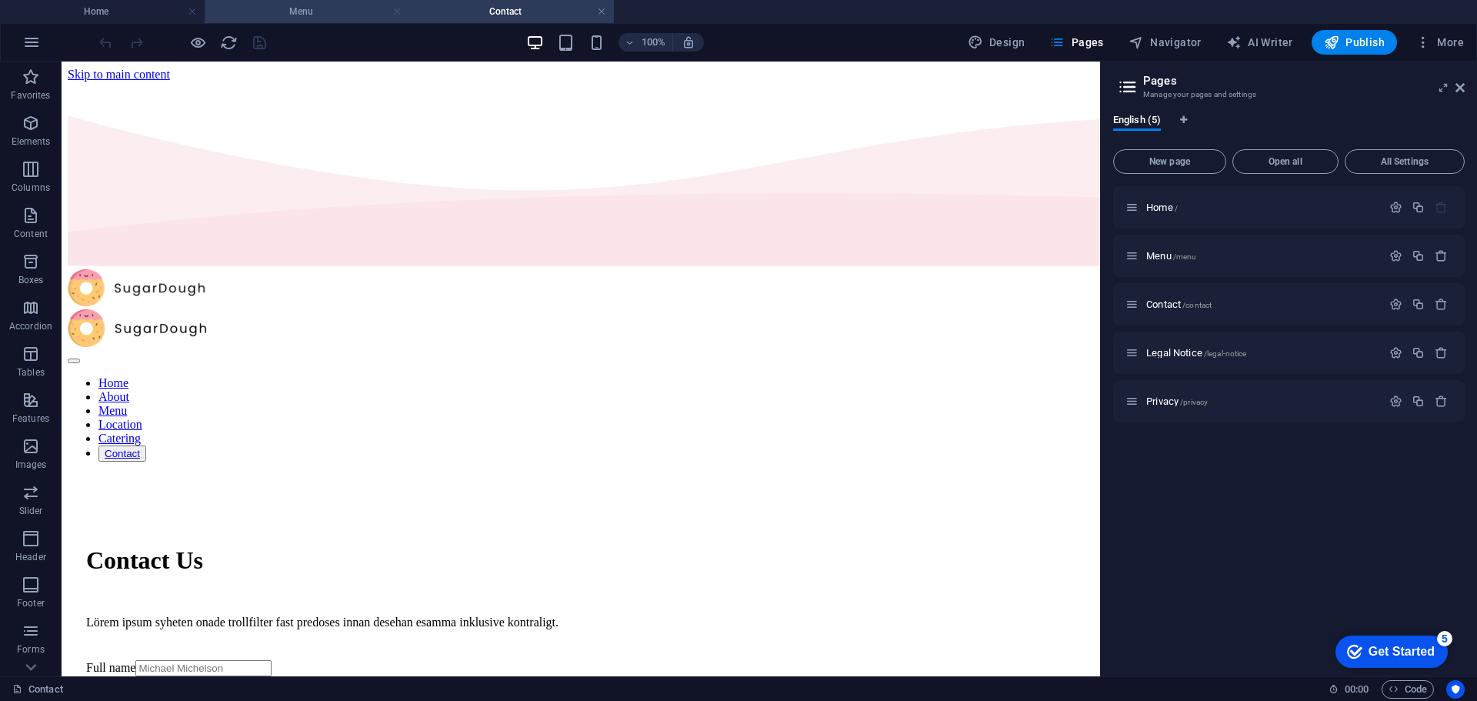
click at [394, 12] on link at bounding box center [396, 12] width 9 height 15
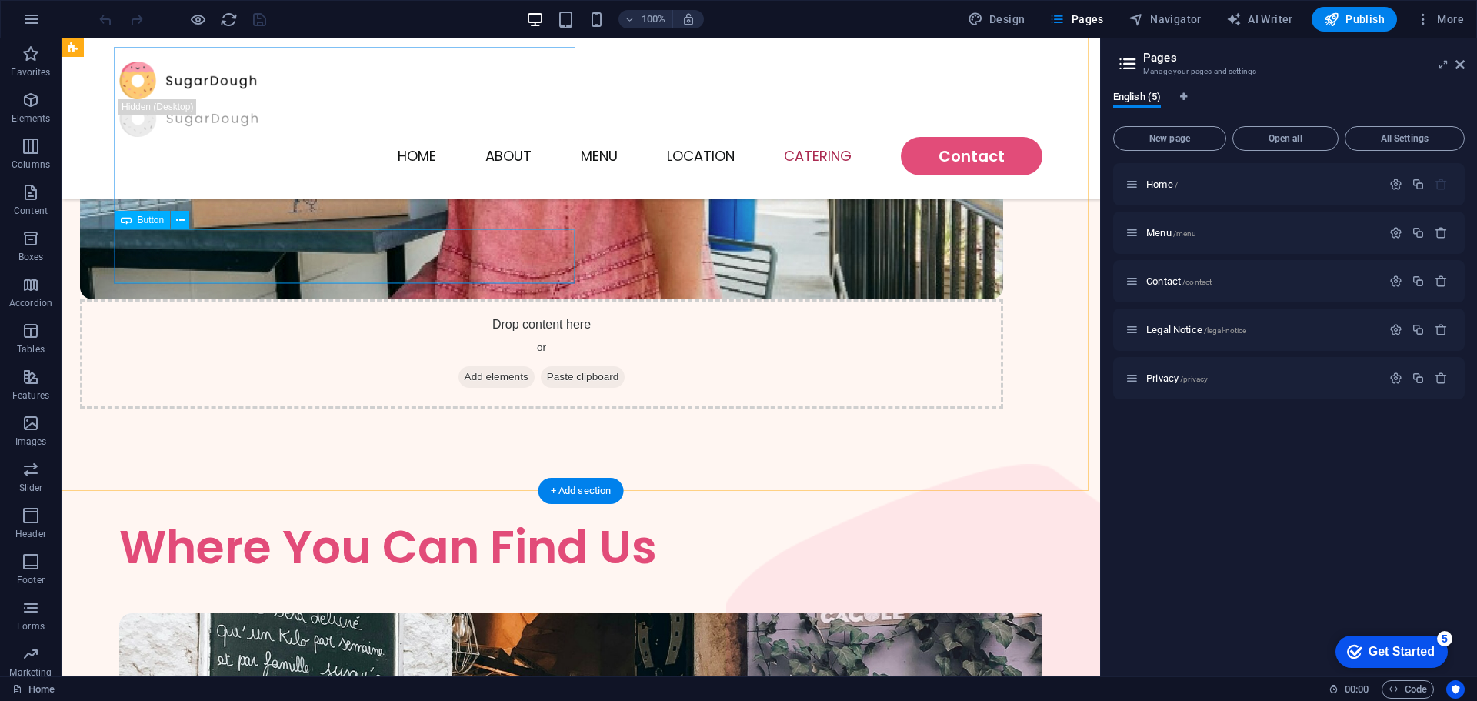
scroll to position [3769, 0]
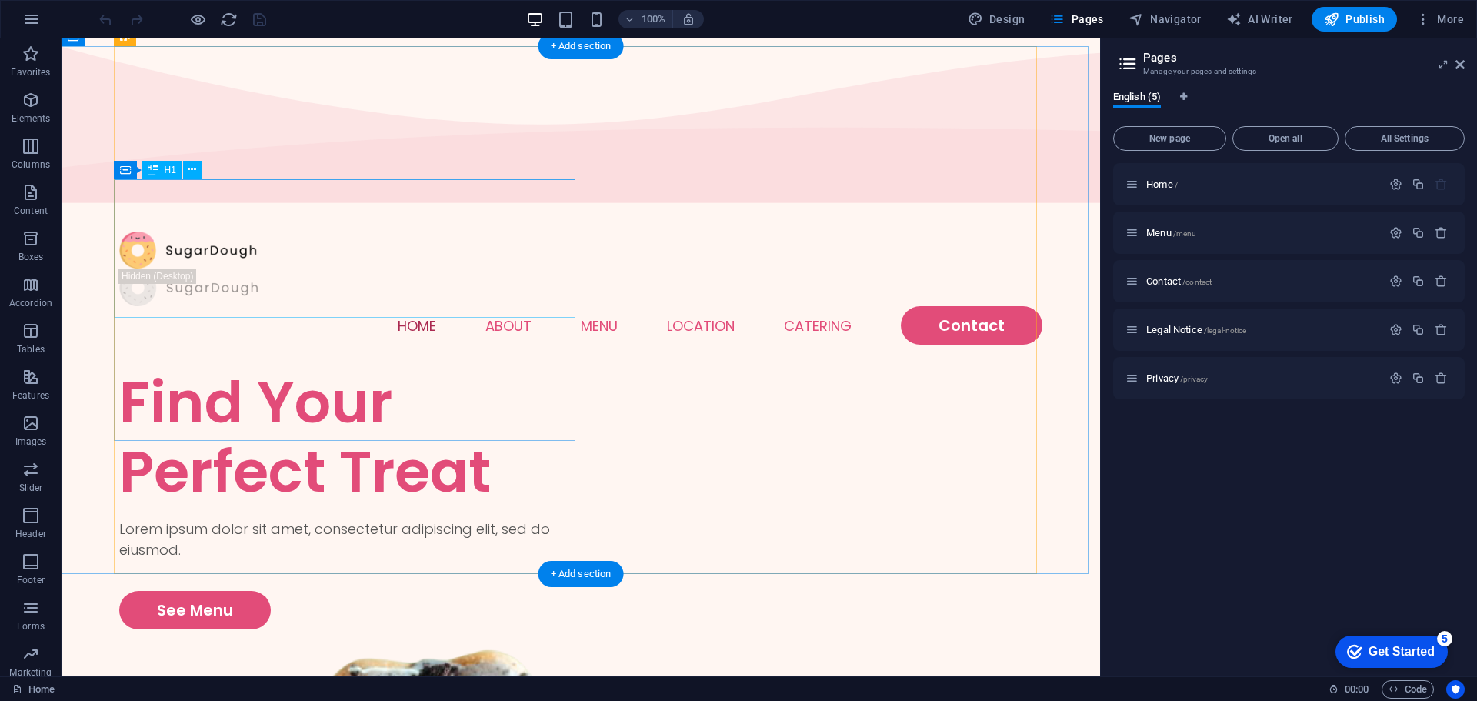
scroll to position [0, 0]
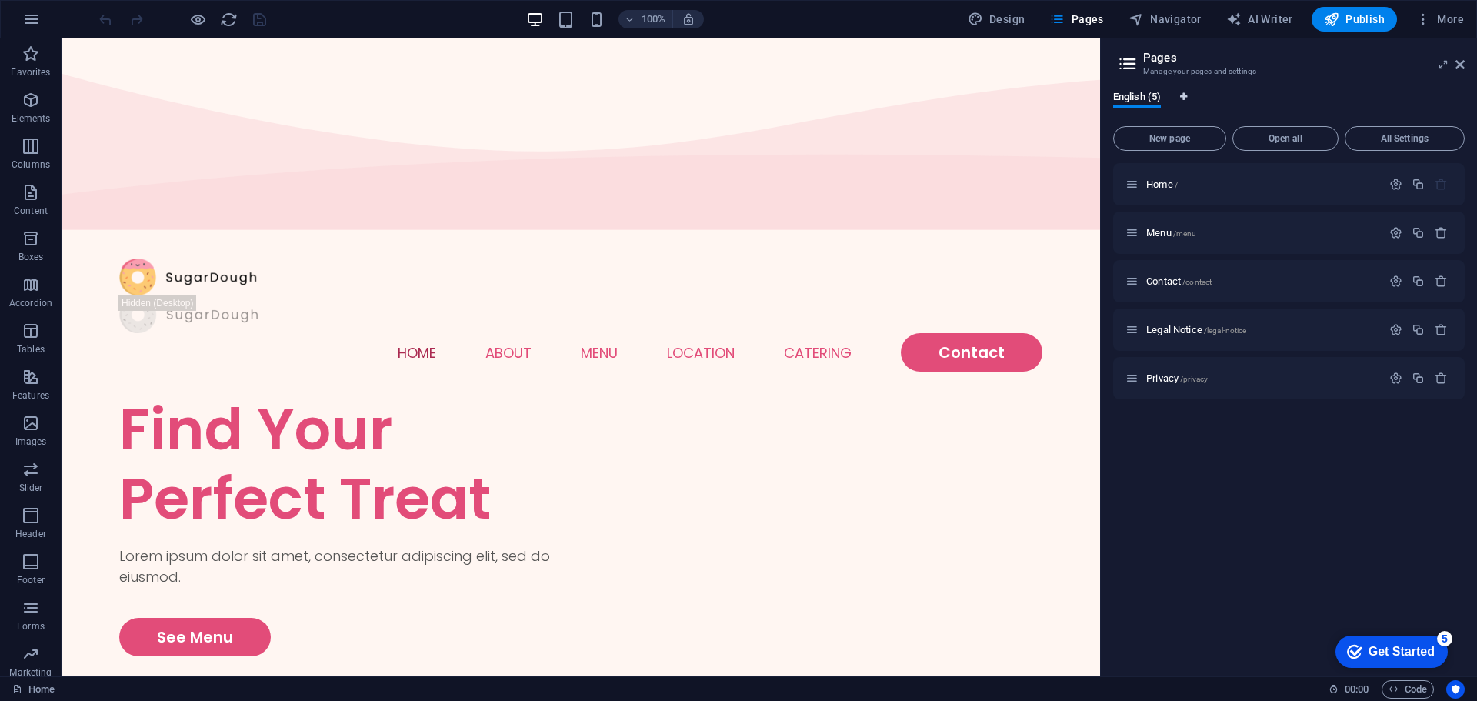
click at [1184, 92] on icon "Language Tabs" at bounding box center [1183, 96] width 7 height 9
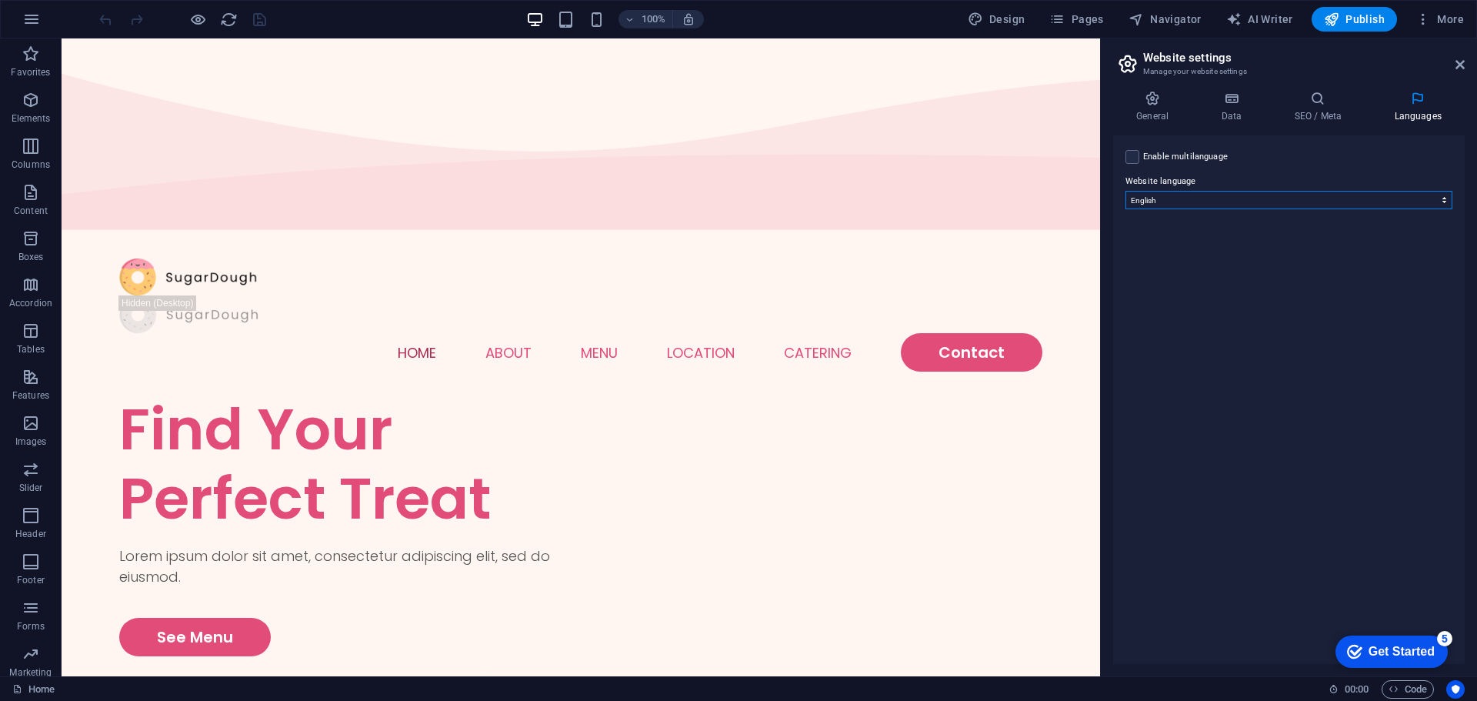
click at [1181, 202] on select "Abkhazian Afar Afrikaans Akan Albanian Amharic Arabic Aragonese Armenian Assame…" at bounding box center [1288, 200] width 327 height 18
select select "55"
click at [1125, 191] on select "Abkhazian Afar Afrikaans Akan Albanian Amharic Arabic Aragonese Armenian Assame…" at bounding box center [1288, 200] width 327 height 18
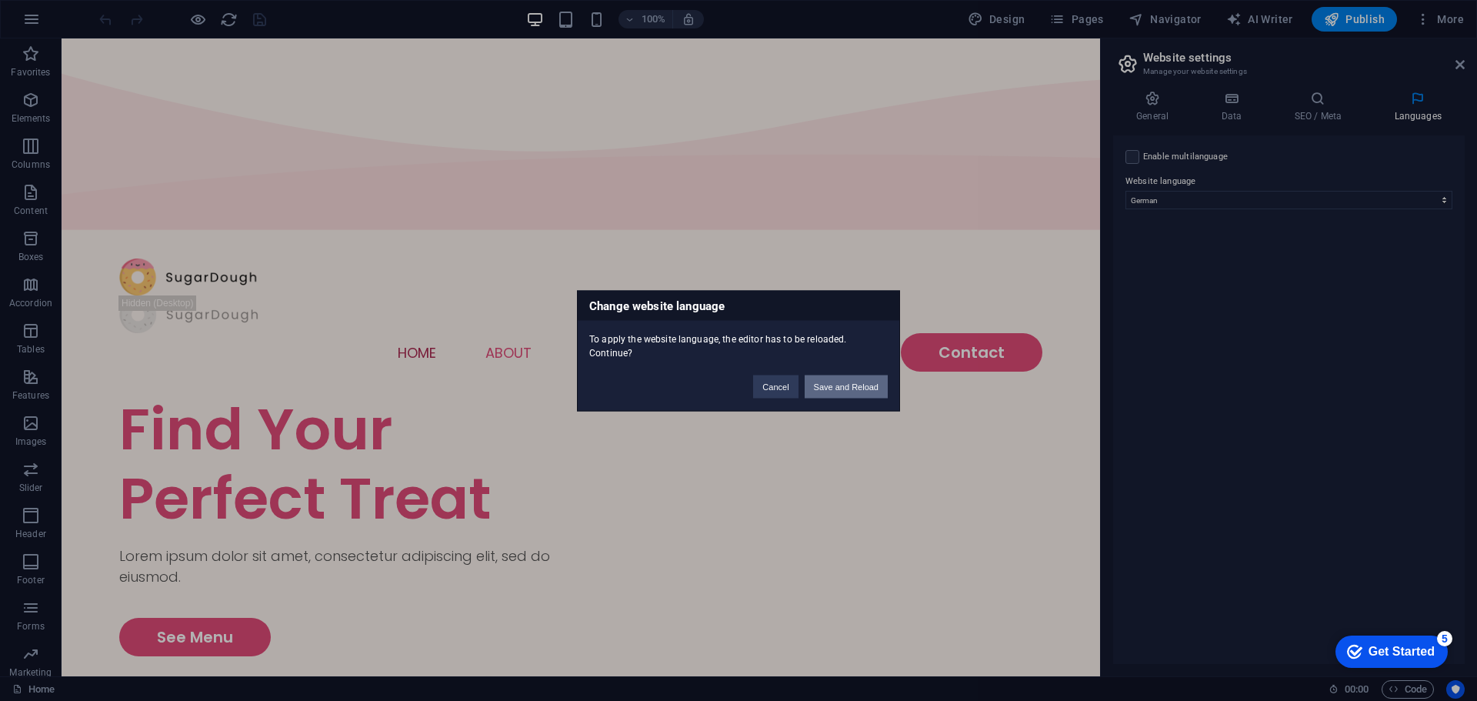
click at [832, 384] on button "Save and Reload" at bounding box center [845, 386] width 83 height 23
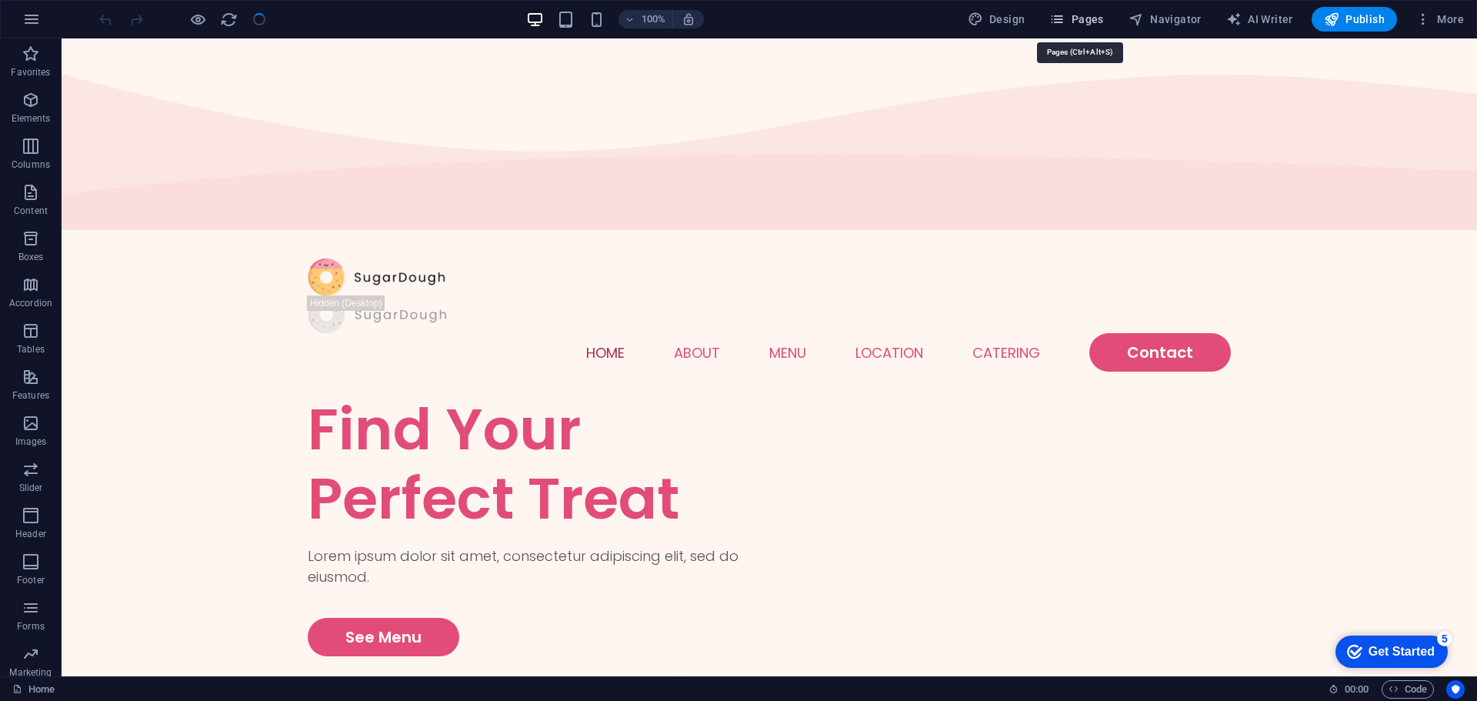
click at [1109, 16] on button "Pages" at bounding box center [1076, 19] width 66 height 25
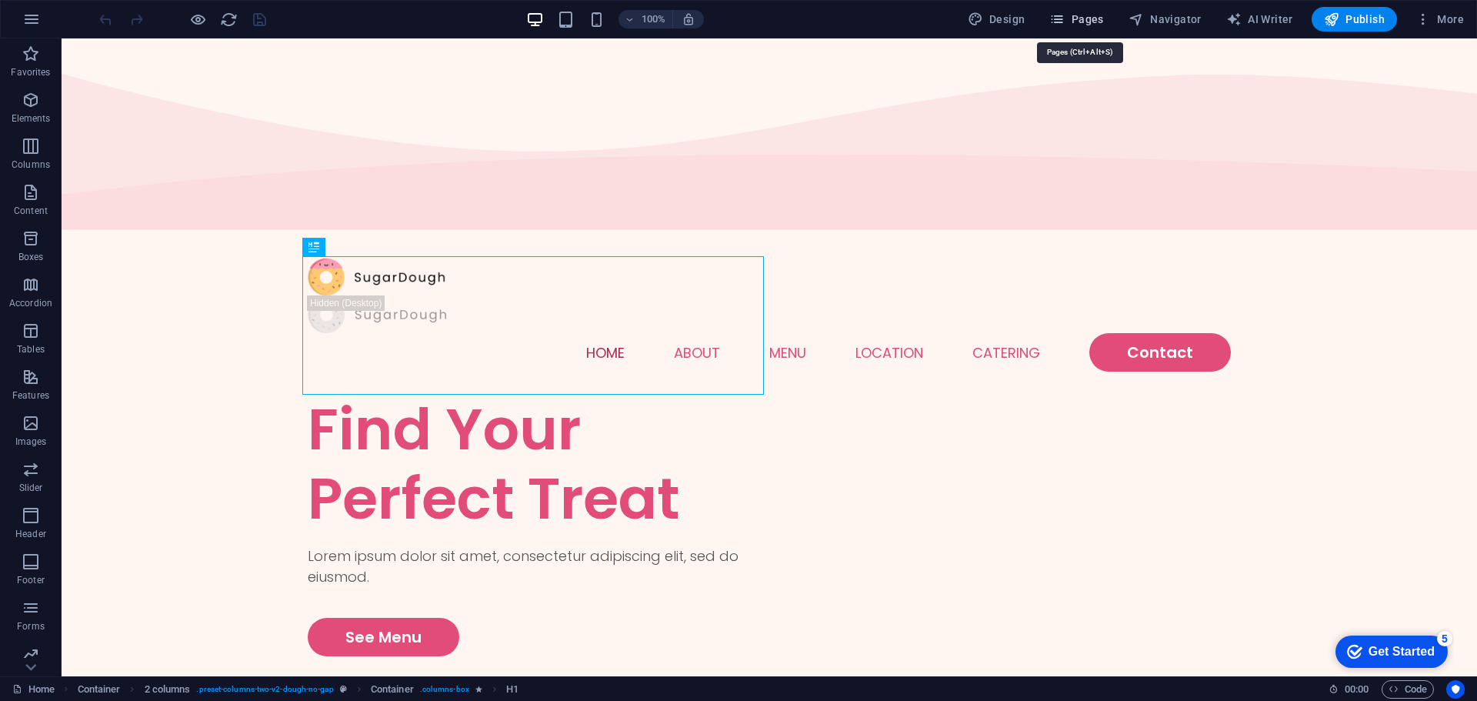
click at [1085, 14] on span "Pages" at bounding box center [1076, 19] width 54 height 15
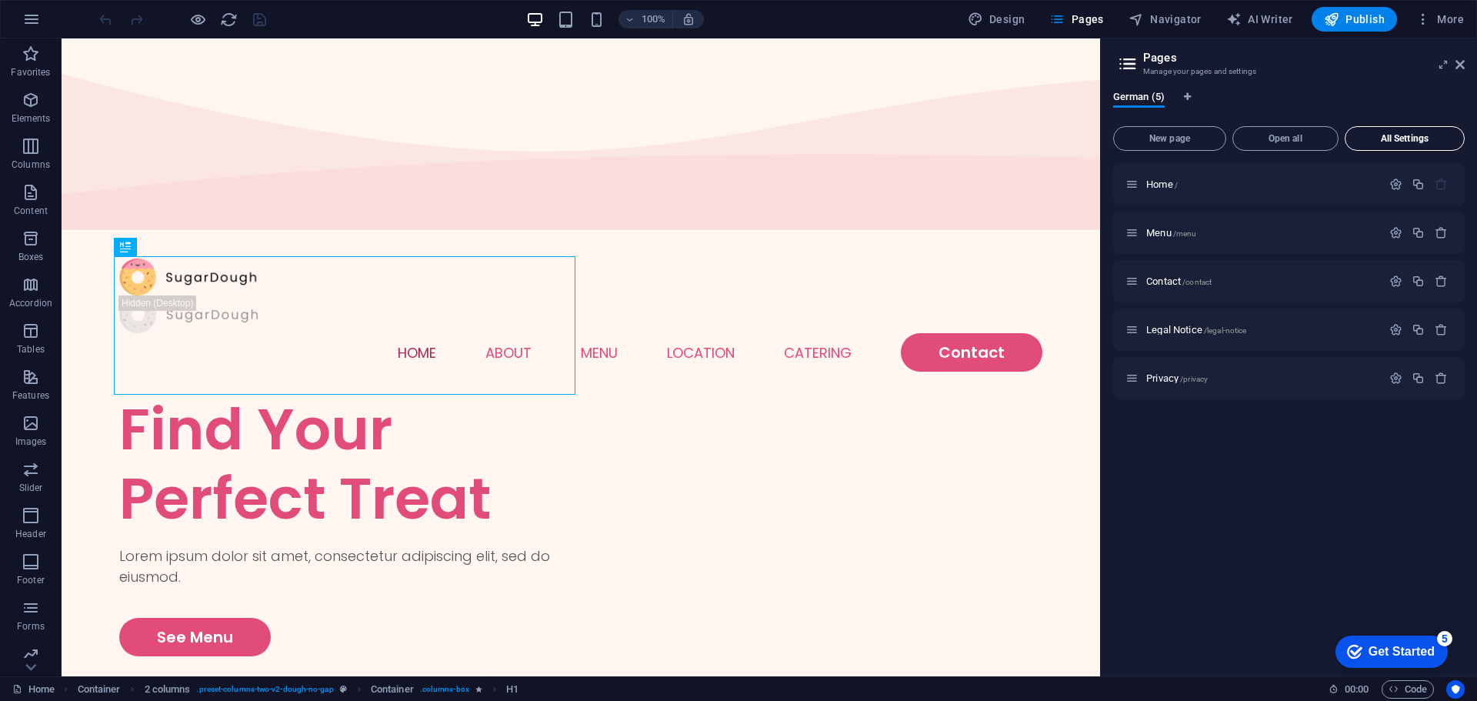
click at [1387, 136] on span "All Settings" at bounding box center [1404, 138] width 106 height 9
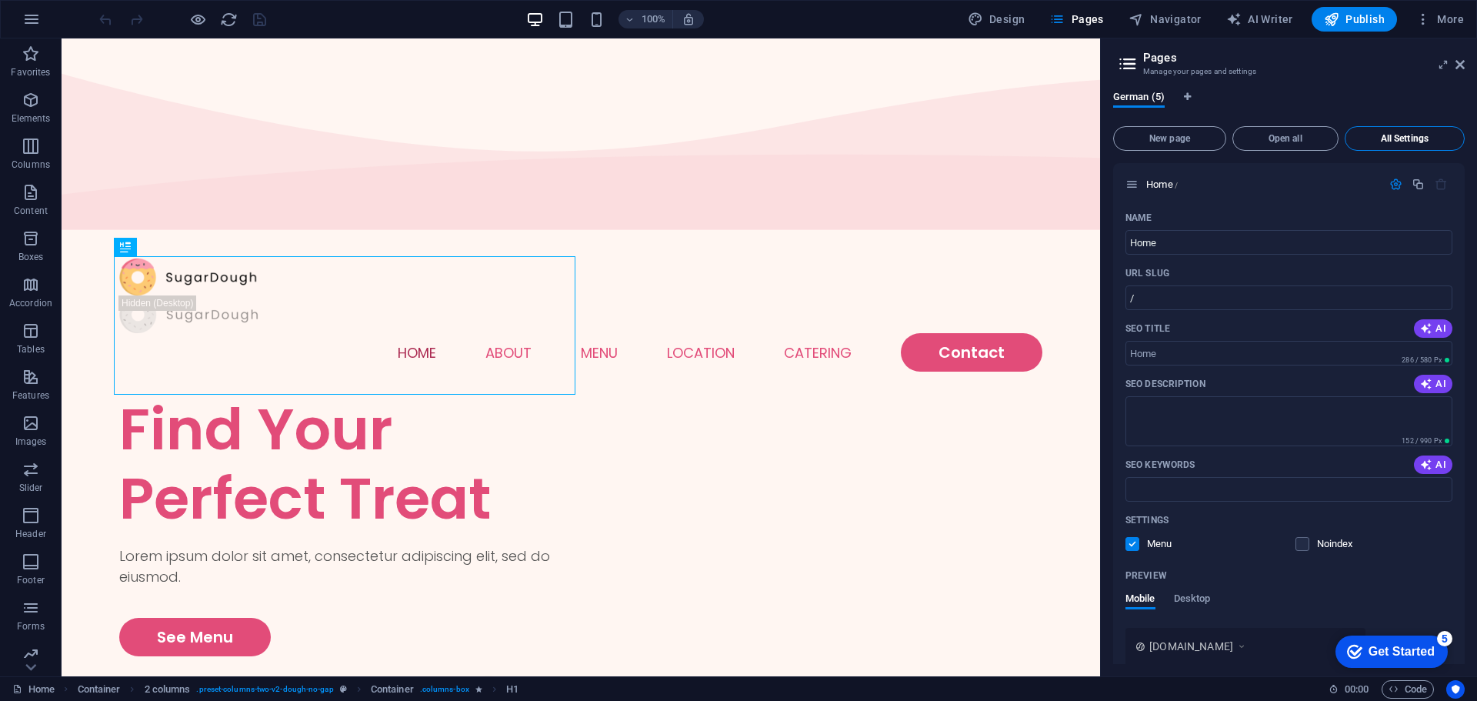
scroll to position [2359, 0]
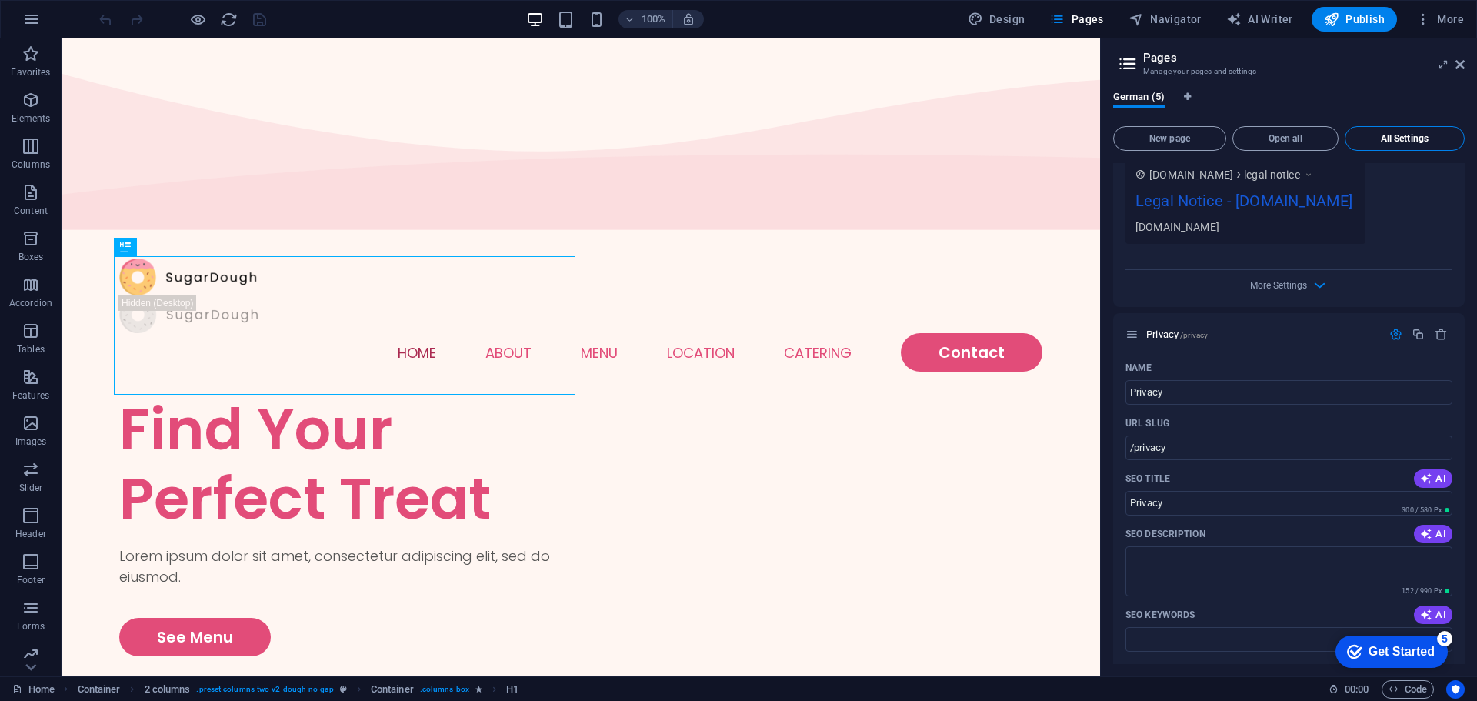
click at [1387, 136] on span "All Settings" at bounding box center [1404, 138] width 106 height 9
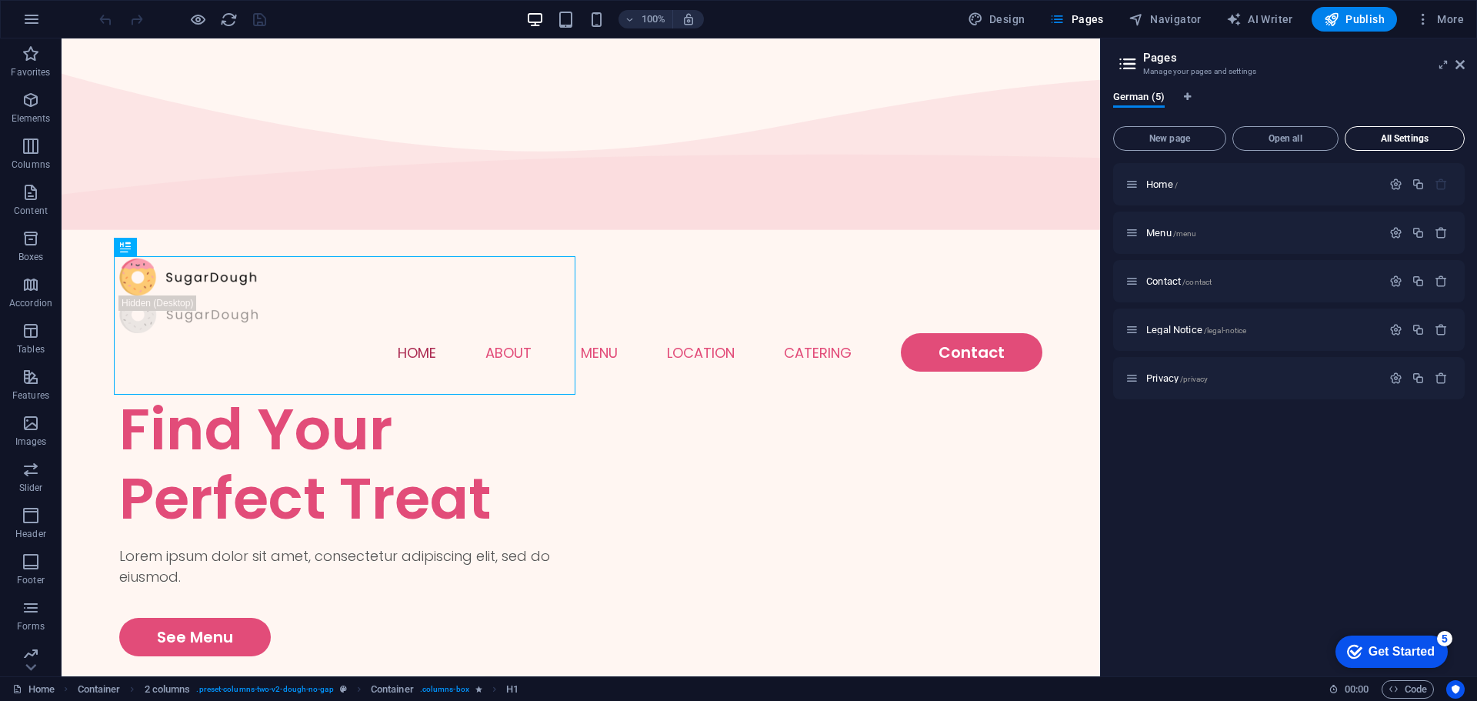
click at [1387, 136] on span "All Settings" at bounding box center [1404, 138] width 106 height 9
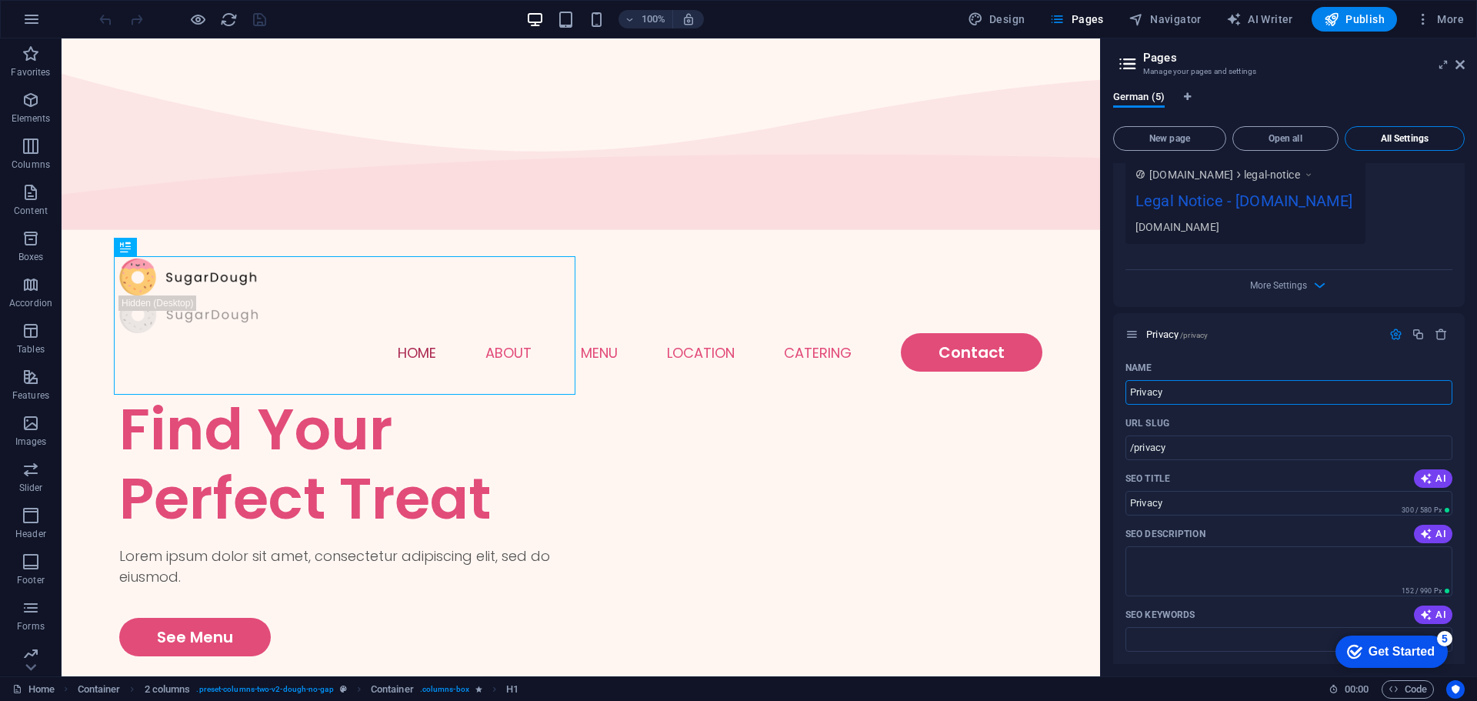
click at [1387, 136] on span "All Settings" at bounding box center [1404, 138] width 106 height 9
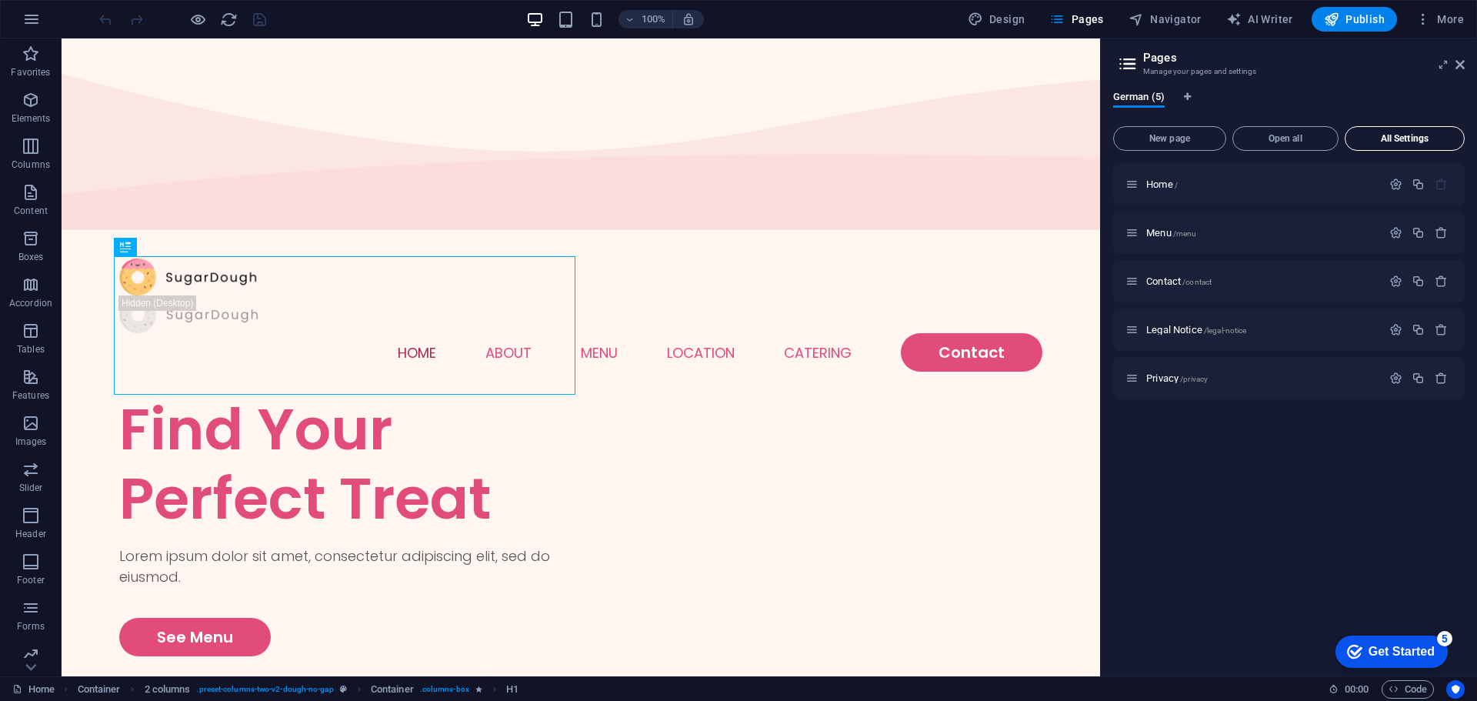
scroll to position [0, 0]
click at [1276, 138] on span "Open all" at bounding box center [1285, 138] width 92 height 9
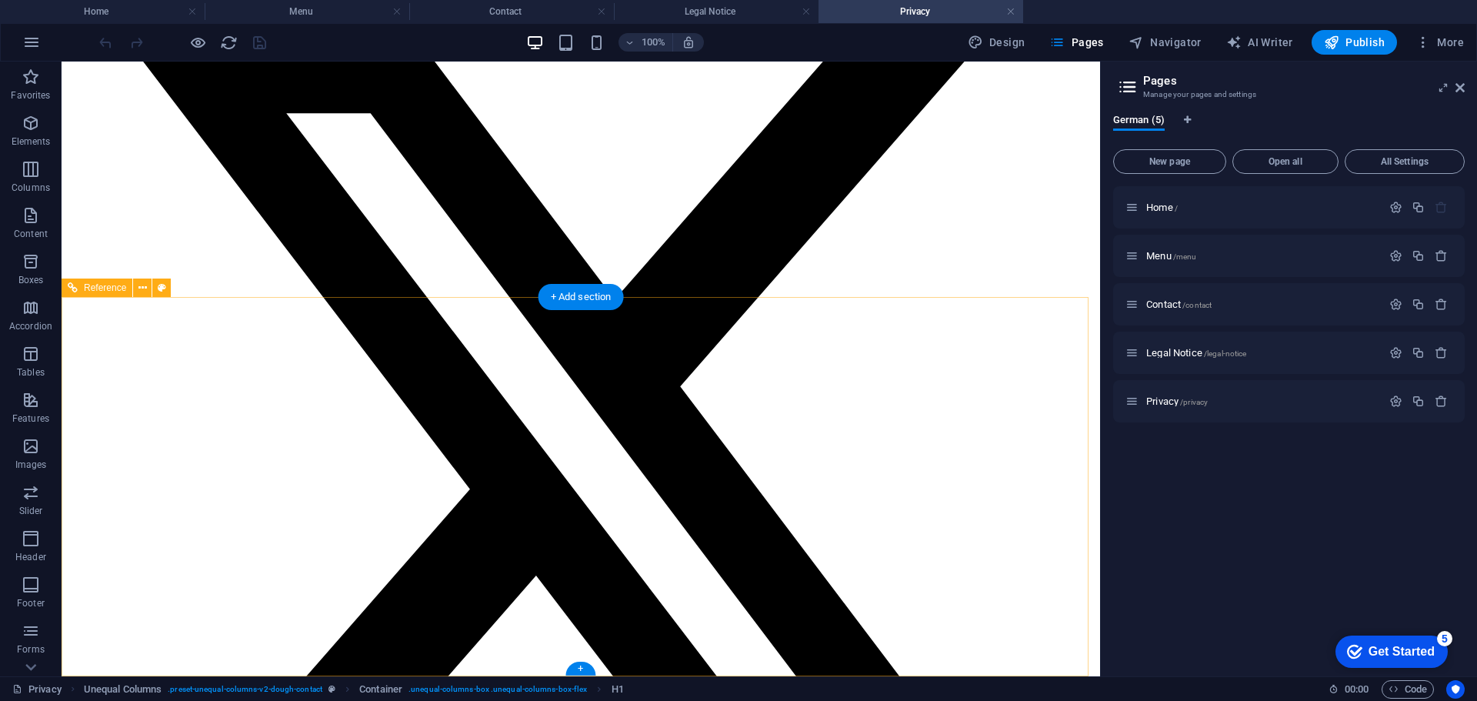
scroll to position [4732, 0]
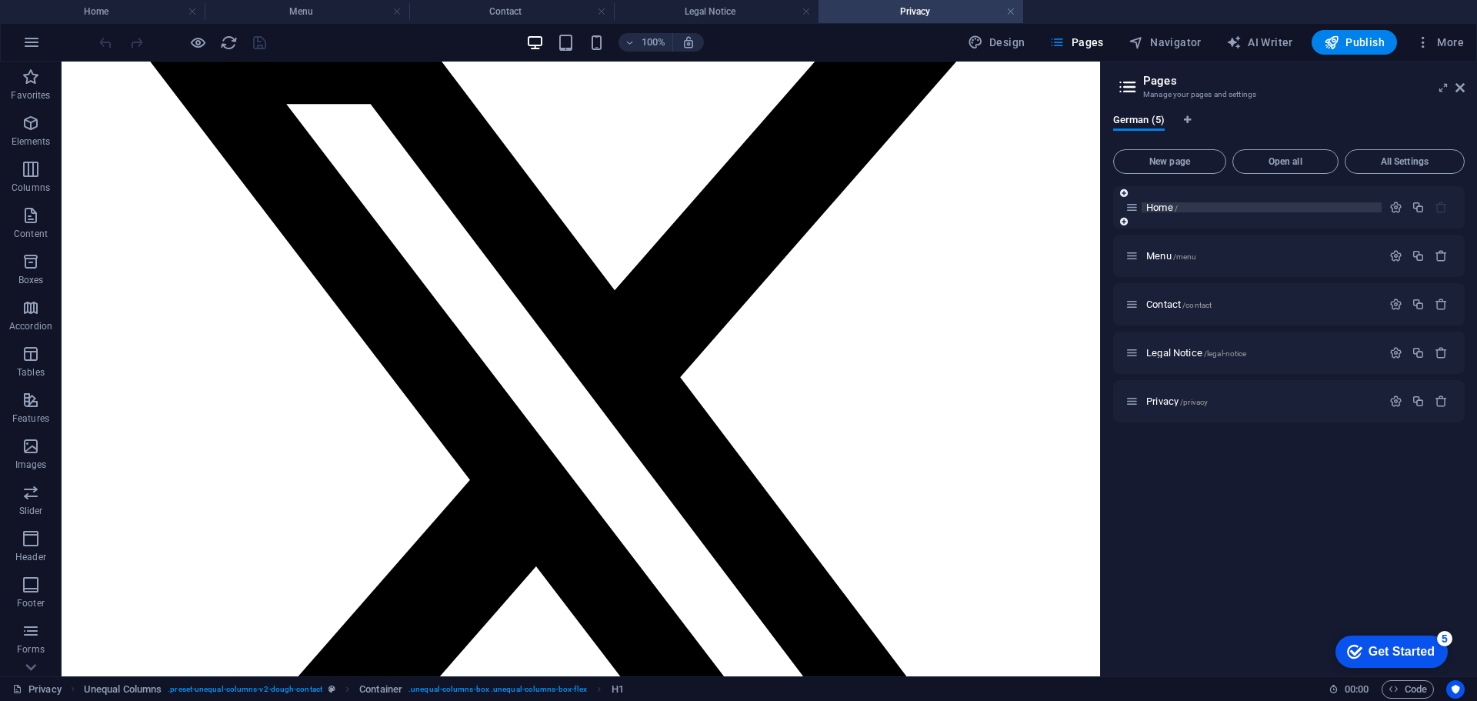
click at [1172, 211] on span "Home /" at bounding box center [1162, 208] width 32 height 12
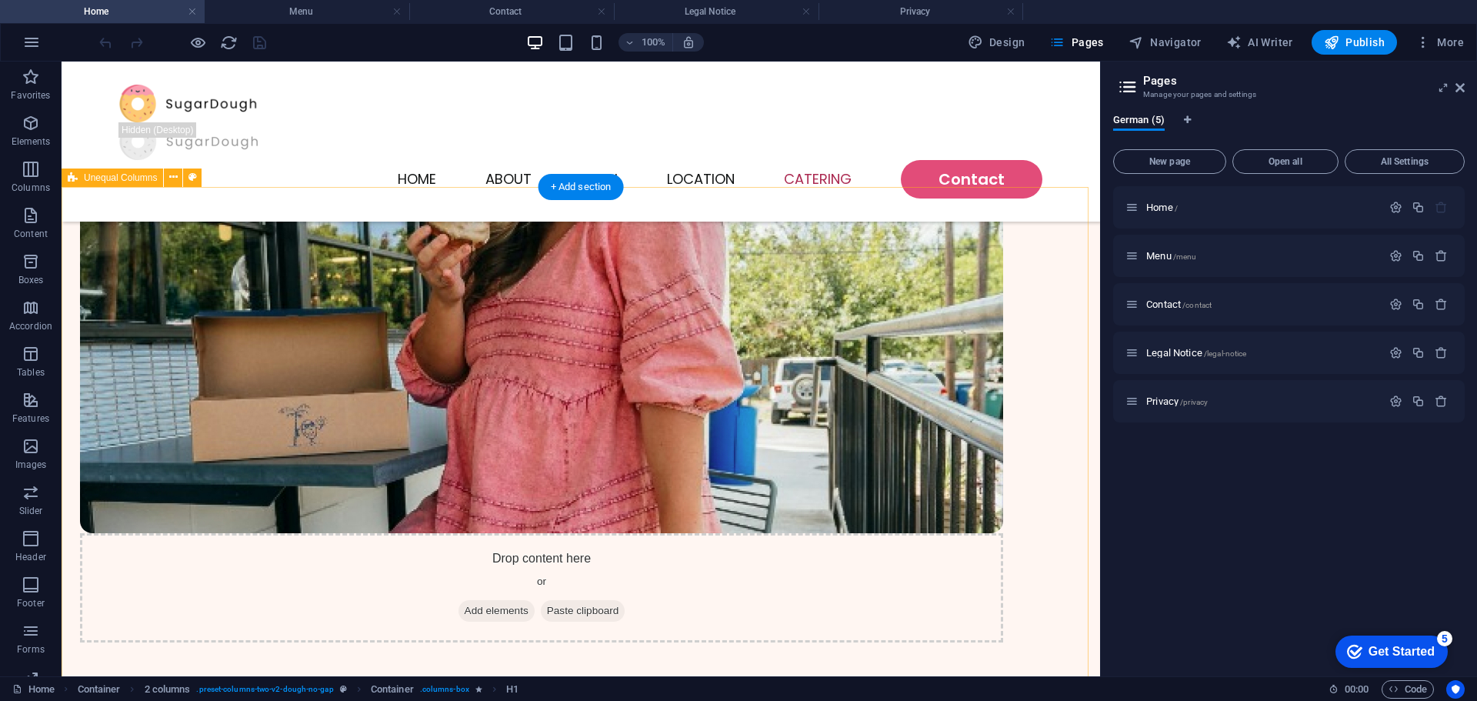
scroll to position [3792, 0]
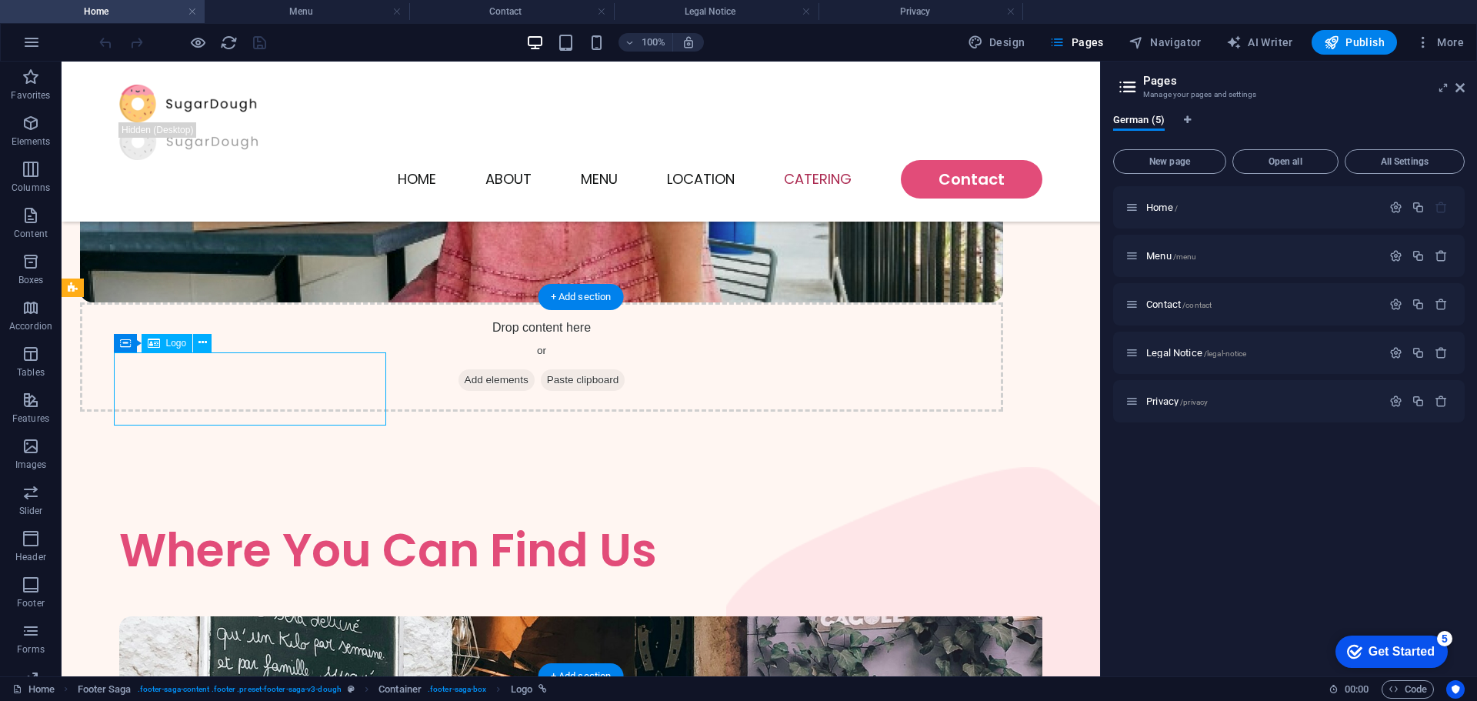
select select "px"
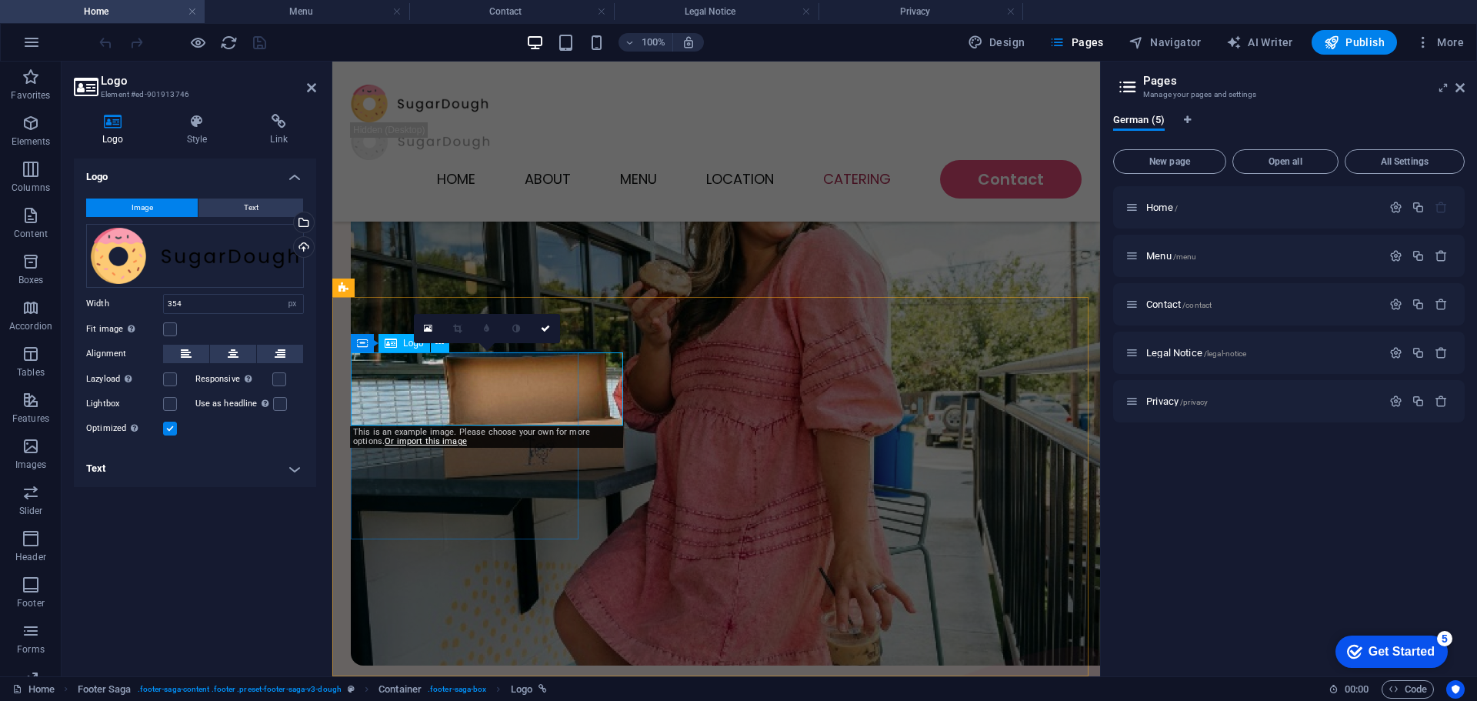
click at [281, 535] on div "Logo Image Text Drag files here, click to choose files or select files from Fil…" at bounding box center [195, 410] width 242 height 505
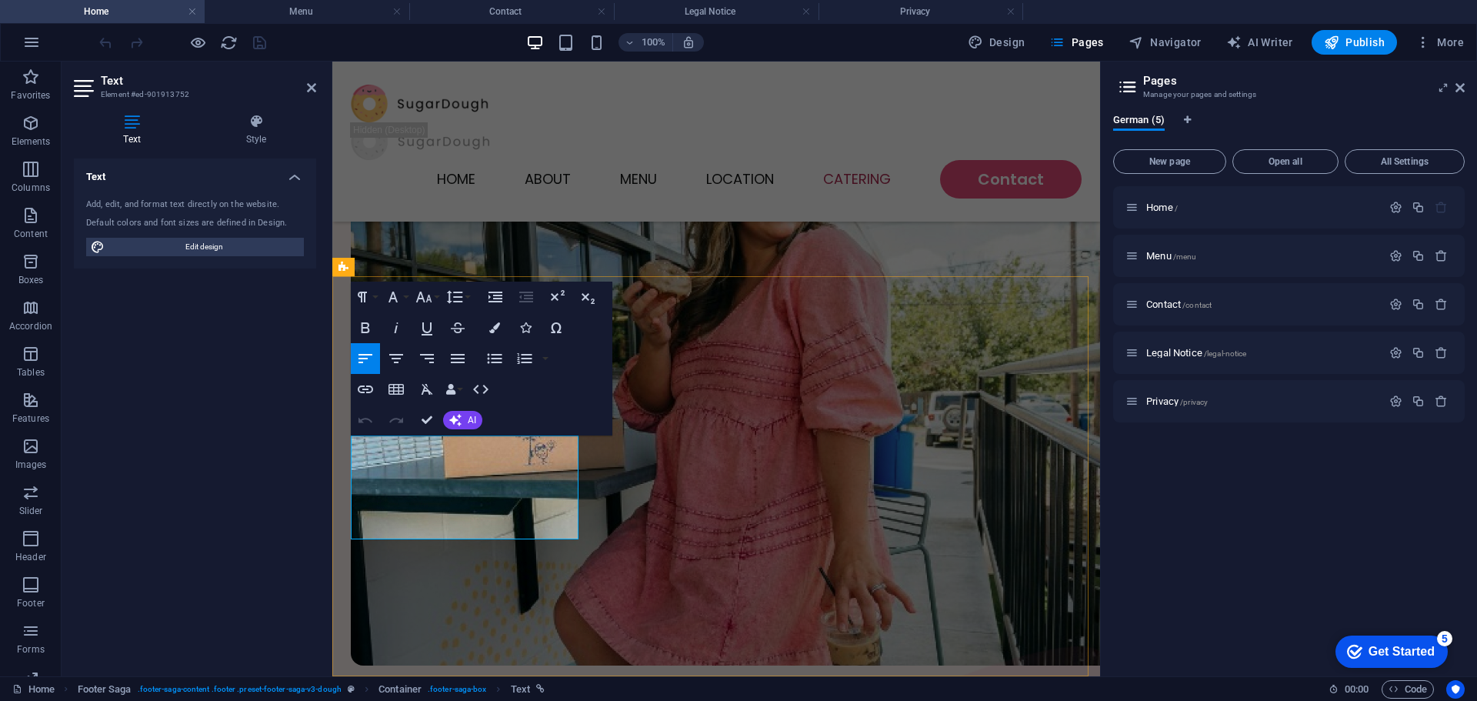
scroll to position [3793, 0]
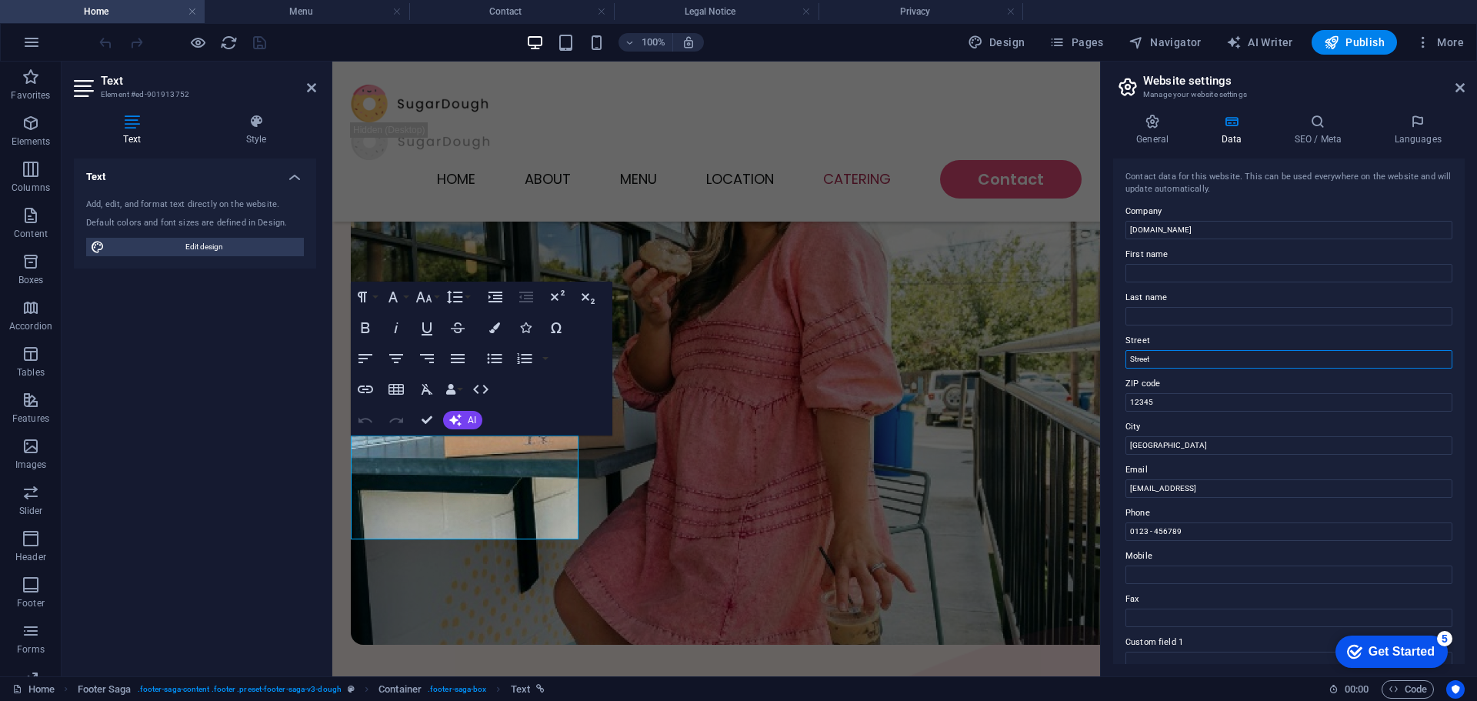
click at [1170, 361] on input "Street" at bounding box center [1288, 359] width 327 height 18
drag, startPoint x: 1307, startPoint y: 485, endPoint x: 1122, endPoint y: 488, distance: 184.6
click at [1122, 488] on div "Contact data for this website. This can be used everywhere on the website and w…" at bounding box center [1288, 410] width 351 height 505
type input "a"
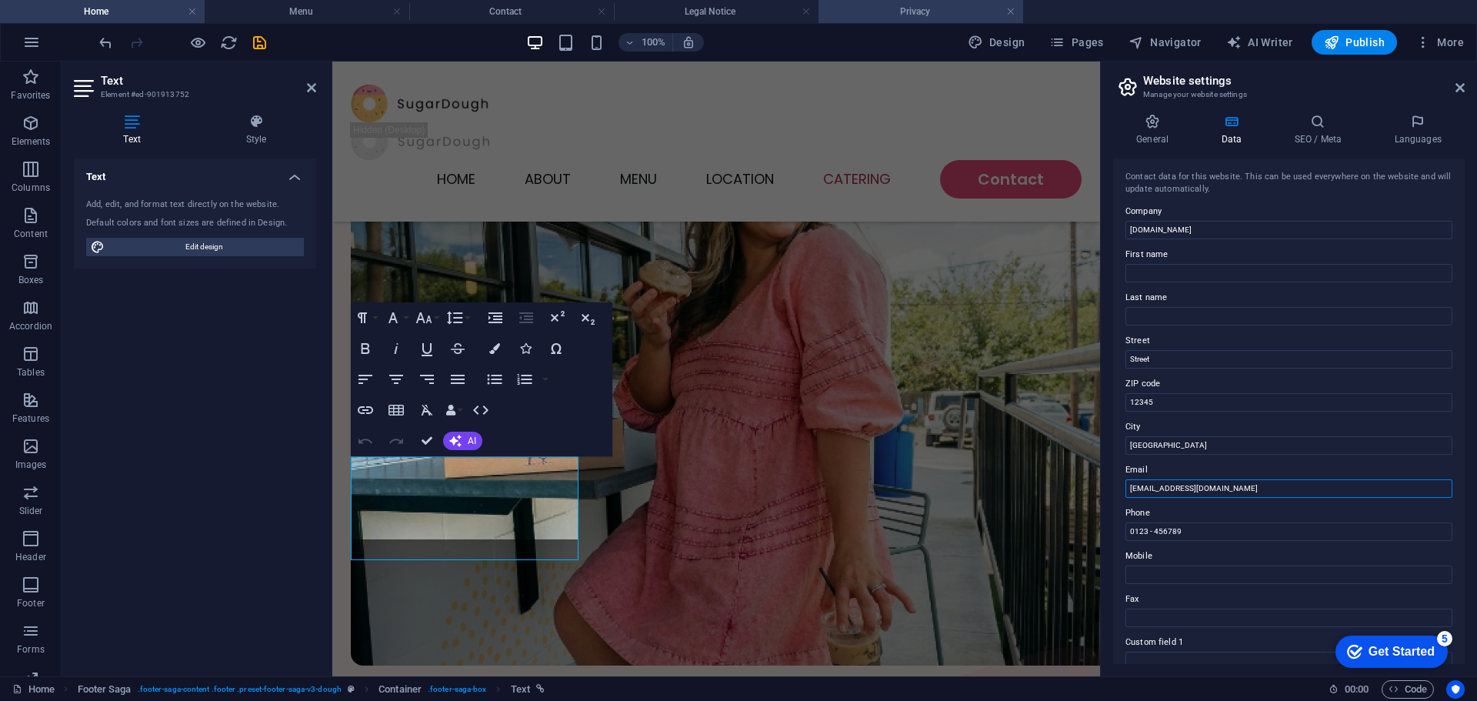
type input "[EMAIL_ADDRESS][DOMAIN_NAME]"
drag, startPoint x: 1171, startPoint y: 446, endPoint x: 1121, endPoint y: 444, distance: 49.3
click at [1121, 444] on div "Contact data for this website. This can be used everywhere on the website and w…" at bounding box center [1288, 410] width 351 height 505
type input "[GEOGRAPHIC_DATA]"
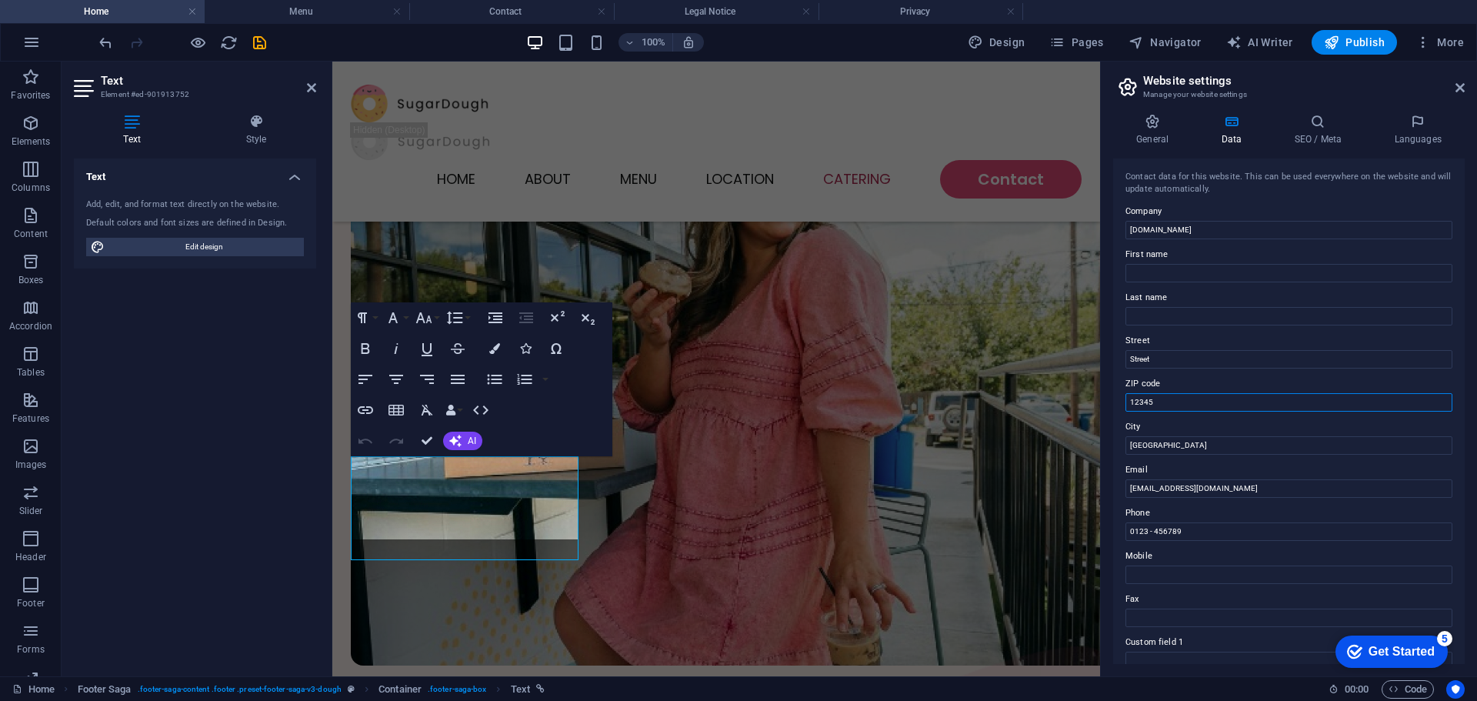
click at [1159, 400] on input "12345" at bounding box center [1288, 402] width 327 height 18
type input "1"
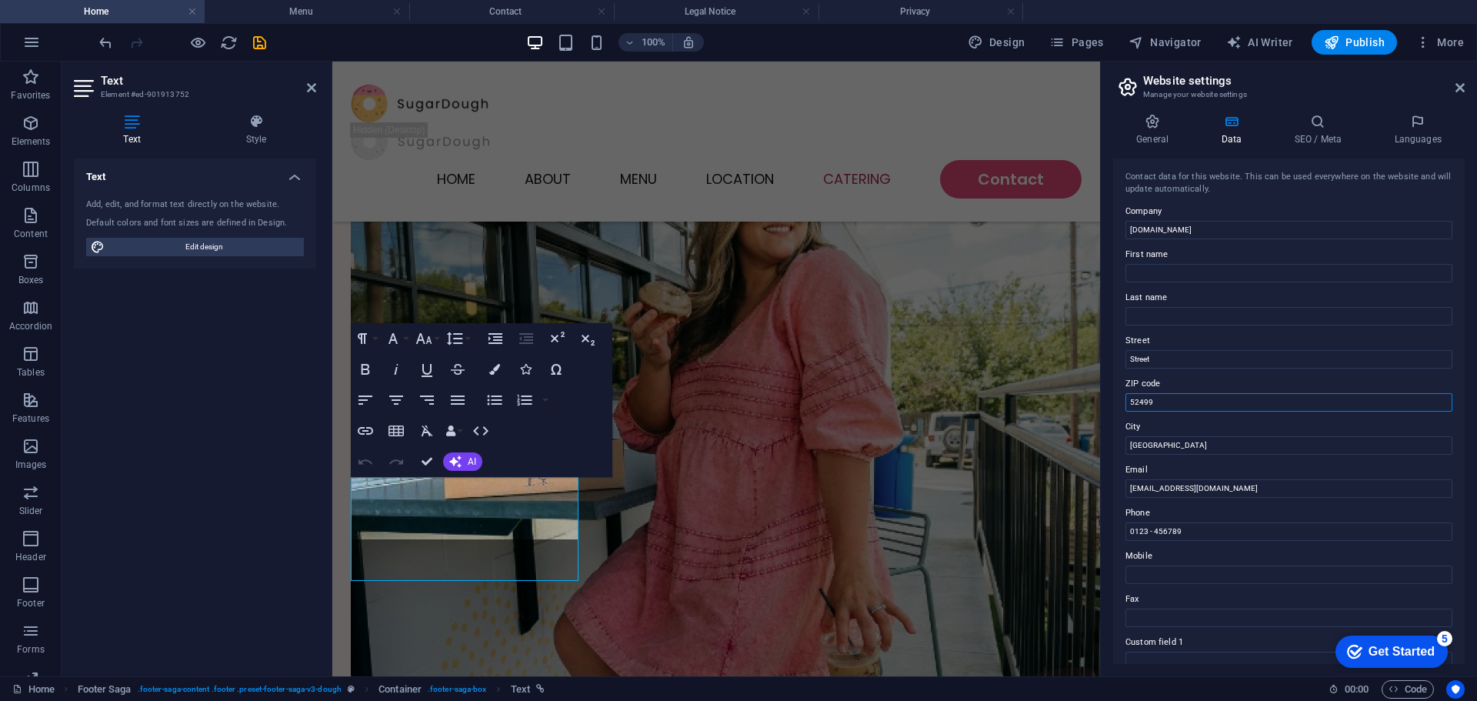
scroll to position [3772, 0]
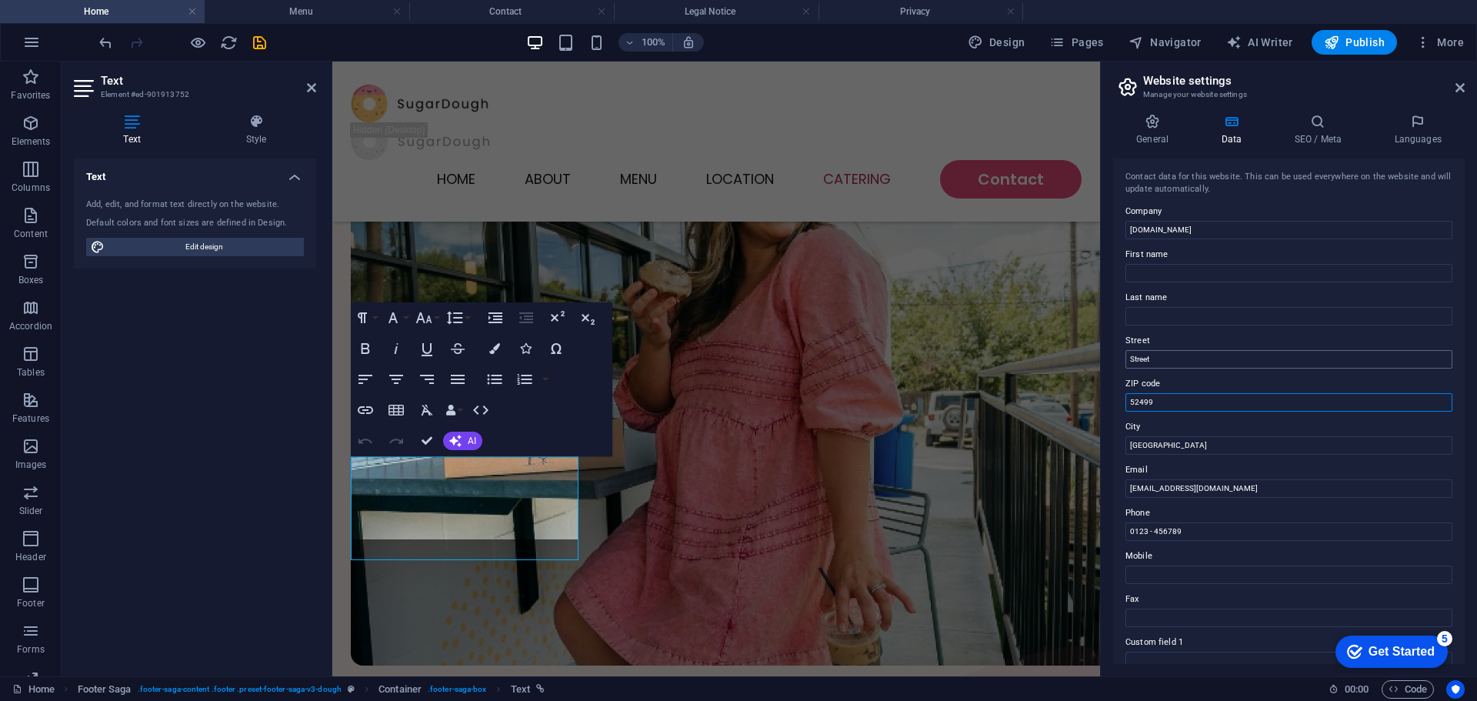
type input "52499"
drag, startPoint x: 1182, startPoint y: 361, endPoint x: 1124, endPoint y: 360, distance: 58.5
click at [1124, 360] on div "Contact data for this website. This can be used everywhere on the website and w…" at bounding box center [1288, 410] width 351 height 505
type input "[STREET_ADDRESS]"
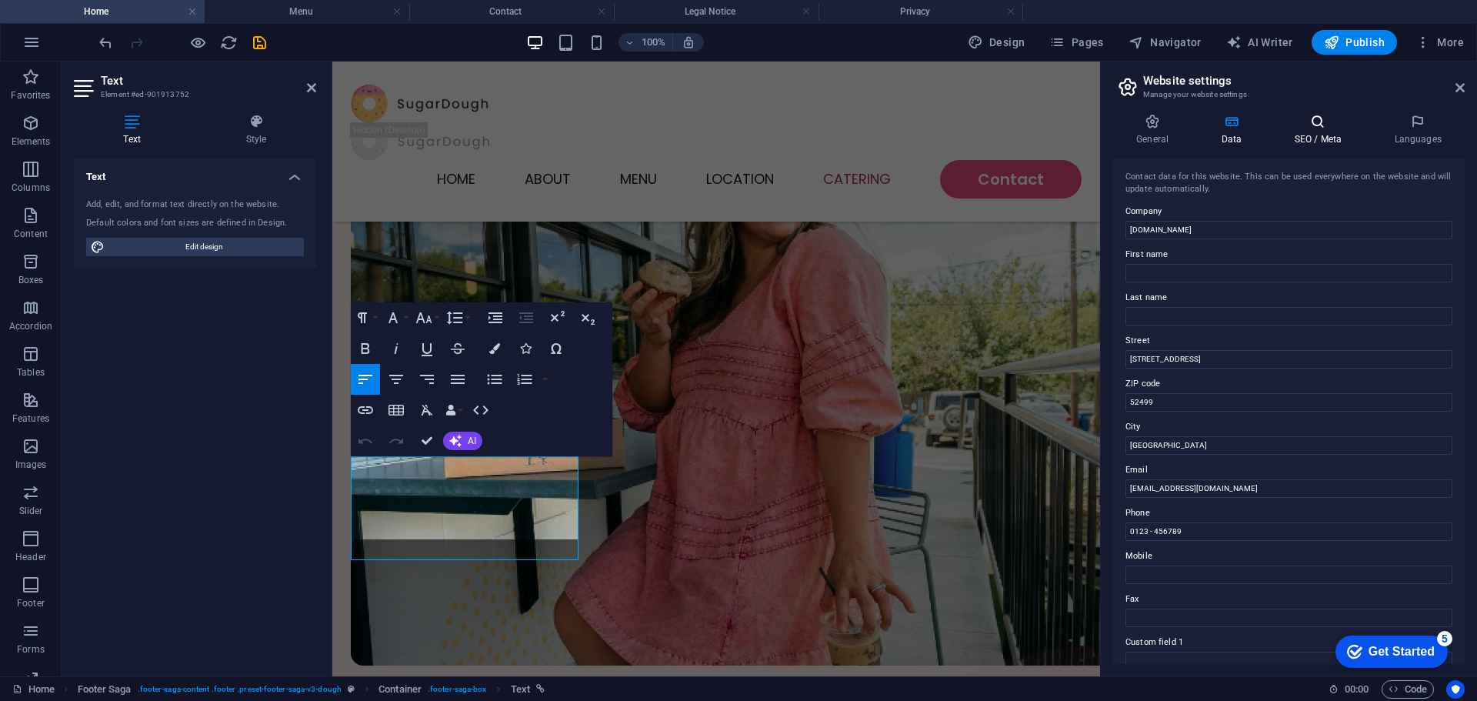
click at [1319, 132] on h4 "SEO / Meta" at bounding box center [1321, 130] width 100 height 32
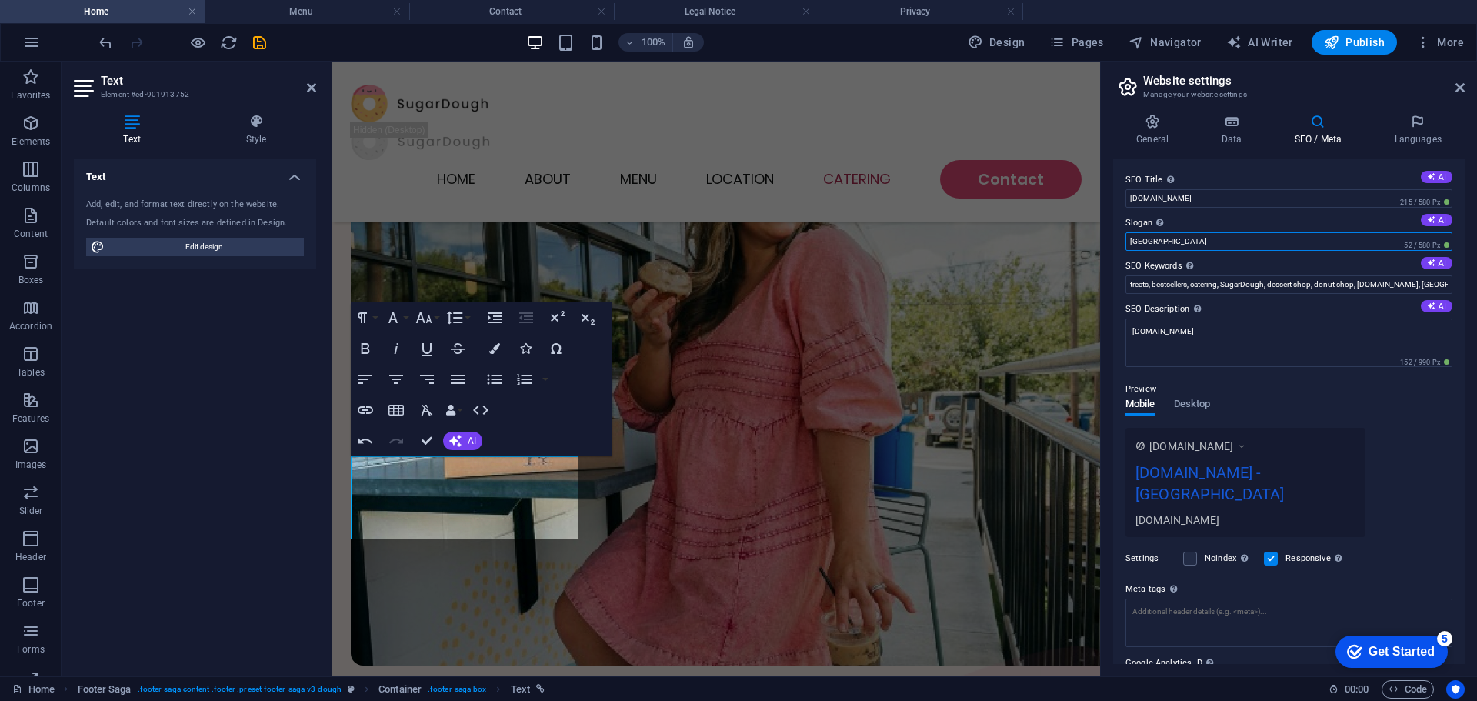
drag, startPoint x: 1167, startPoint y: 241, endPoint x: 1107, endPoint y: 241, distance: 60.0
click at [1107, 241] on div "General Data SEO / Meta Languages Website name [DOMAIN_NAME] Logo Drag files he…" at bounding box center [1289, 389] width 376 height 575
type input "[GEOGRAPHIC_DATA]"
click at [1254, 115] on icon at bounding box center [1230, 121] width 67 height 15
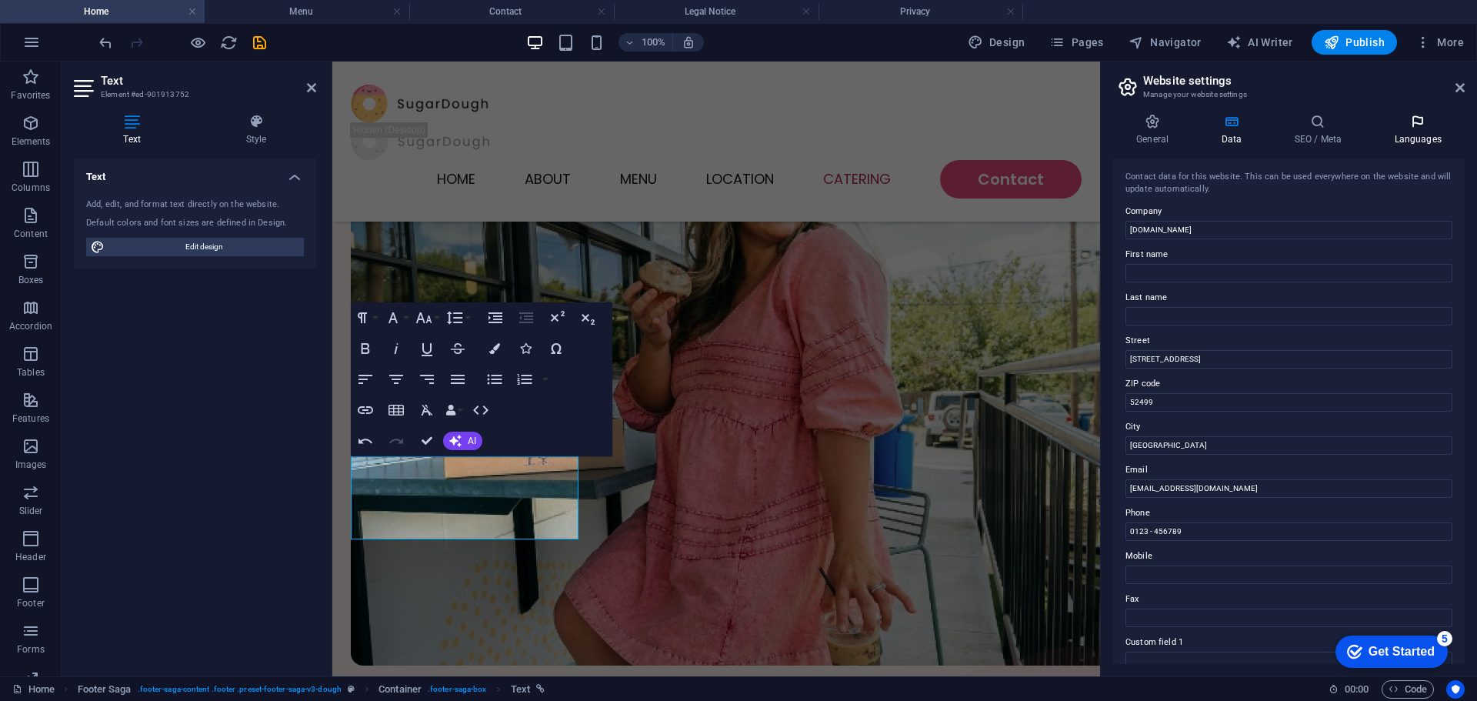
click at [1418, 125] on icon at bounding box center [1418, 121] width 94 height 15
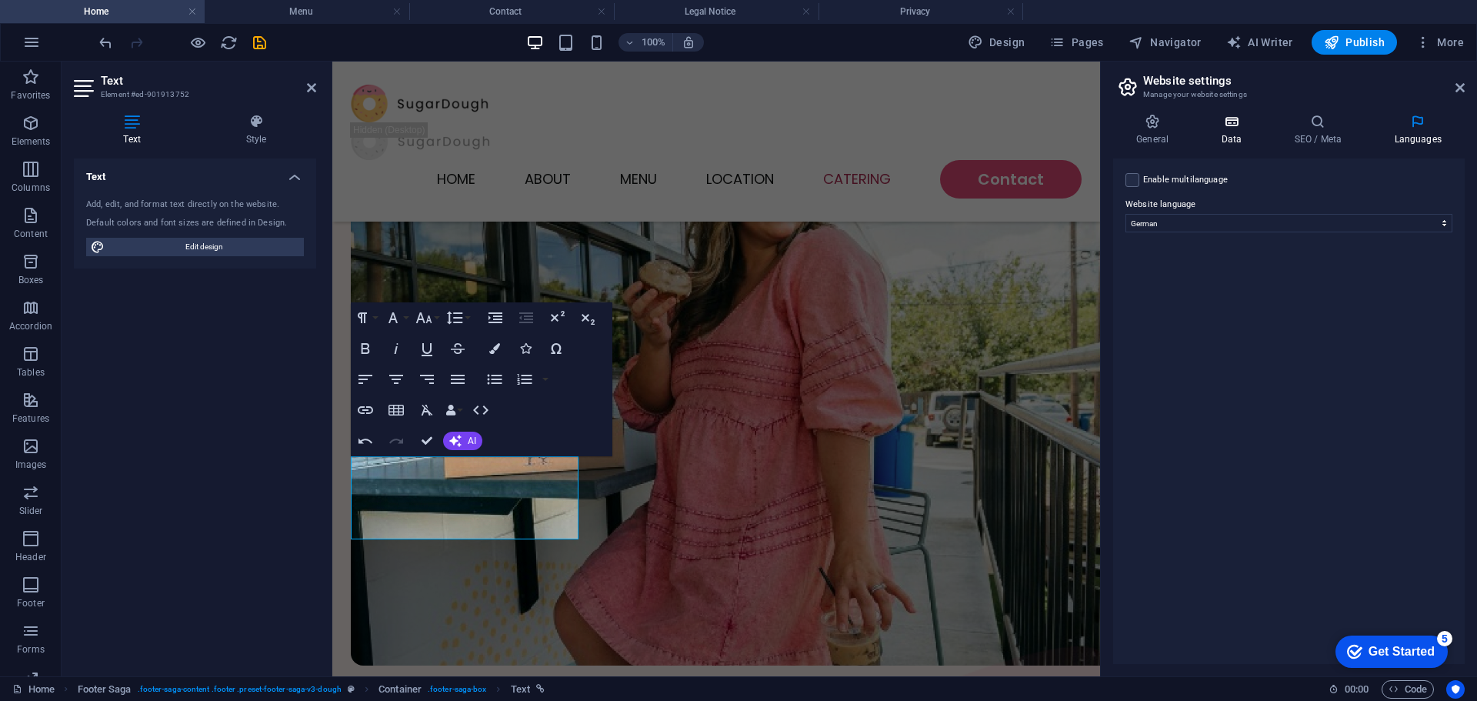
click at [1222, 126] on icon at bounding box center [1230, 121] width 67 height 15
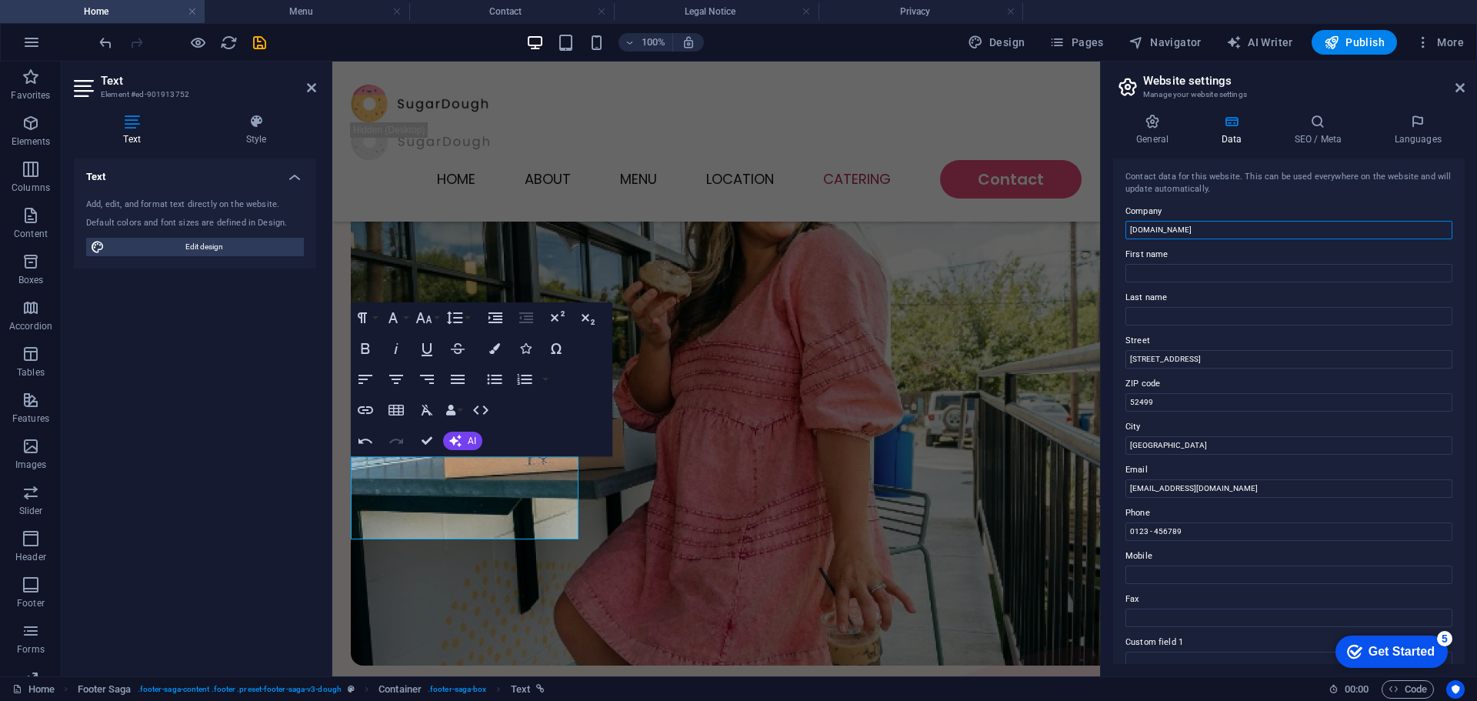
click at [1222, 228] on input "[DOMAIN_NAME]" at bounding box center [1288, 230] width 327 height 18
click at [1195, 271] on input "First name" at bounding box center [1288, 273] width 327 height 18
type input "c"
click at [1200, 315] on input "Last name" at bounding box center [1288, 316] width 327 height 18
click at [1201, 359] on input "[STREET_ADDRESS]" at bounding box center [1288, 359] width 327 height 18
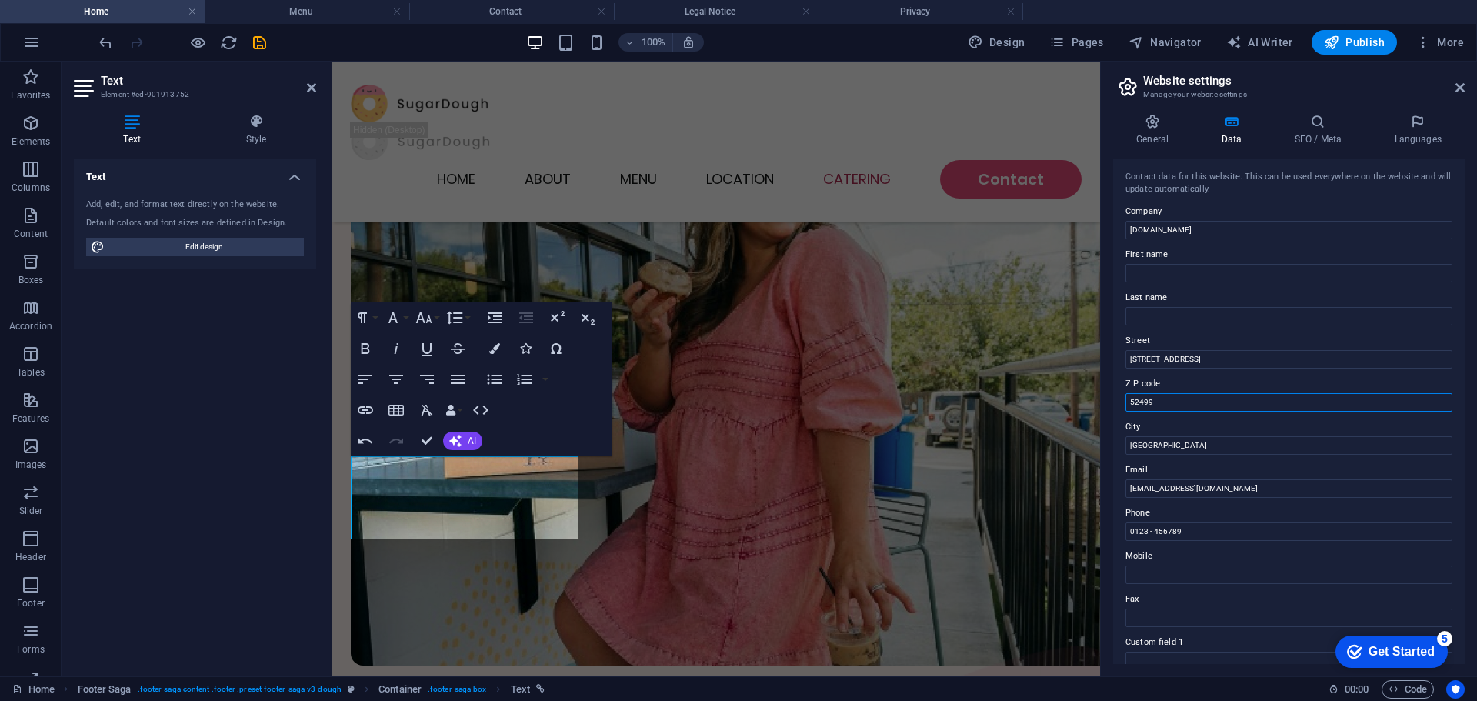
click at [1181, 408] on input "52499" at bounding box center [1288, 402] width 327 height 18
click at [1196, 441] on input "[GEOGRAPHIC_DATA]" at bounding box center [1288, 445] width 327 height 18
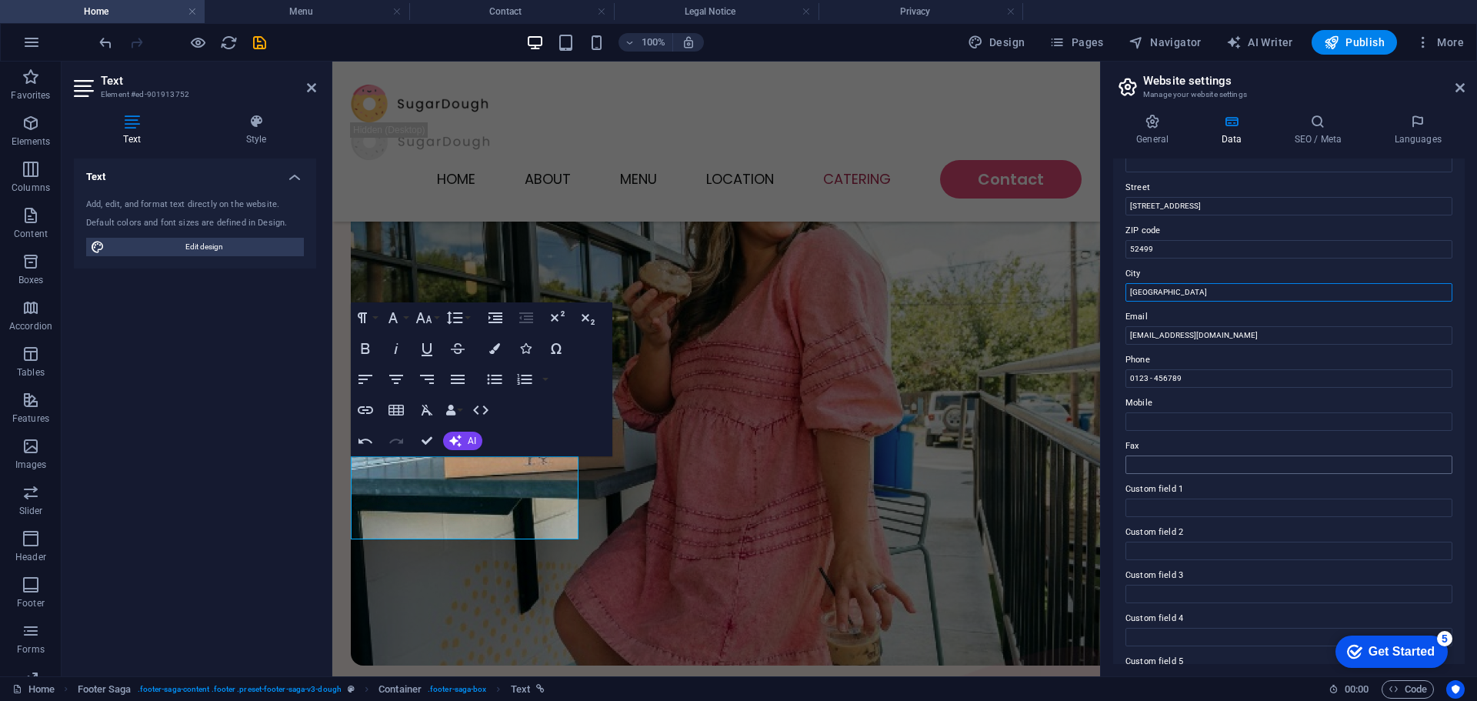
scroll to position [154, 0]
drag, startPoint x: 1519, startPoint y: 441, endPoint x: 1078, endPoint y: 379, distance: 445.0
type input "[PHONE_NUMBER]"
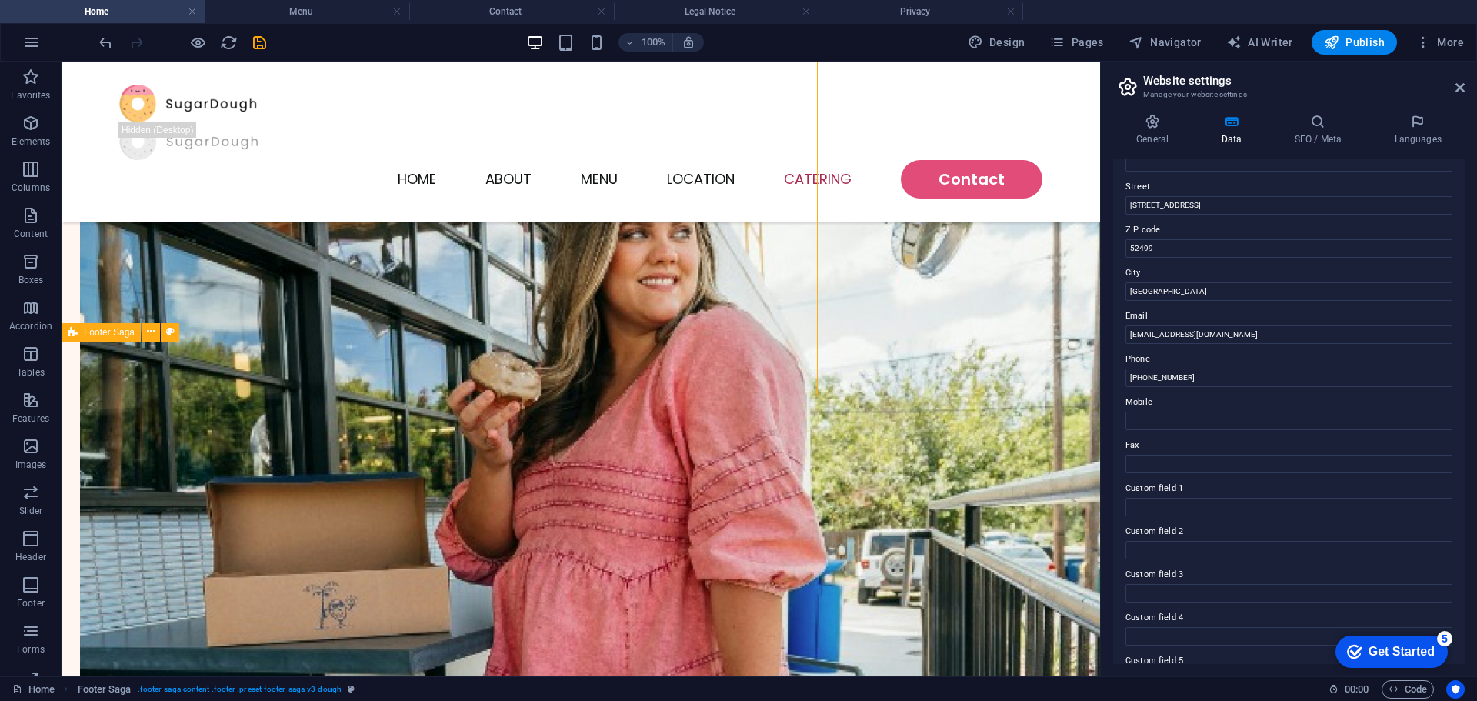
scroll to position [3747, 0]
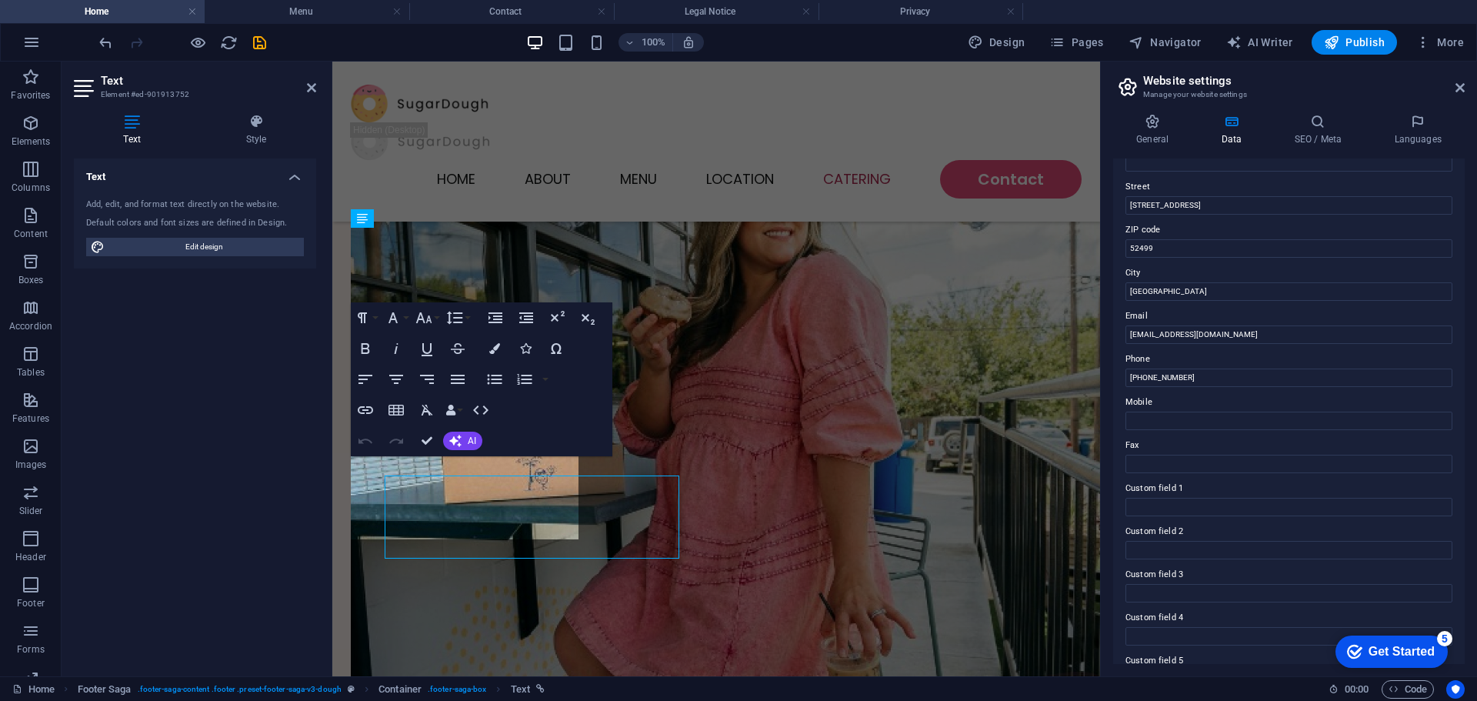
scroll to position [3772, 0]
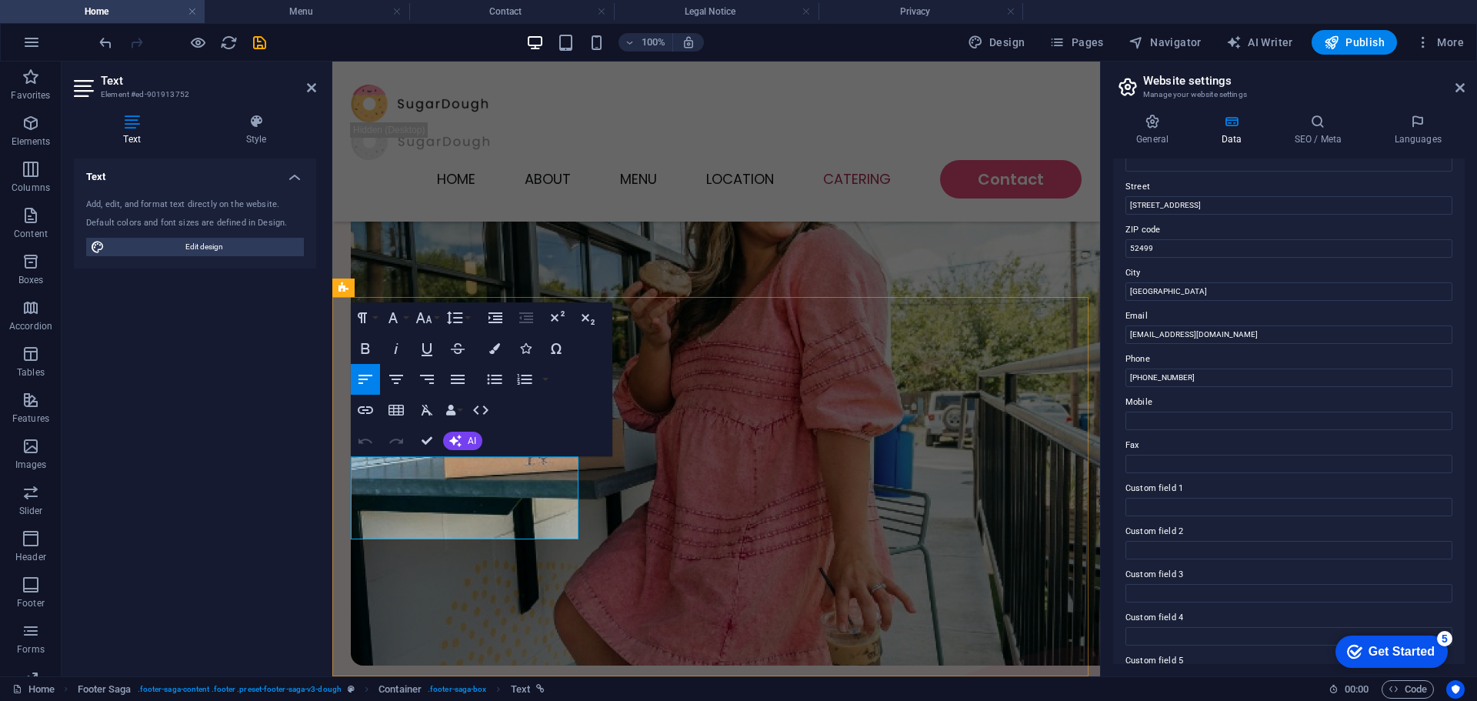
click at [230, 249] on span "Edit design" at bounding box center [204, 247] width 190 height 18
select select "px"
select select "300"
select select "px"
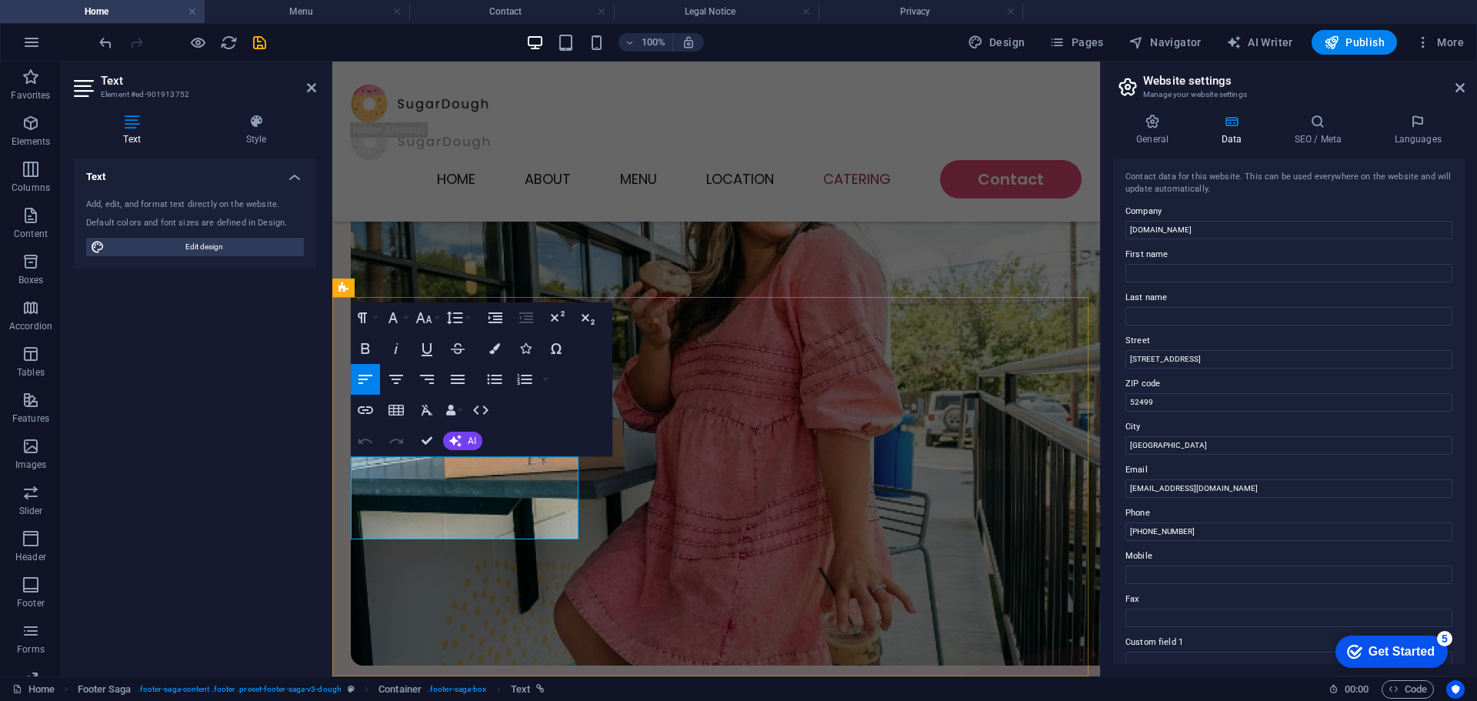
drag, startPoint x: 498, startPoint y: 468, endPoint x: 499, endPoint y: 498, distance: 30.8
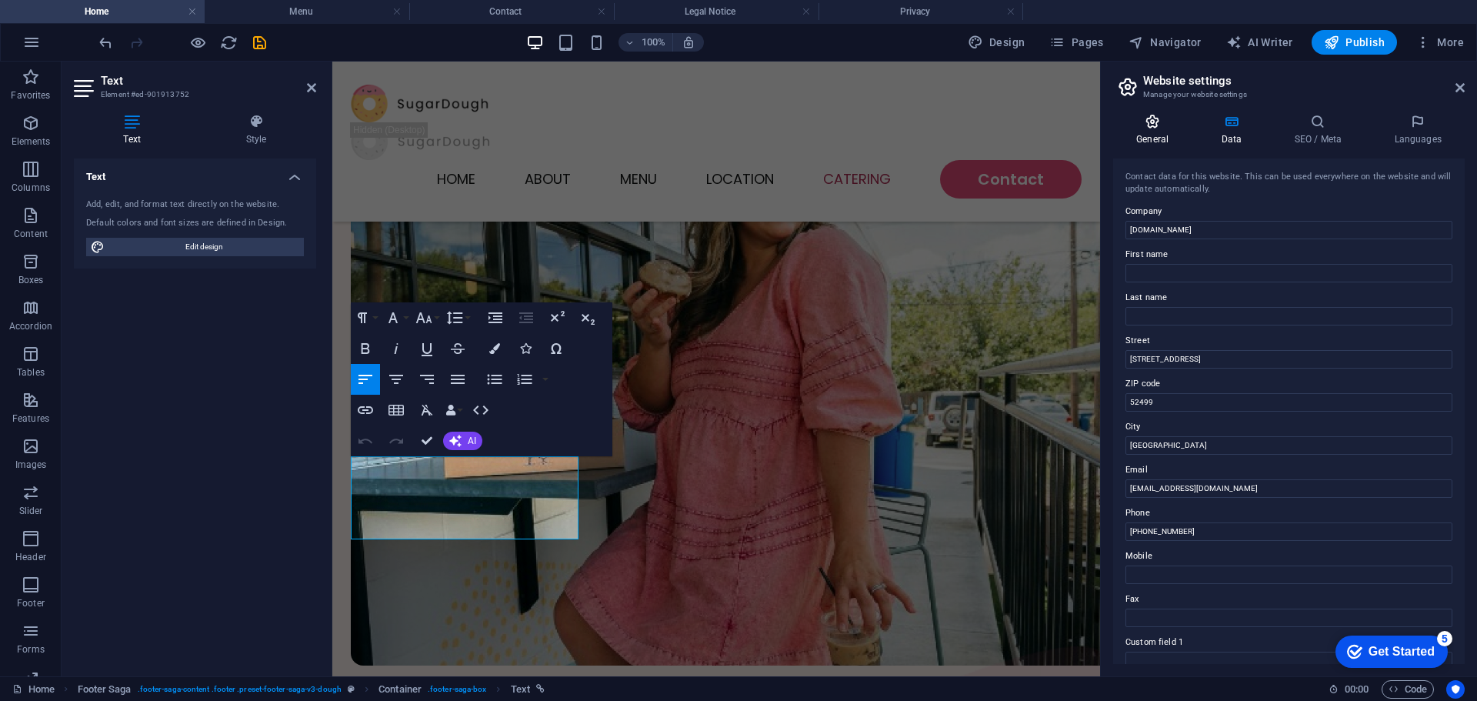
click at [1173, 135] on h4 "General" at bounding box center [1155, 130] width 85 height 32
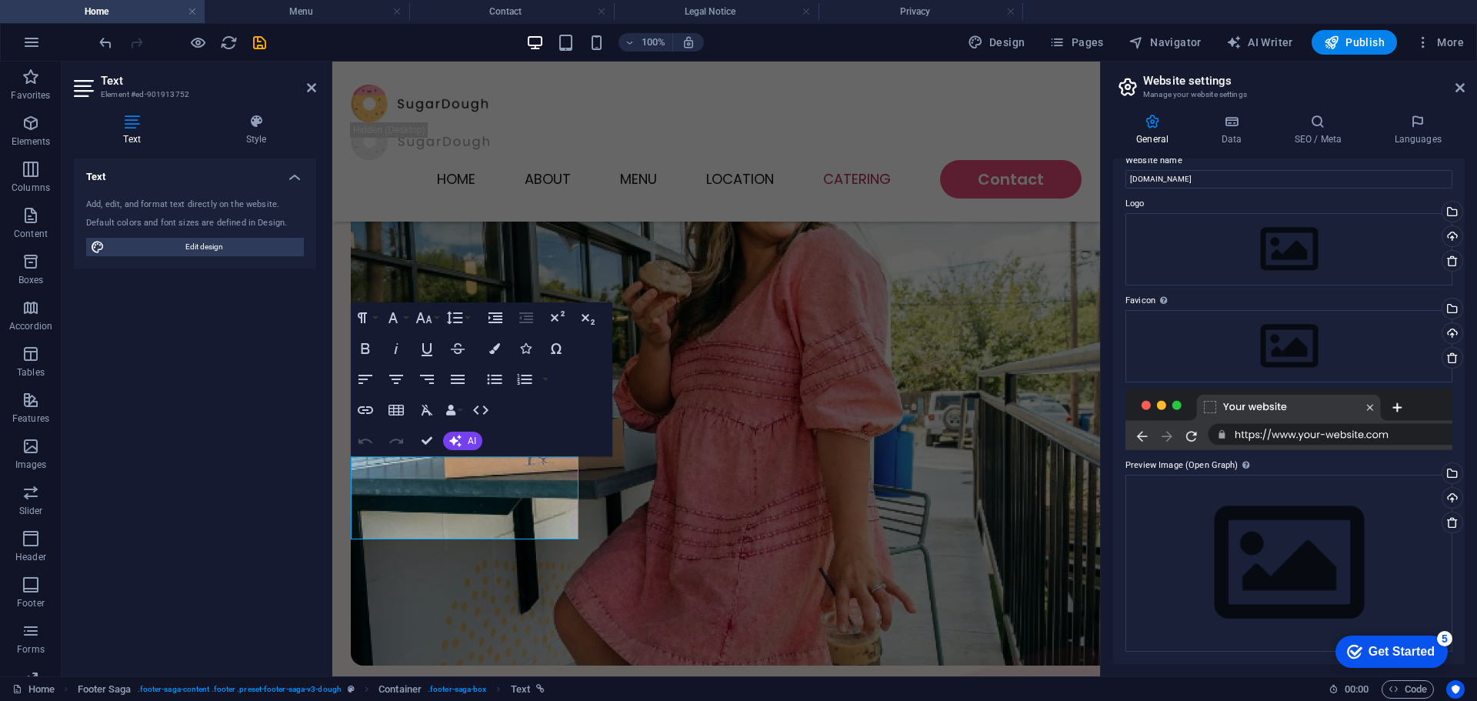
scroll to position [0, 0]
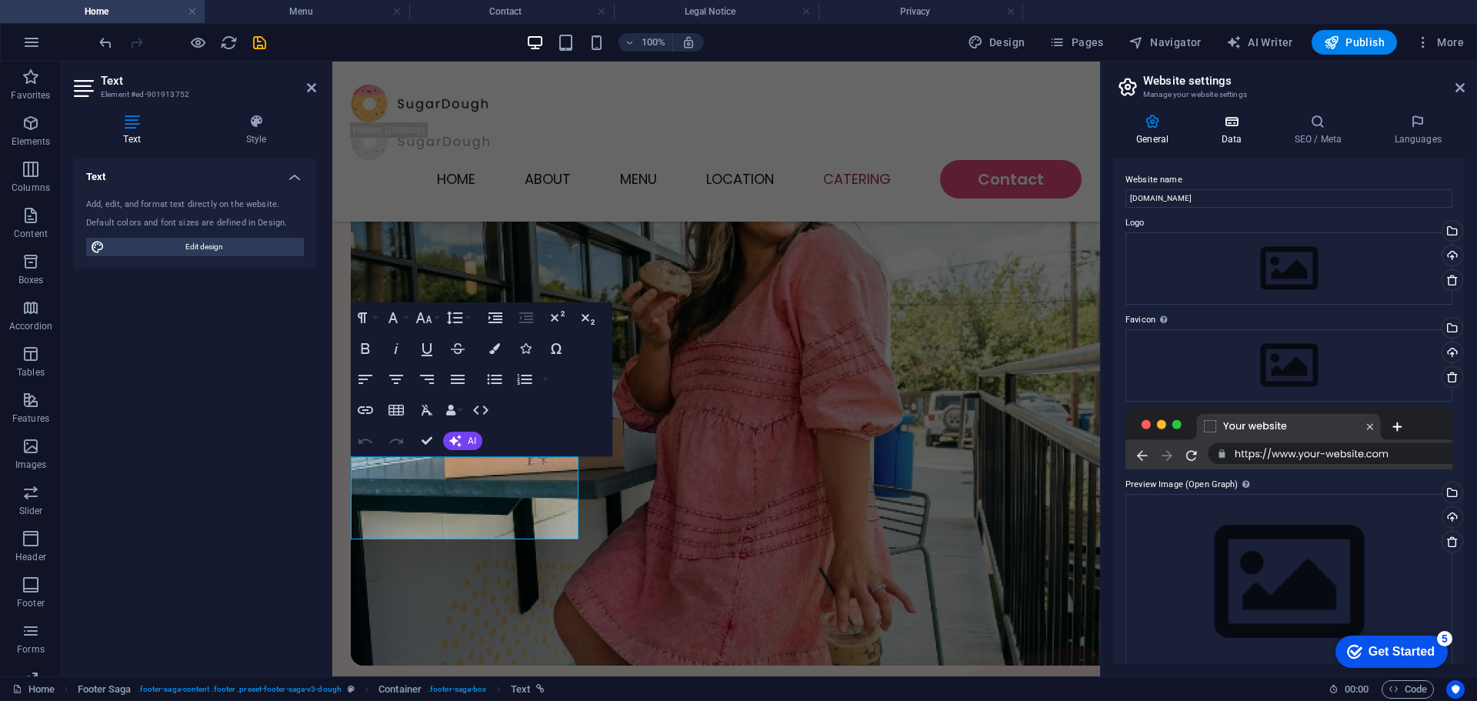
click at [1215, 117] on icon at bounding box center [1230, 121] width 67 height 15
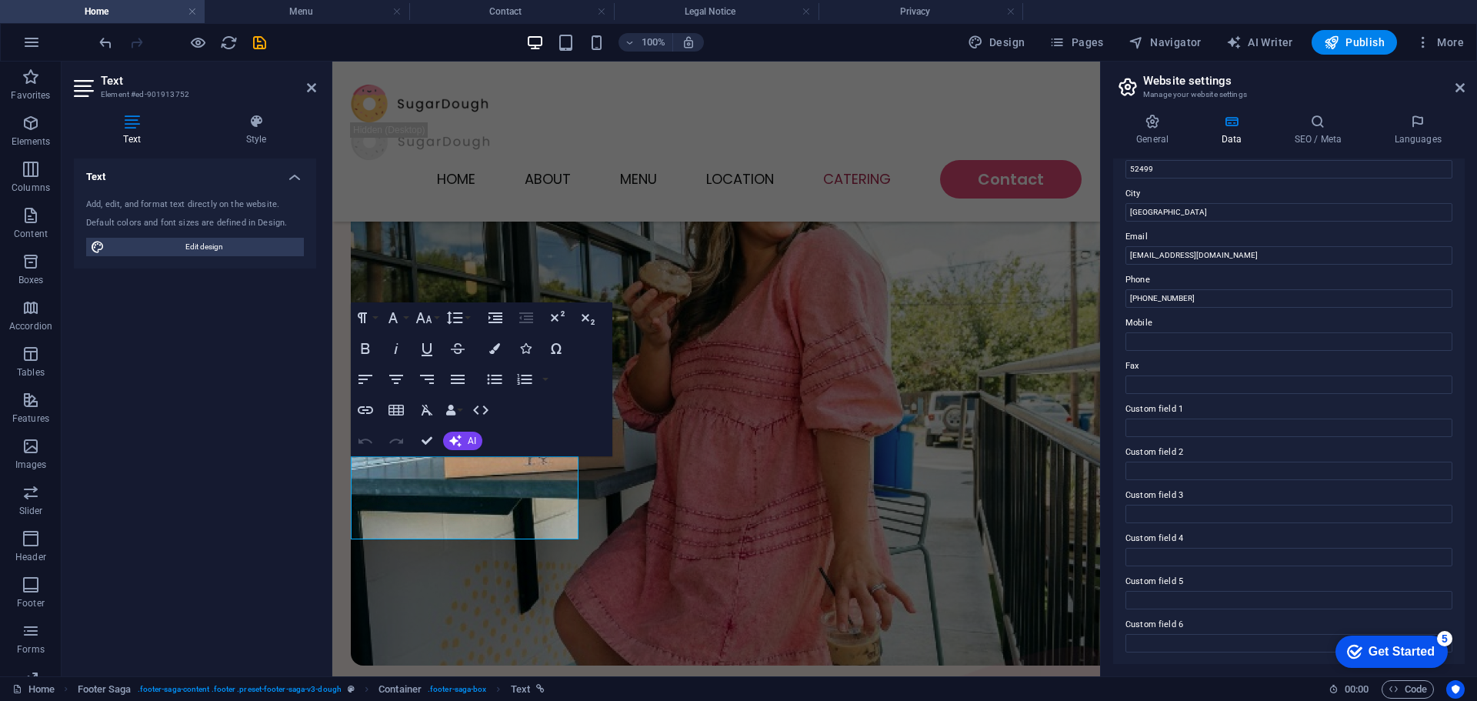
scroll to position [234, 0]
click at [1198, 423] on input "Custom field 1" at bounding box center [1288, 427] width 327 height 18
type input "r"
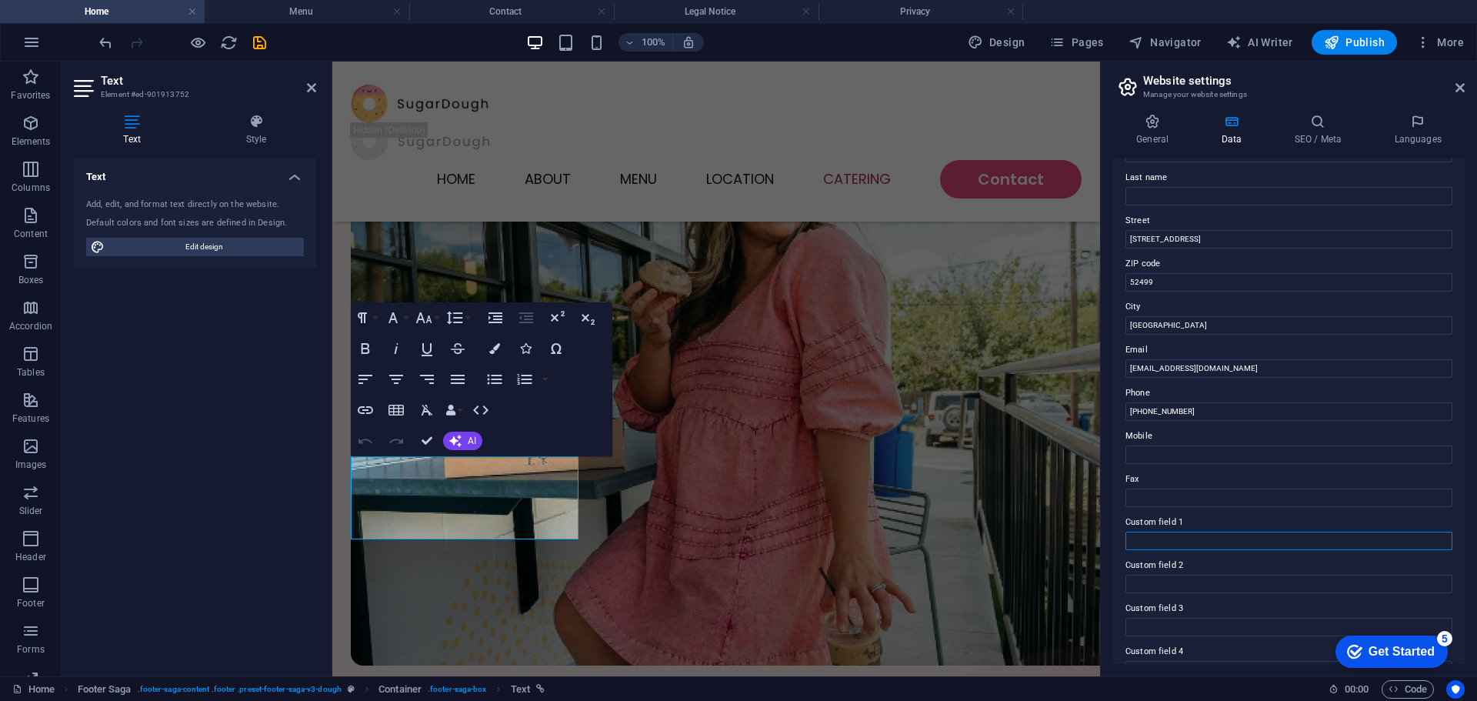
scroll to position [80, 0]
drag, startPoint x: 1492, startPoint y: 422, endPoint x: 518, endPoint y: 501, distance: 976.8
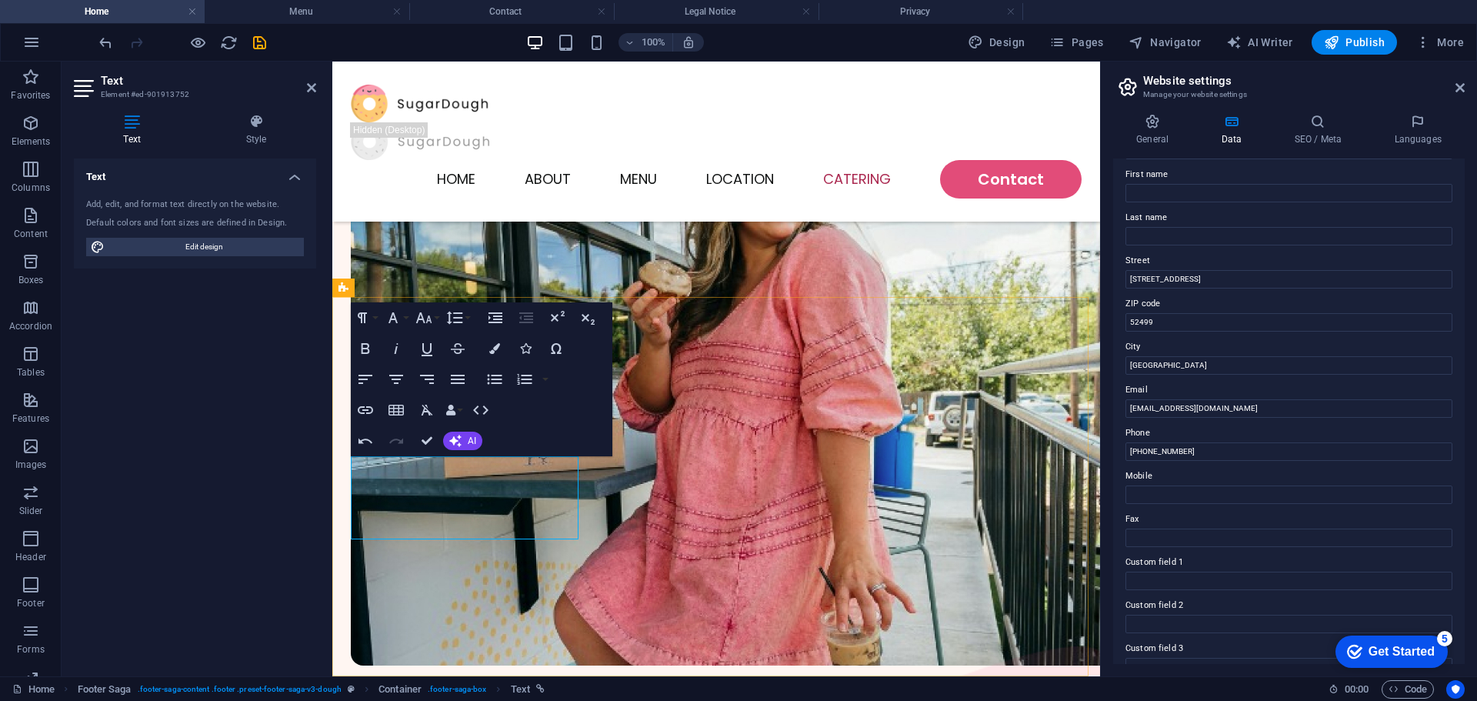
drag, startPoint x: 453, startPoint y: 487, endPoint x: 480, endPoint y: 487, distance: 26.9
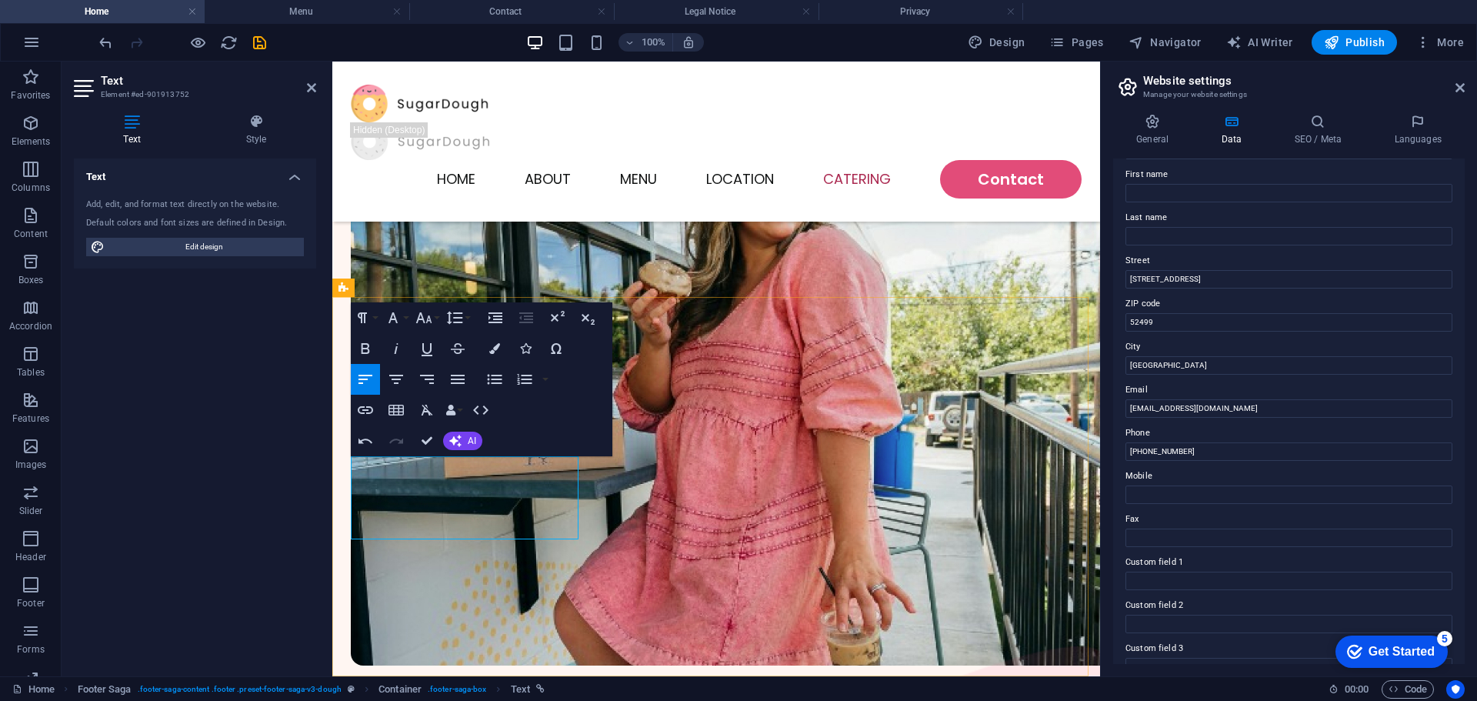
click at [273, 506] on div "Text Add, edit, and format text directly on the website. Default colors and fon…" at bounding box center [195, 410] width 242 height 505
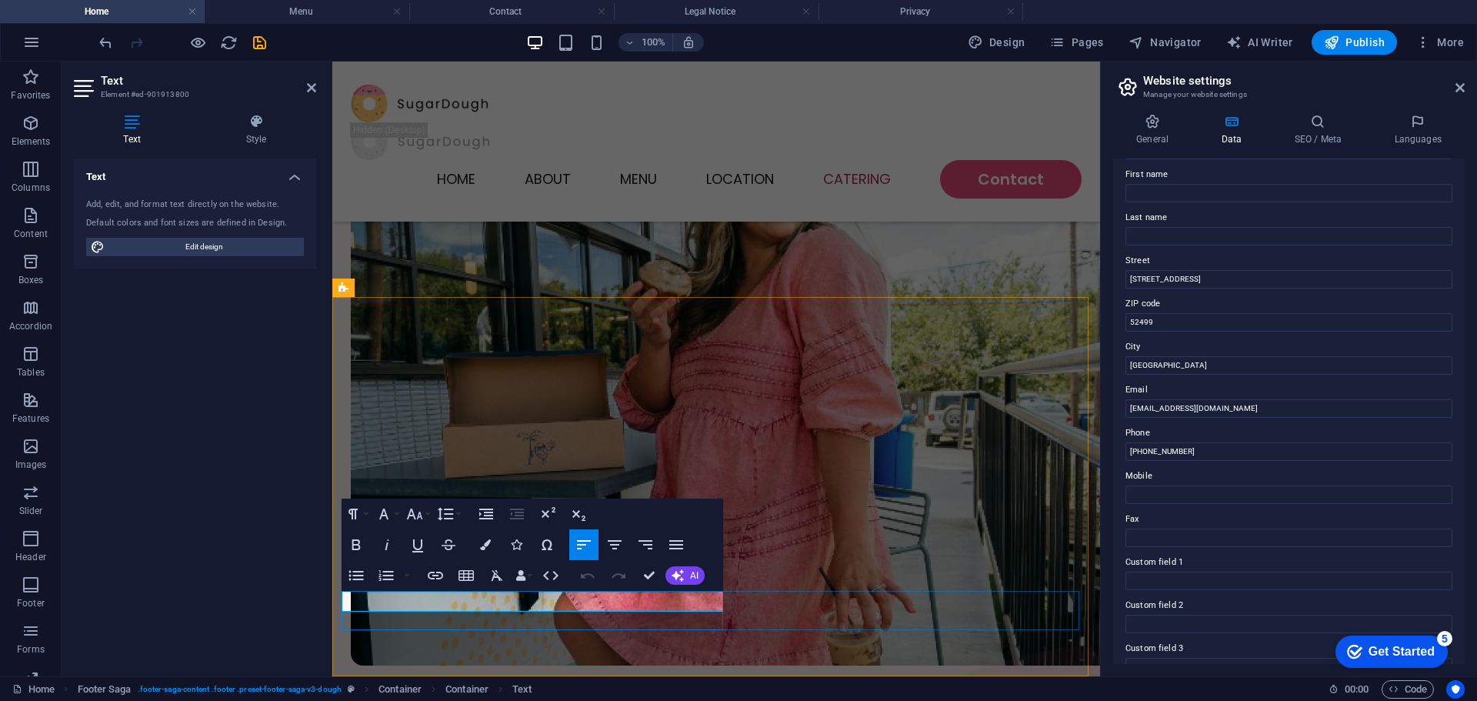
drag, startPoint x: 604, startPoint y: 600, endPoint x: 724, endPoint y: 603, distance: 120.8
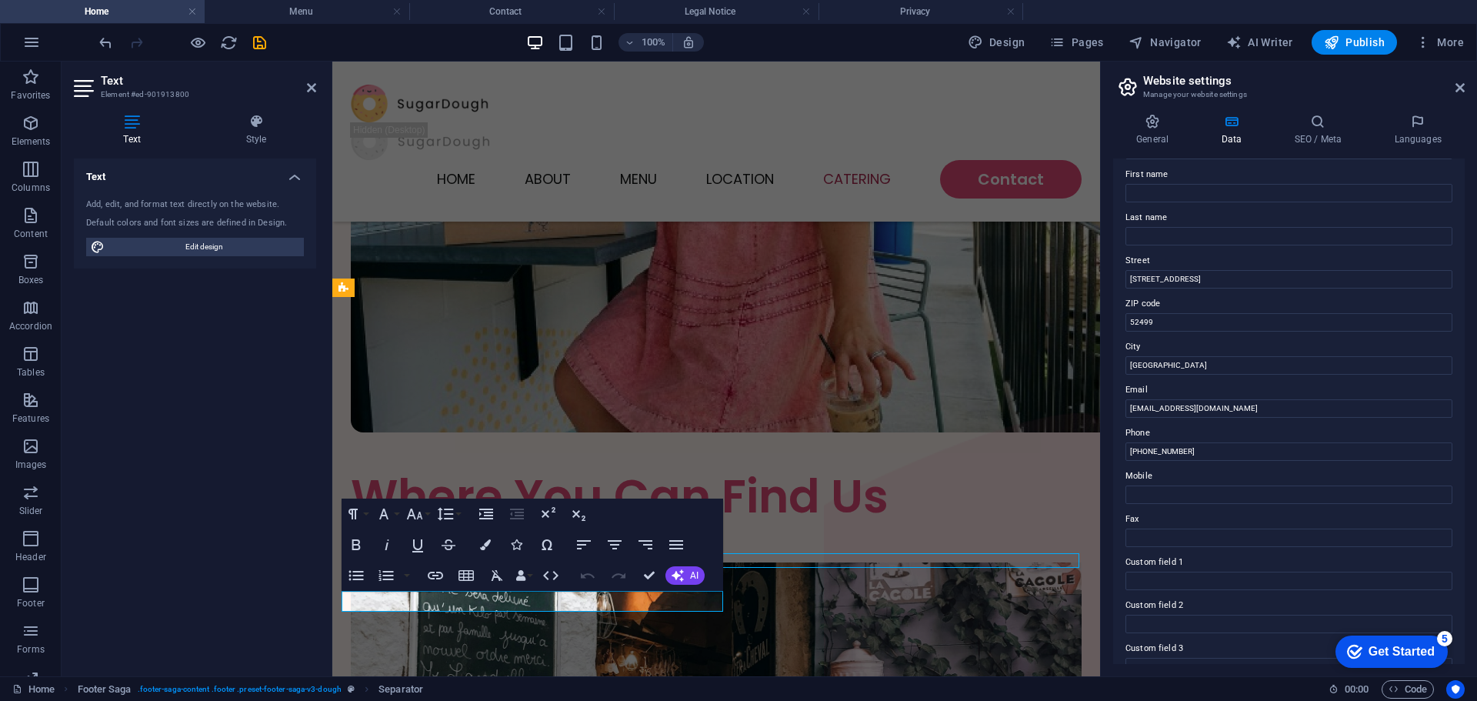
scroll to position [3747, 0]
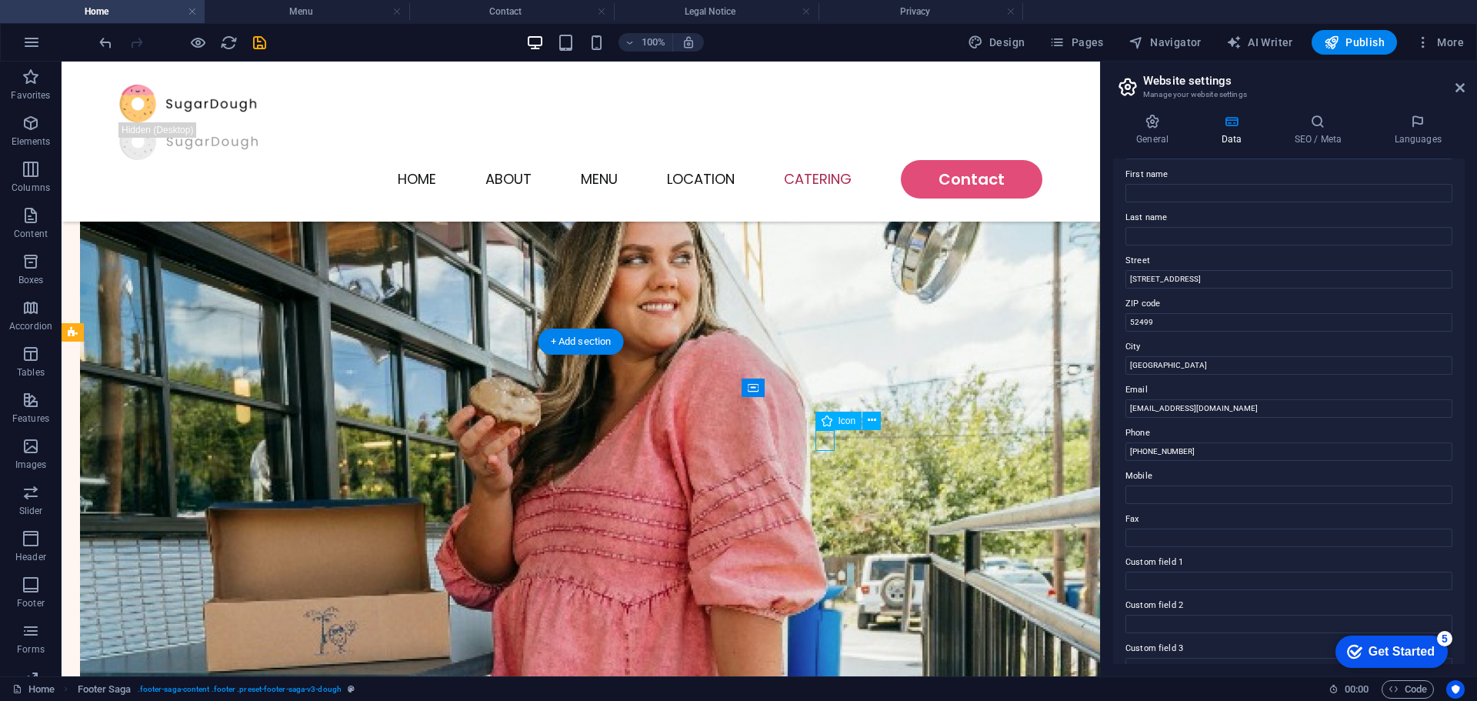
select select "xMidYMid"
select select "px"
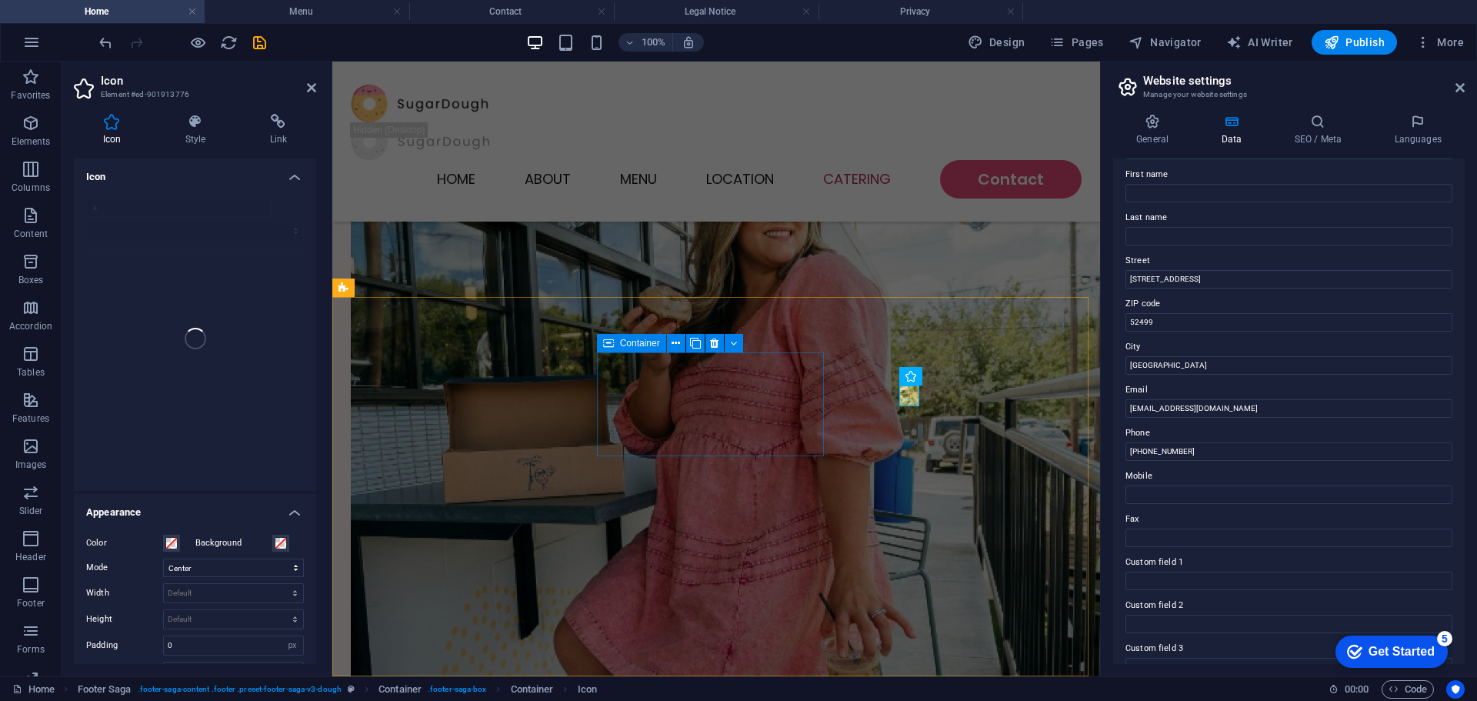
scroll to position [3772, 0]
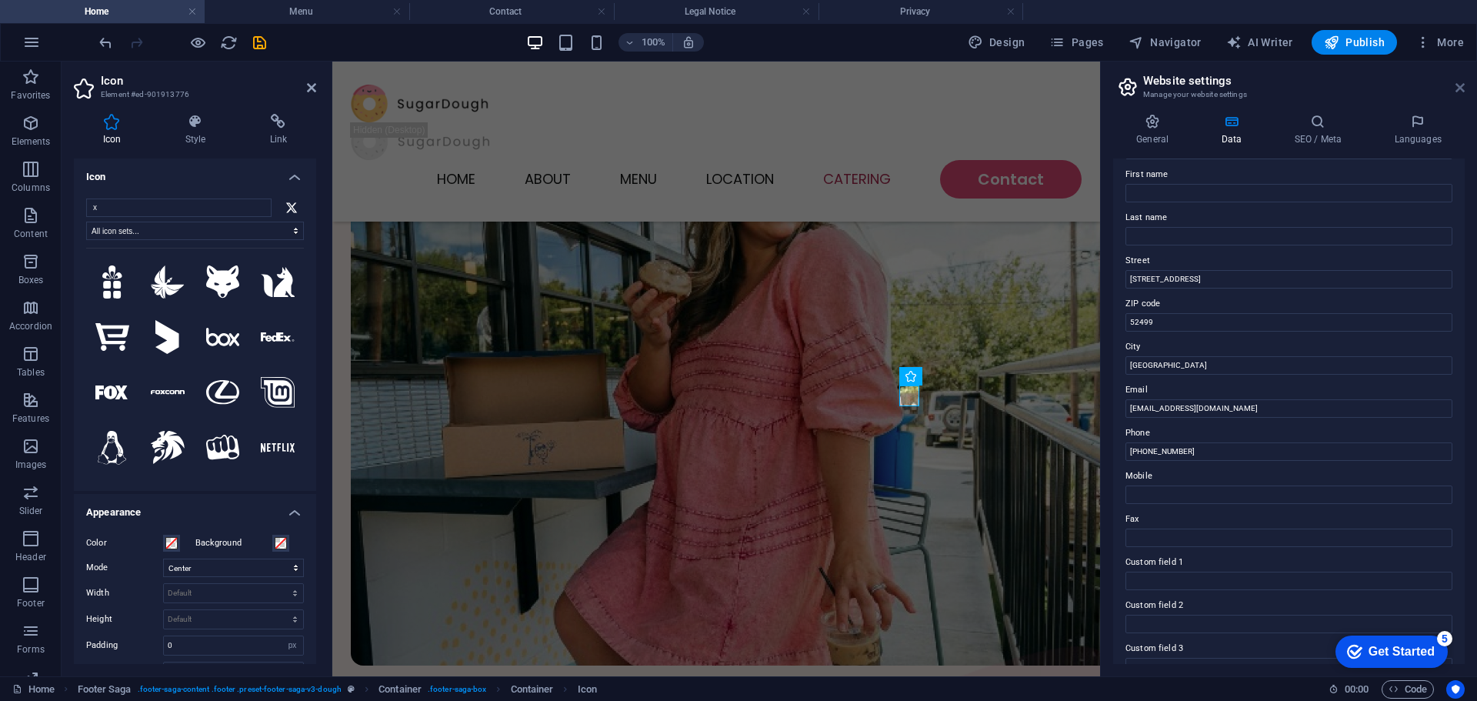
click at [1457, 88] on icon at bounding box center [1459, 88] width 9 height 12
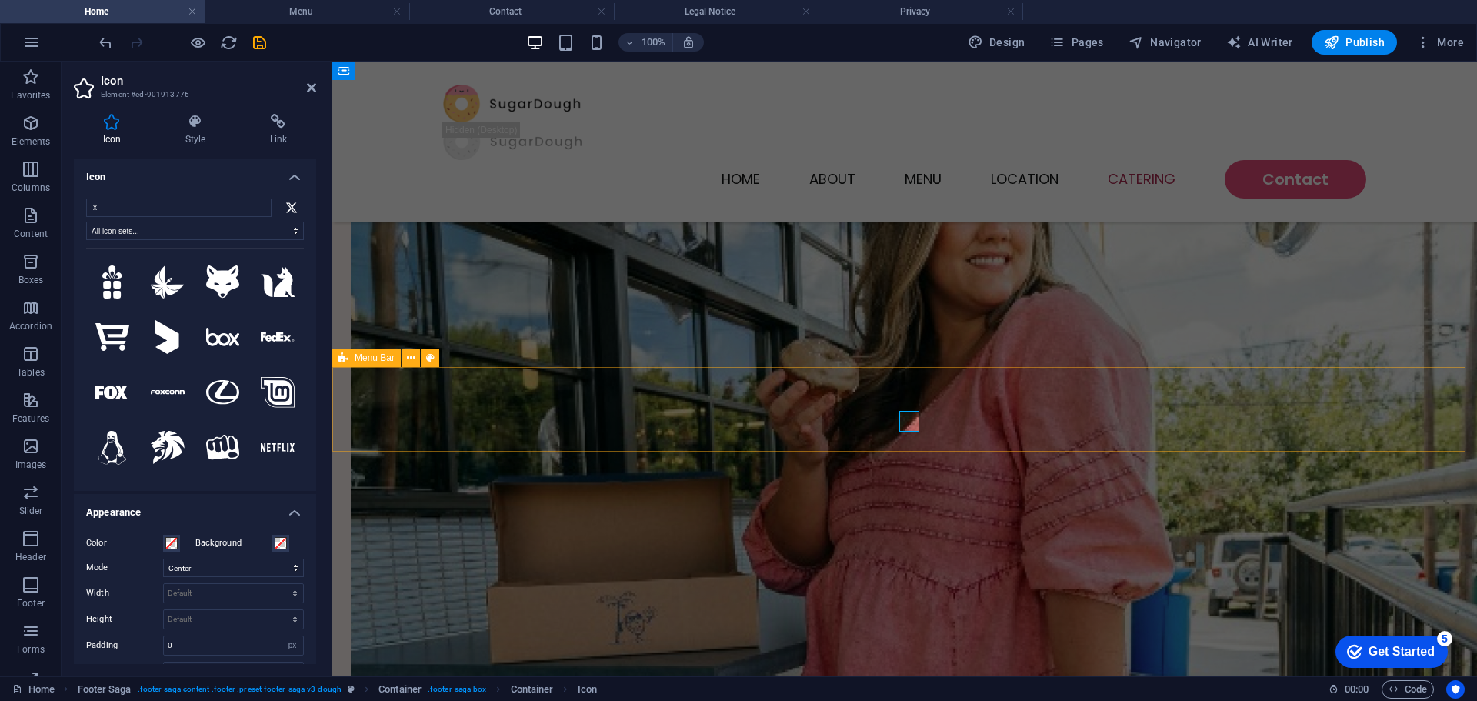
scroll to position [3747, 0]
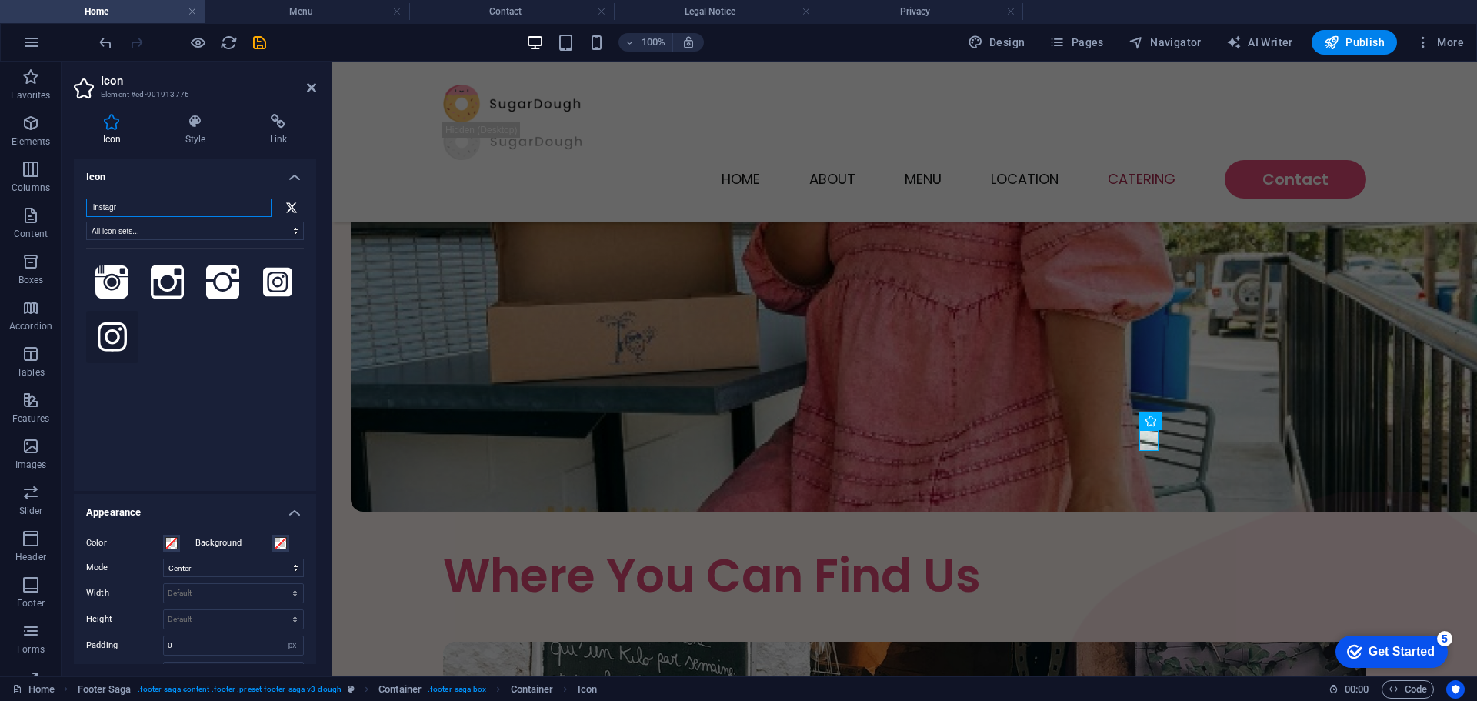
type input "instagr"
click at [120, 326] on icon at bounding box center [112, 337] width 29 height 34
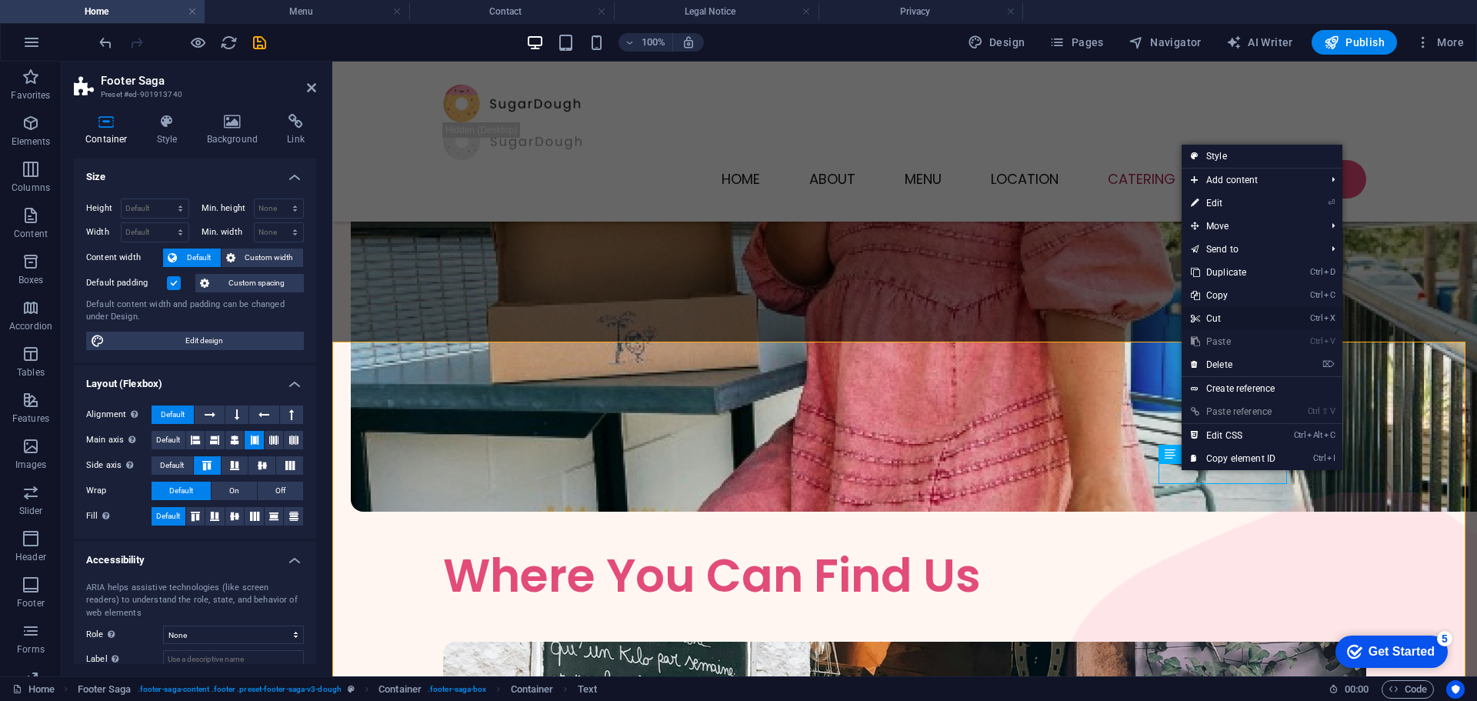
click at [1224, 316] on link "Ctrl X Cut" at bounding box center [1232, 318] width 103 height 23
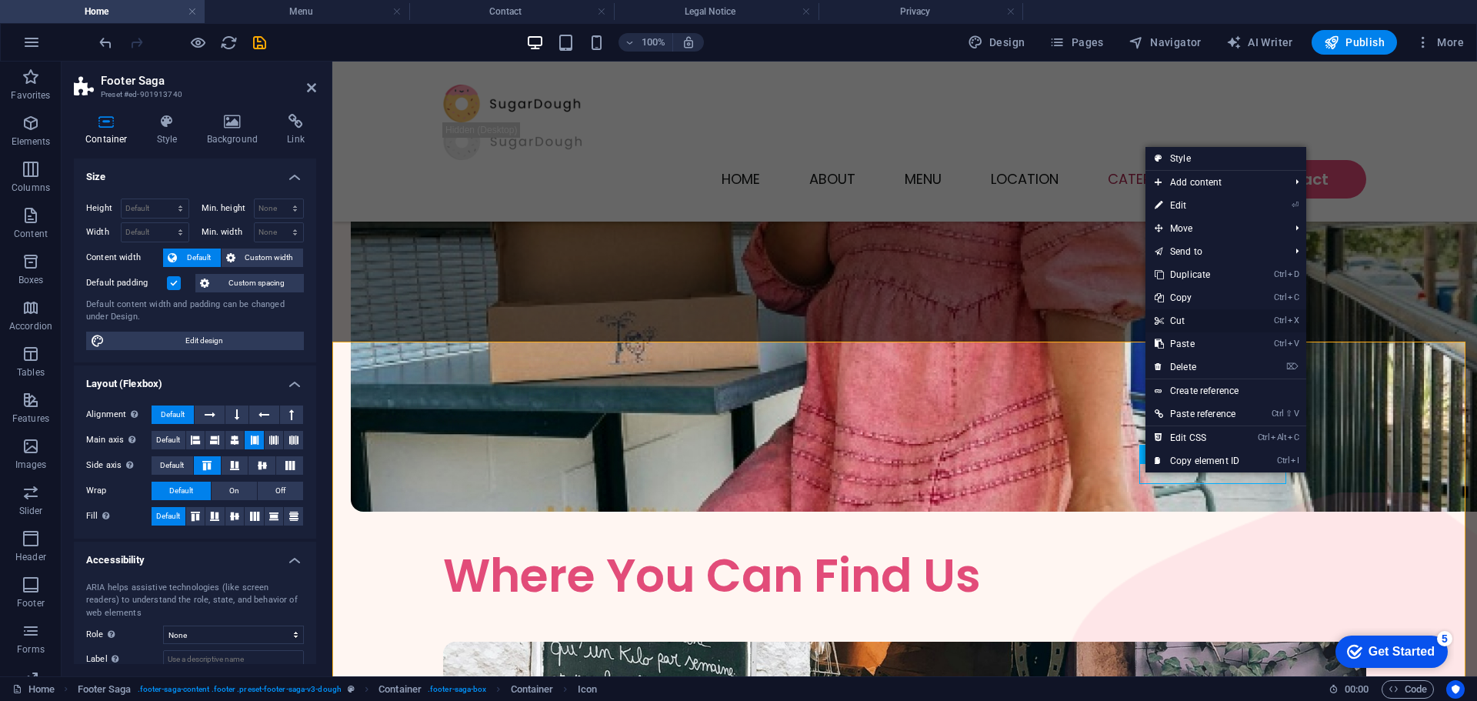
click at [1174, 320] on link "Ctrl X Cut" at bounding box center [1196, 320] width 103 height 23
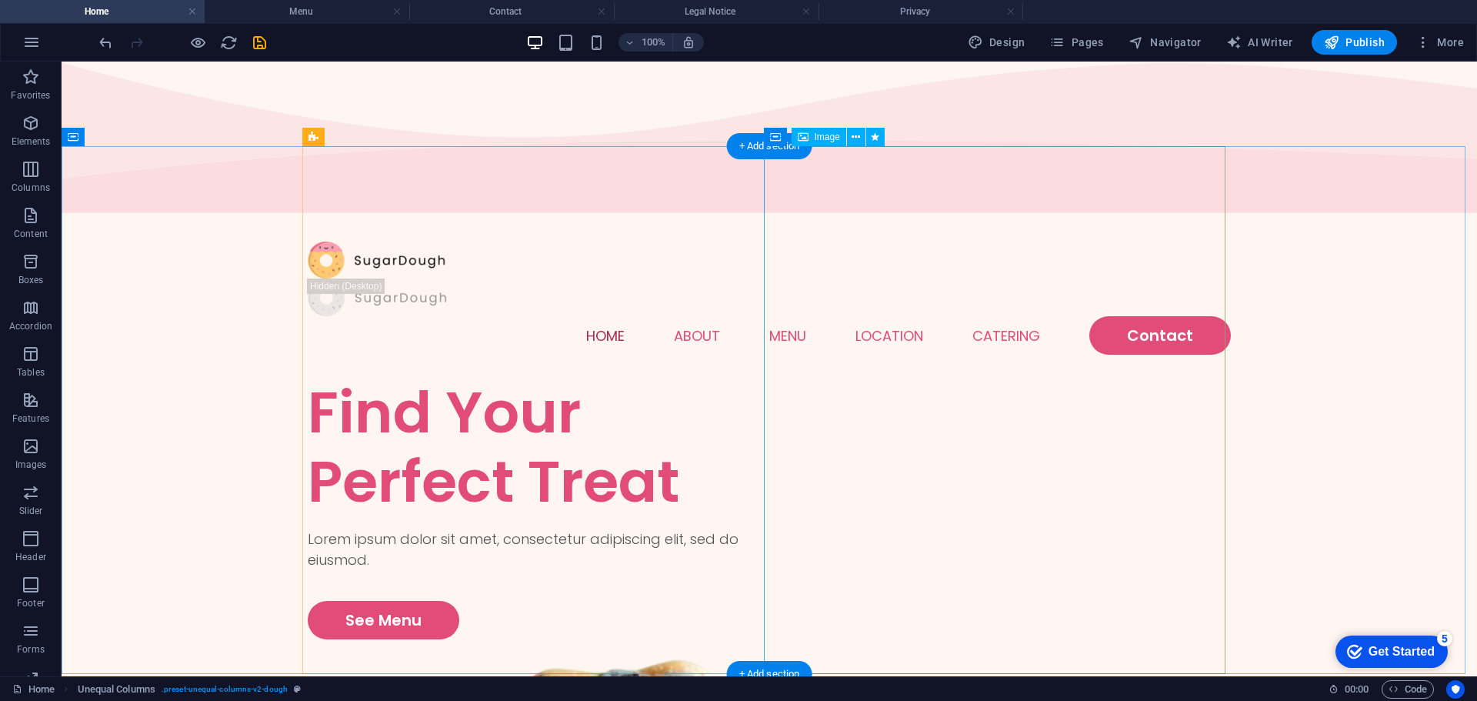
scroll to position [0, 0]
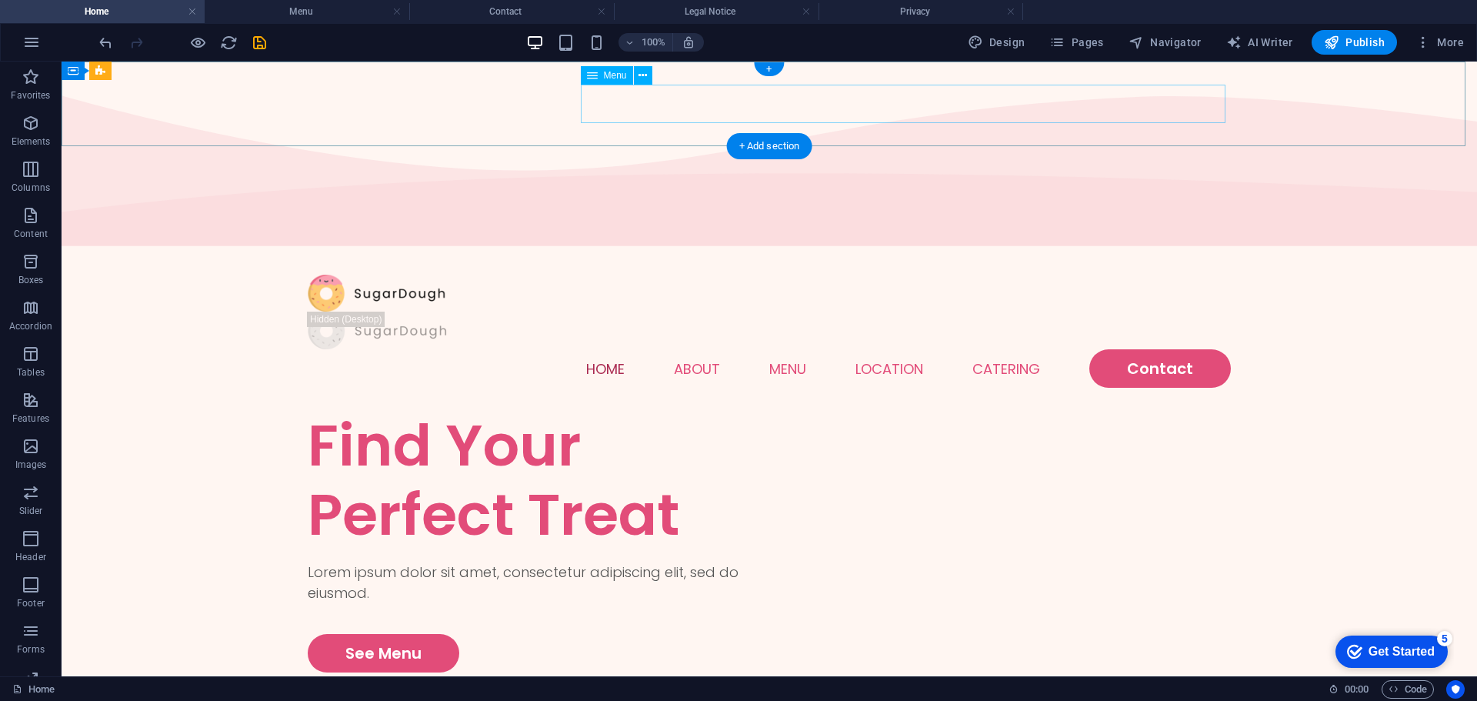
click at [598, 349] on nav "Home About Menu Location Catering Contact" at bounding box center [769, 368] width 923 height 38
click at [697, 349] on nav "Home About Menu Location Catering Contact" at bounding box center [769, 368] width 923 height 38
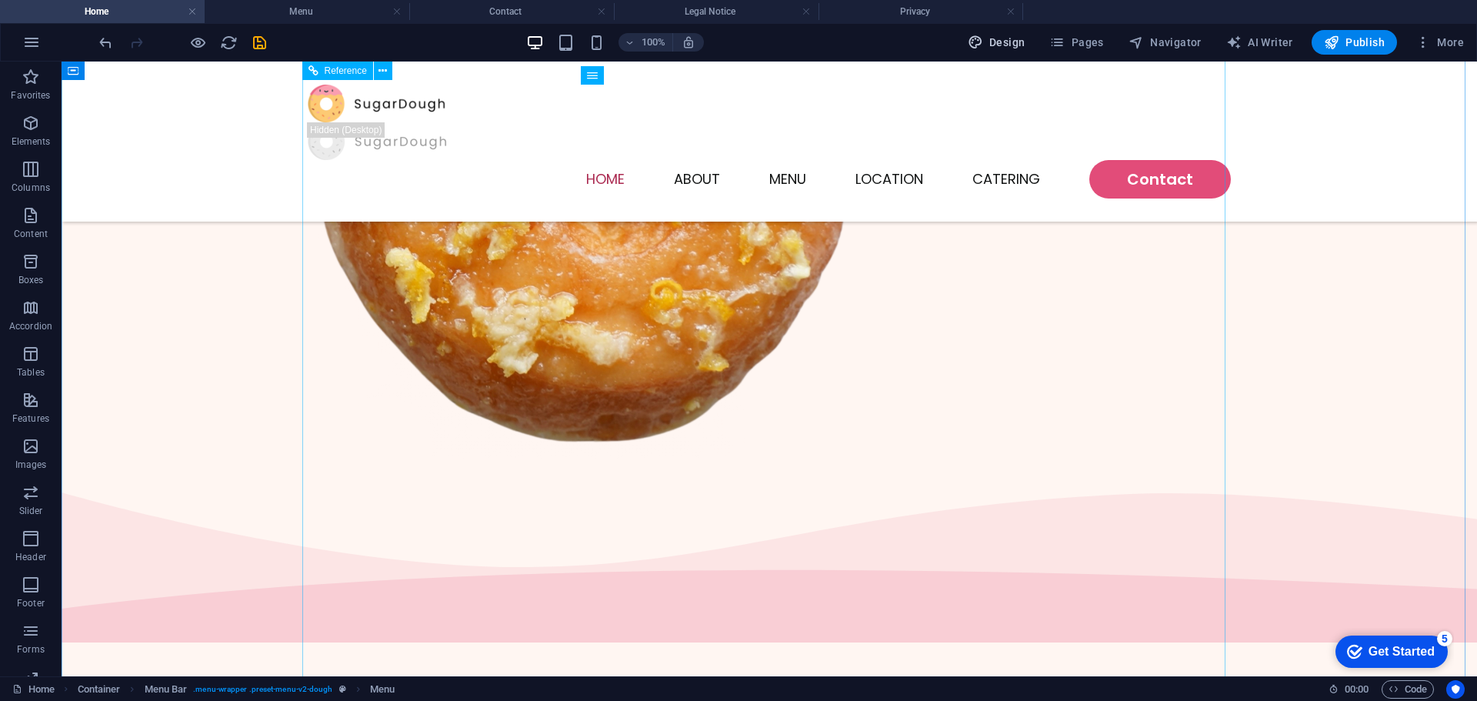
scroll to position [846, 0]
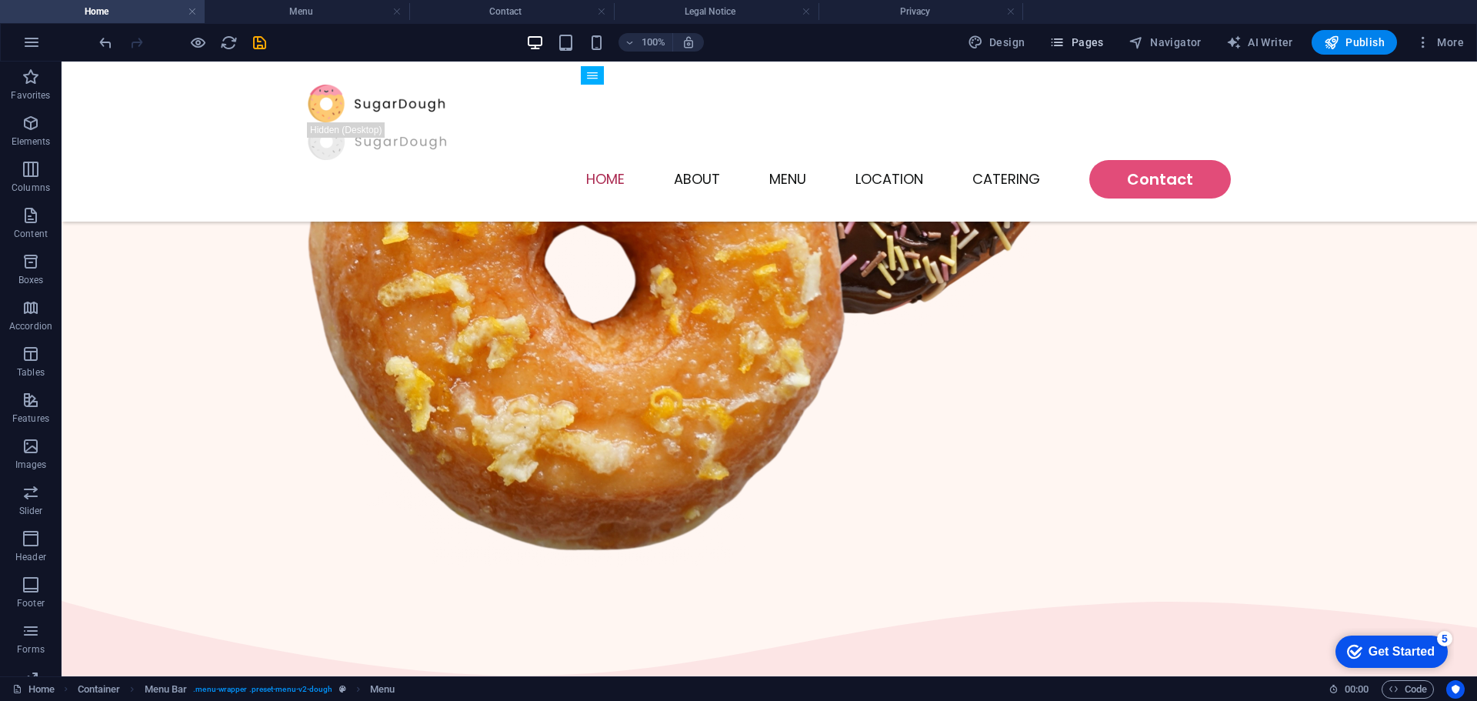
click at [1075, 43] on span "Pages" at bounding box center [1076, 42] width 54 height 15
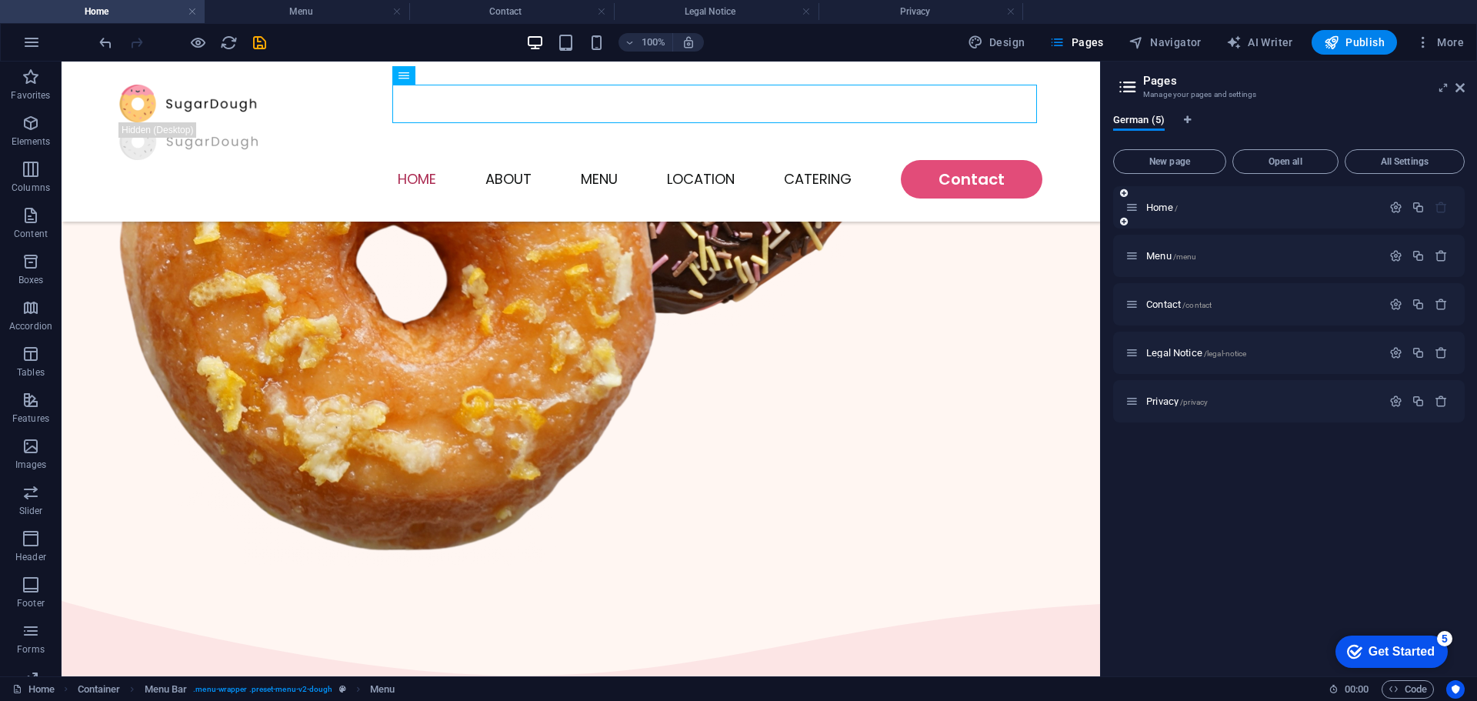
click at [1125, 221] on icon at bounding box center [1124, 221] width 8 height 9
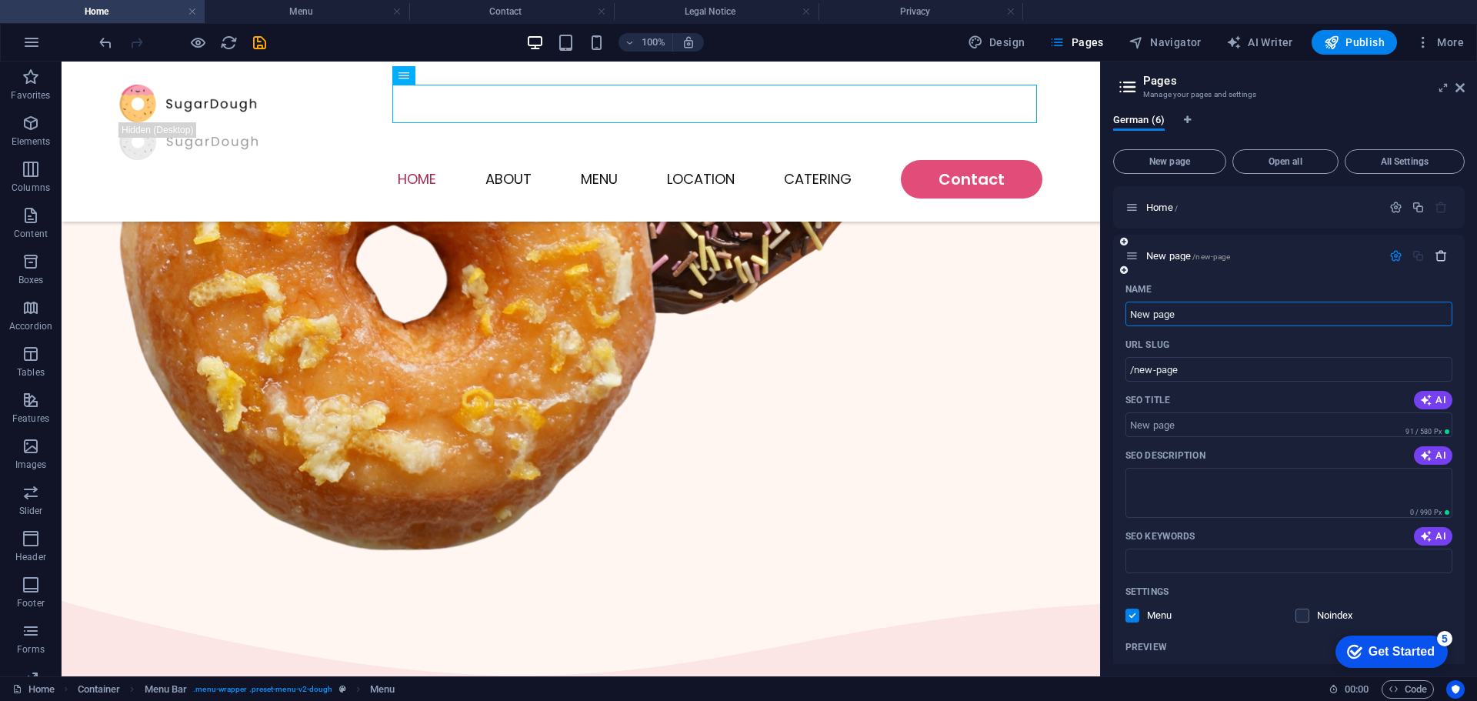
click at [1441, 251] on icon "button" at bounding box center [1440, 255] width 13 height 13
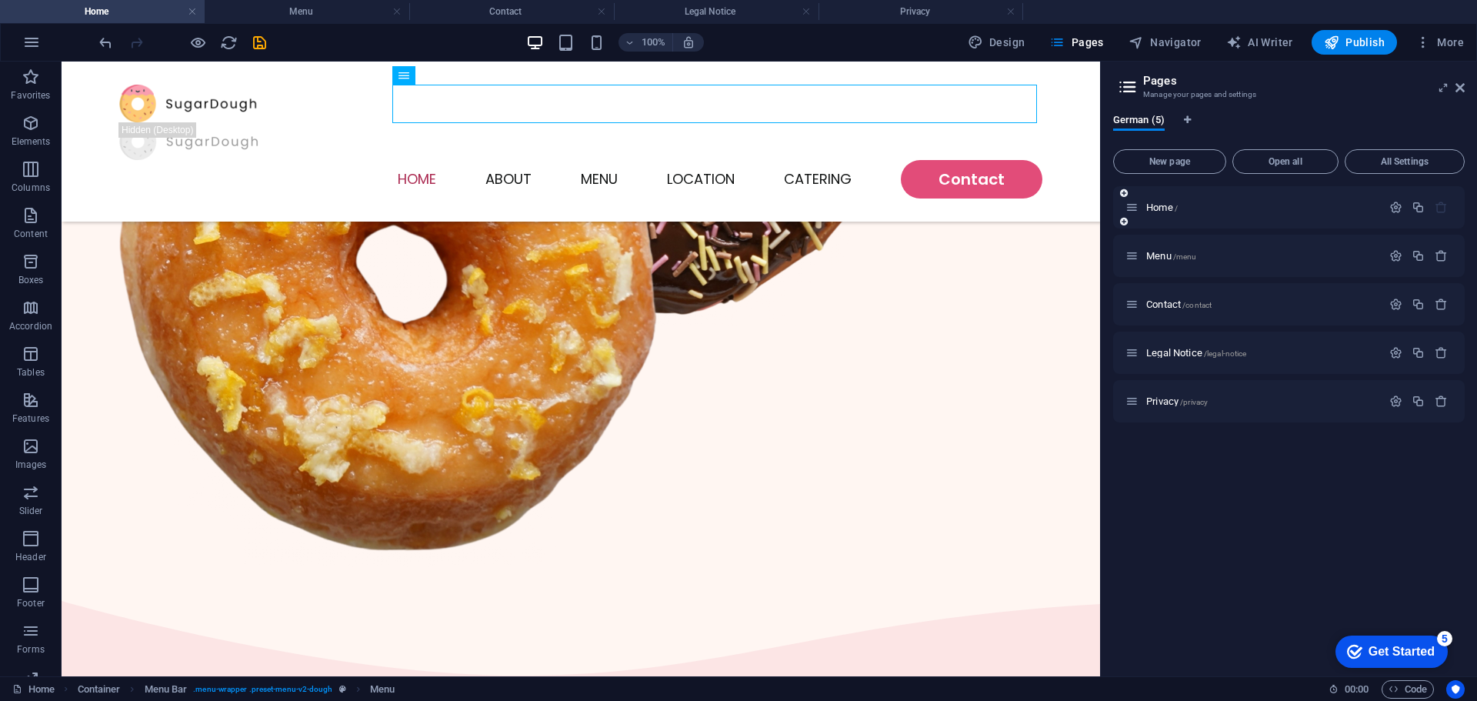
click at [1231, 213] on div "Home /" at bounding box center [1253, 207] width 256 height 18
click at [1156, 207] on span "Home /" at bounding box center [1162, 208] width 32 height 12
click at [1182, 207] on p "Home /" at bounding box center [1261, 207] width 231 height 10
click at [1392, 208] on icon "button" at bounding box center [1395, 207] width 13 height 13
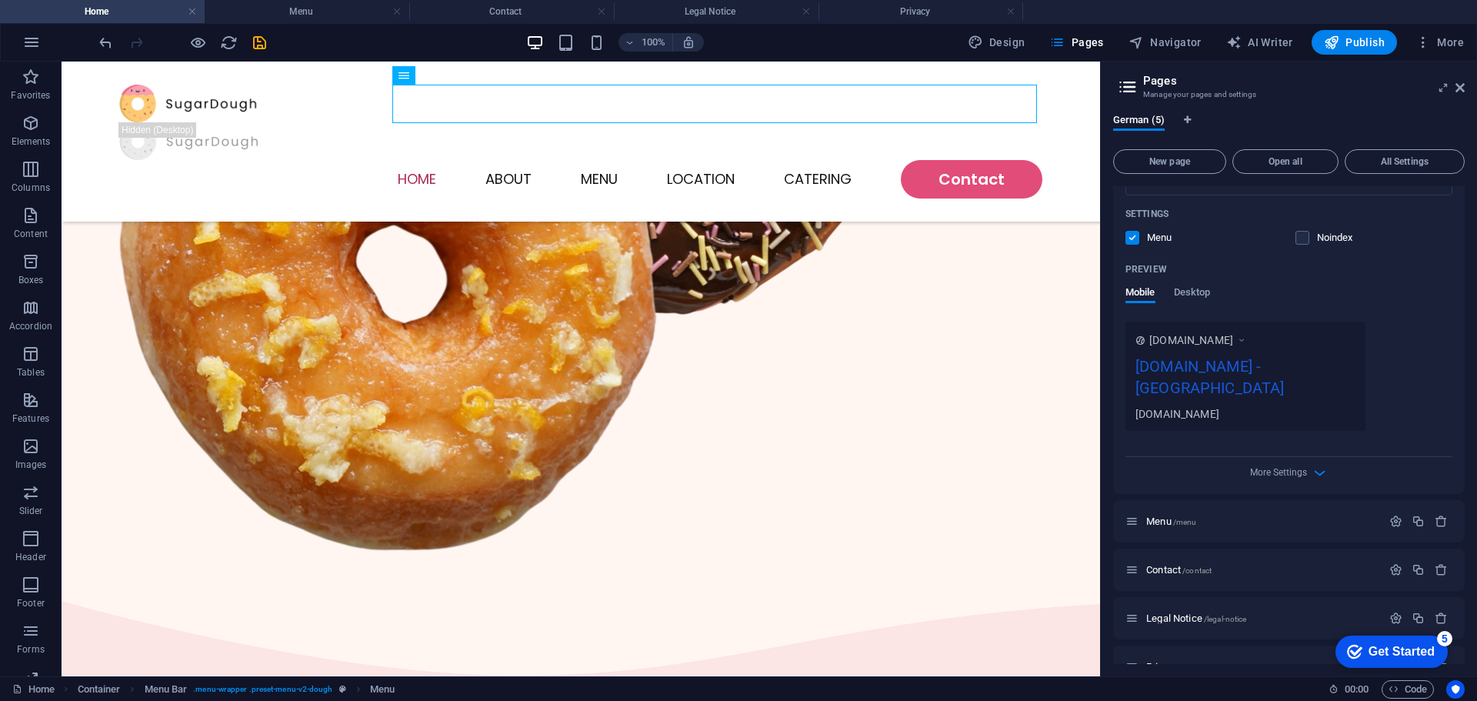
scroll to position [338, 0]
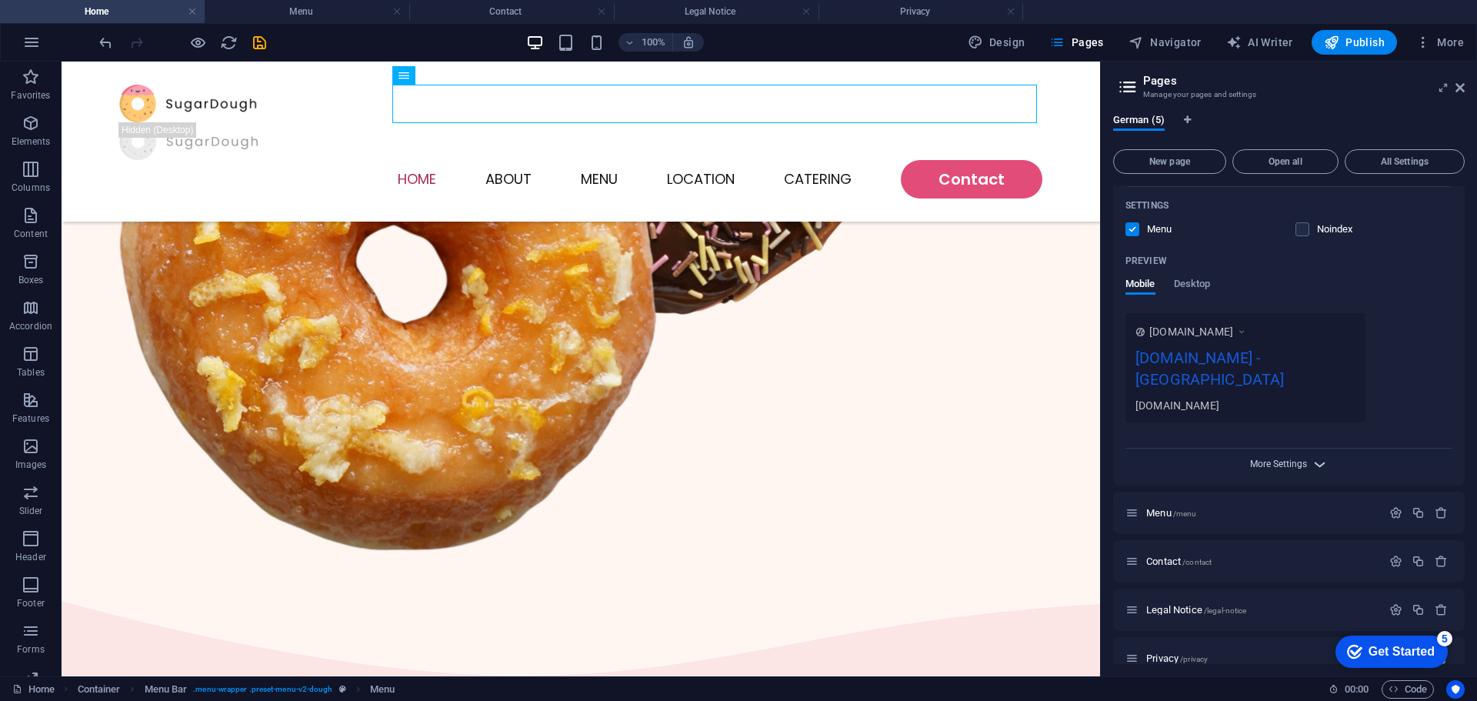
click at [1297, 458] on span "More Settings" at bounding box center [1278, 463] width 57 height 11
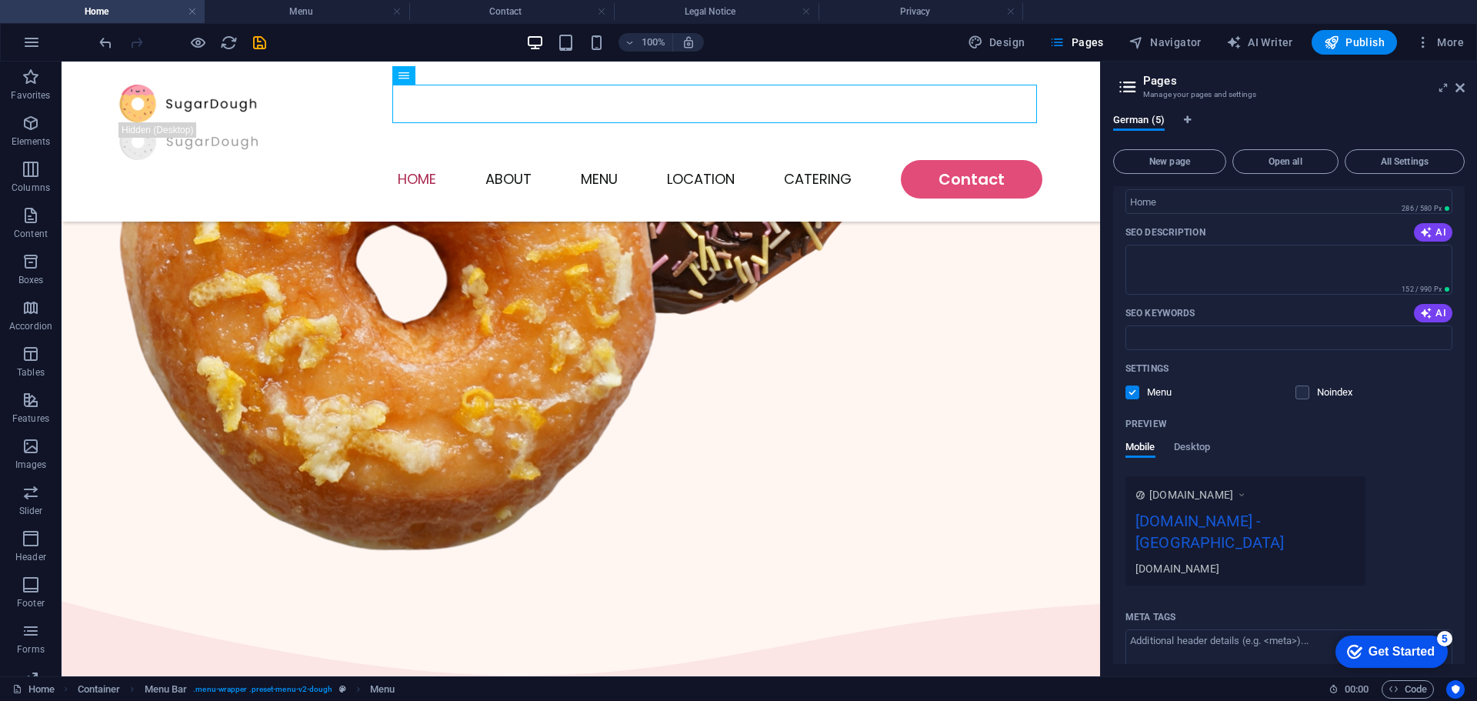
scroll to position [0, 0]
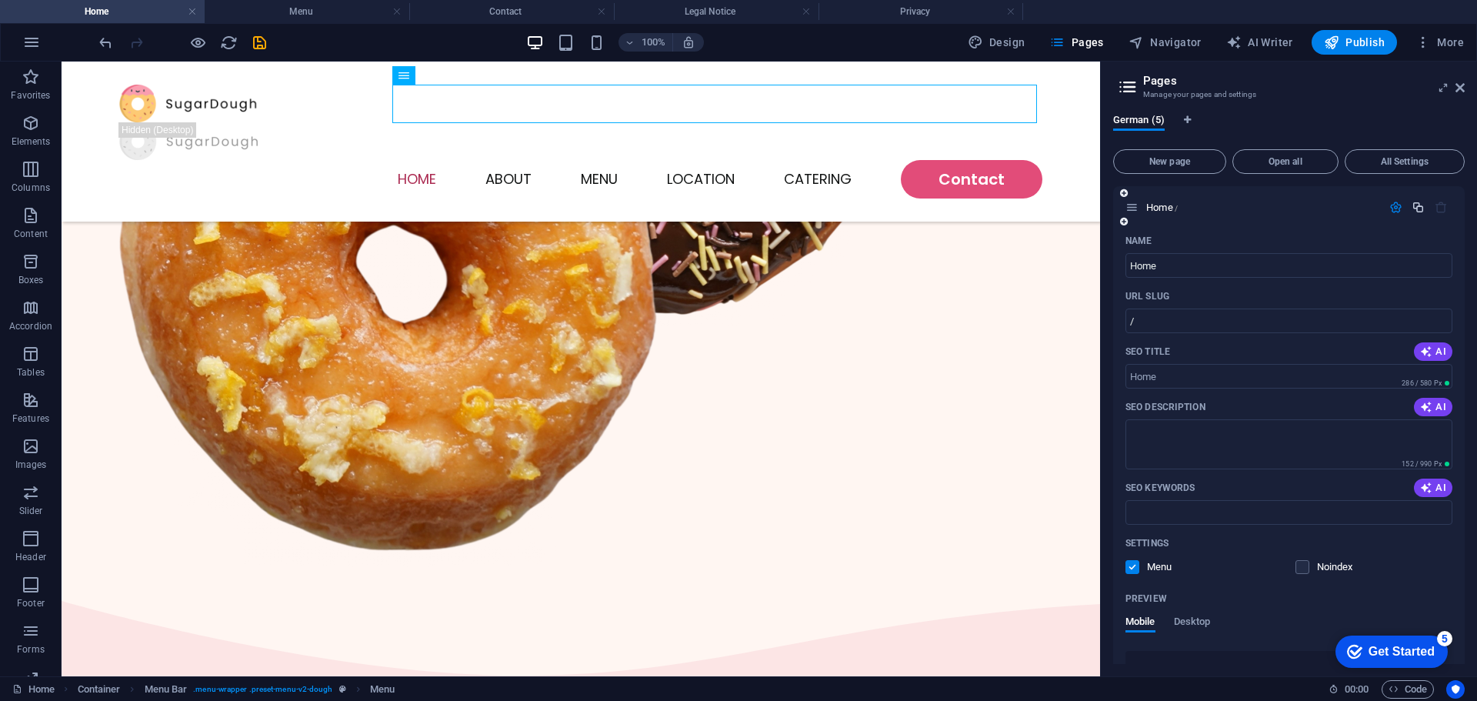
click at [1412, 209] on icon "button" at bounding box center [1417, 207] width 13 height 13
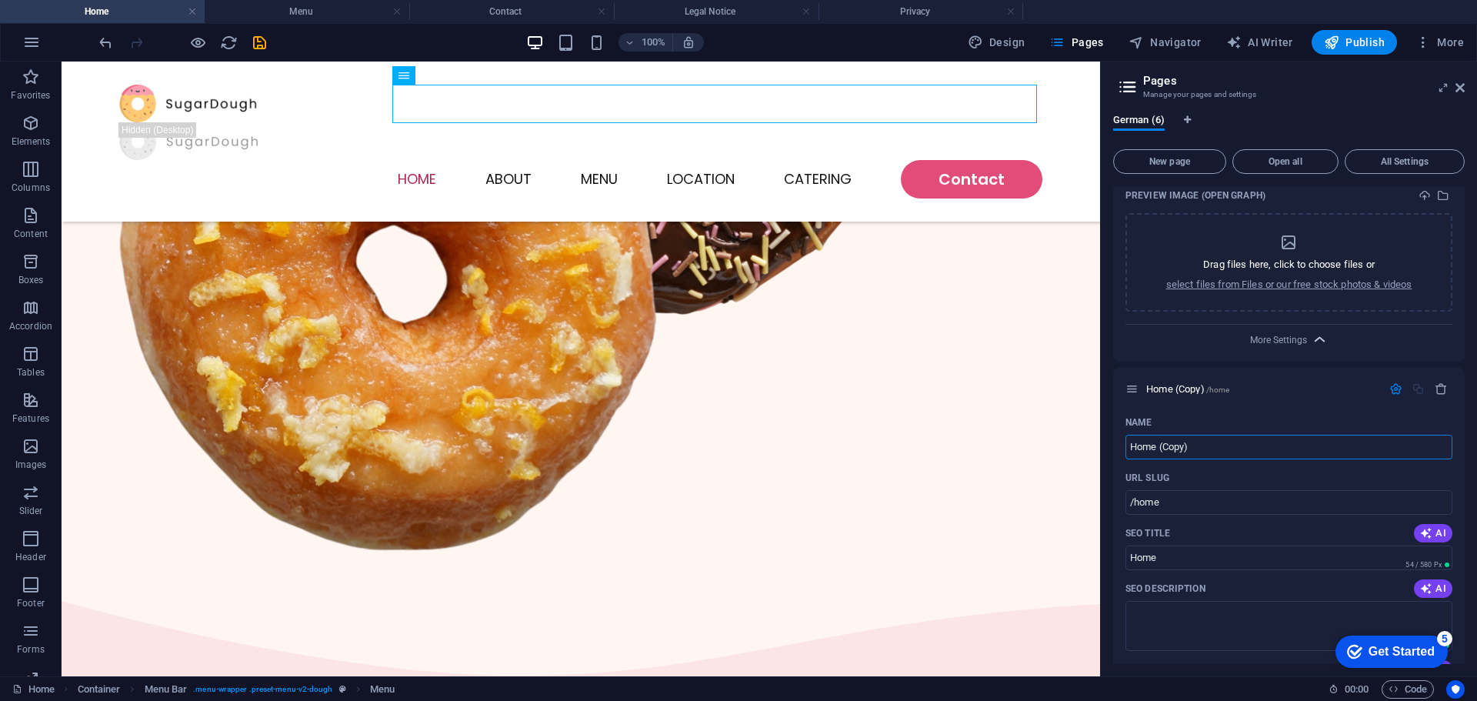
click at [1311, 331] on icon "button" at bounding box center [1320, 340] width 18 height 18
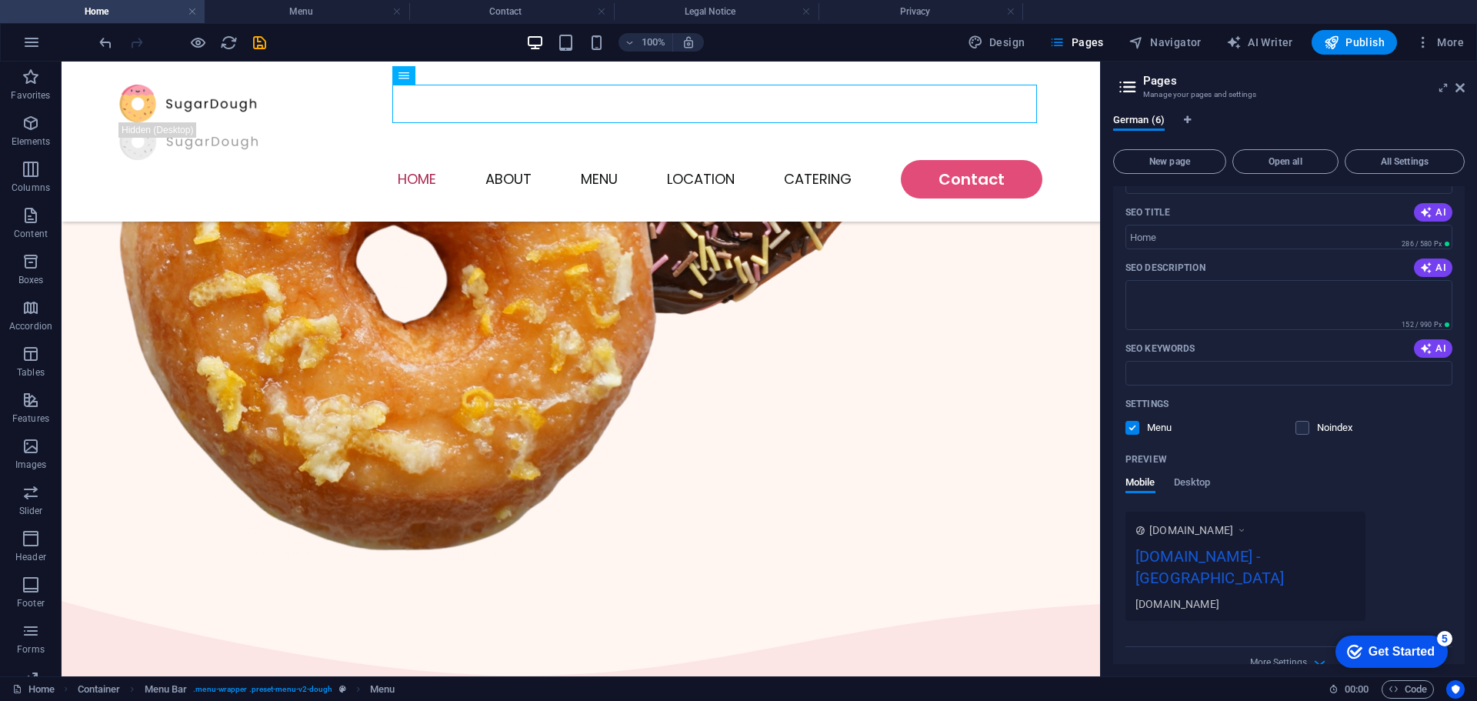
scroll to position [0, 0]
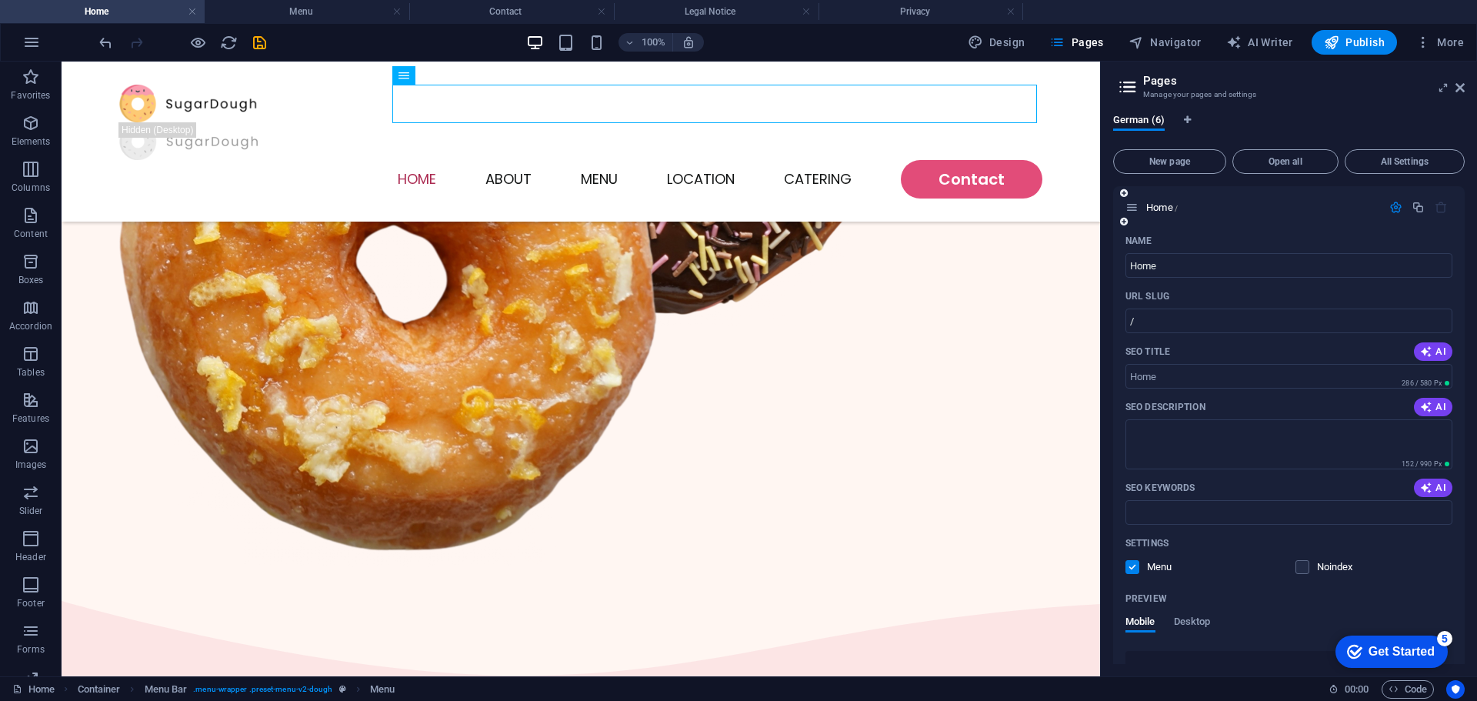
click at [1397, 201] on icon "button" at bounding box center [1395, 207] width 13 height 13
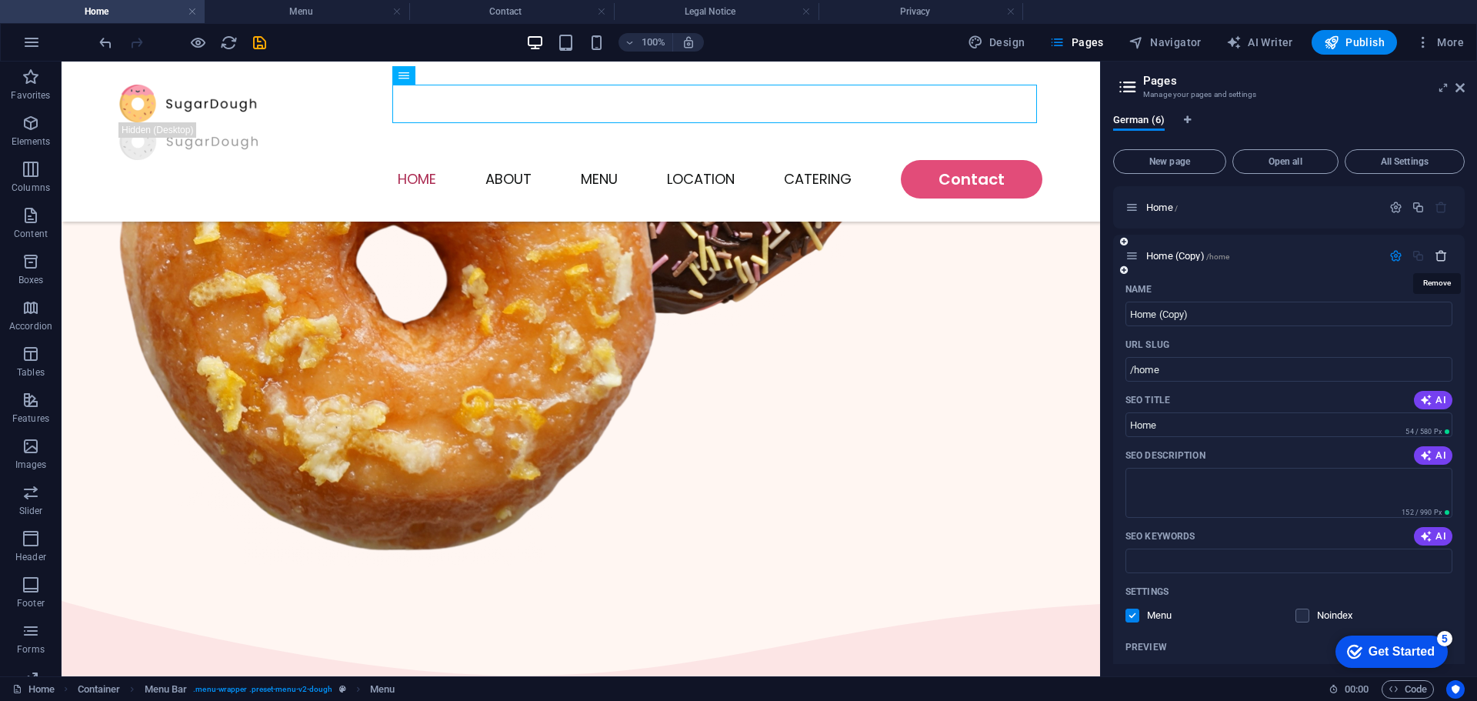
click at [1440, 261] on icon "button" at bounding box center [1440, 255] width 13 height 13
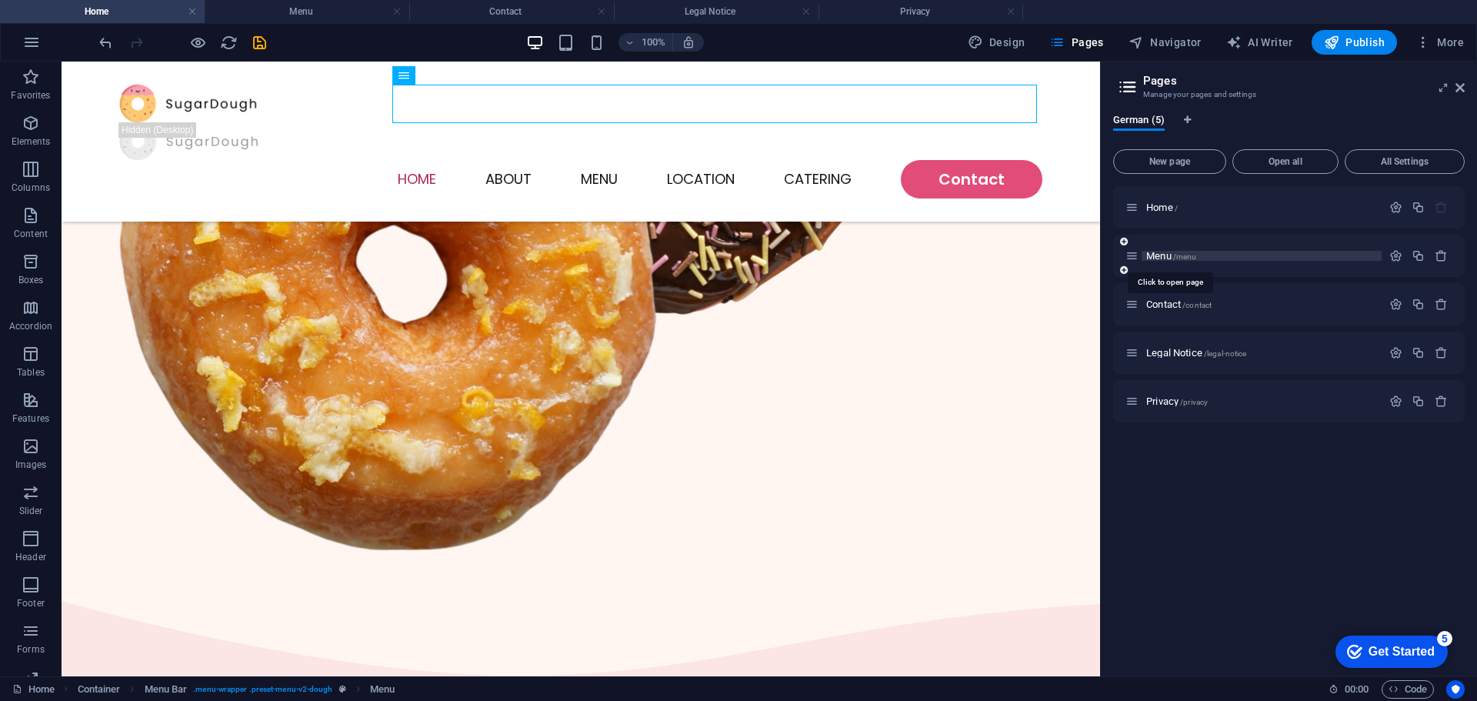
click at [1157, 256] on span "Menu /menu" at bounding box center [1171, 256] width 50 height 12
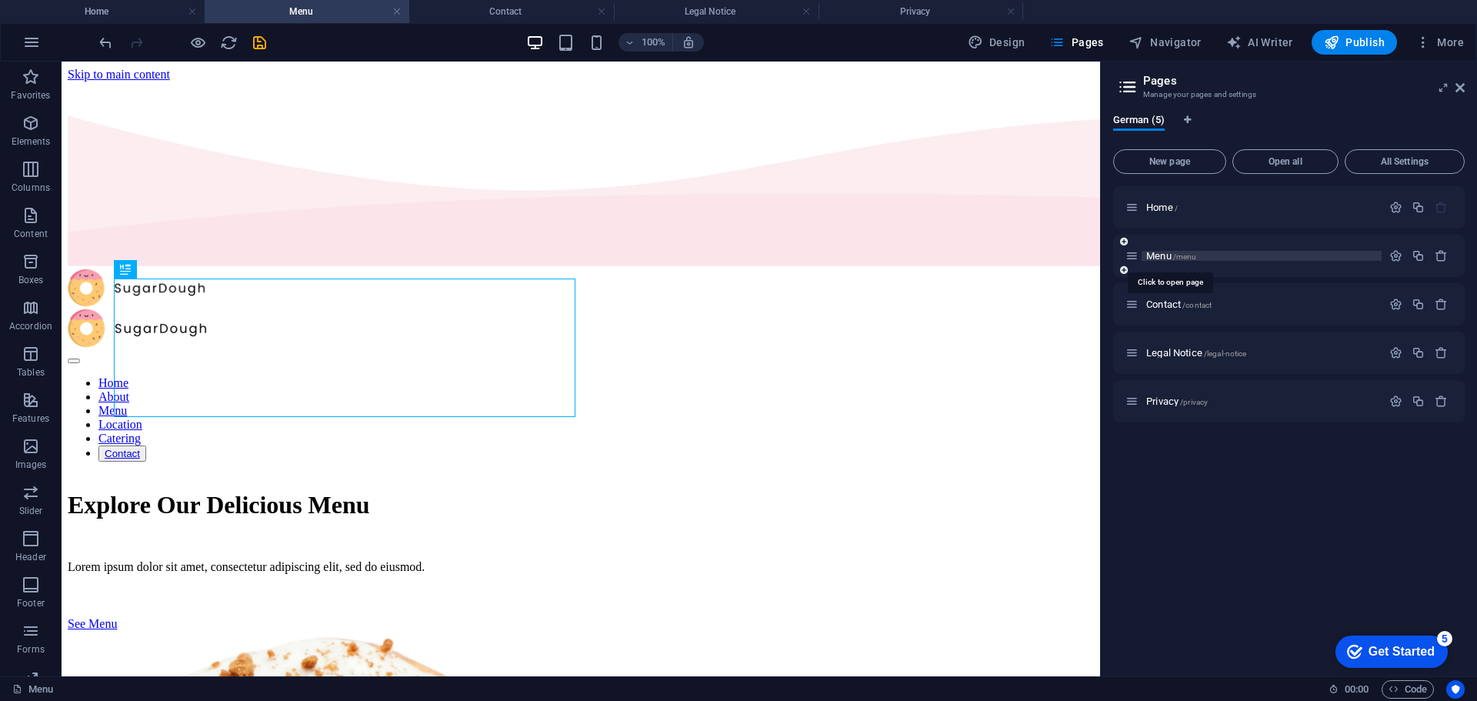
click at [1157, 256] on span "Menu /menu" at bounding box center [1171, 256] width 50 height 12
click at [1174, 293] on div "Contact /contact" at bounding box center [1288, 304] width 351 height 42
click at [1174, 300] on span "Contact /contact" at bounding box center [1178, 304] width 65 height 12
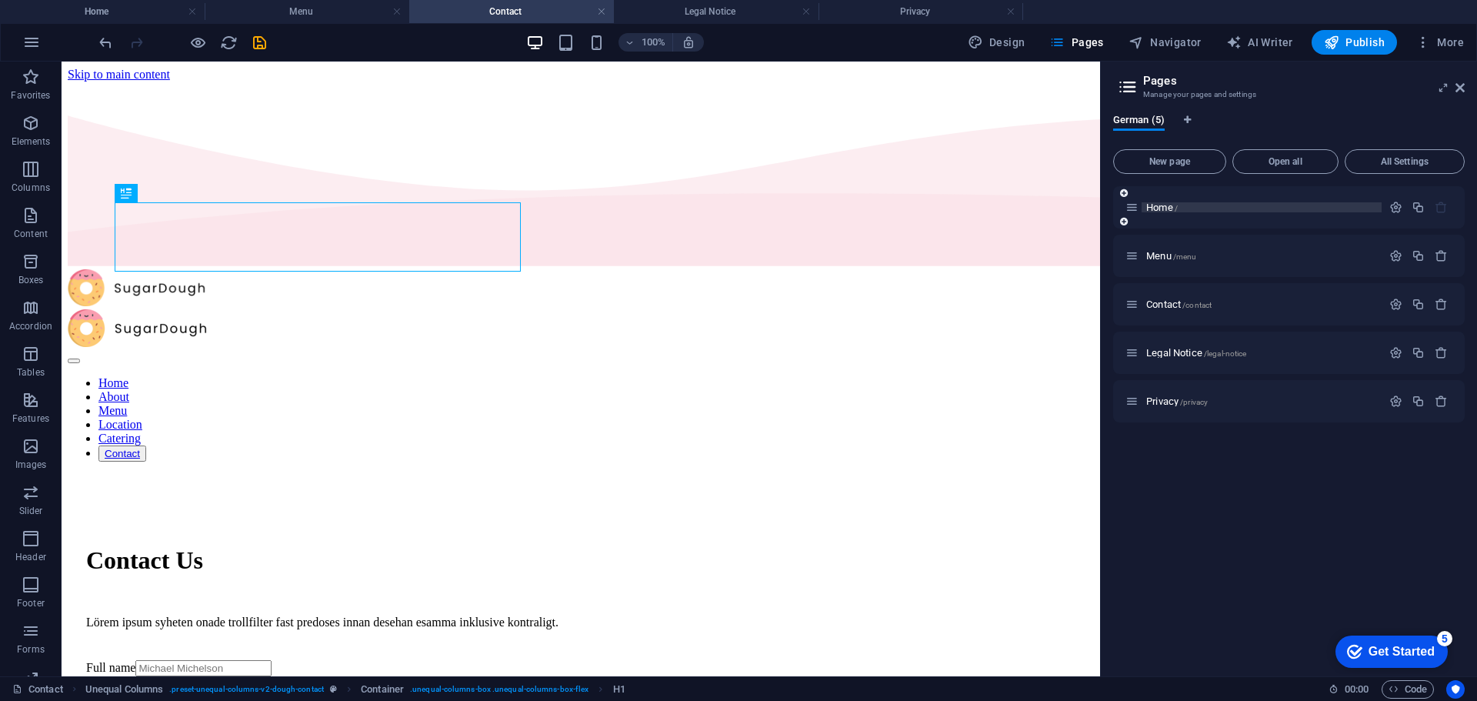
click at [1164, 210] on span "Home /" at bounding box center [1162, 208] width 32 height 12
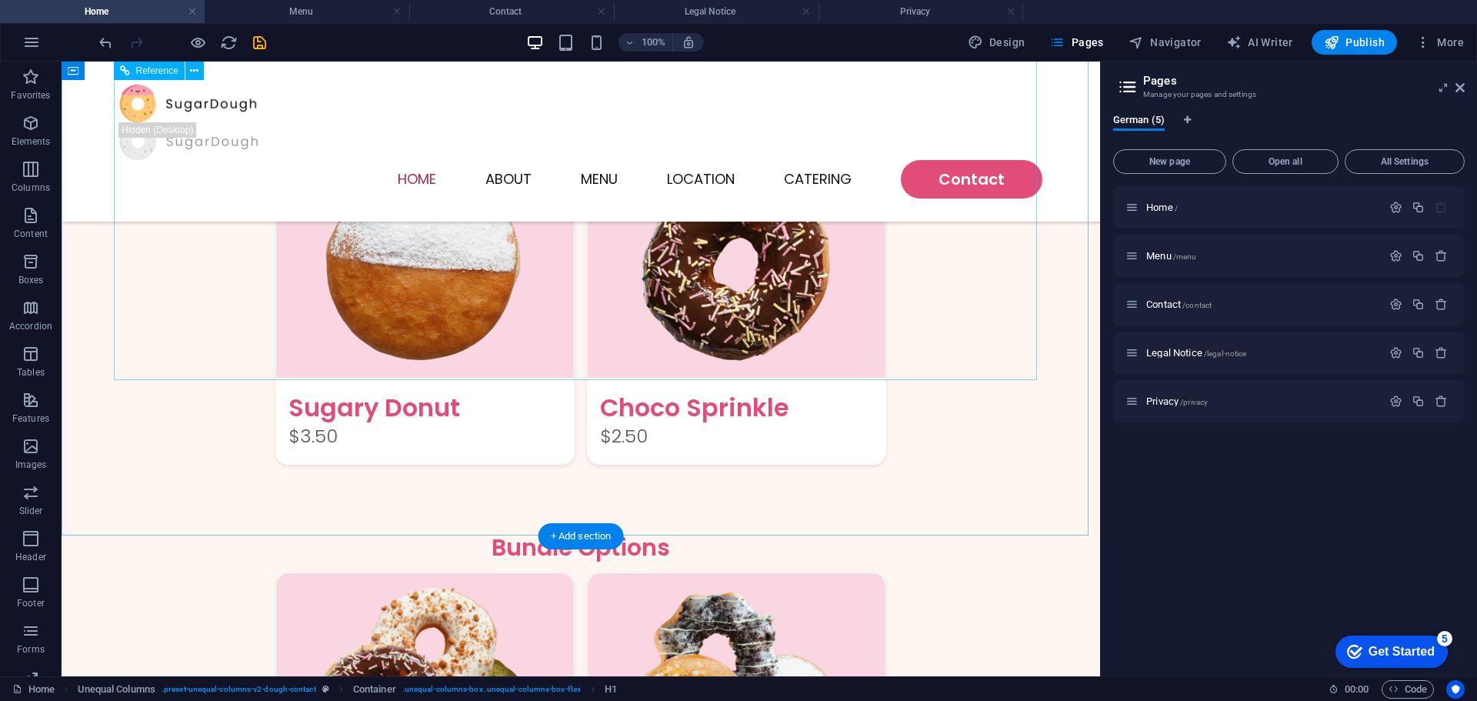
scroll to position [1846, 0]
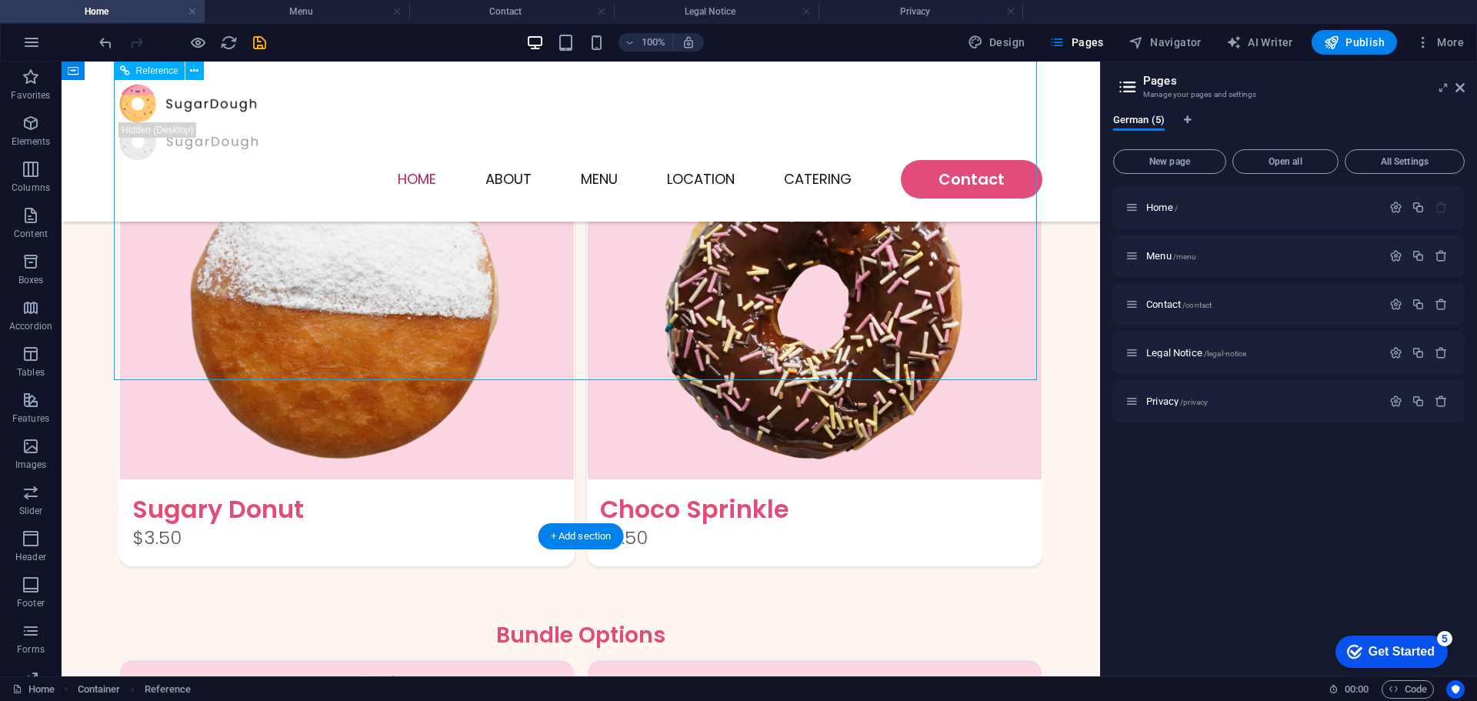
scroll to position [1709, 0]
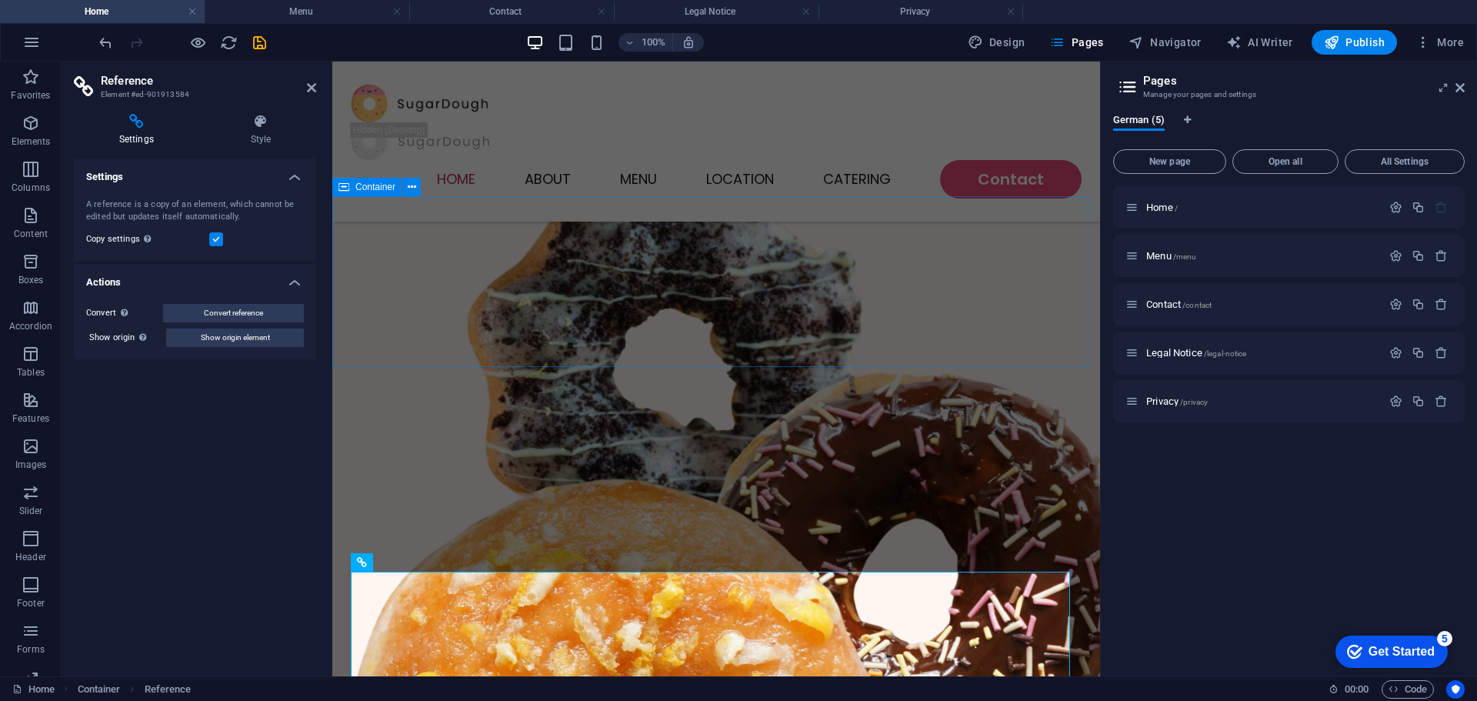
scroll to position [478, 0]
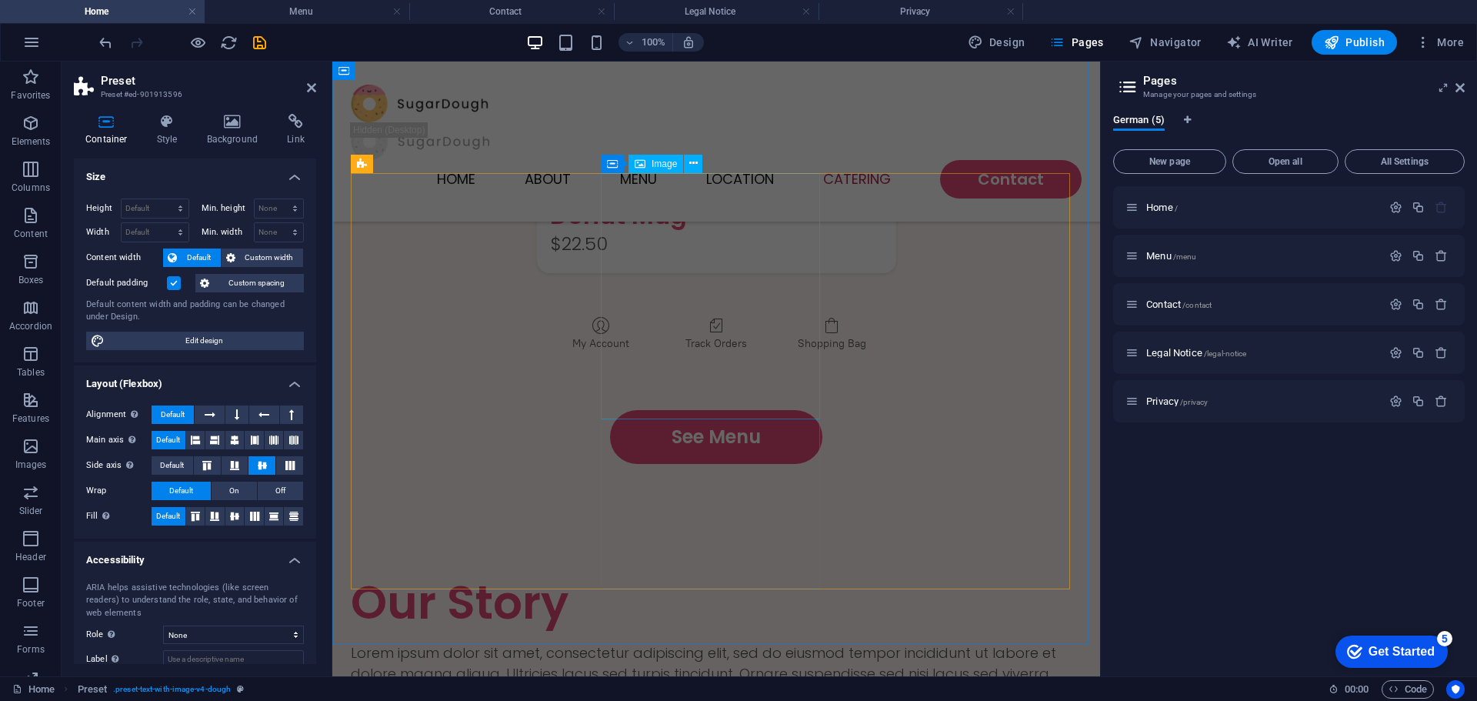
scroll to position [3324, 0]
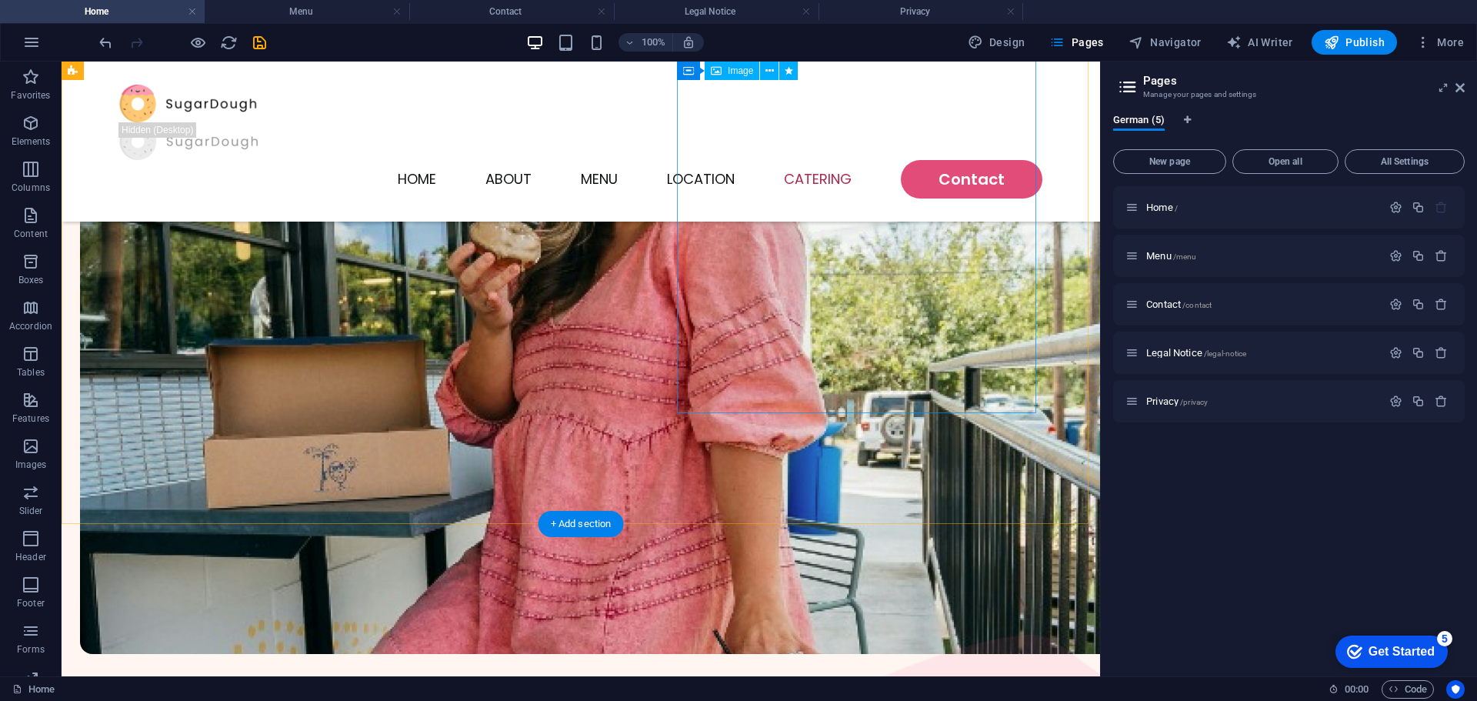
scroll to position [3360, 0]
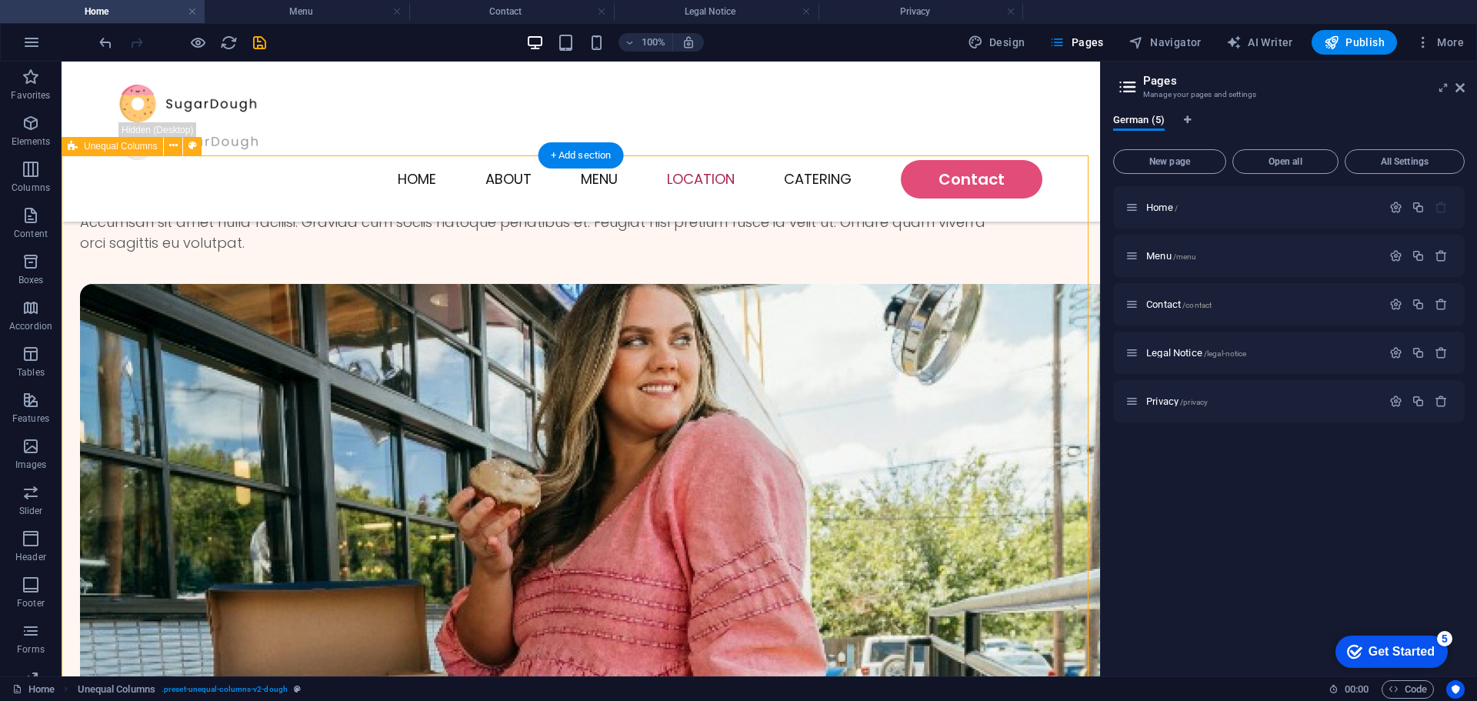
scroll to position [3206, 0]
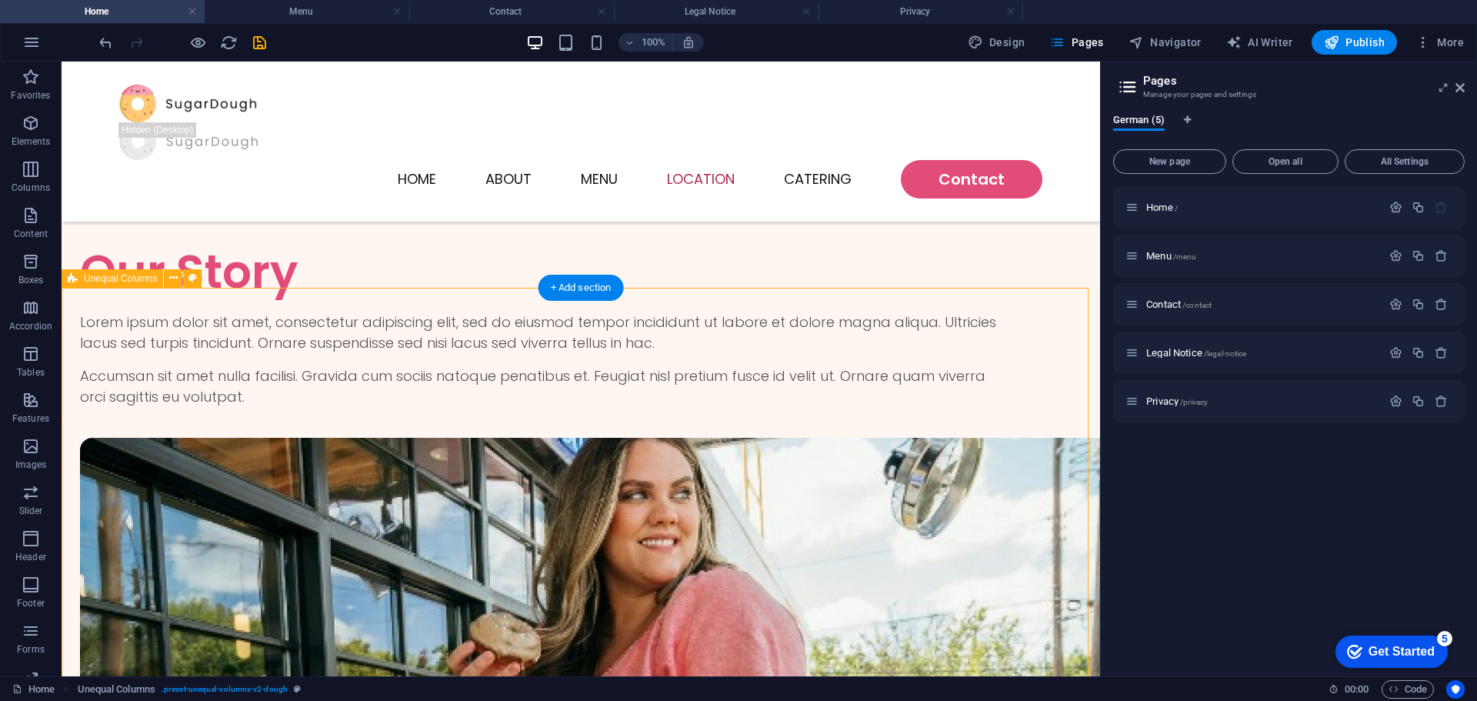
click at [178, 281] on button at bounding box center [173, 278] width 18 height 18
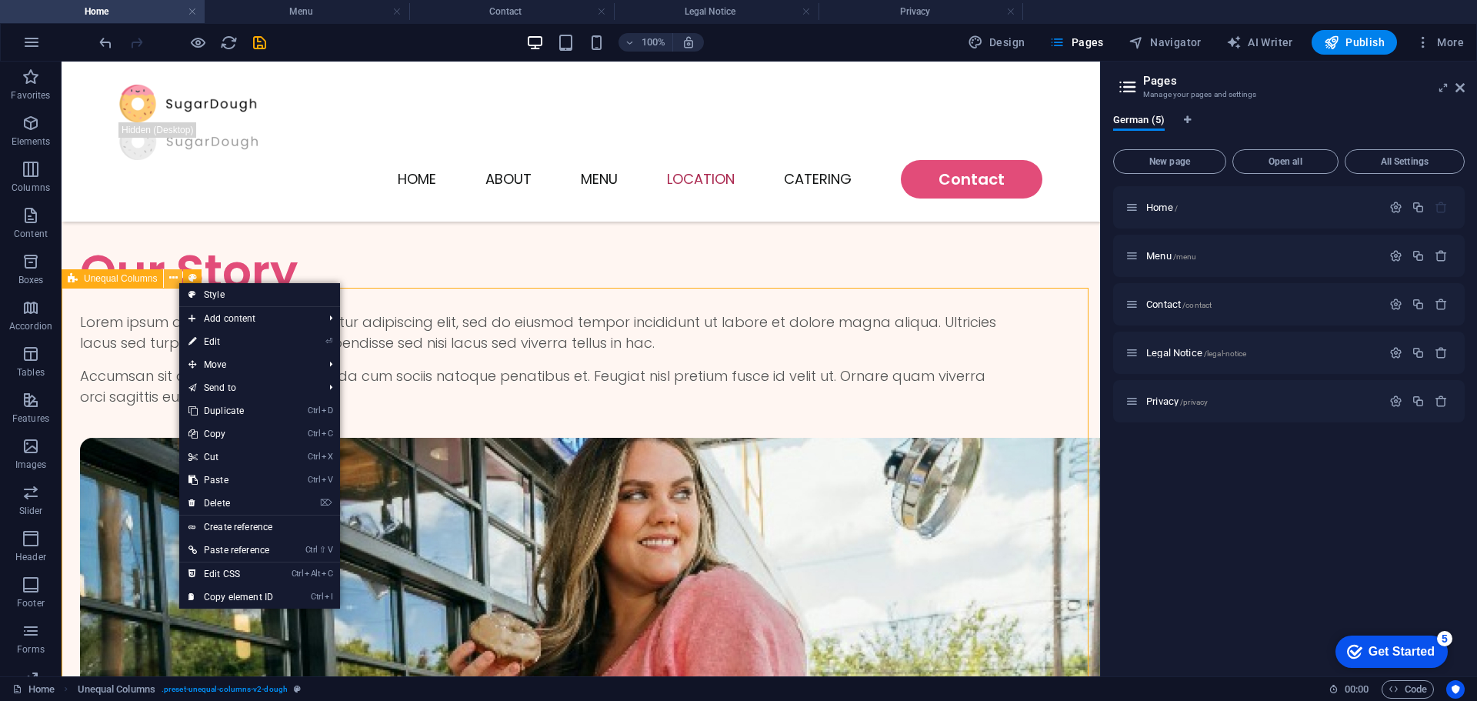
click at [175, 278] on icon at bounding box center [173, 278] width 8 height 16
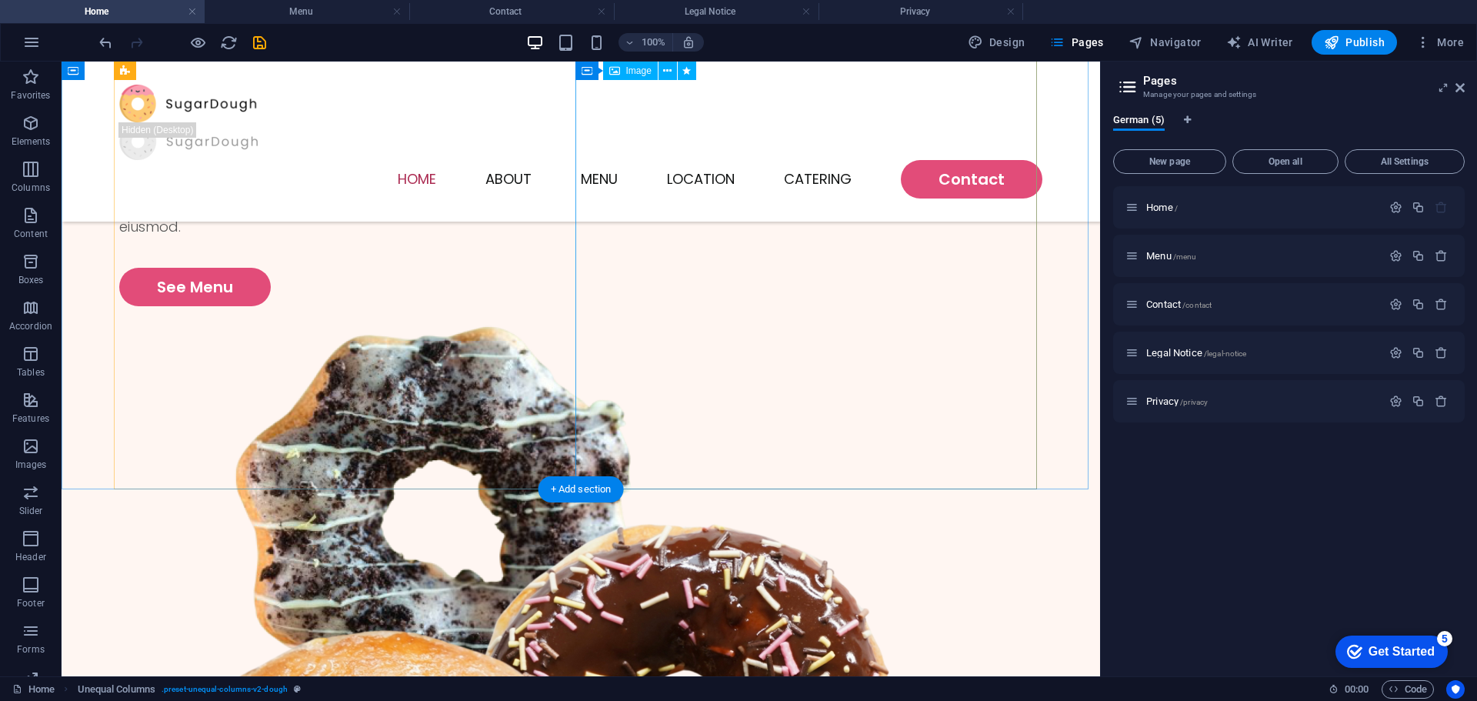
scroll to position [0, 0]
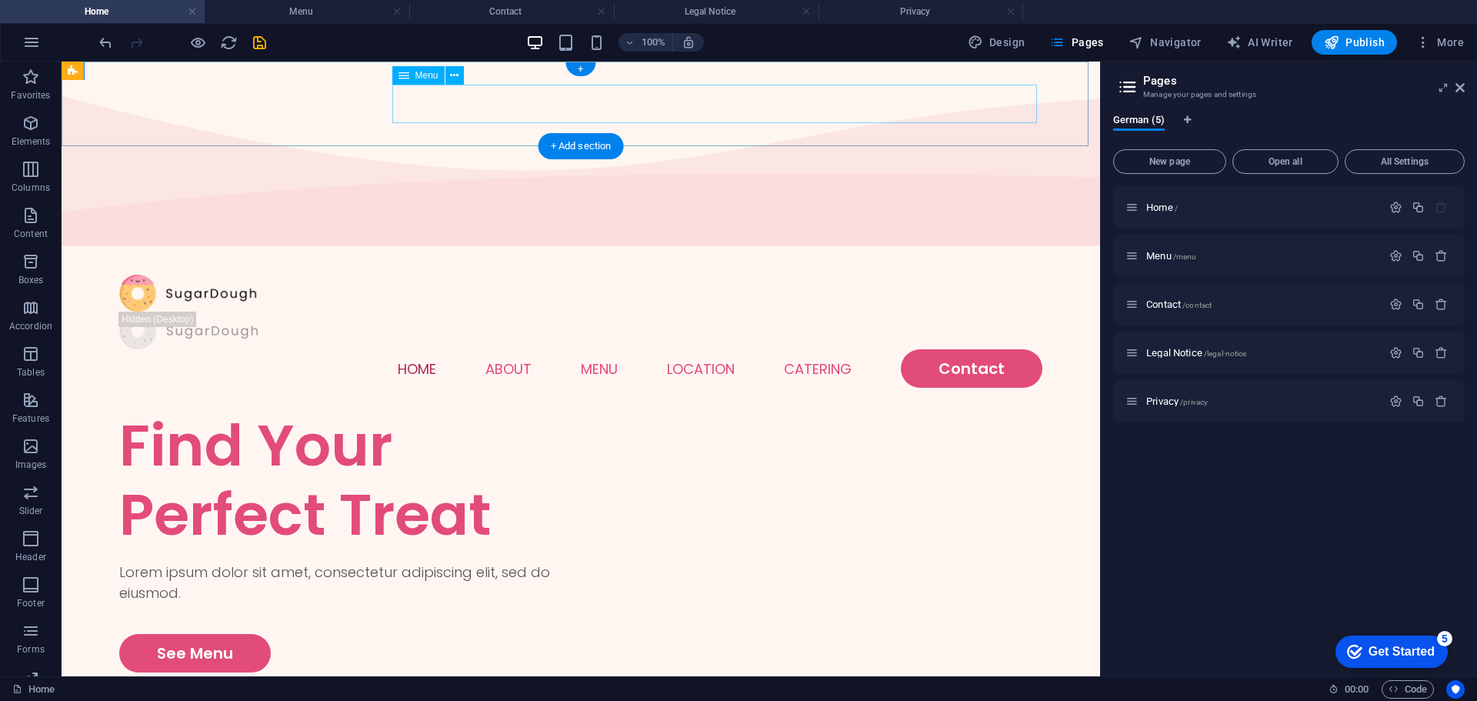
click at [484, 349] on nav "Home About Menu Location Catering Contact" at bounding box center [580, 368] width 923 height 38
click at [451, 77] on icon at bounding box center [454, 76] width 8 height 16
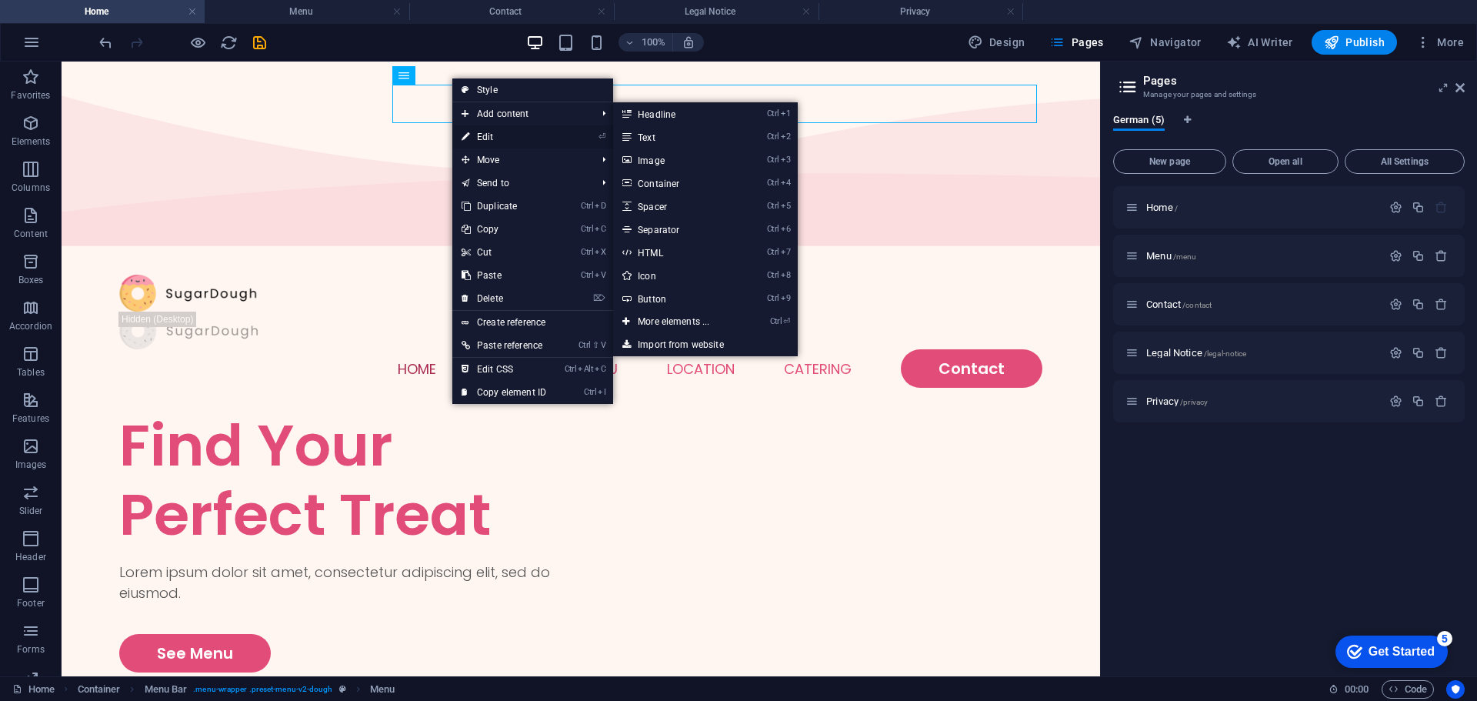
click at [476, 130] on link "⏎ Edit" at bounding box center [503, 136] width 103 height 23
select select
select select "1"
select select
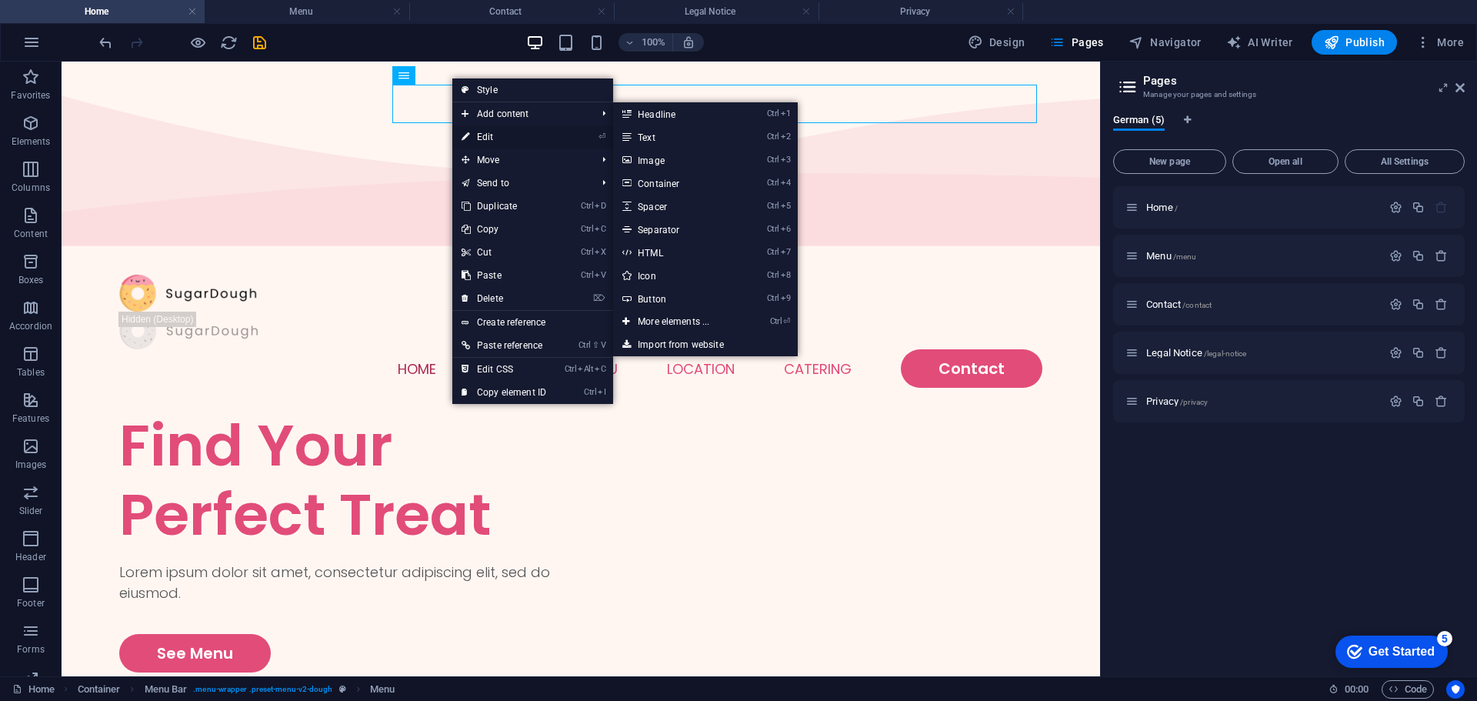
select select
select select "2"
select select
select select "default"
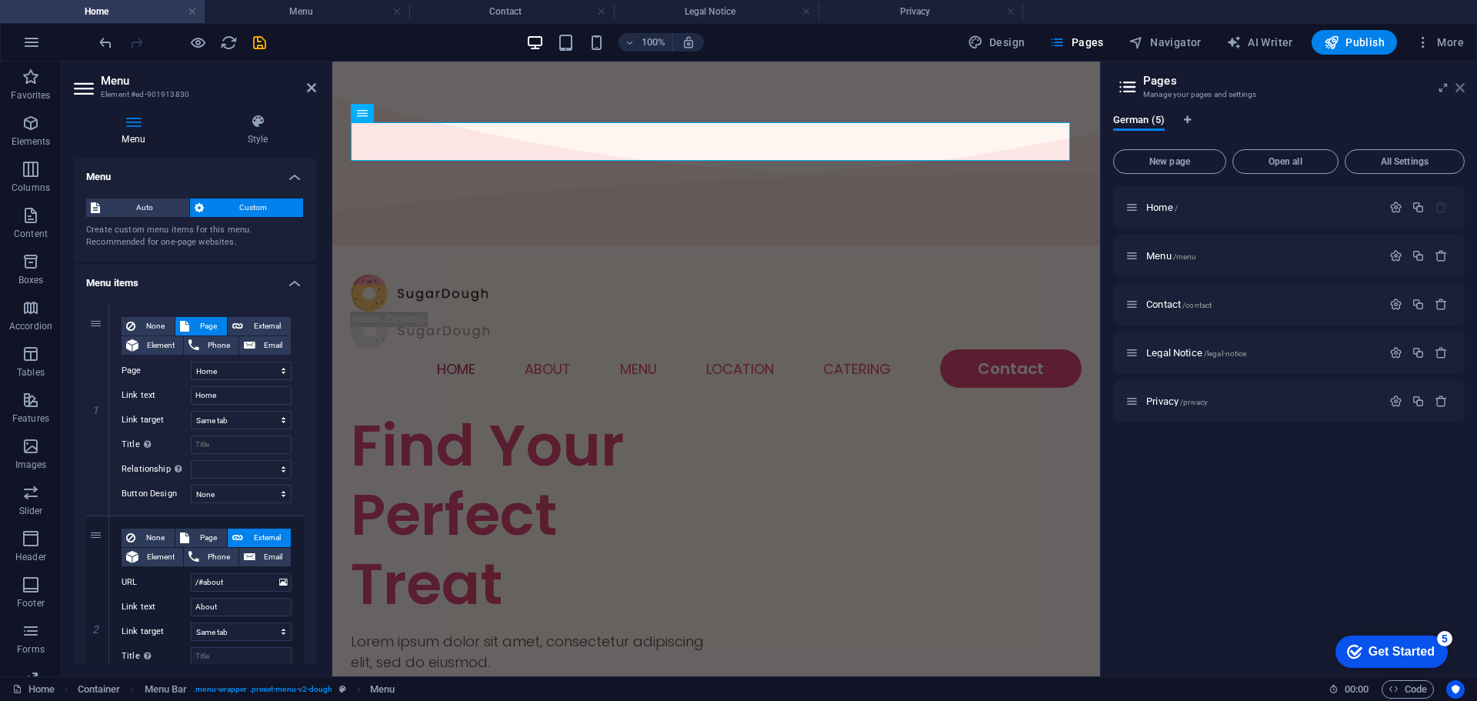
click at [1457, 88] on icon at bounding box center [1459, 88] width 9 height 12
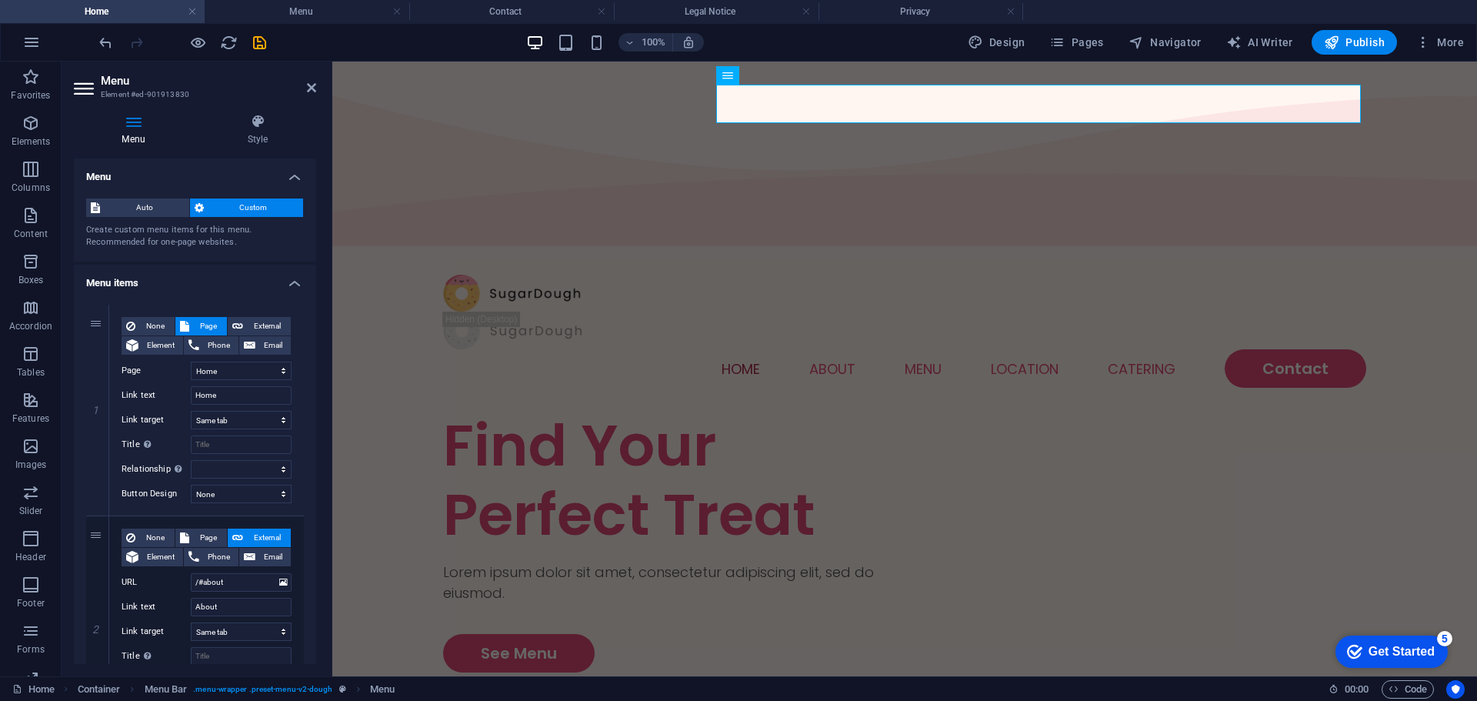
drag, startPoint x: 87, startPoint y: 90, endPoint x: 319, endPoint y: 137, distance: 237.0
click at [319, 137] on aside "Menu Element #ed-901913830 Menu Style Menu Auto Custom Create custom menu items…" at bounding box center [197, 369] width 271 height 615
click at [140, 207] on span "Auto" at bounding box center [145, 207] width 80 height 18
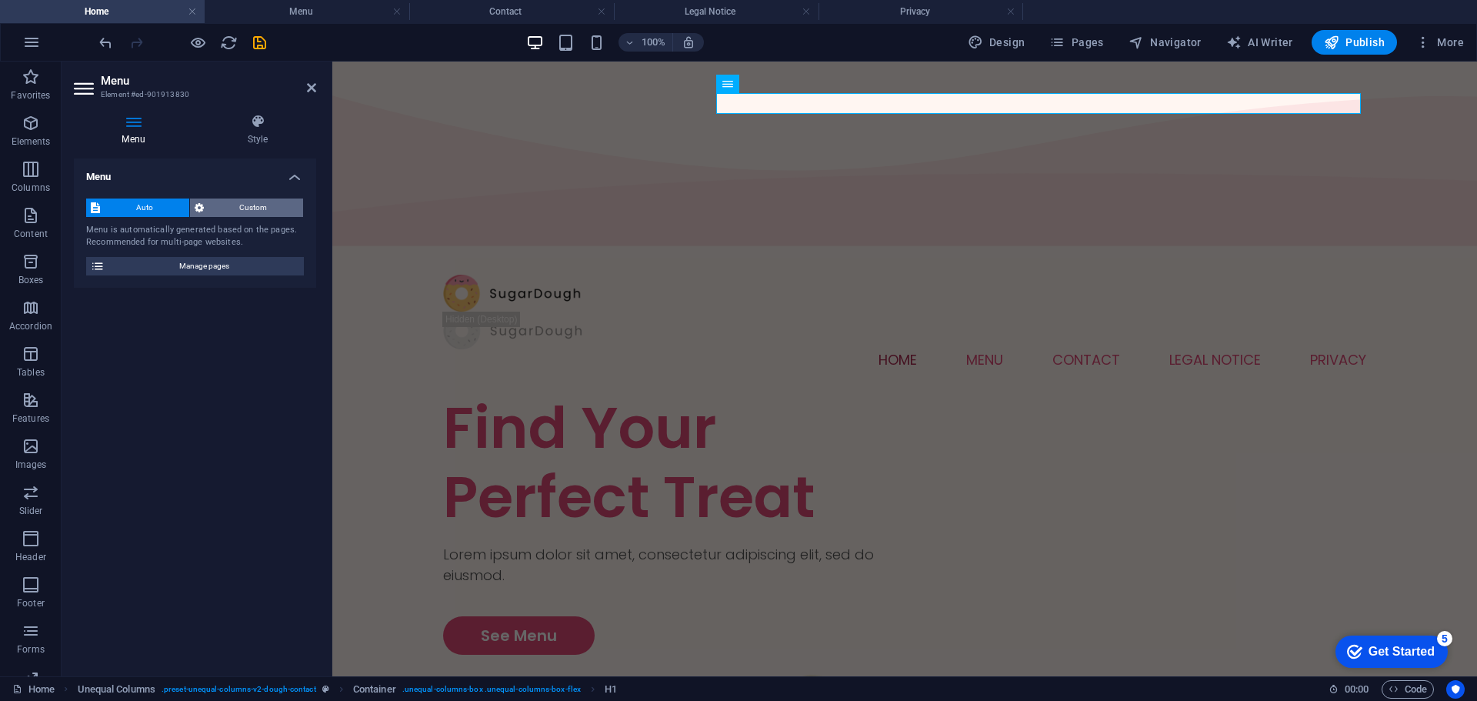
click at [228, 207] on span "Custom" at bounding box center [253, 207] width 91 height 18
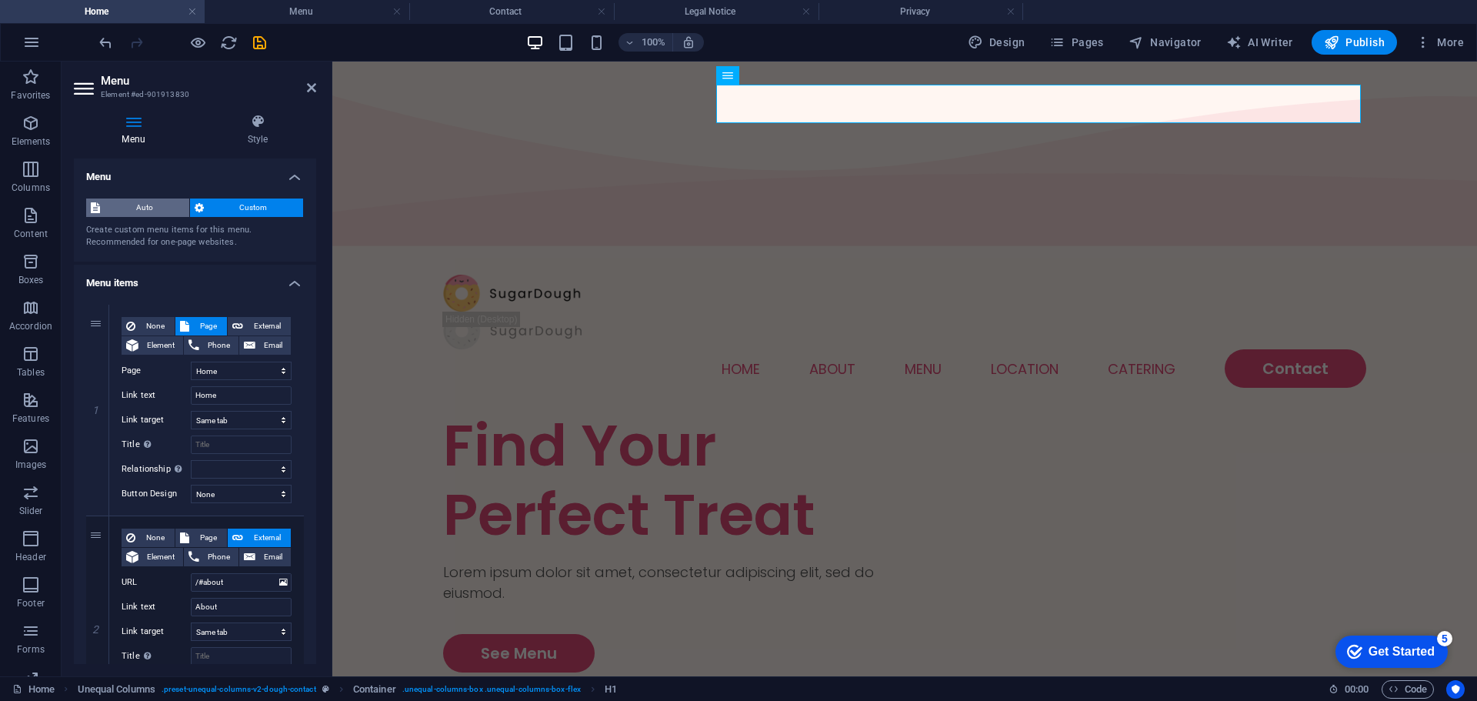
click at [149, 207] on span "Auto" at bounding box center [145, 207] width 80 height 18
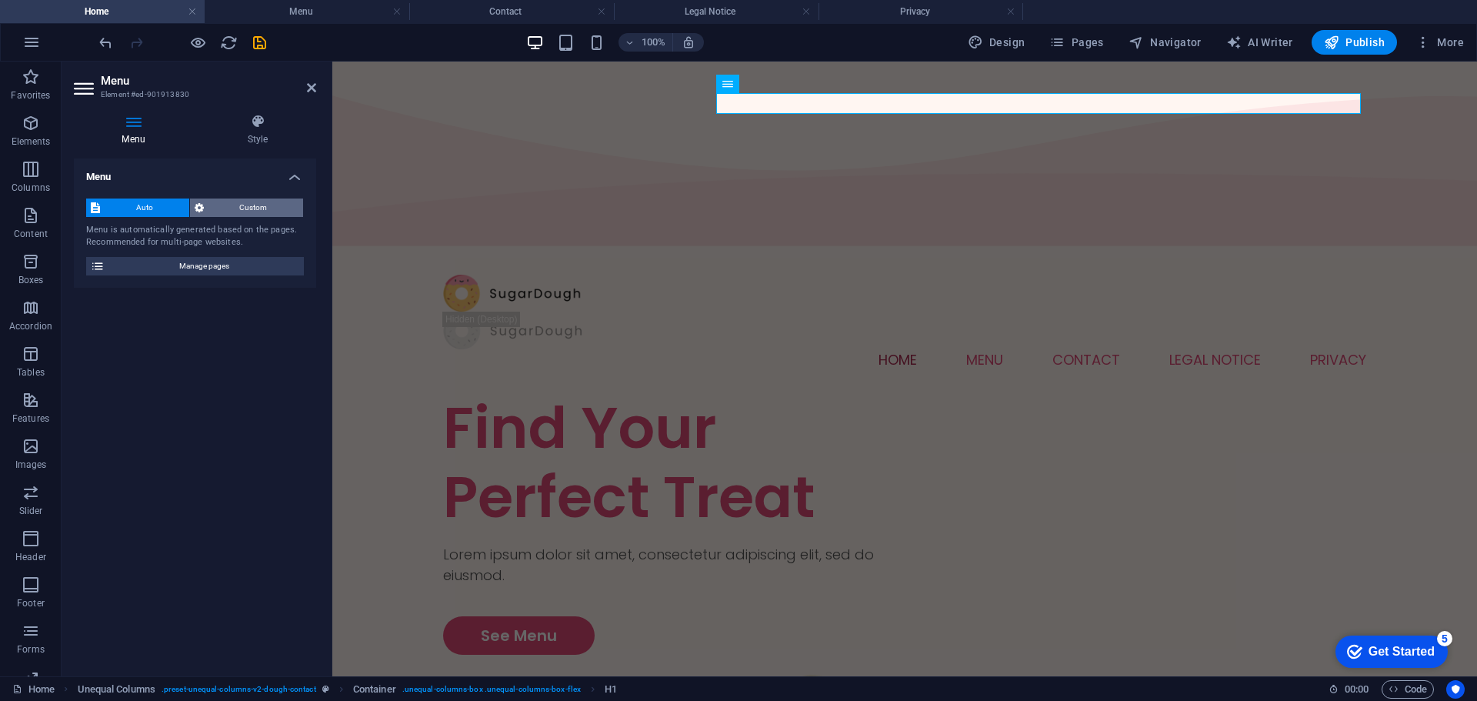
click at [220, 208] on span "Custom" at bounding box center [253, 207] width 91 height 18
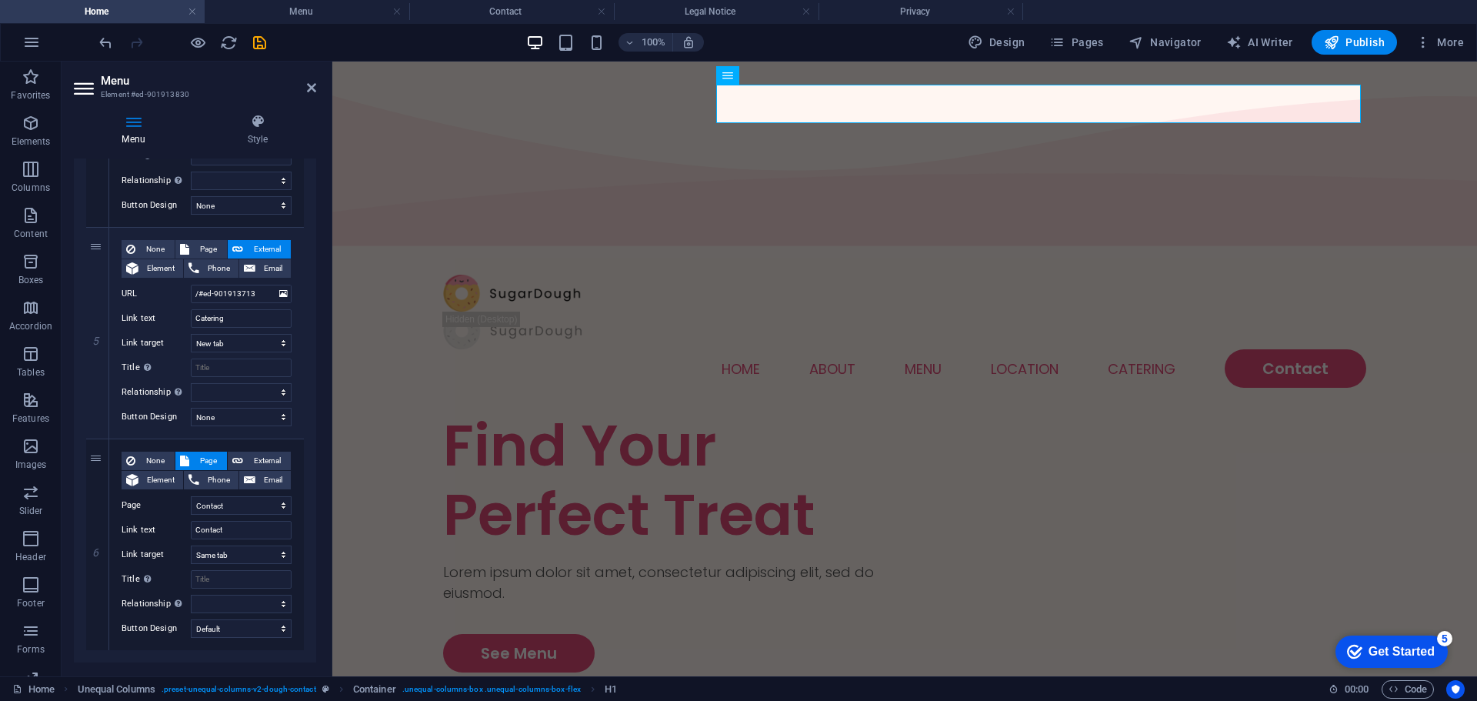
scroll to position [952, 0]
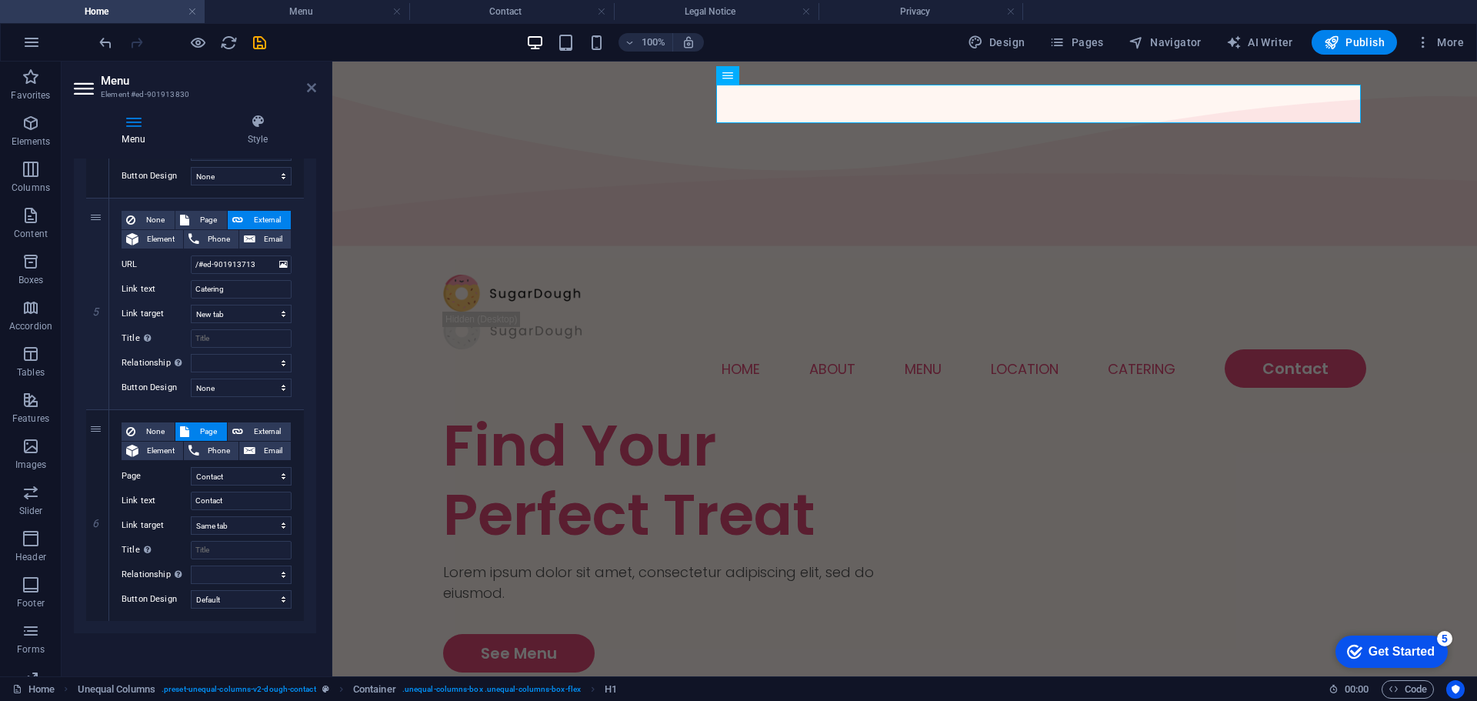
click at [309, 82] on icon at bounding box center [311, 88] width 9 height 12
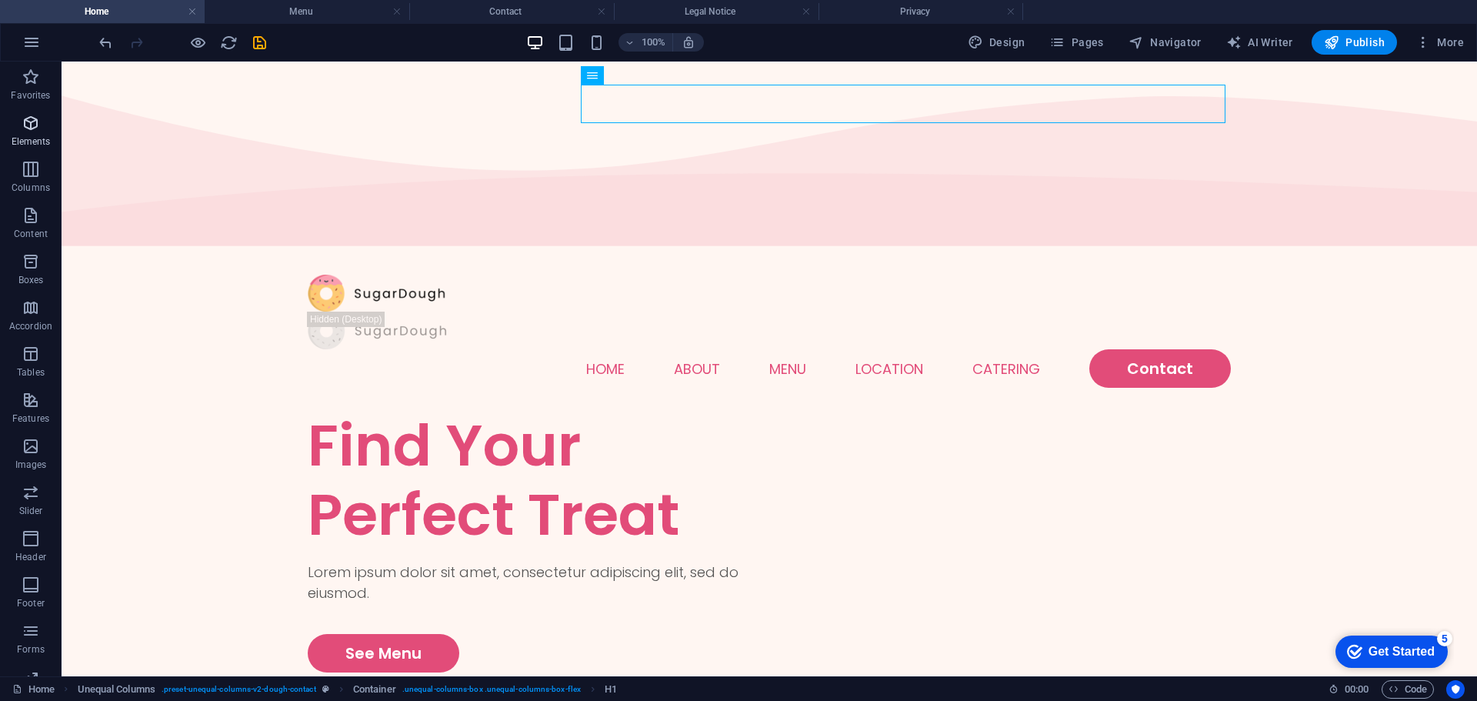
click at [25, 132] on span "Elements" at bounding box center [31, 132] width 62 height 37
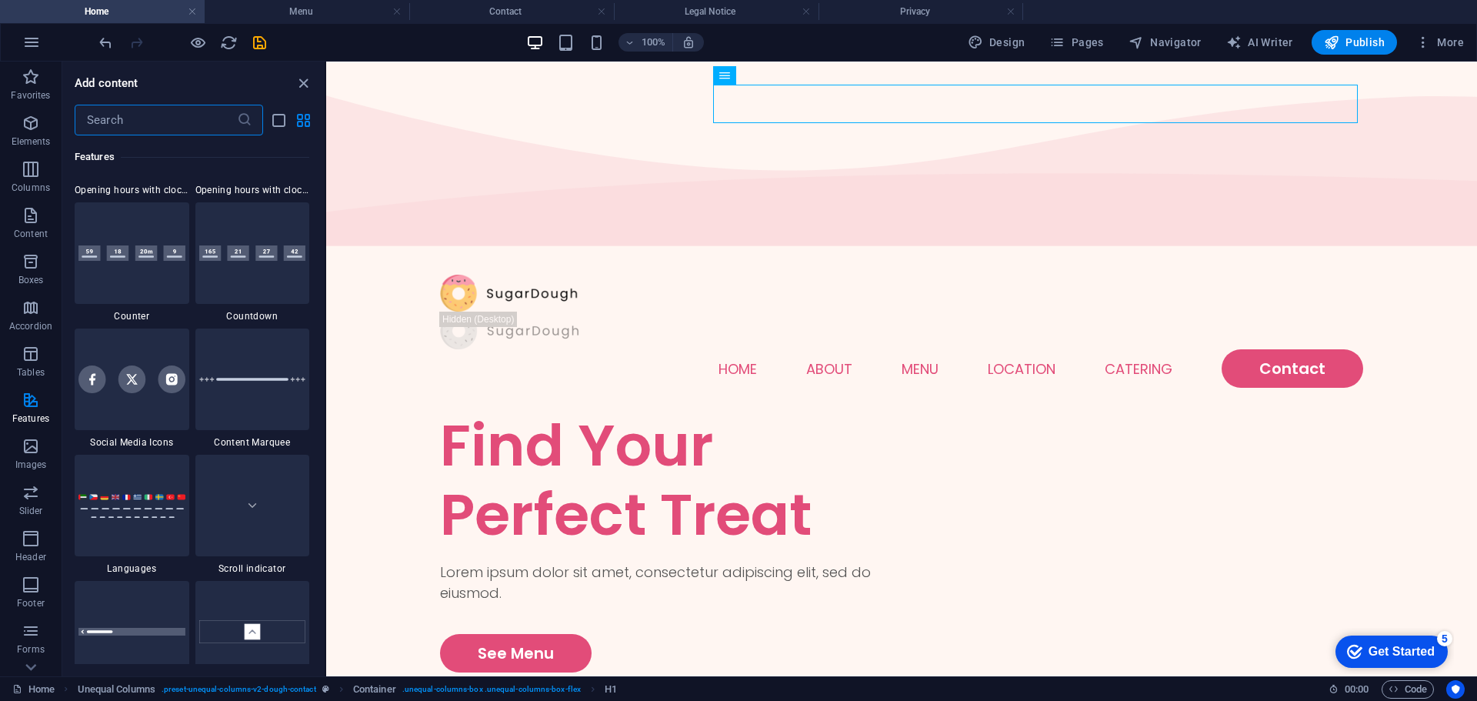
scroll to position [6932, 0]
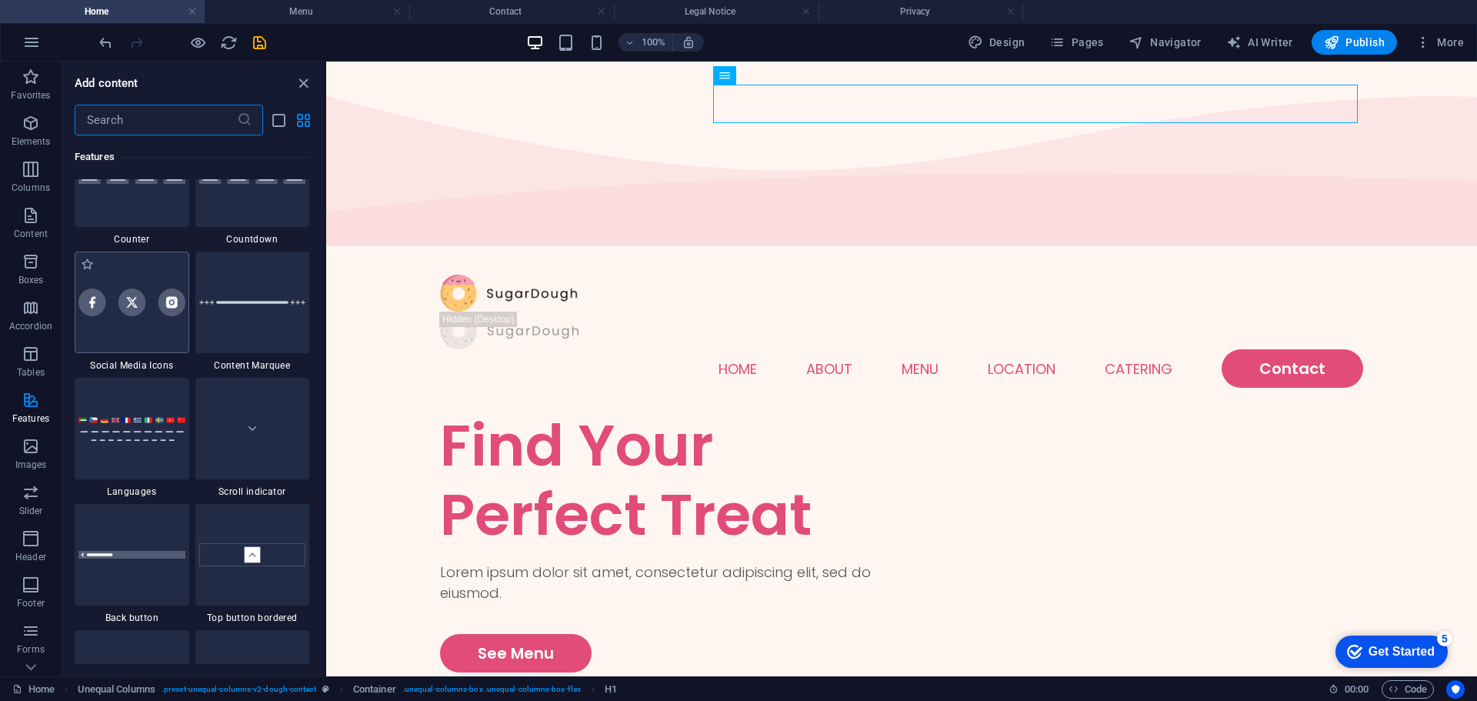
click at [168, 328] on div at bounding box center [132, 302] width 115 height 102
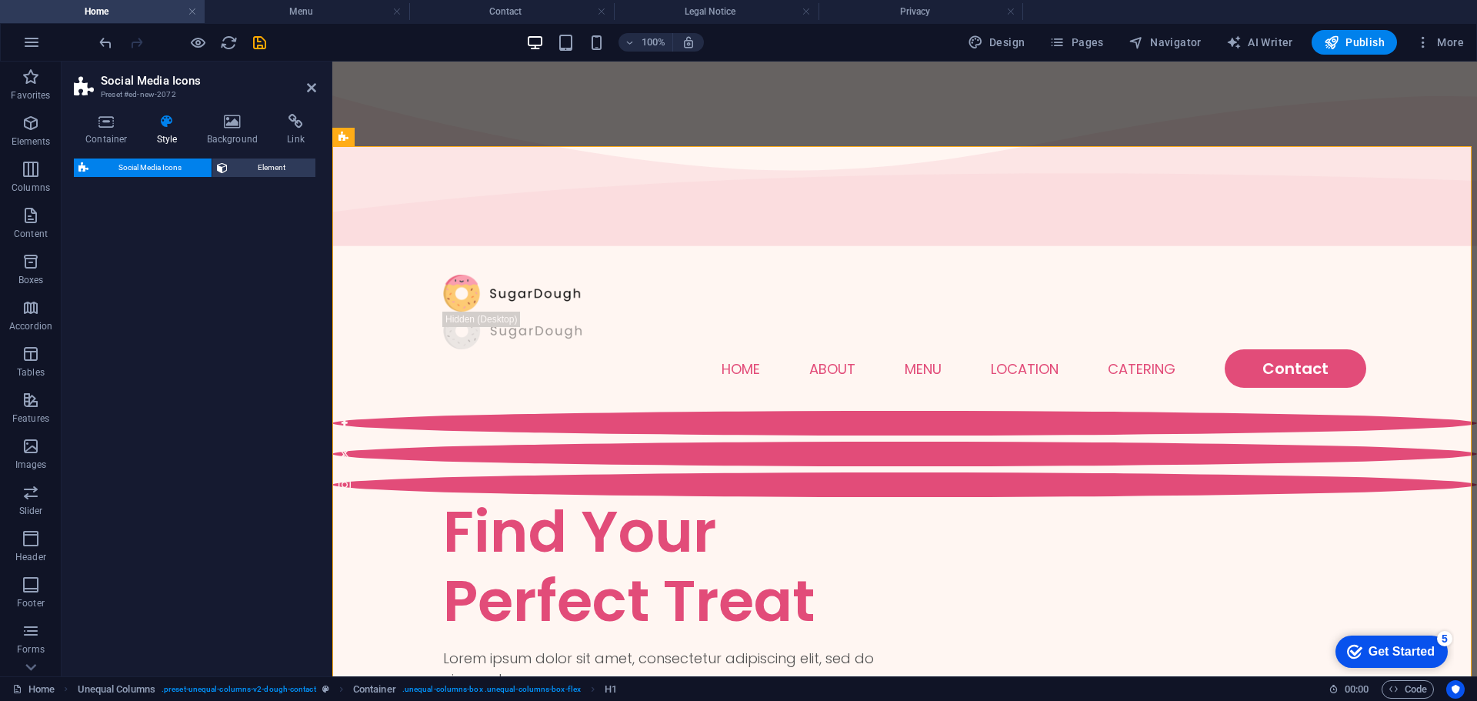
select select "rem"
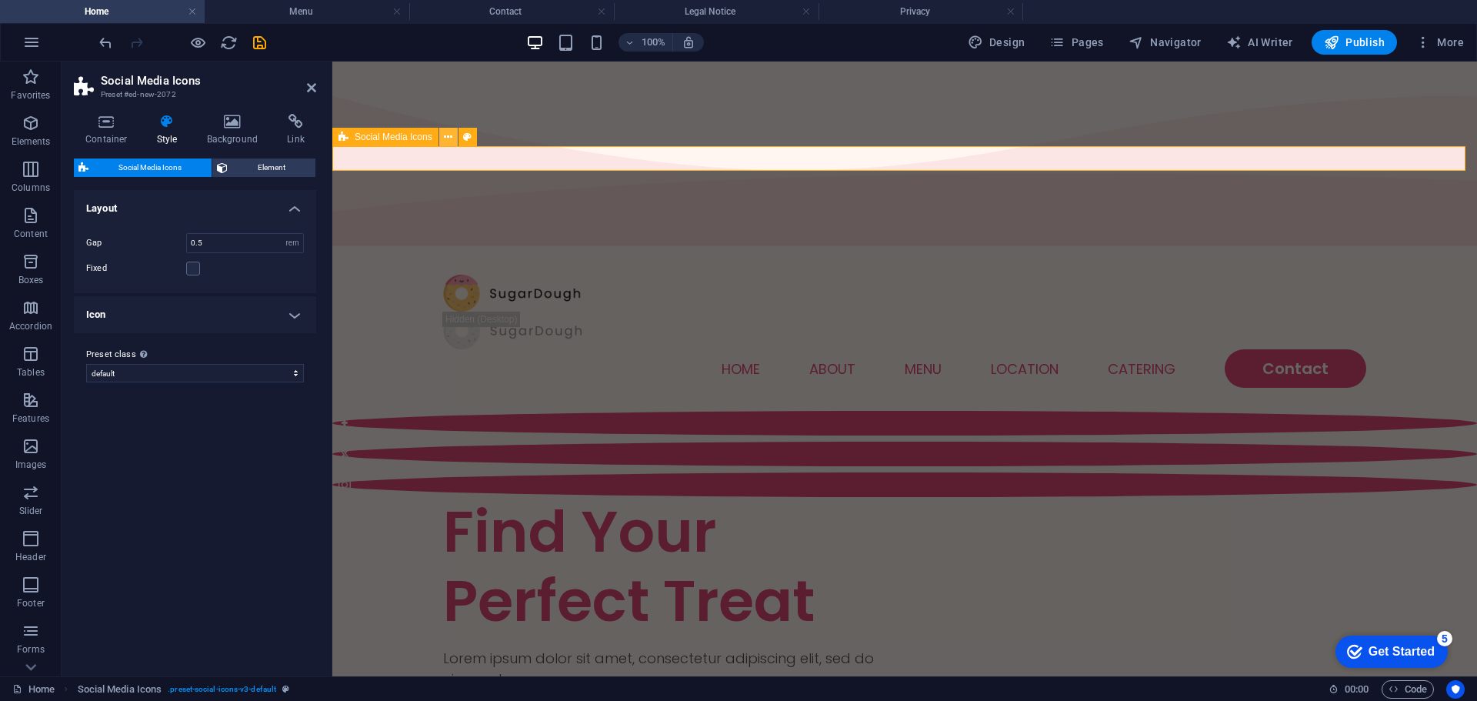
click at [447, 135] on icon at bounding box center [448, 137] width 8 height 16
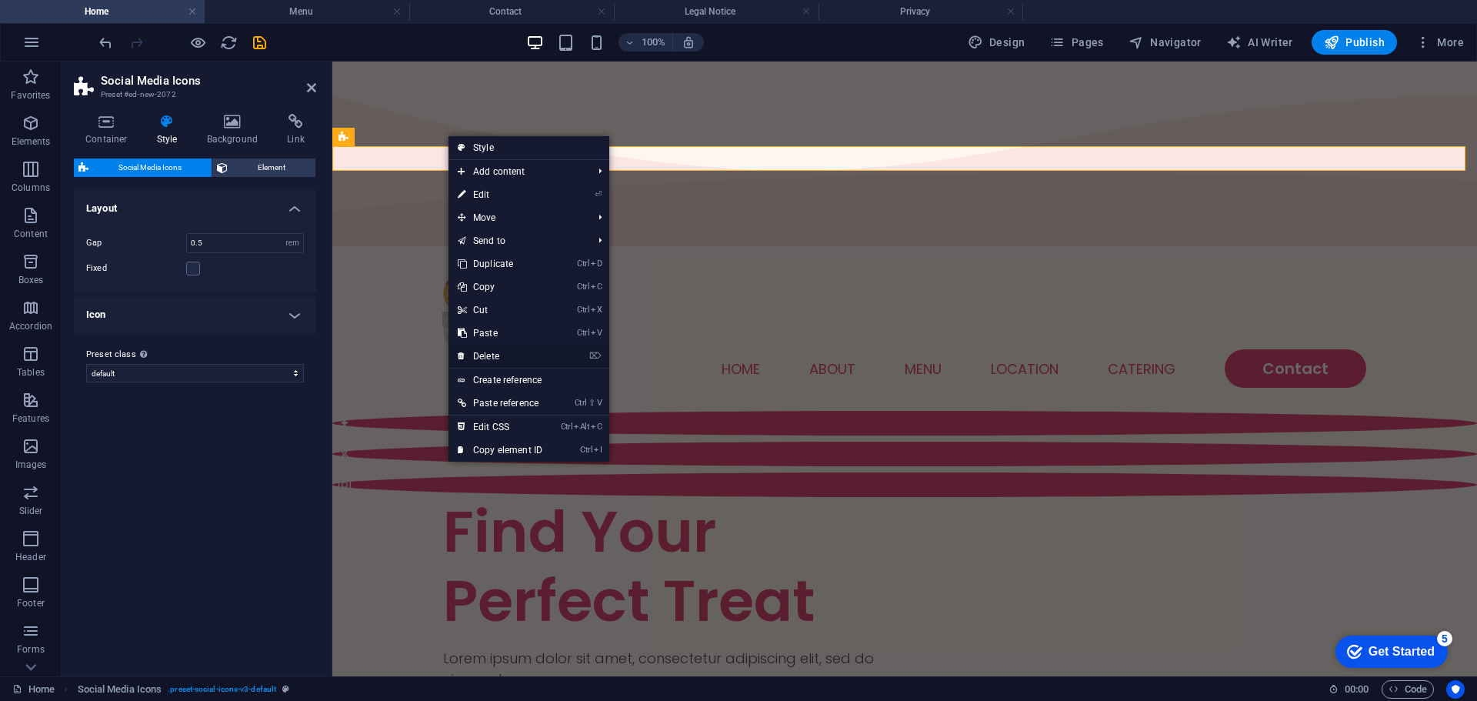
click at [494, 349] on link "⌦ Delete" at bounding box center [499, 356] width 103 height 23
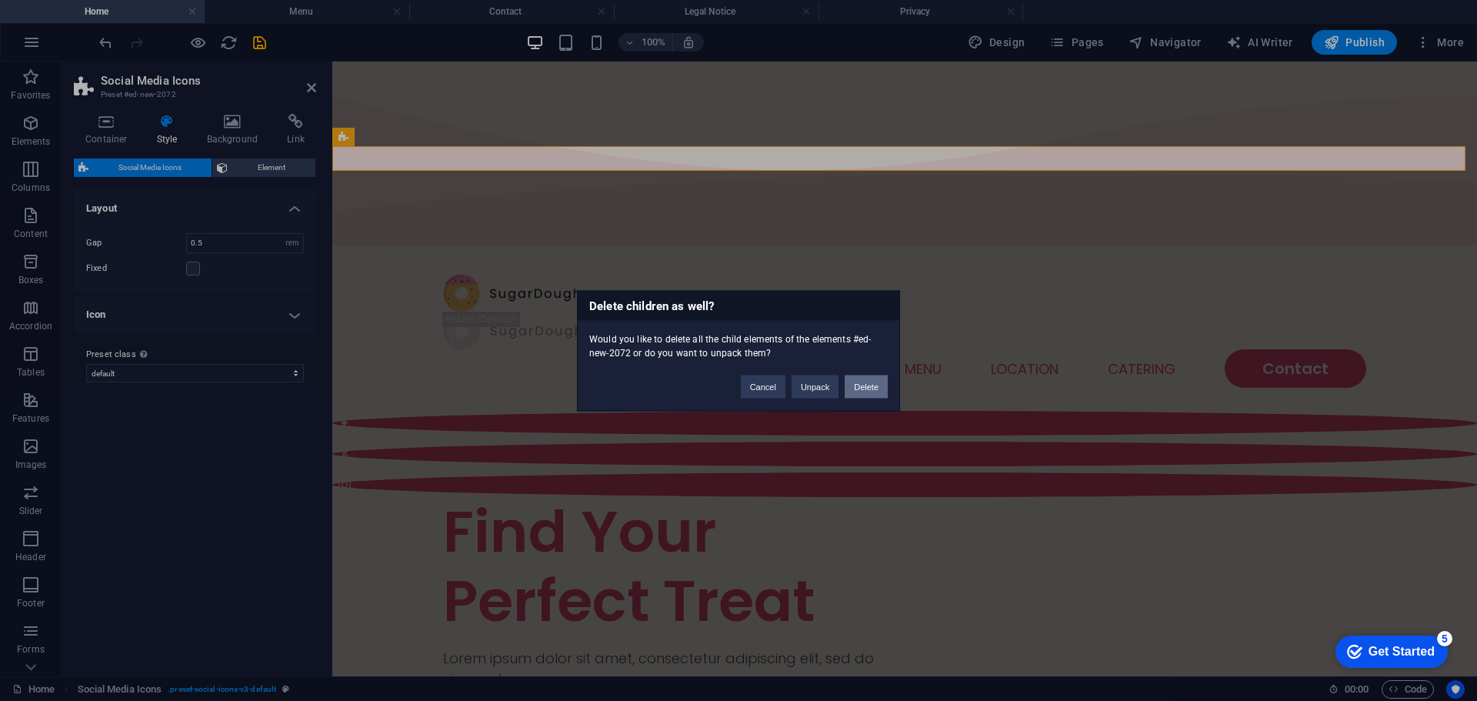
click at [859, 393] on button "Delete" at bounding box center [865, 386] width 43 height 23
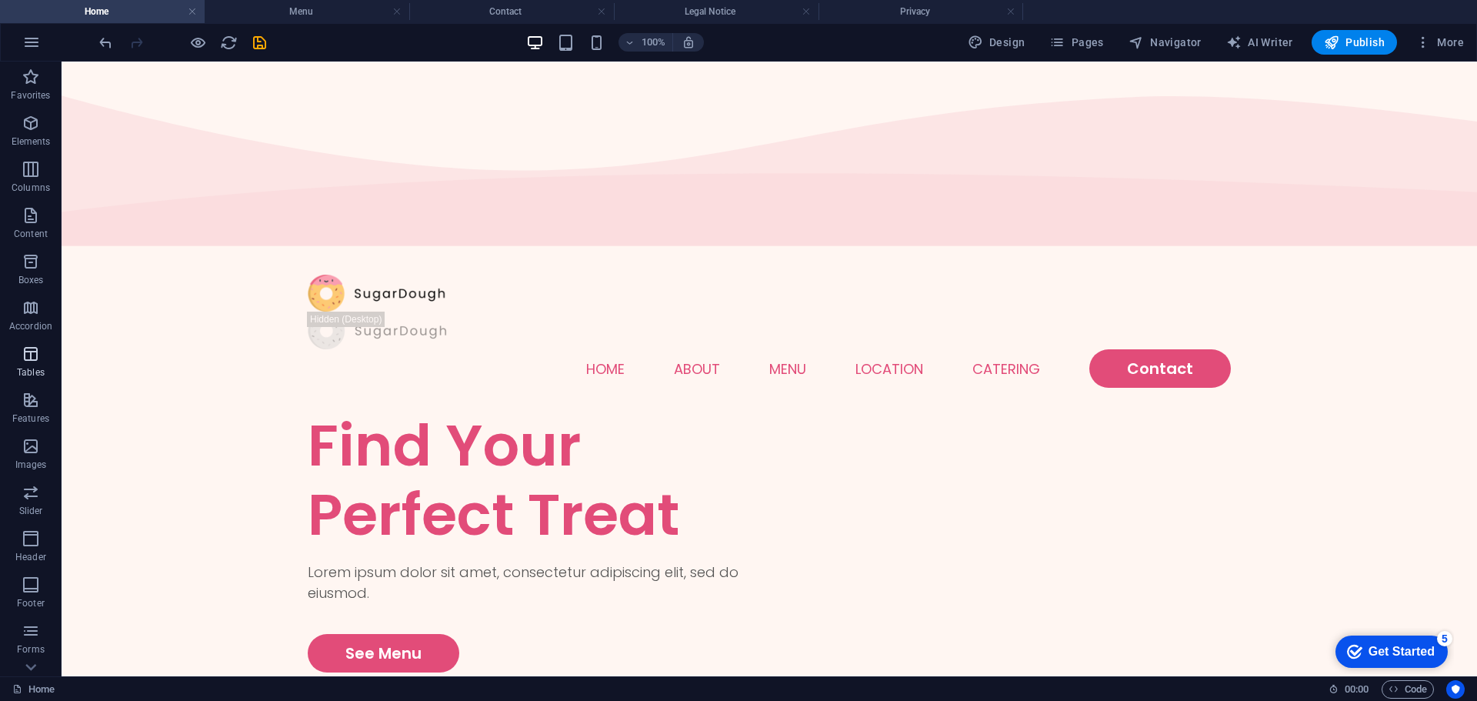
click at [24, 364] on span "Tables" at bounding box center [31, 363] width 62 height 37
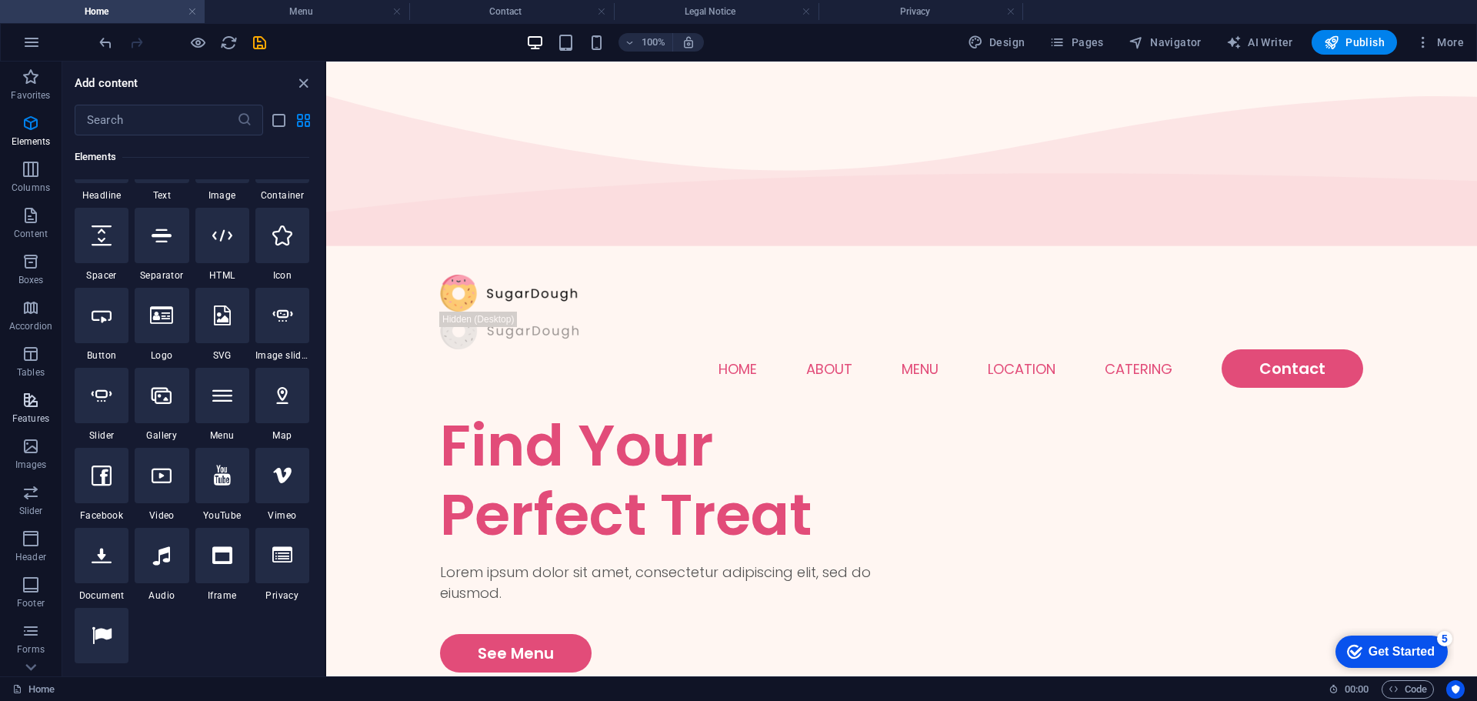
click at [34, 405] on icon "button" at bounding box center [31, 400] width 18 height 18
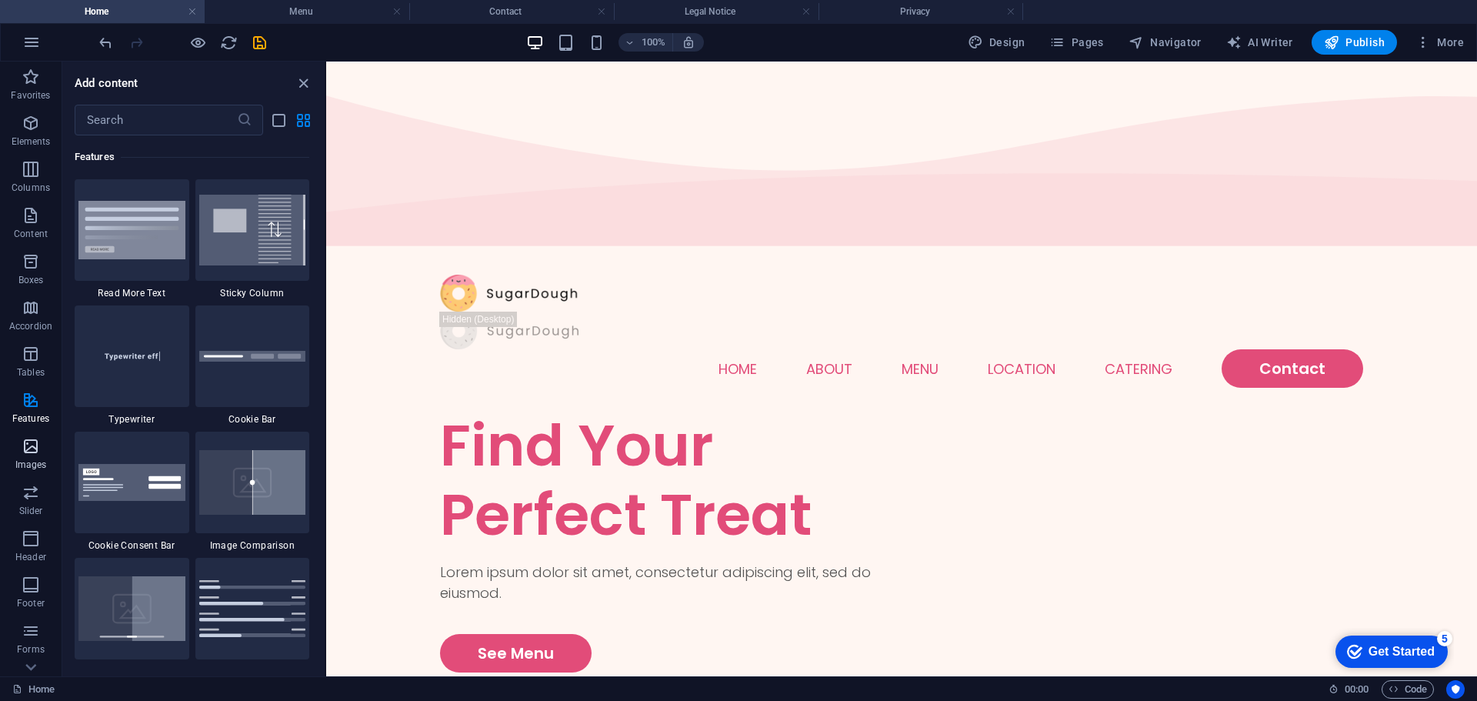
click at [29, 441] on icon "button" at bounding box center [31, 446] width 18 height 18
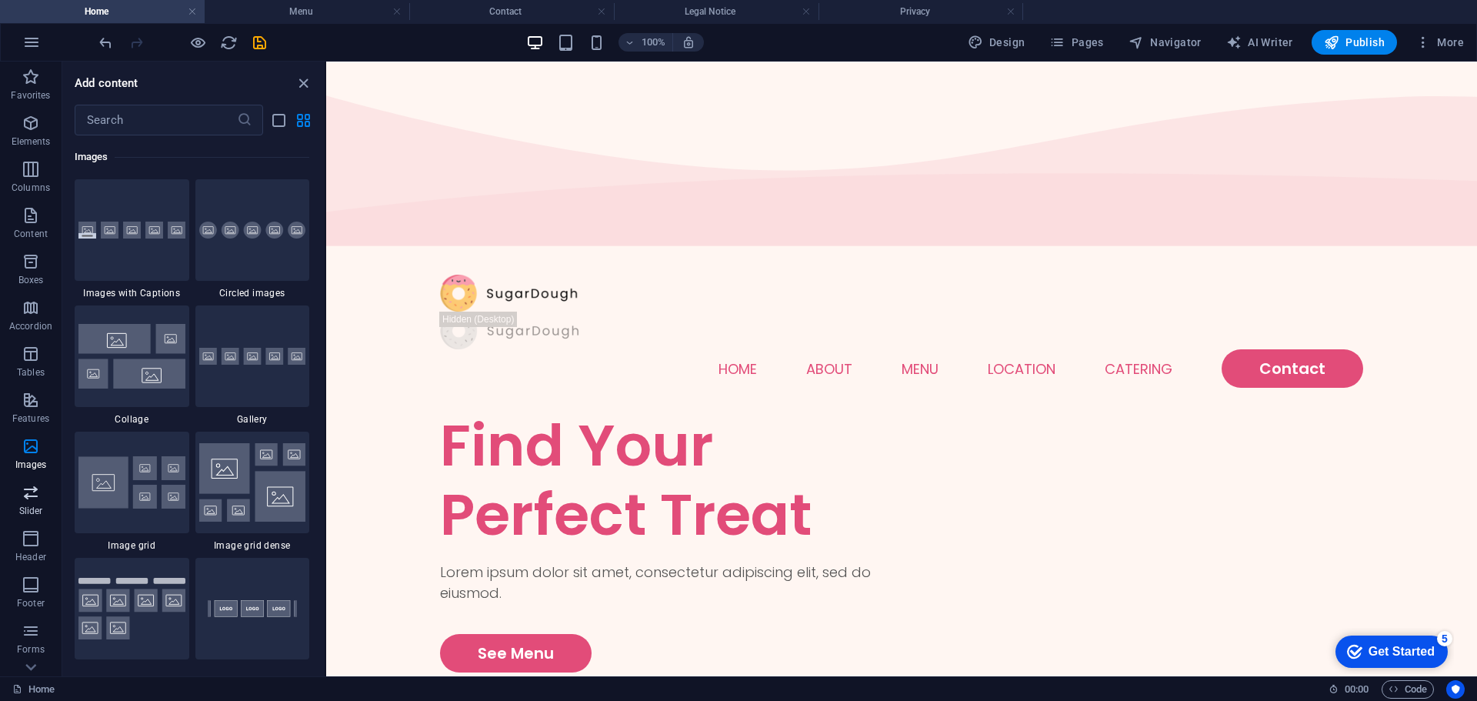
click at [25, 501] on icon "button" at bounding box center [31, 492] width 18 height 18
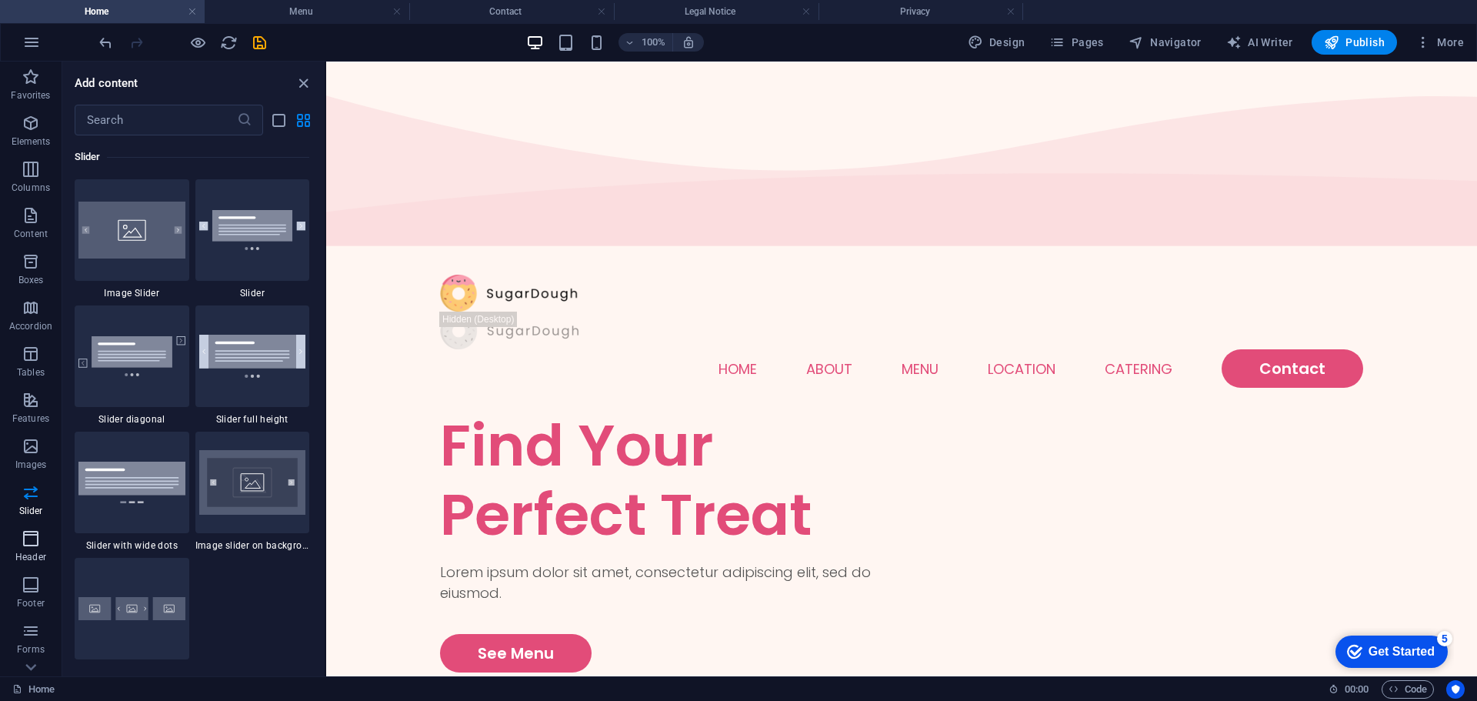
click at [30, 548] on span "Header" at bounding box center [31, 547] width 62 height 37
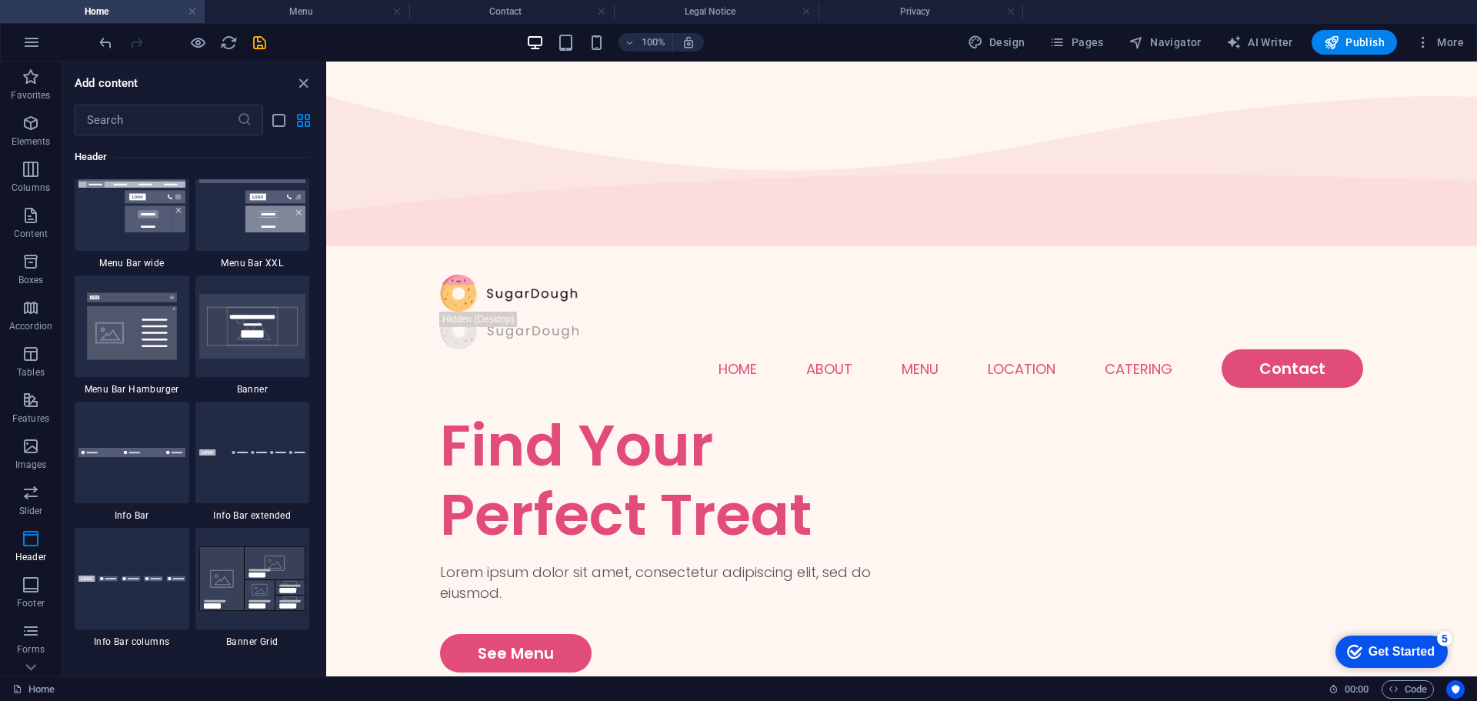
scroll to position [9646, 0]
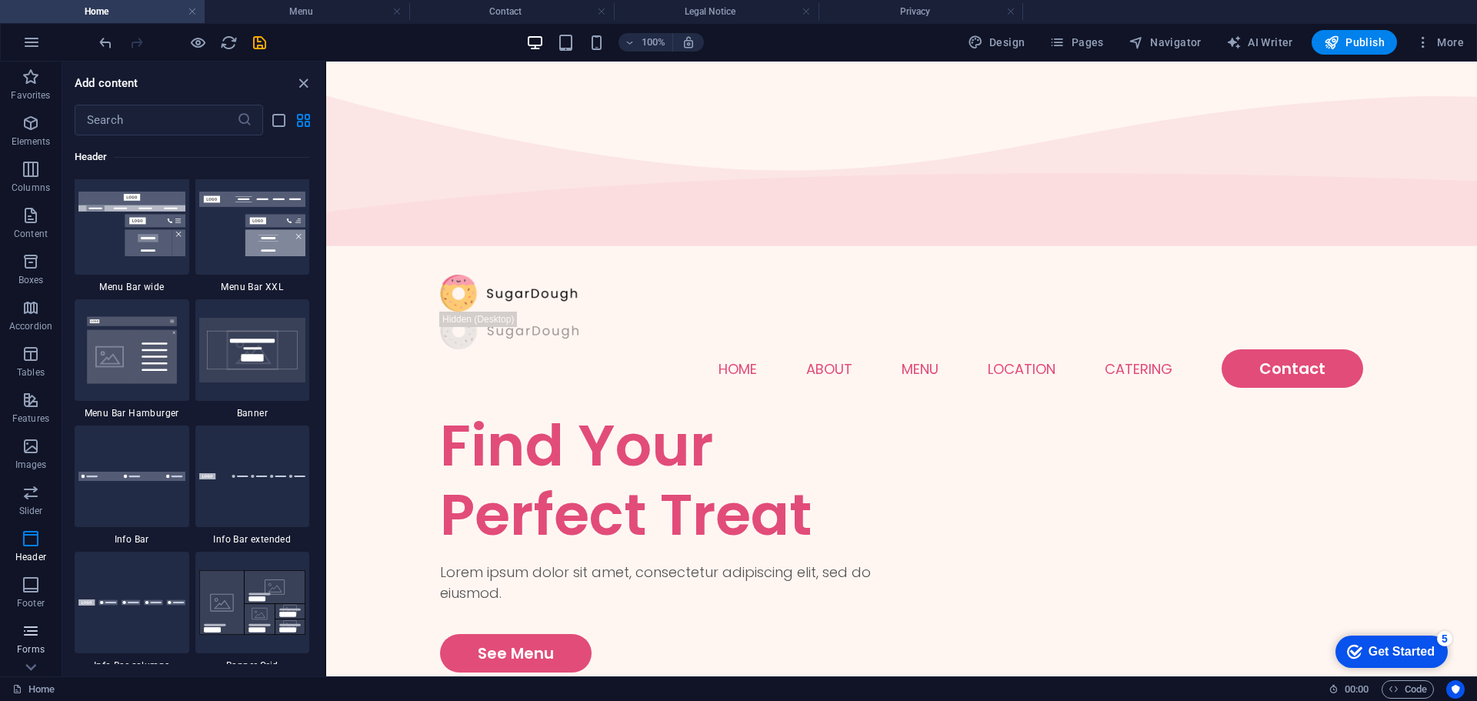
click at [25, 621] on icon "button" at bounding box center [31, 630] width 18 height 18
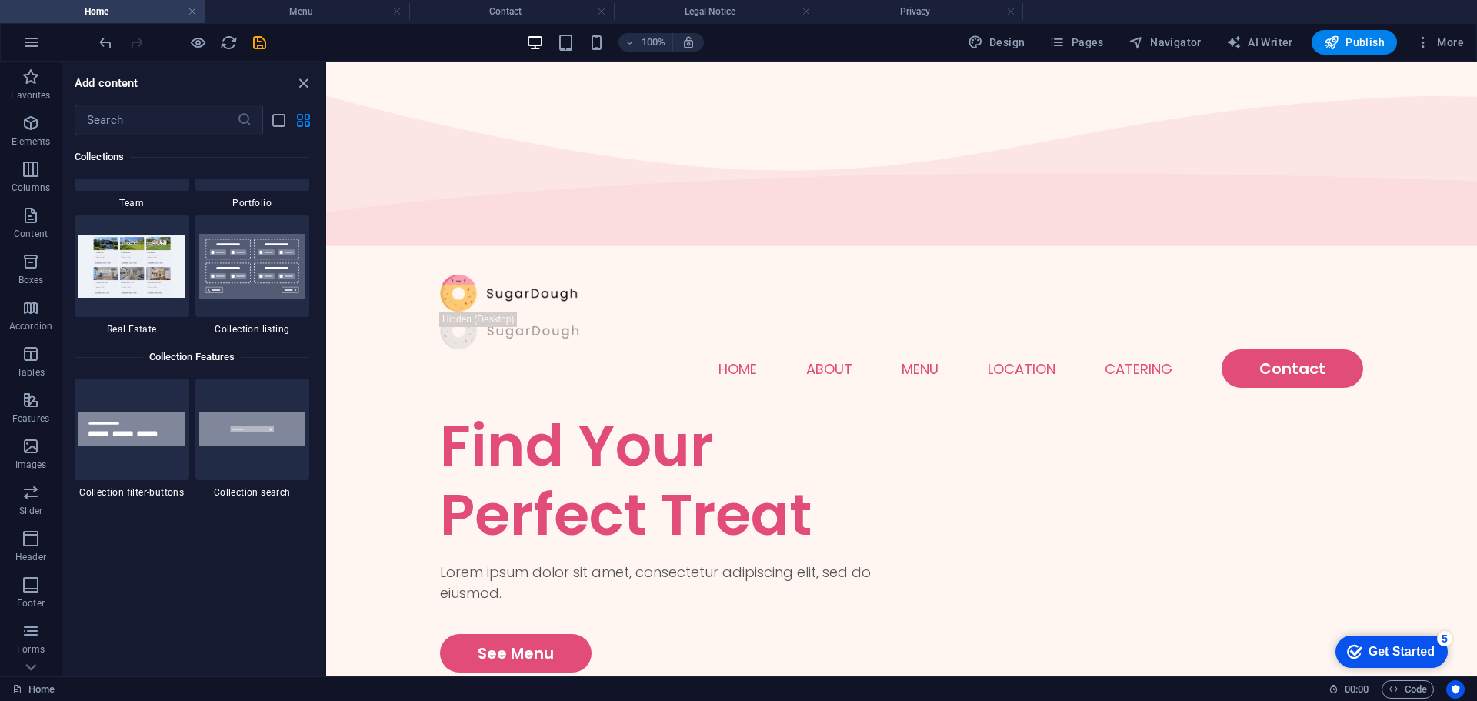
scroll to position [14459, 0]
click at [300, 89] on icon "close panel" at bounding box center [304, 84] width 18 height 18
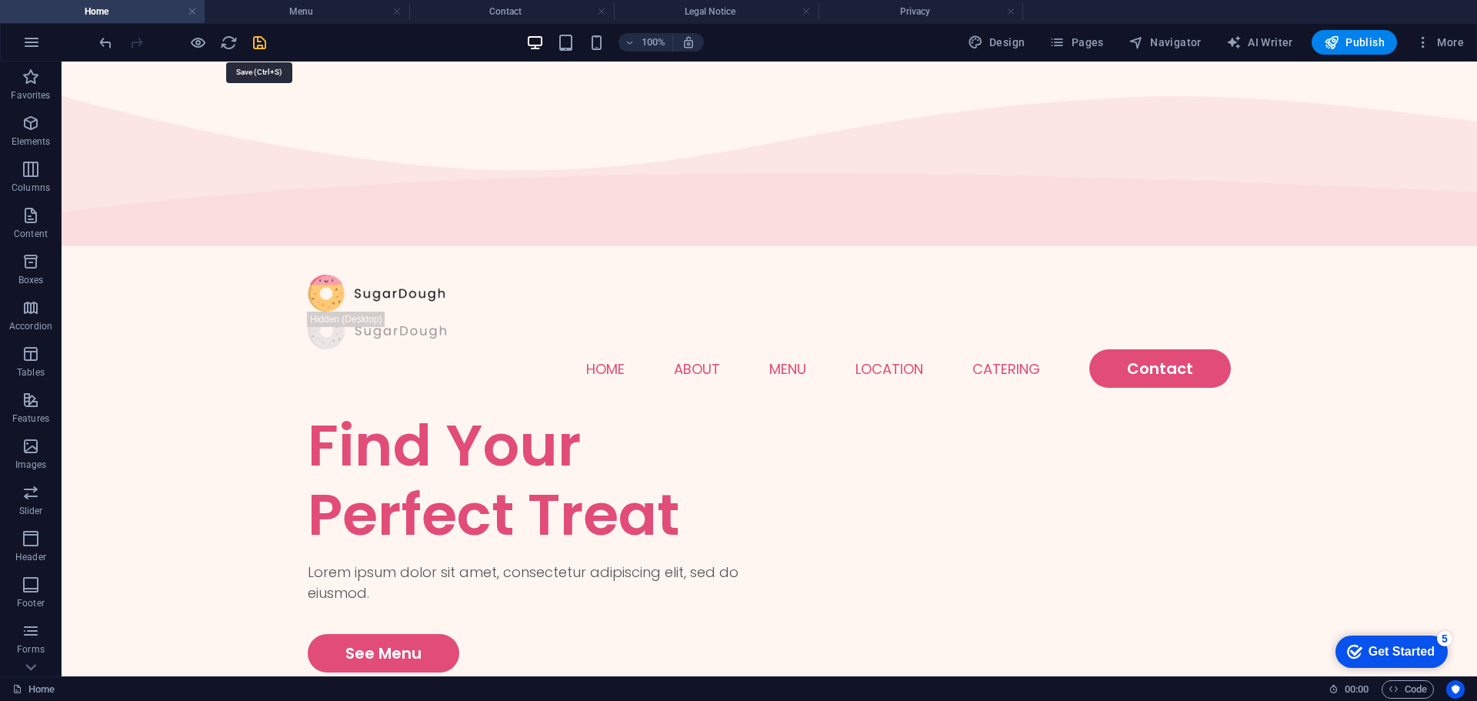
click at [264, 42] on icon "save" at bounding box center [260, 43] width 18 height 18
click at [307, 4] on h4 "Menu" at bounding box center [307, 11] width 205 height 17
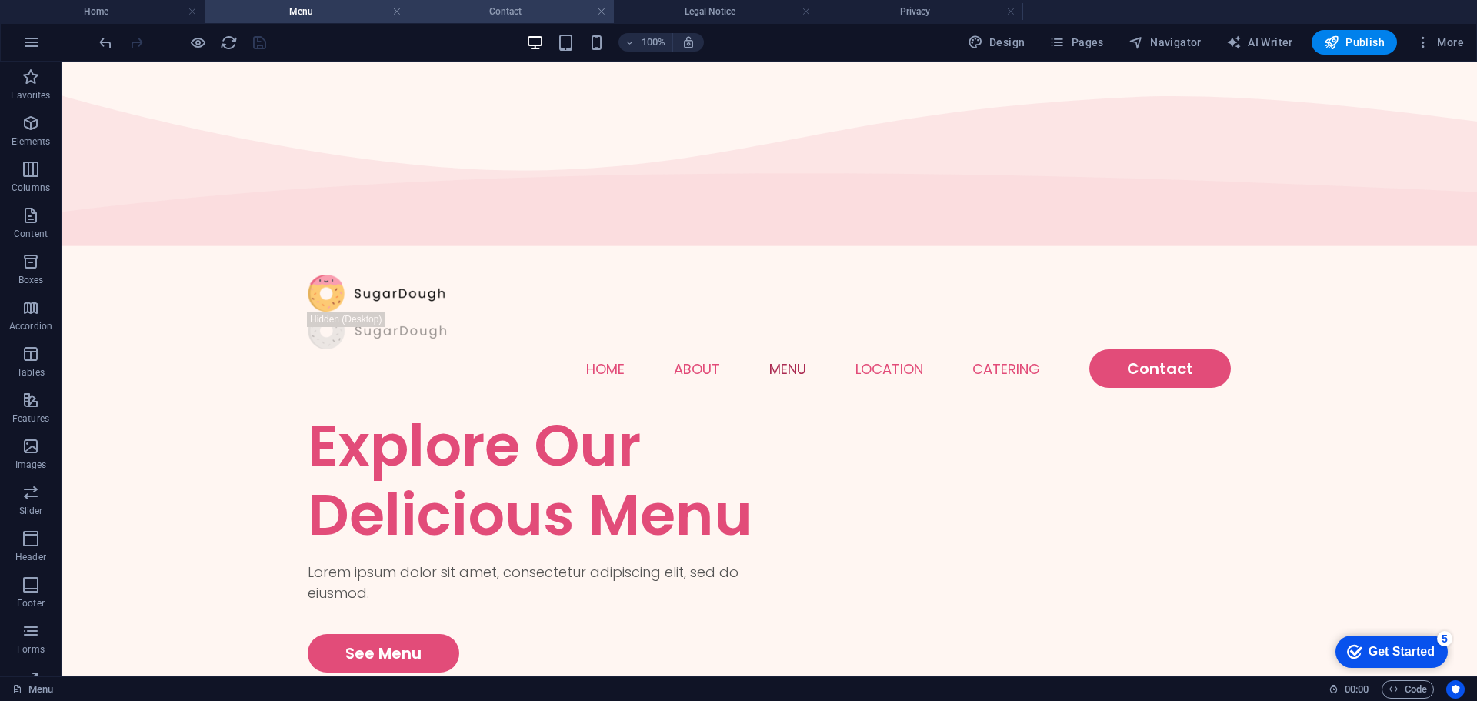
click at [522, 8] on h4 "Contact" at bounding box center [511, 11] width 205 height 17
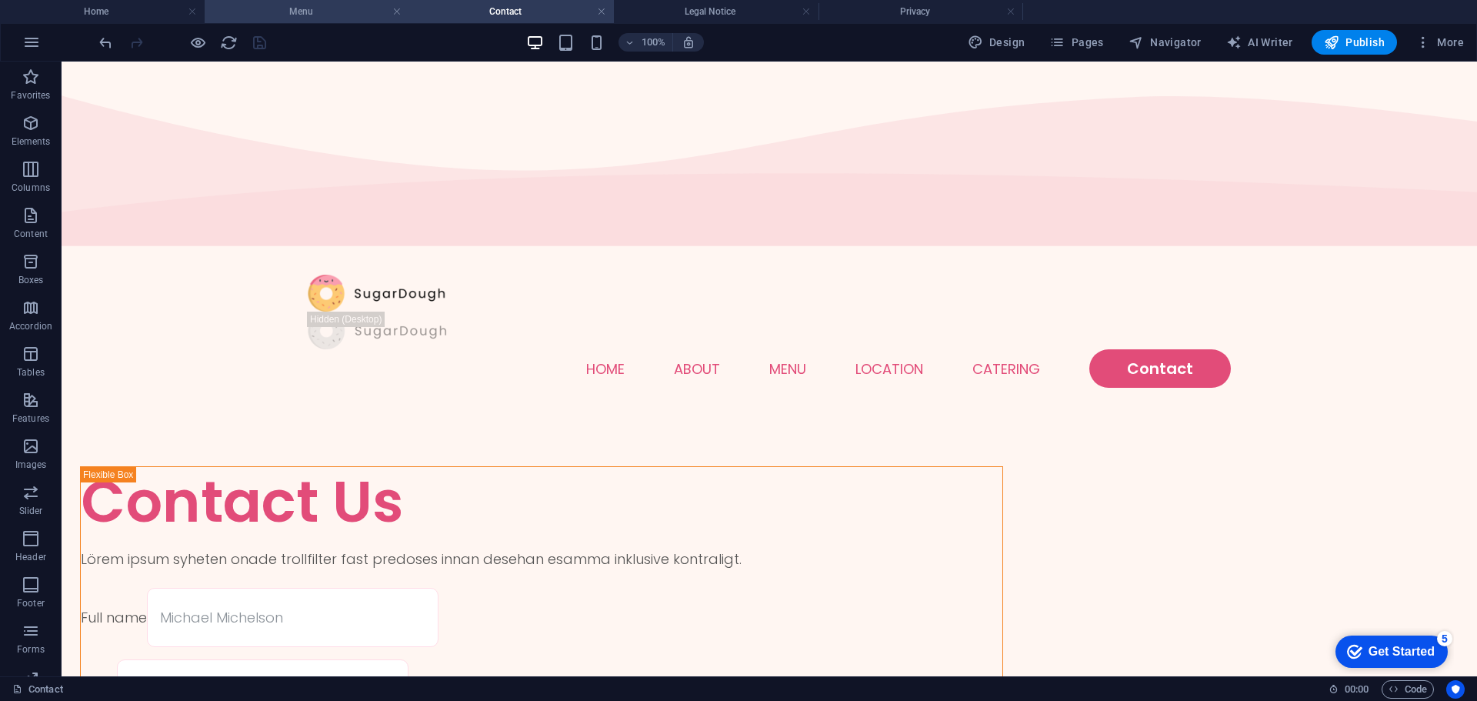
click at [308, 12] on h4 "Menu" at bounding box center [307, 11] width 205 height 17
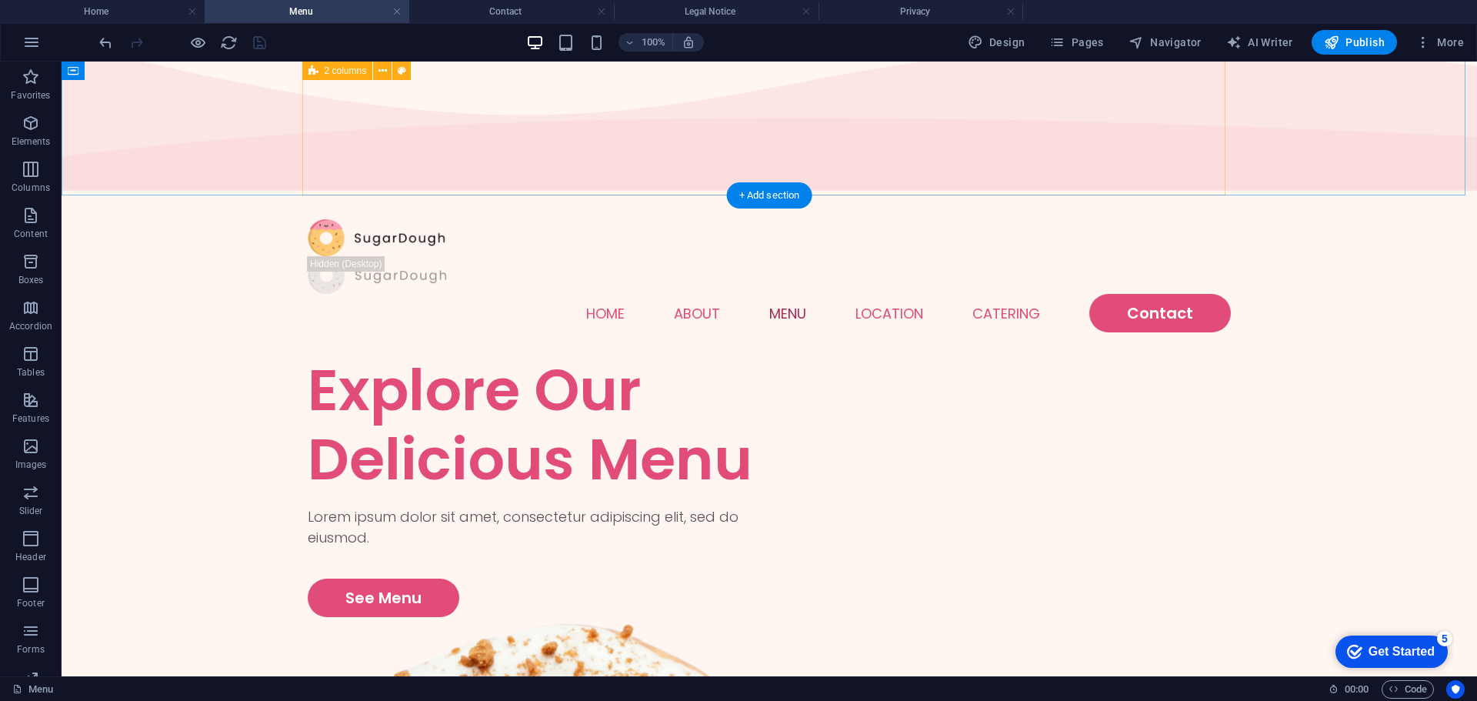
scroll to position [0, 0]
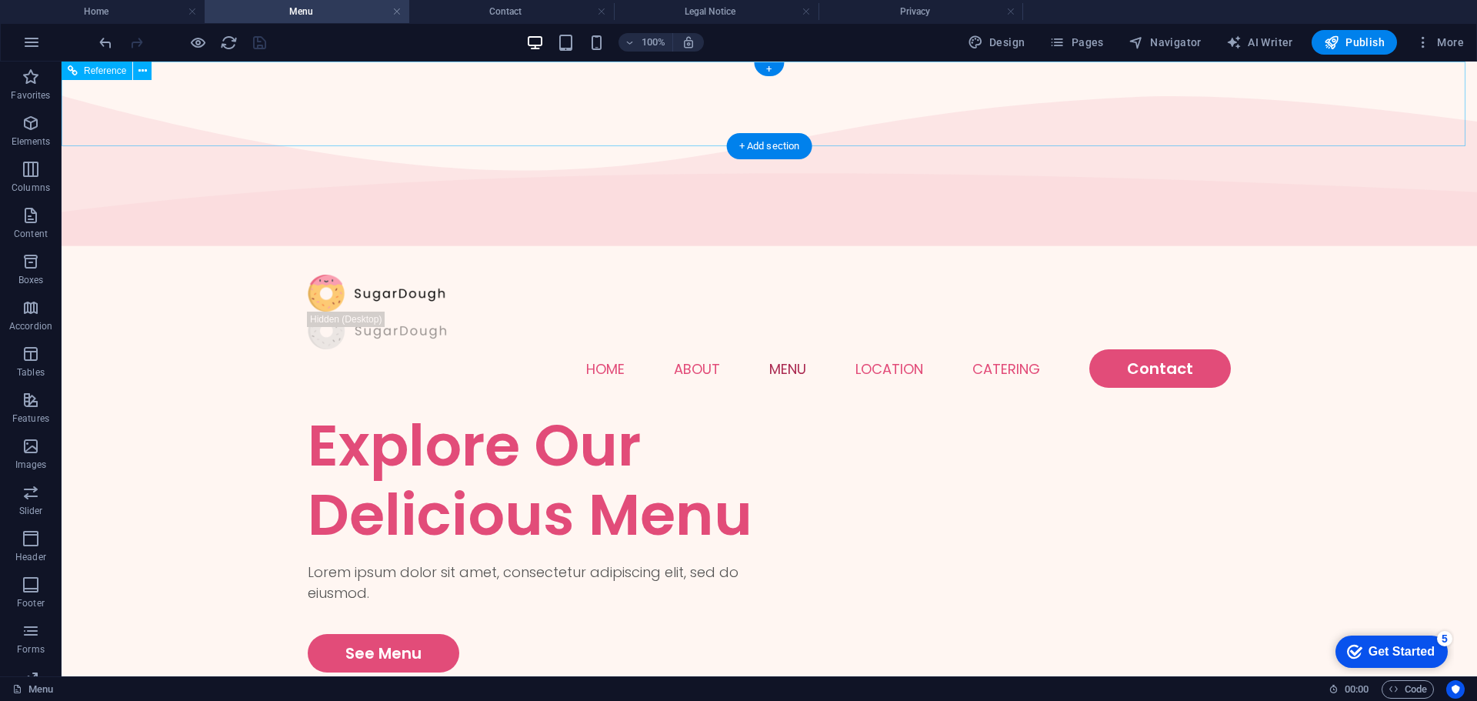
click at [686, 349] on nav "Home About Menu Location Catering Contact" at bounding box center [769, 368] width 923 height 38
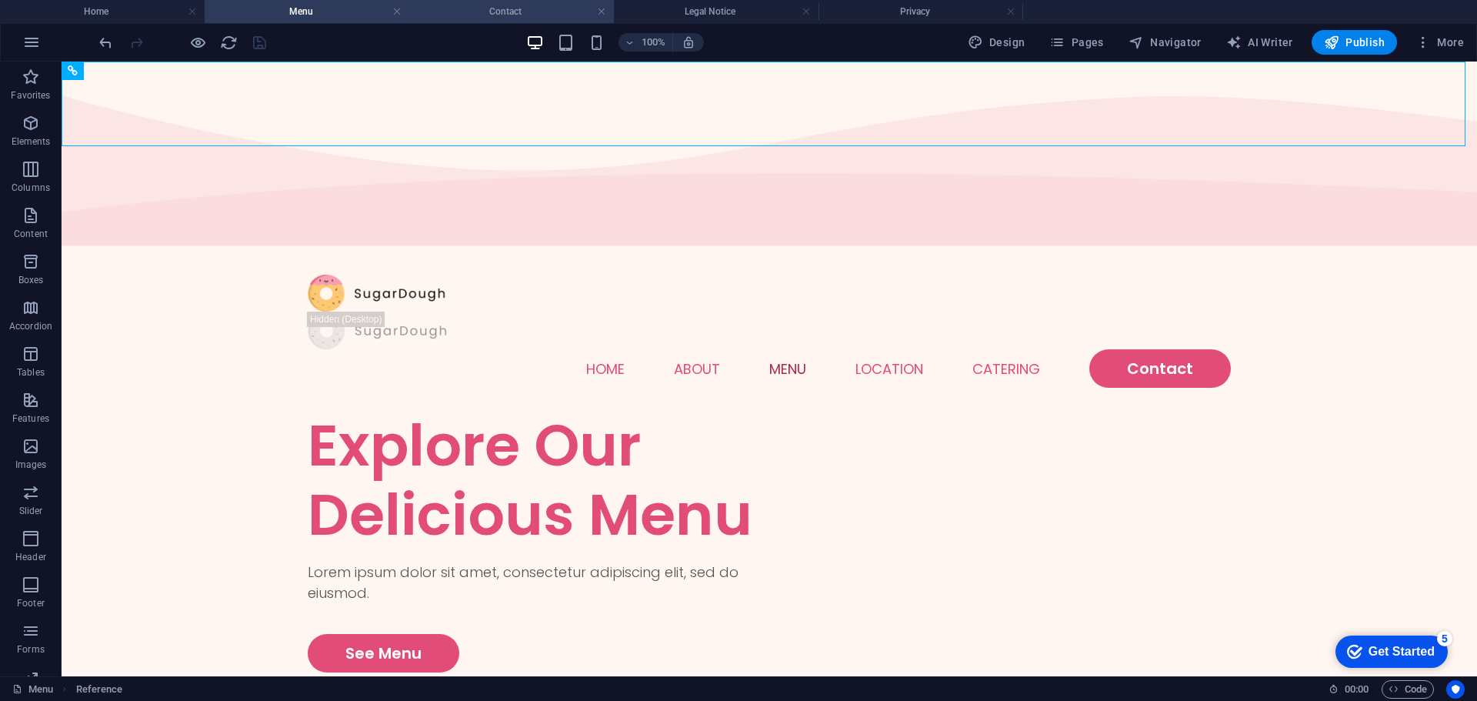
click at [515, 6] on h4 "Contact" at bounding box center [511, 11] width 205 height 17
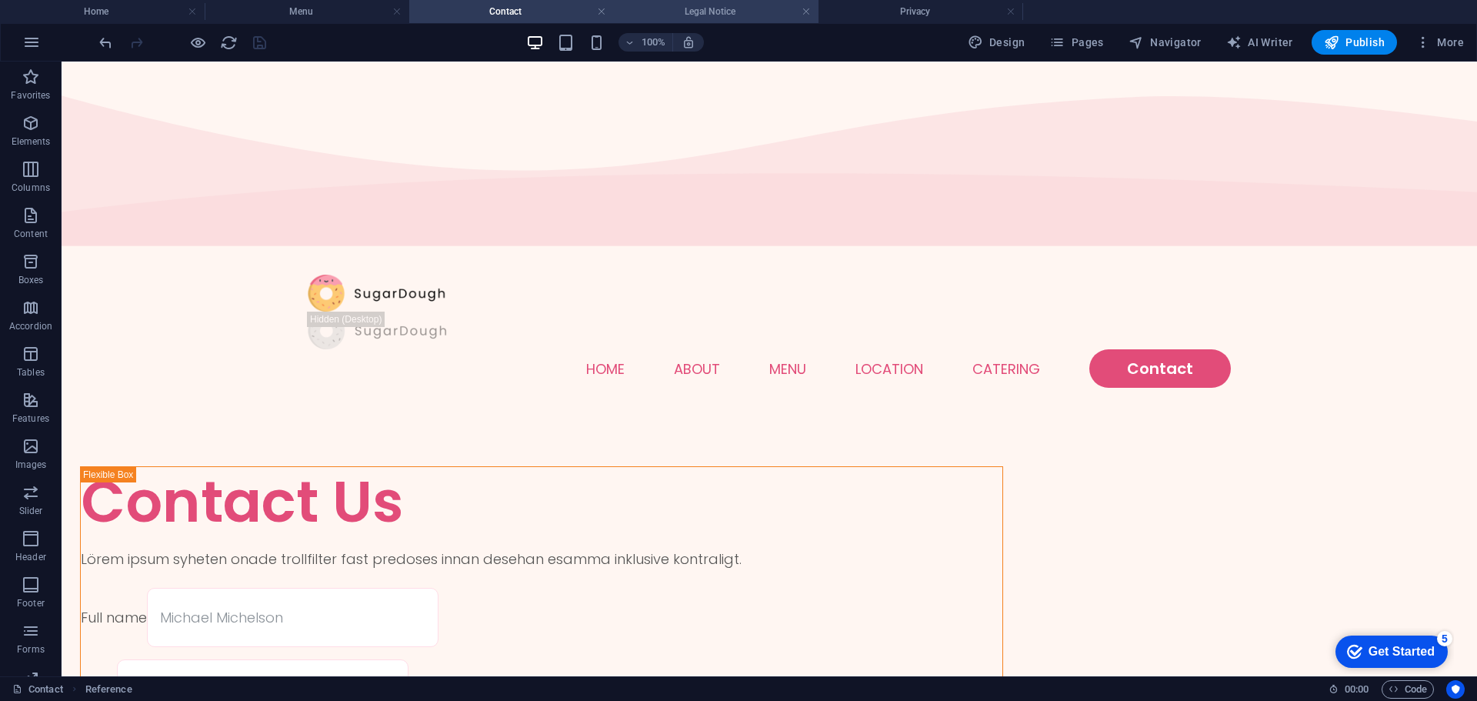
click at [712, 7] on h4 "Legal Notice" at bounding box center [716, 11] width 205 height 17
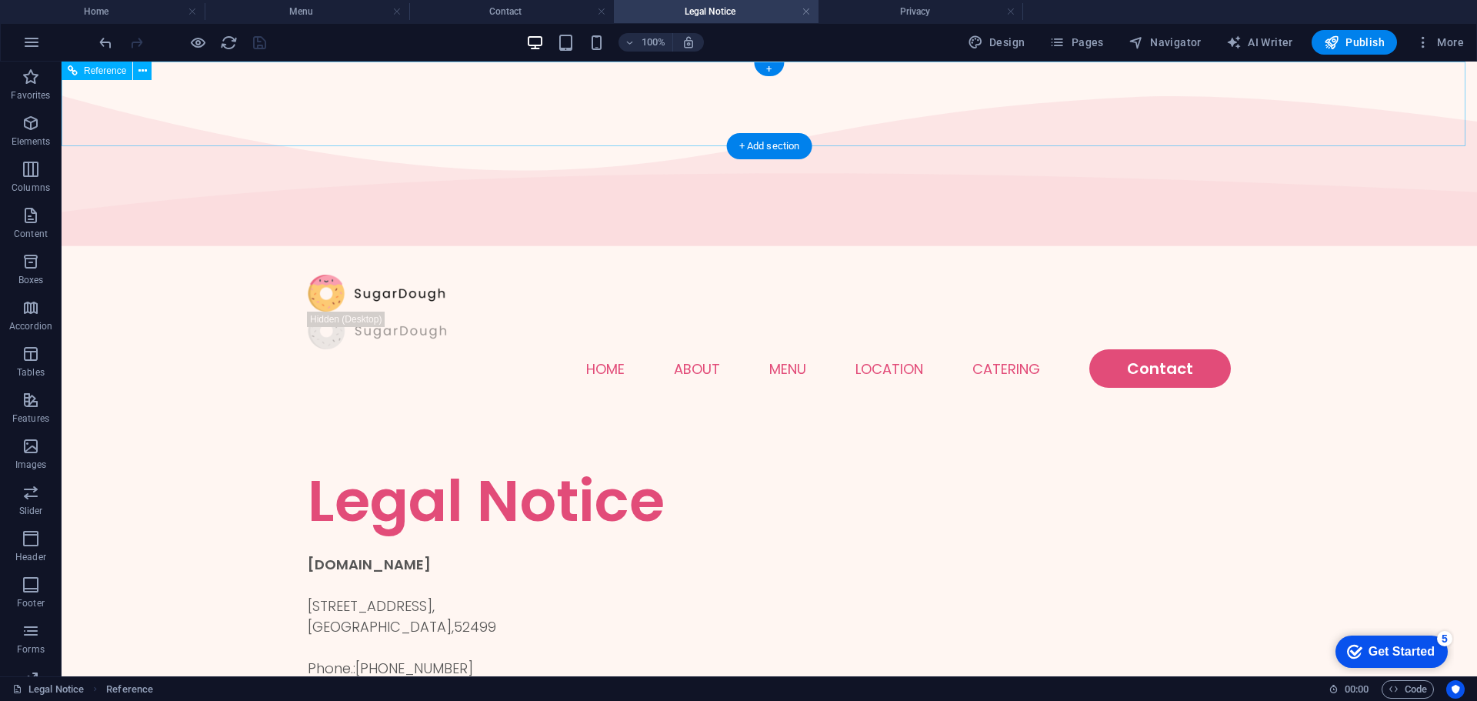
click at [988, 349] on nav "Home About Menu Location Catering Contact" at bounding box center [769, 368] width 923 height 38
click at [1188, 349] on nav "Home About Menu Location Catering Contact" at bounding box center [769, 368] width 923 height 38
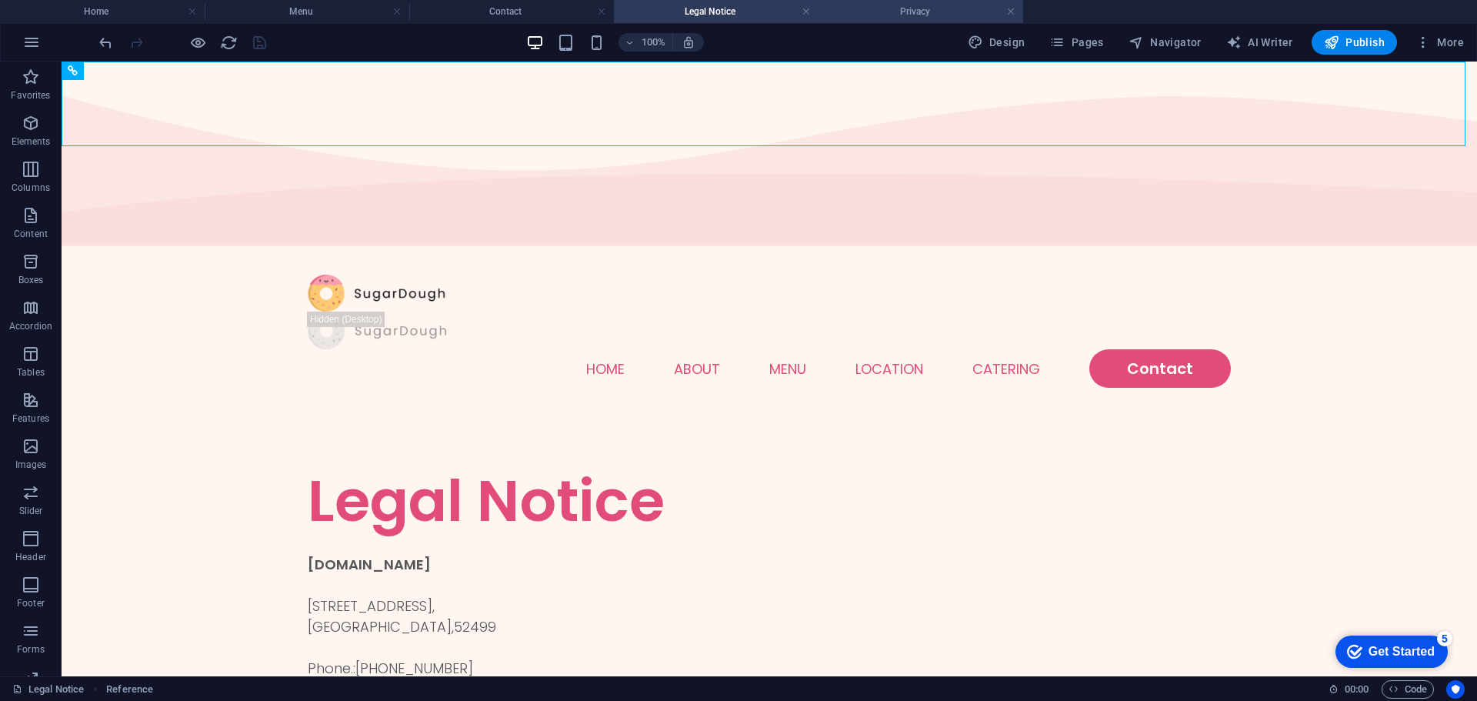
click at [912, 15] on h4 "Privacy" at bounding box center [920, 11] width 205 height 17
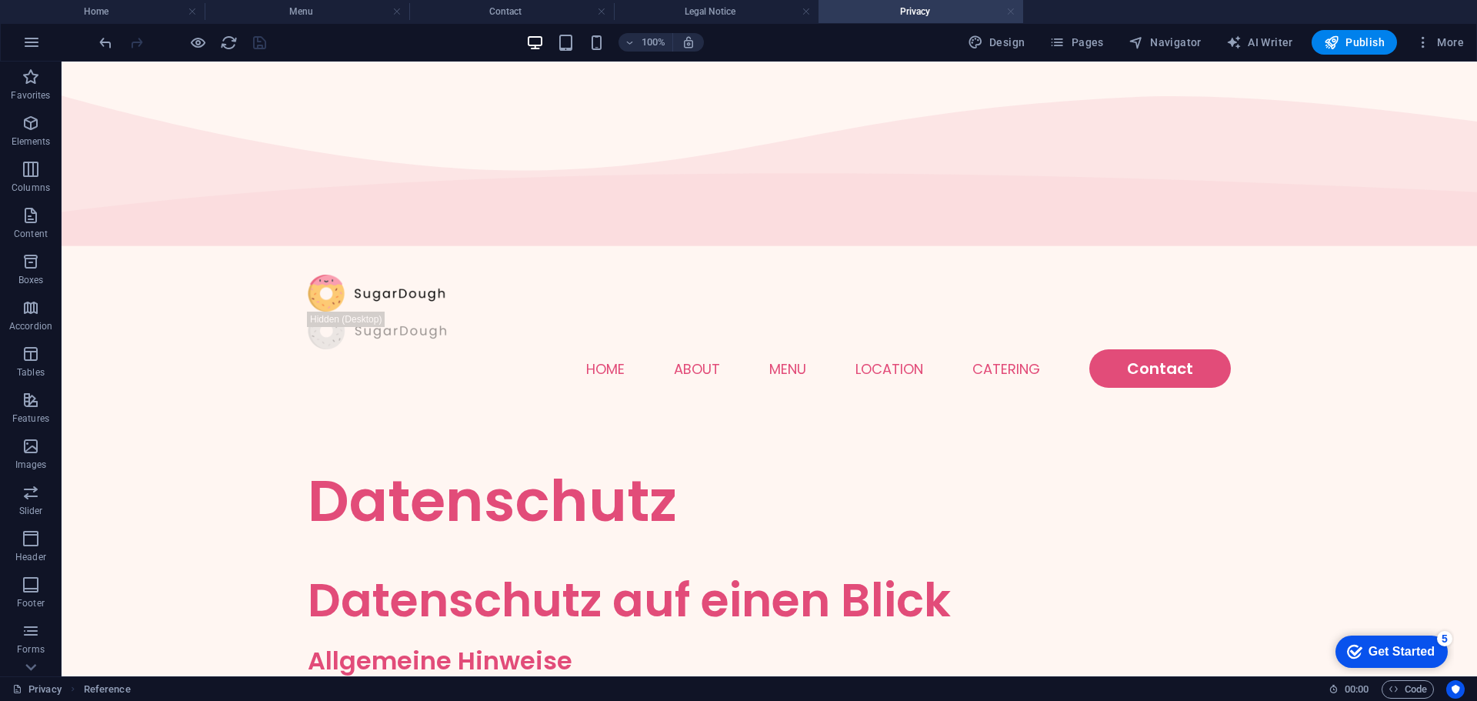
click at [1013, 7] on link at bounding box center [1010, 12] width 9 height 15
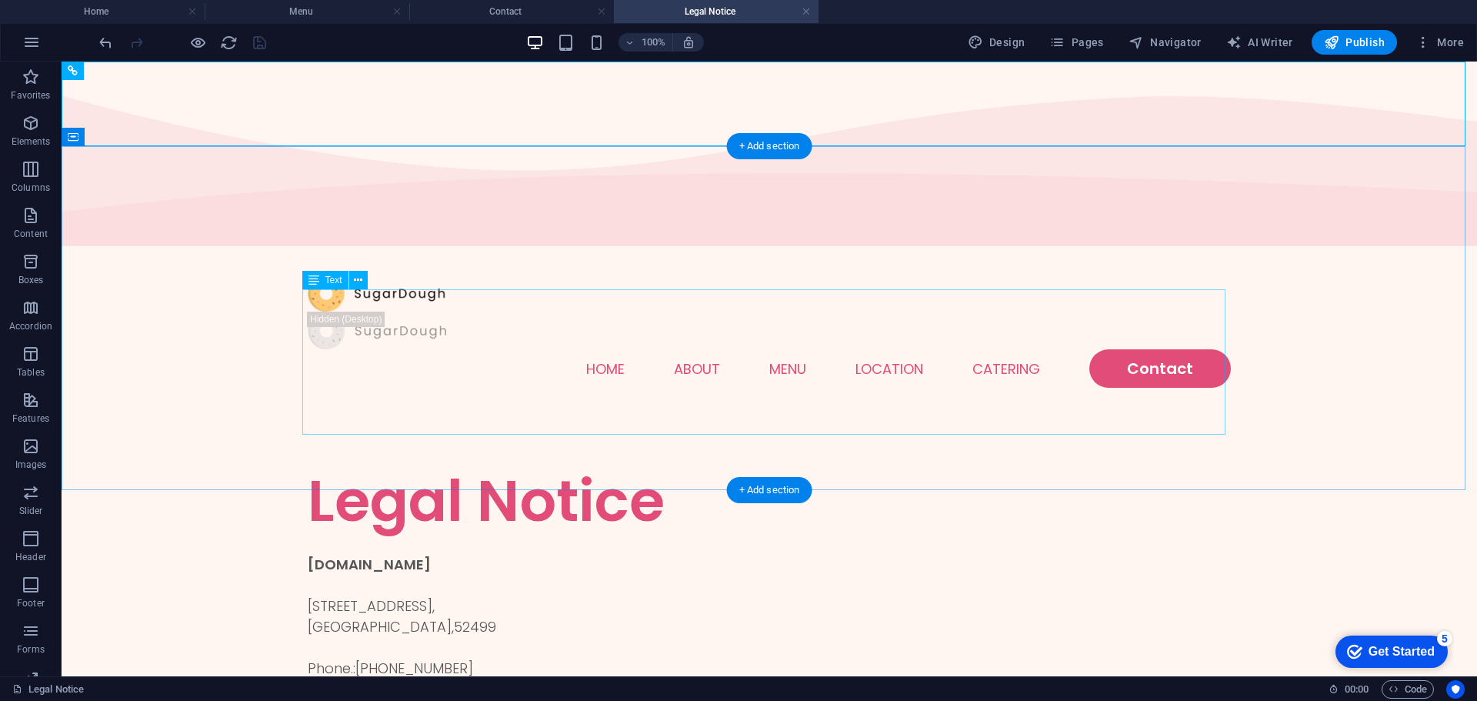
scroll to position [108, 0]
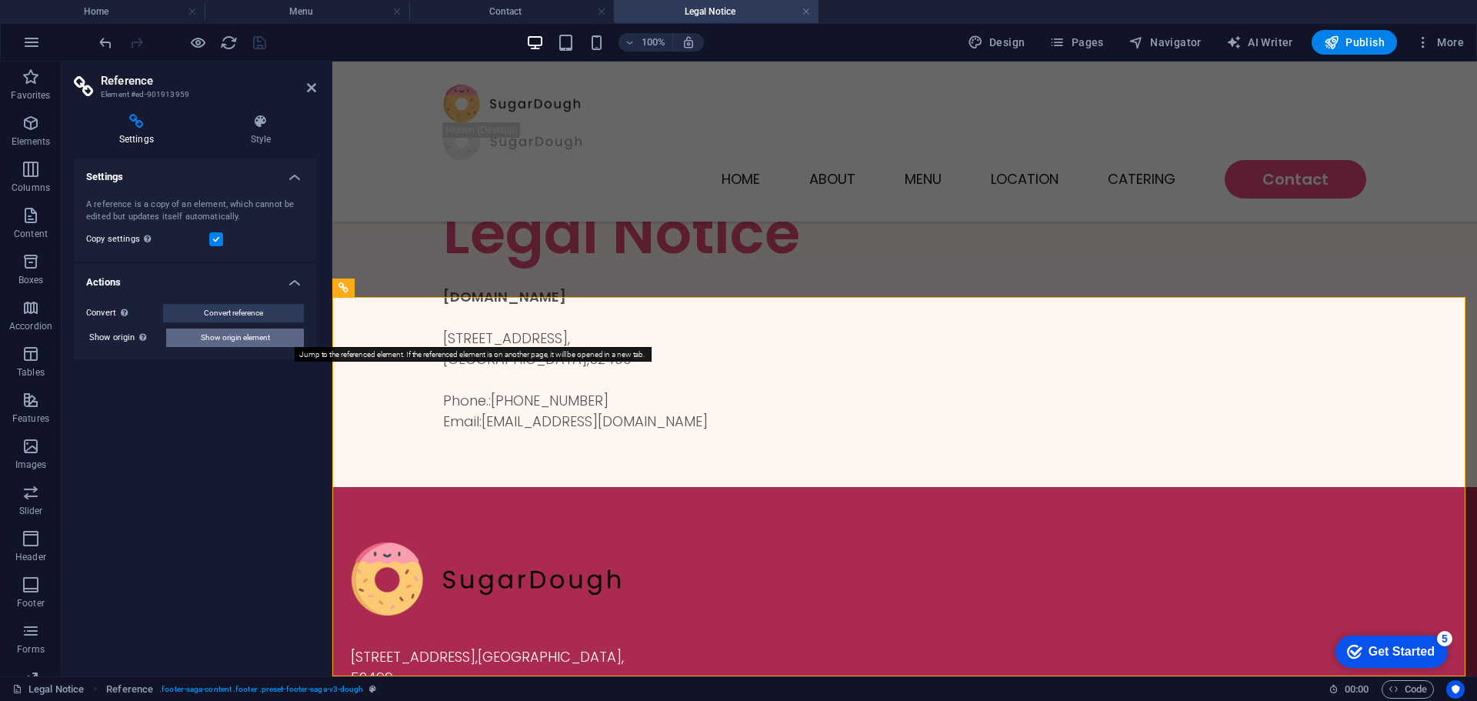
click at [196, 345] on button "Show origin element" at bounding box center [235, 337] width 138 height 18
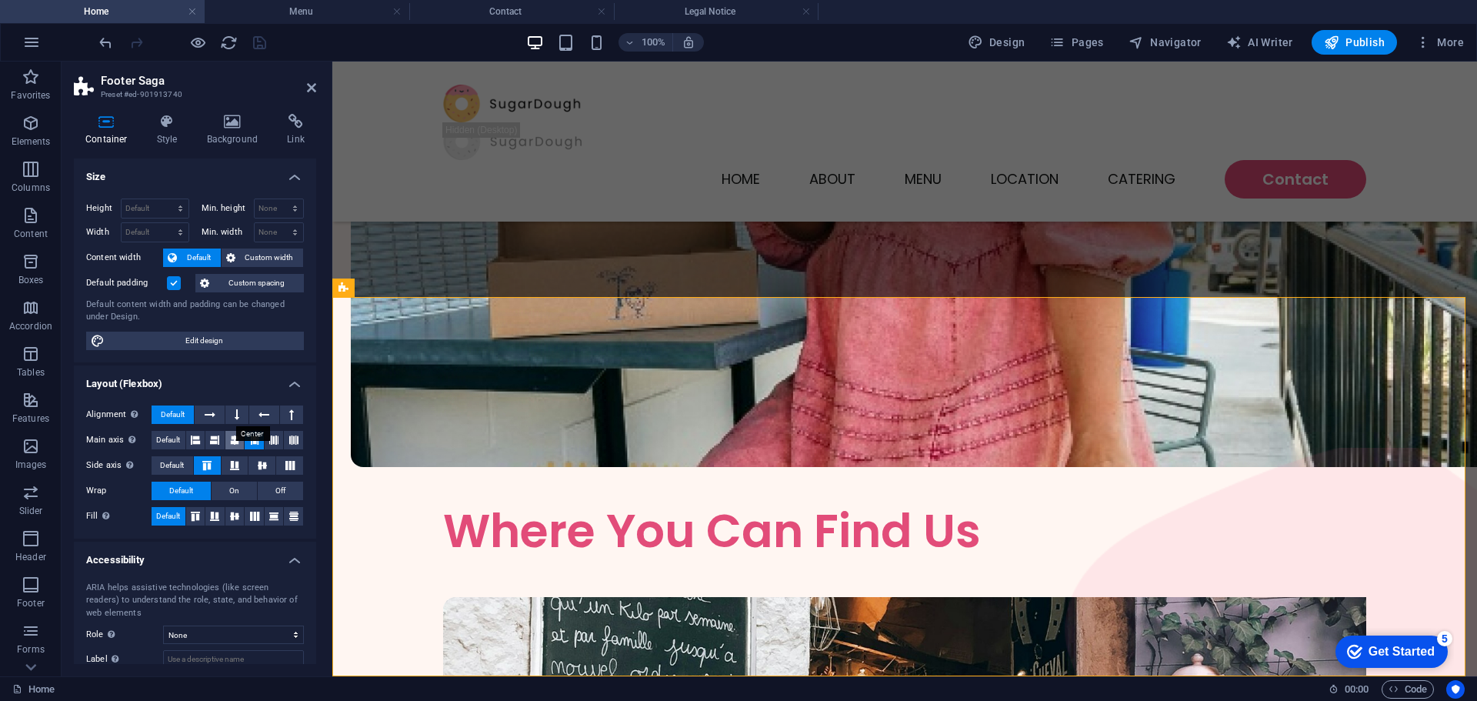
scroll to position [91, 0]
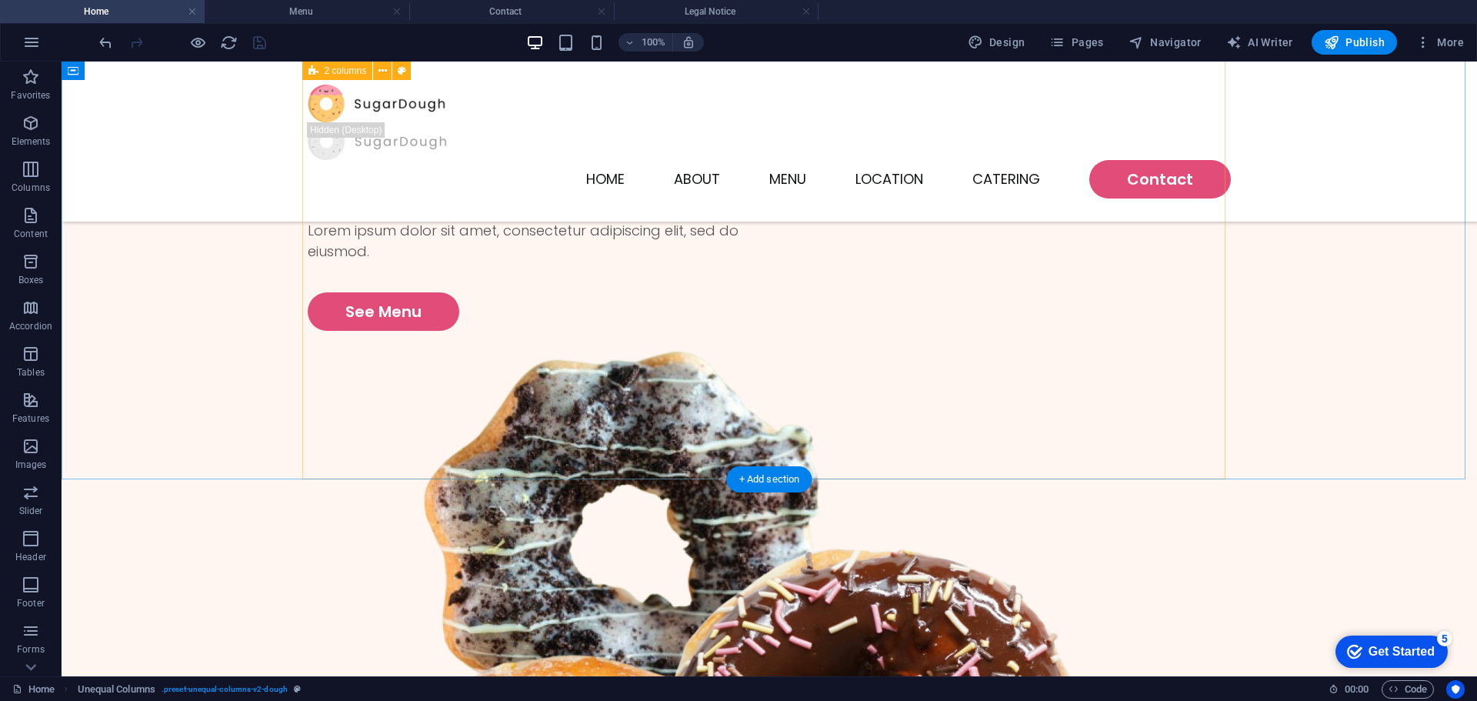
scroll to position [0, 0]
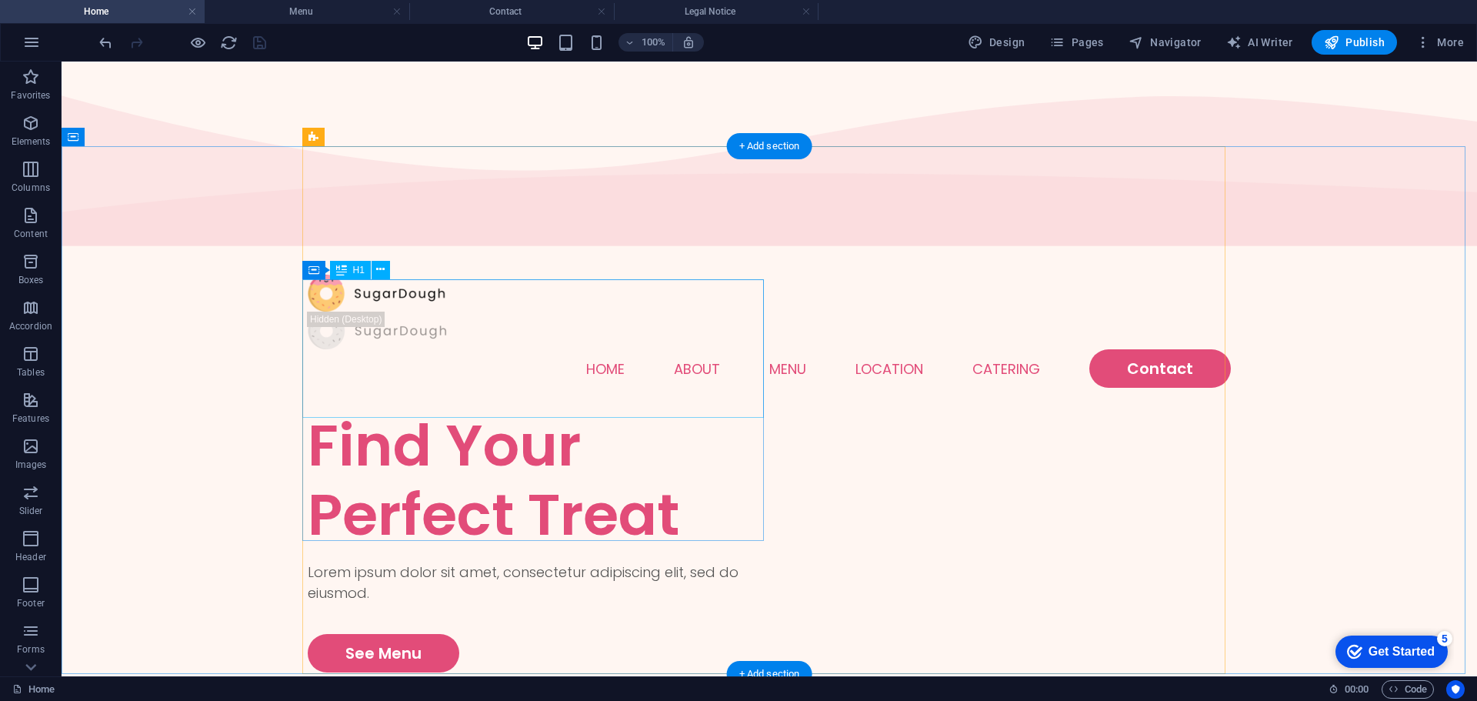
click at [430, 411] on div "Find Your Perfect Treat" at bounding box center [538, 480] width 461 height 138
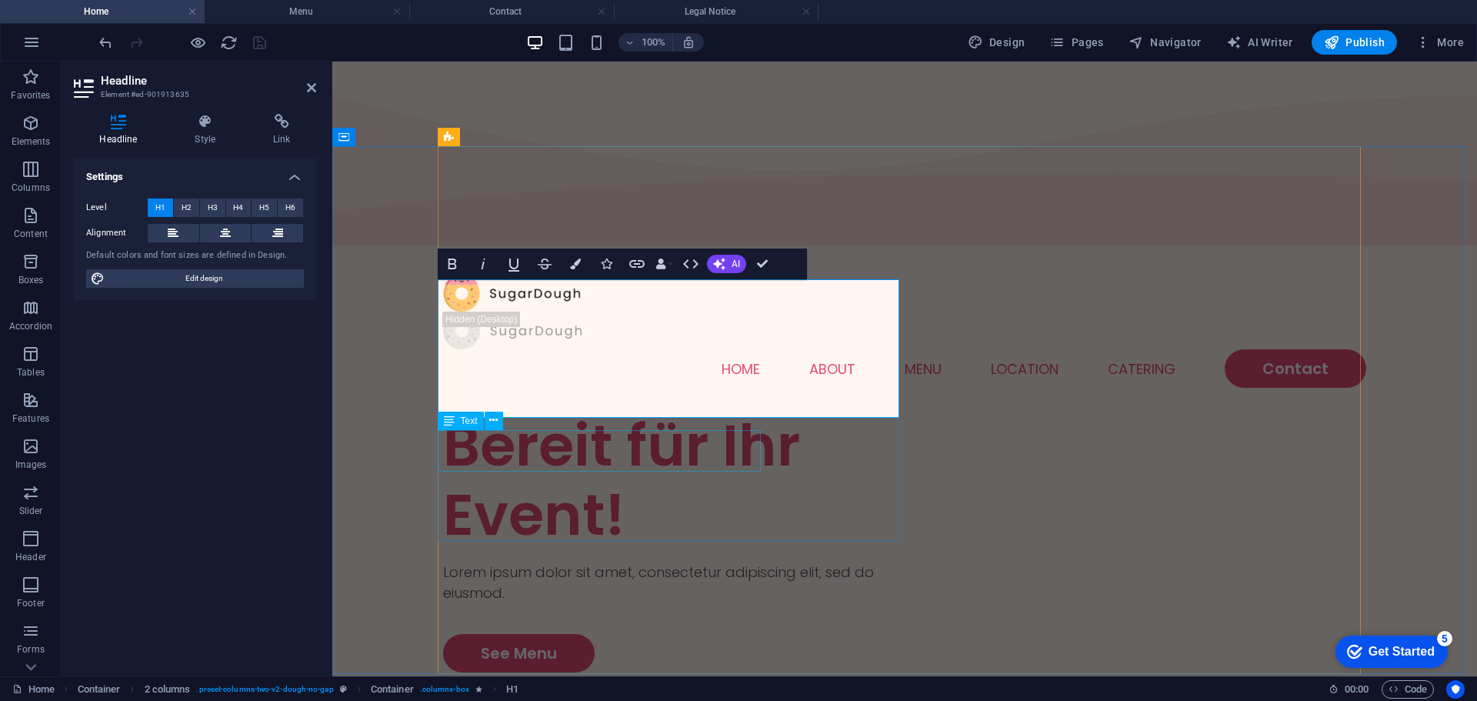
click at [577, 561] on div "Lorem ipsum dolor sit amet, consectetur adipiscing elit, sed do eiusmod." at bounding box center [673, 582] width 461 height 42
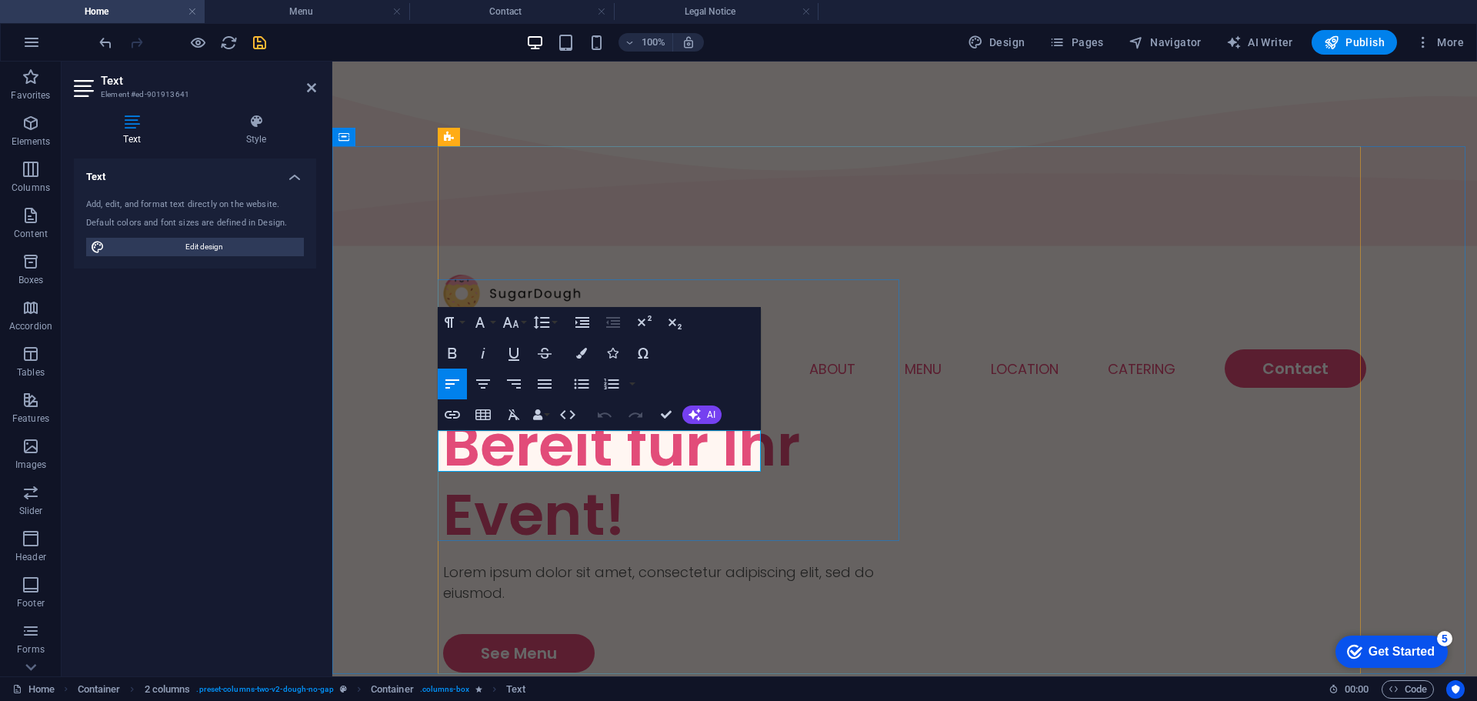
click at [577, 561] on p "Lorem ipsum dolor sit amet, consectetur adipiscing elit, sed do eiusmod." at bounding box center [673, 582] width 461 height 42
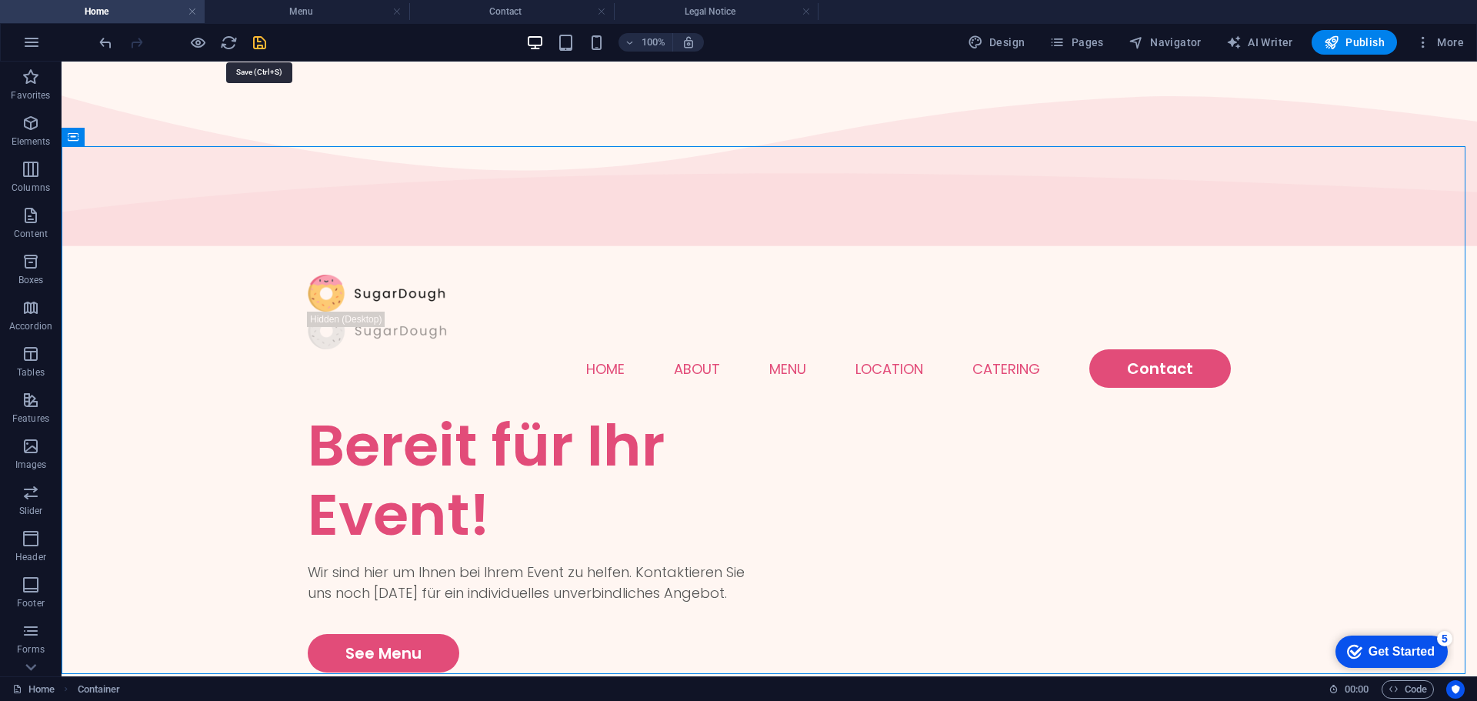
click at [258, 36] on icon "save" at bounding box center [260, 43] width 18 height 18
